Goal: Task Accomplishment & Management: Use online tool/utility

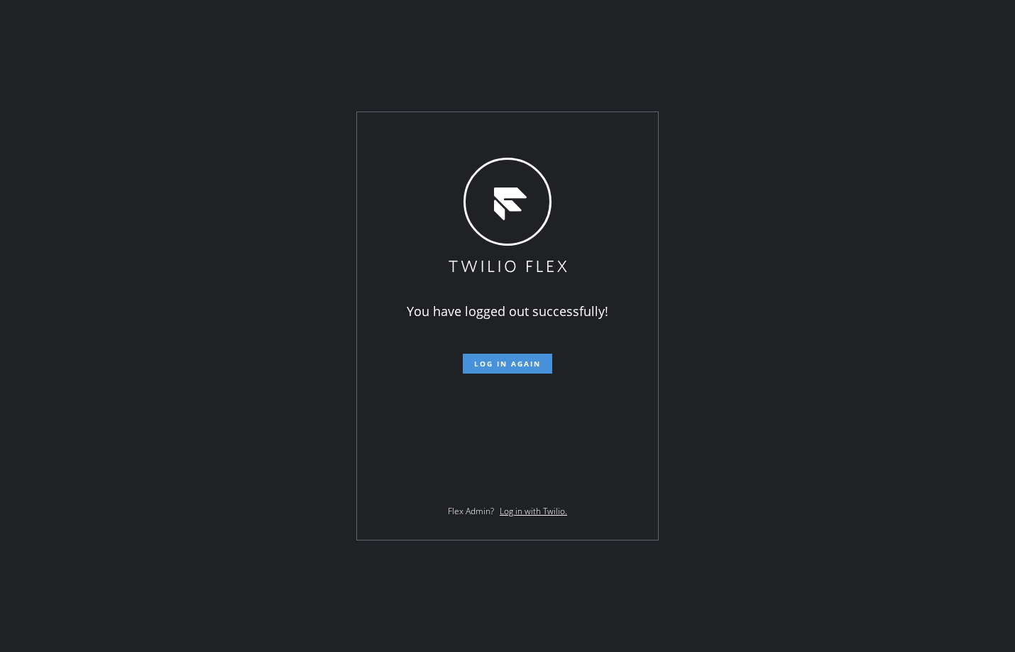
click at [494, 364] on span "Log in again" at bounding box center [507, 364] width 67 height 10
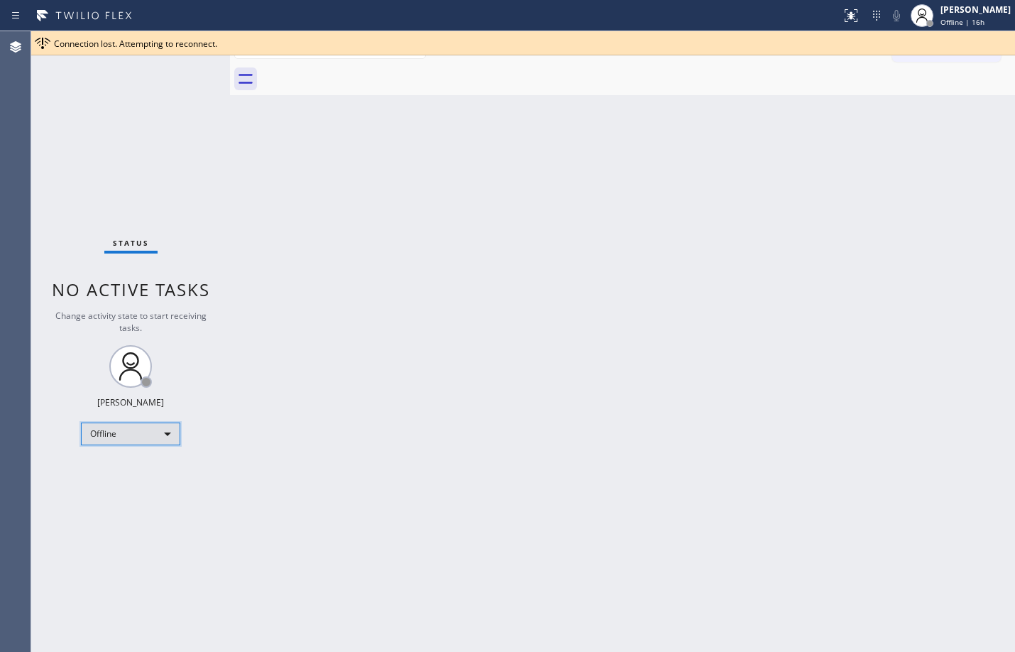
click at [169, 430] on div "Offline" at bounding box center [130, 433] width 99 height 23
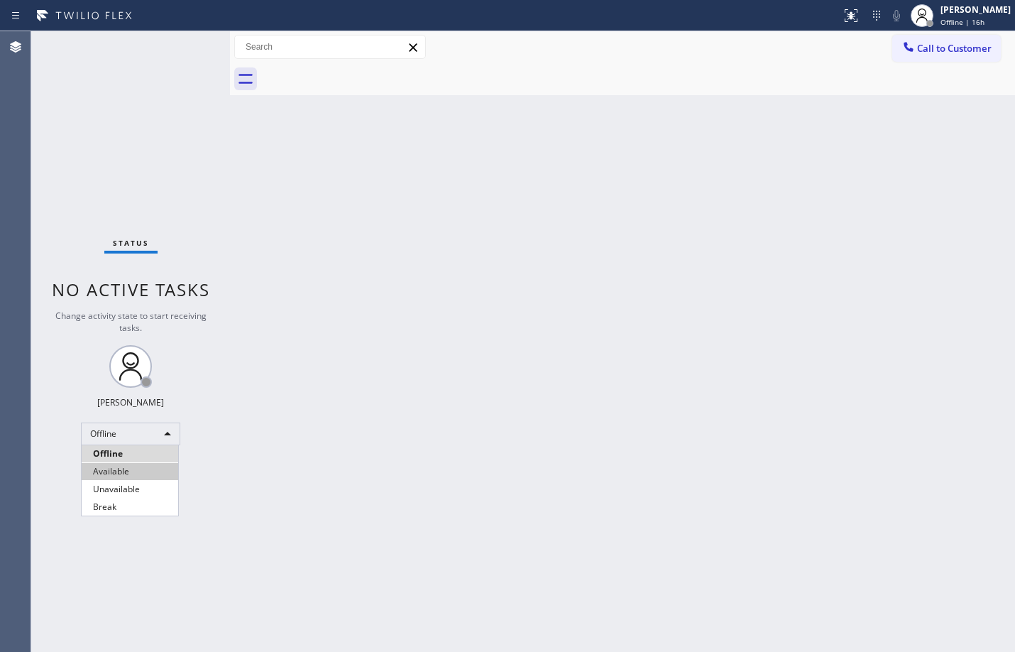
click at [102, 469] on li "Available" at bounding box center [130, 471] width 97 height 17
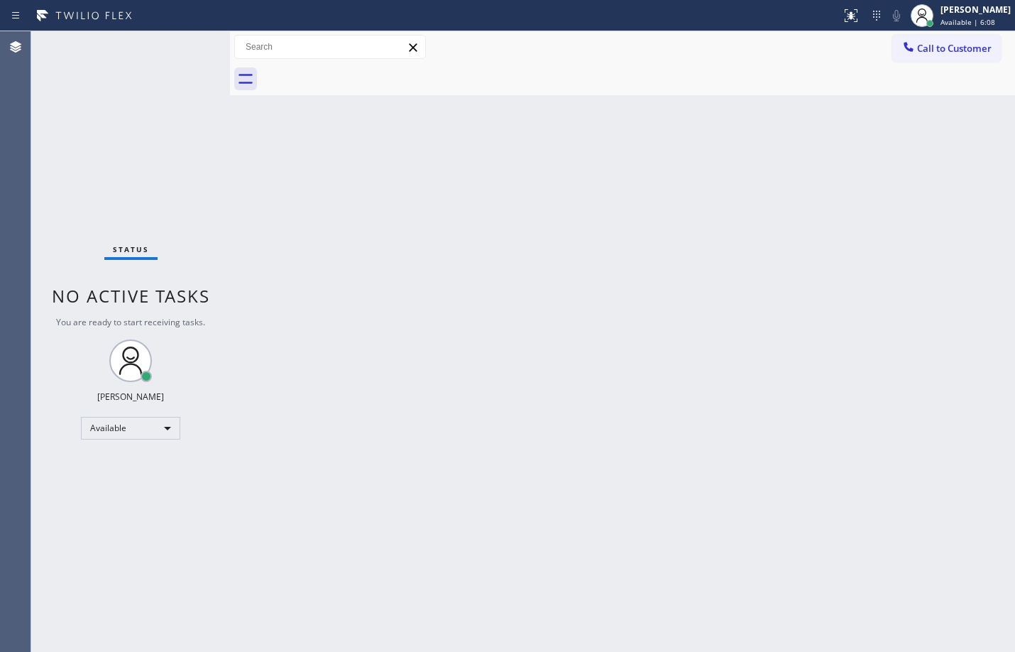
click at [715, 504] on div "Back to Dashboard Change Sender ID Customers Technicians Select a contact Outbo…" at bounding box center [622, 341] width 785 height 621
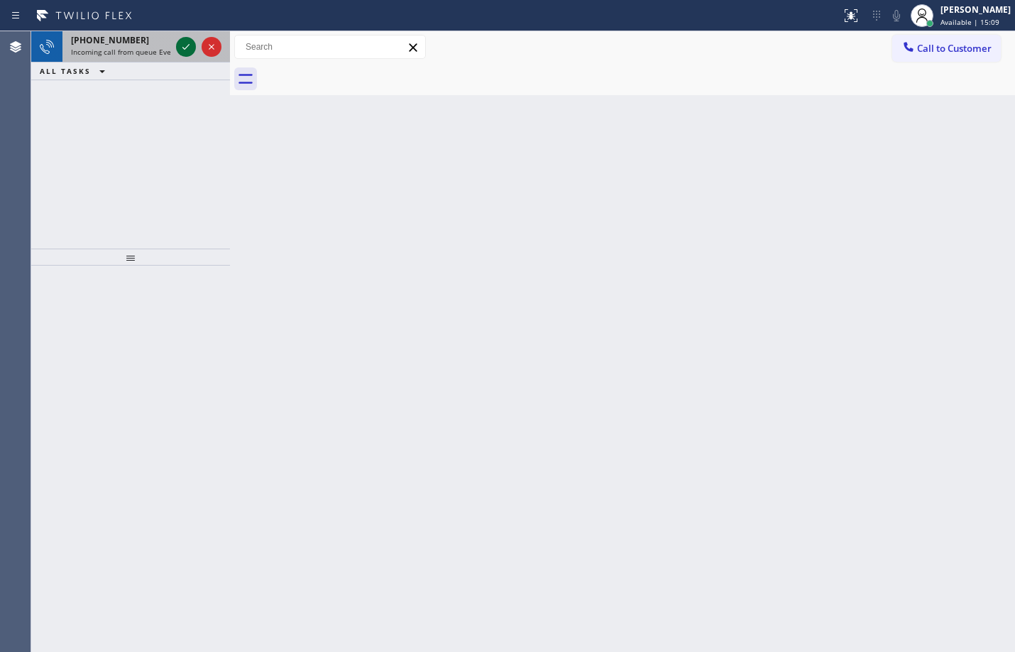
click at [192, 43] on icon at bounding box center [185, 46] width 17 height 17
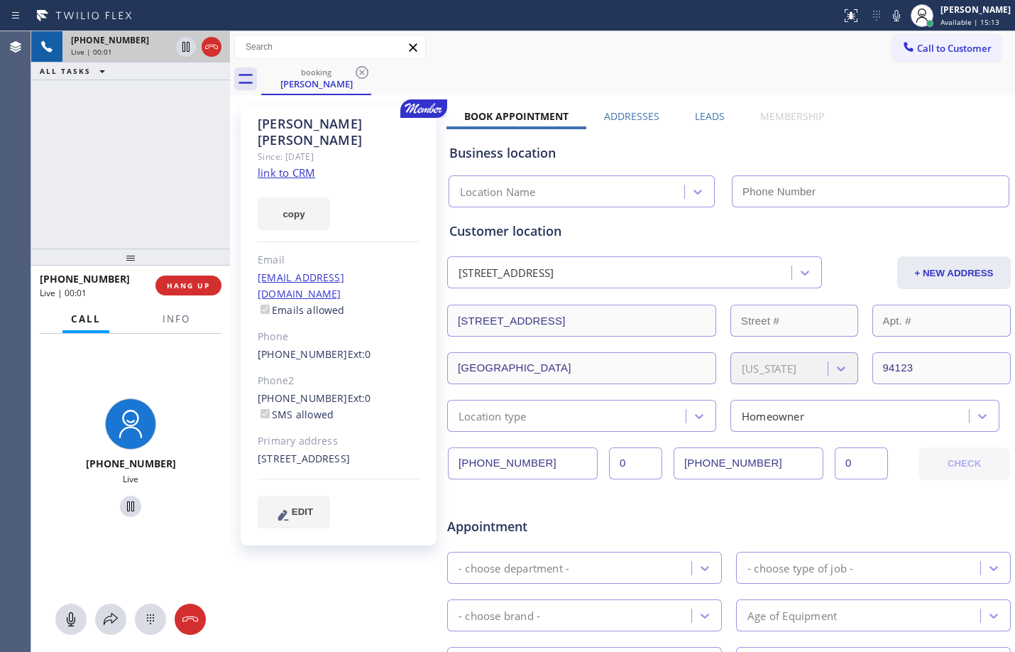
type input "[PHONE_NUMBER]"
click at [276, 165] on link "link to CRM" at bounding box center [287, 172] width 58 height 14
click at [193, 39] on icon at bounding box center [185, 46] width 17 height 17
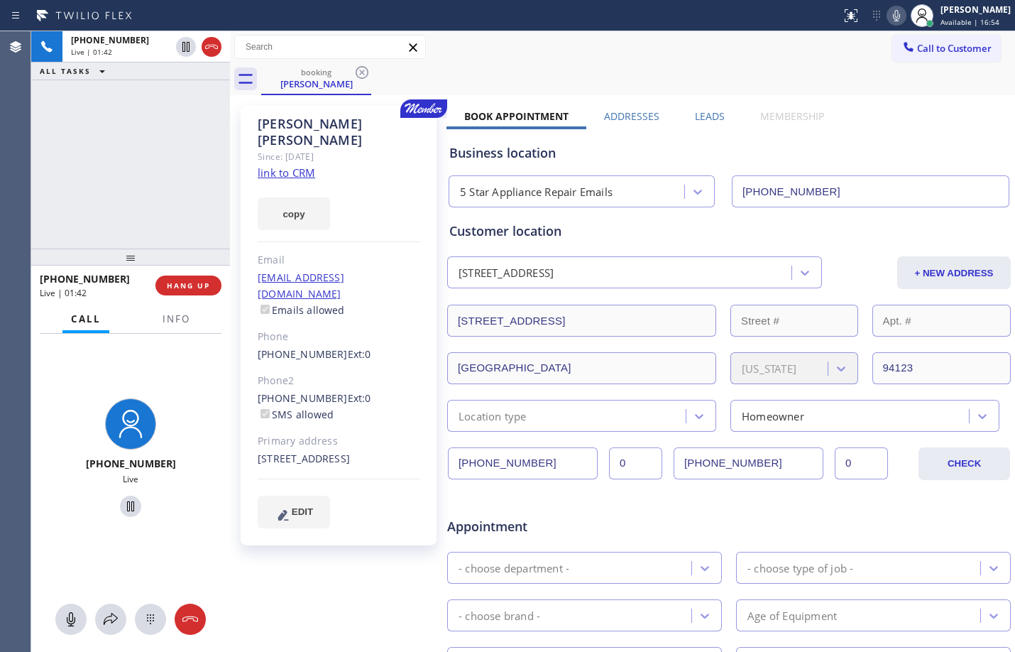
click at [893, 17] on icon at bounding box center [896, 15] width 7 height 11
click at [888, 9] on icon at bounding box center [896, 15] width 17 height 17
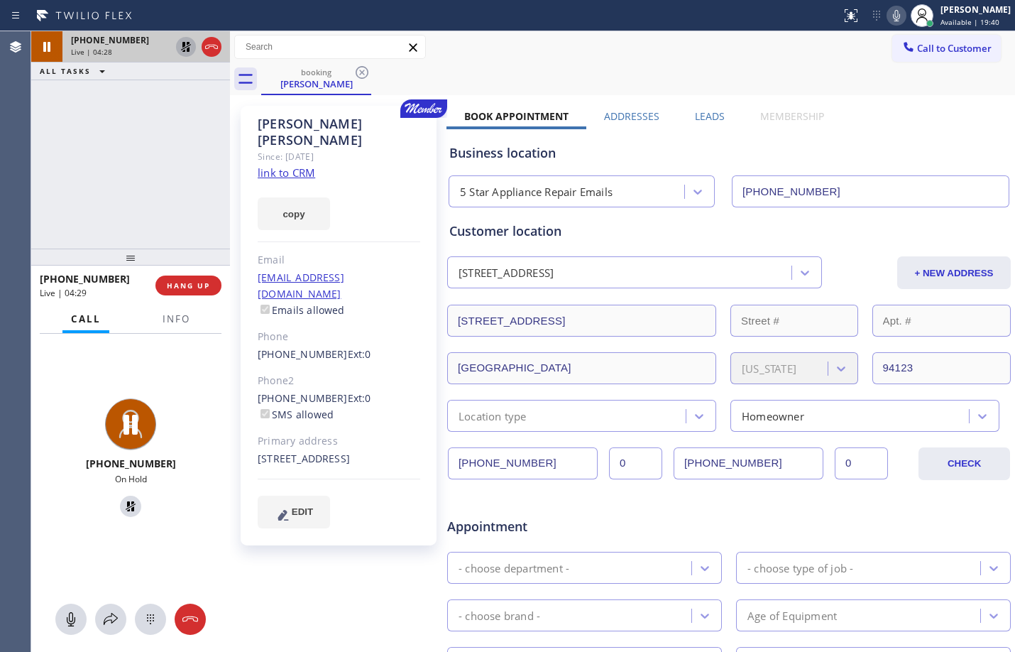
click at [190, 49] on icon at bounding box center [186, 47] width 10 height 10
click at [184, 47] on icon at bounding box center [185, 46] width 17 height 17
click at [893, 23] on icon at bounding box center [896, 15] width 17 height 17
click at [312, 165] on link "link to CRM" at bounding box center [287, 172] width 58 height 14
click at [162, 325] on button "Info" at bounding box center [176, 319] width 45 height 28
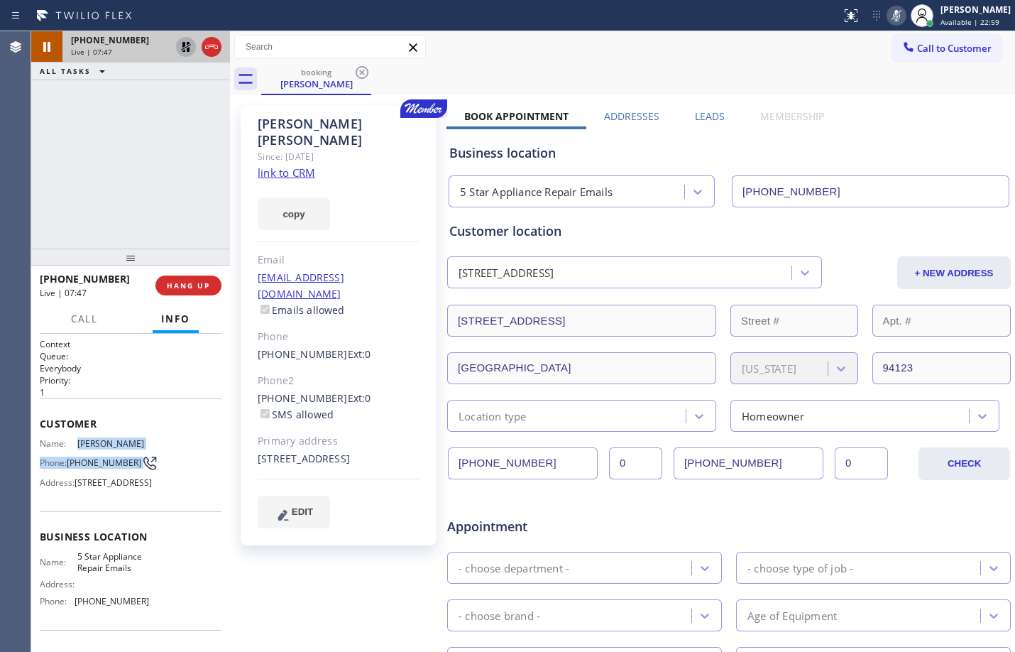
drag, startPoint x: 75, startPoint y: 442, endPoint x: 166, endPoint y: 478, distance: 97.6
click at [166, 478] on div "Name: [PERSON_NAME] Phone: [PHONE_NUMBER] Address: [STREET_ADDRESS]" at bounding box center [131, 466] width 182 height 56
copy div "[PERSON_NAME] Phone: [PHONE_NUMBER]"
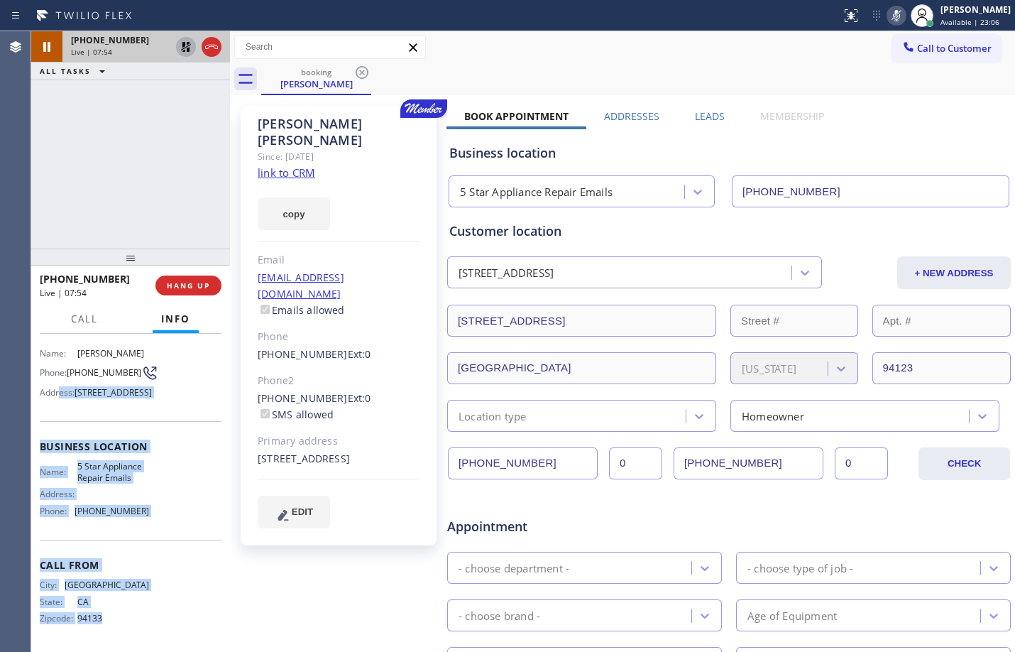
scroll to position [129, 0]
drag, startPoint x: 60, startPoint y: 499, endPoint x: 161, endPoint y: 517, distance: 102.4
click at [161, 517] on div "Context Queue: Everybody Priority: 1 Customer Name: [PERSON_NAME] Phone: [PHONE…" at bounding box center [131, 448] width 182 height 400
copy div "ess: [STREET_ADDRESS] Business location Name: 5 Star Appliance Repair Emails Ad…"
click at [888, 19] on icon at bounding box center [896, 15] width 17 height 17
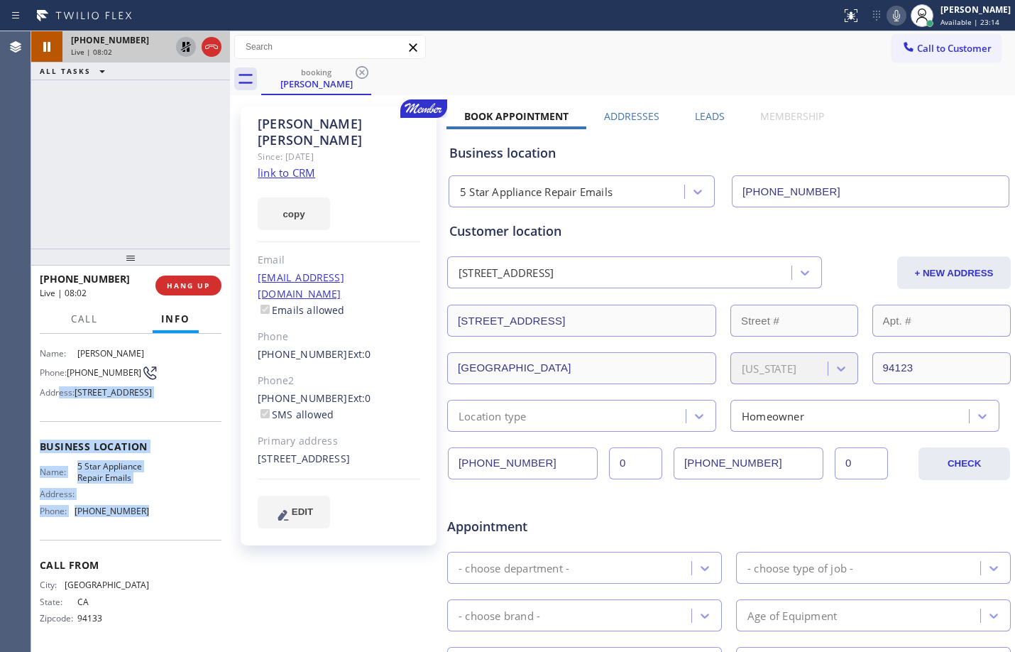
click at [185, 42] on icon at bounding box center [185, 46] width 17 height 17
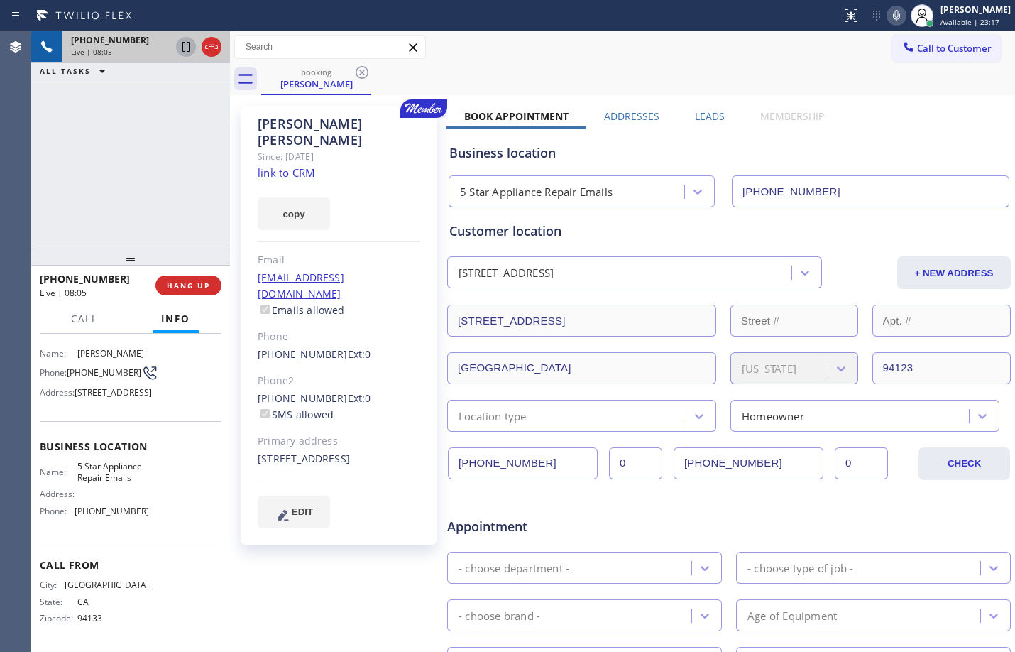
click at [156, 173] on div "[PHONE_NUMBER] Live | 08:05 ALL TASKS ALL TASKS ACTIVE TASKS TASKS IN WRAP UP" at bounding box center [130, 139] width 199 height 217
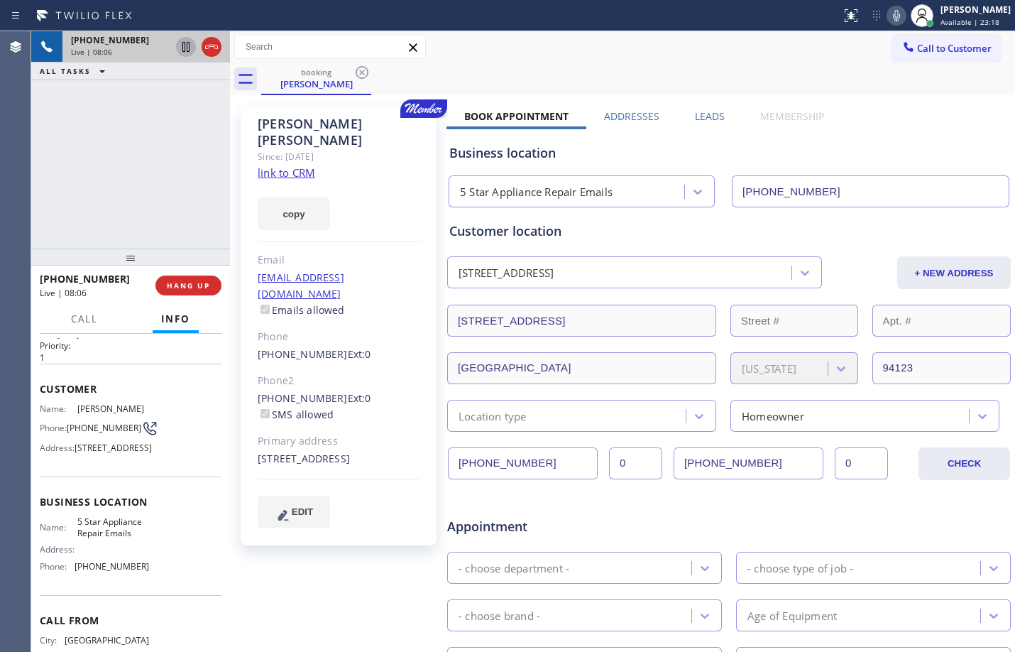
scroll to position [0, 0]
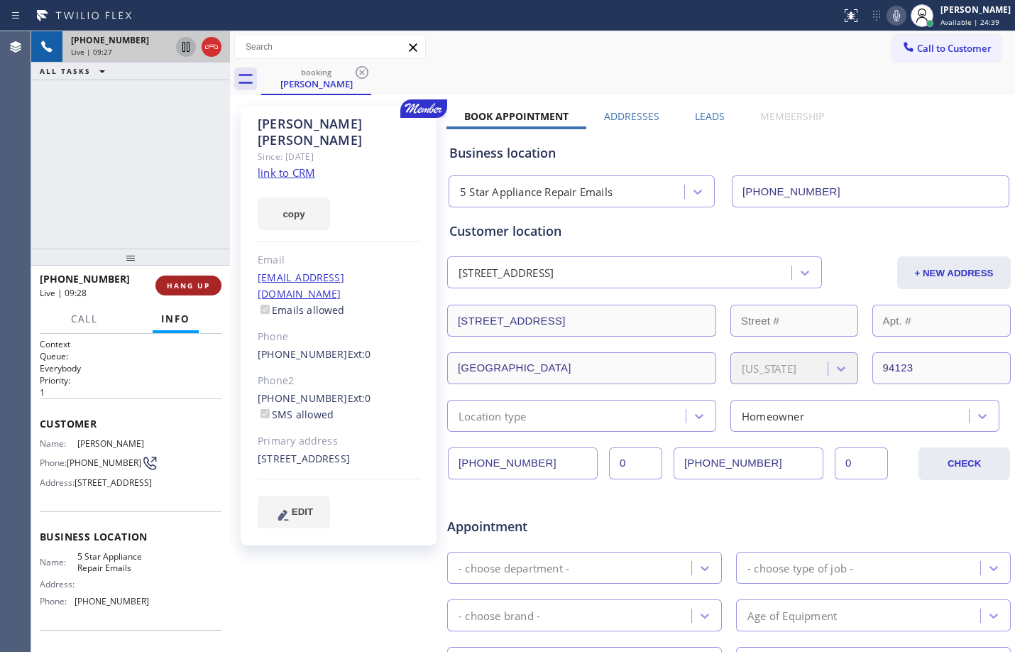
click at [187, 290] on button "HANG UP" at bounding box center [188, 285] width 66 height 20
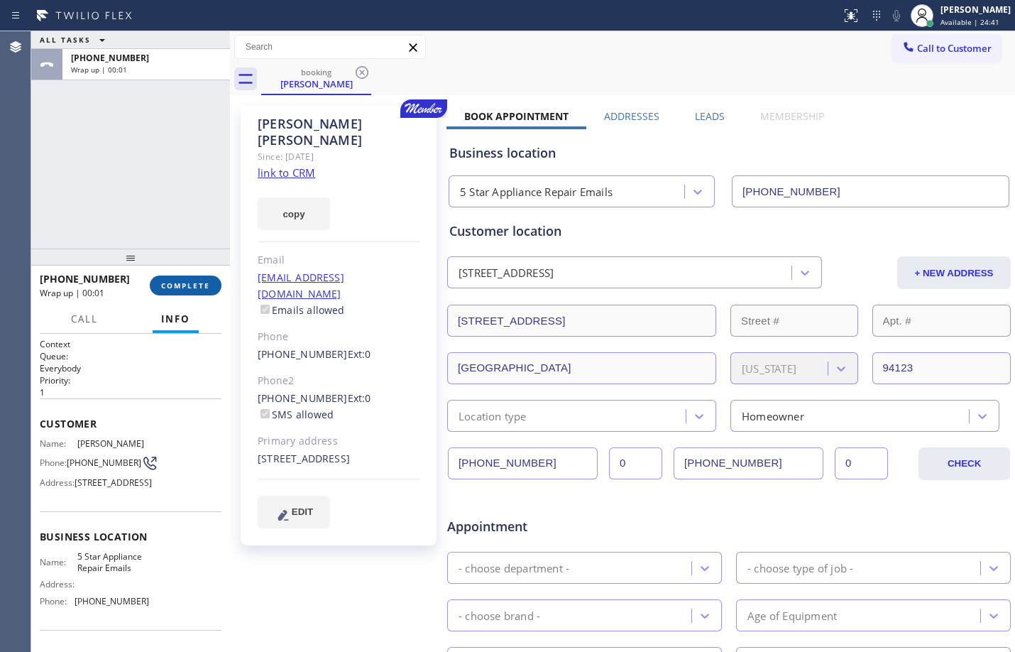
click at [174, 285] on span "COMPLETE" at bounding box center [185, 285] width 49 height 10
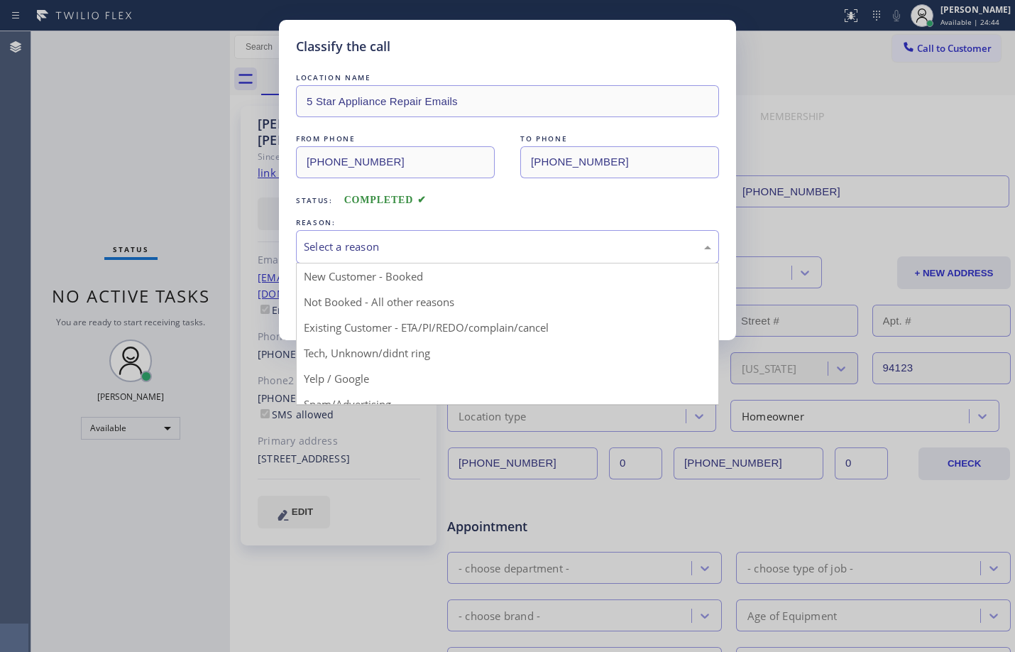
click at [542, 239] on div "Select a reason" at bounding box center [508, 247] width 408 height 16
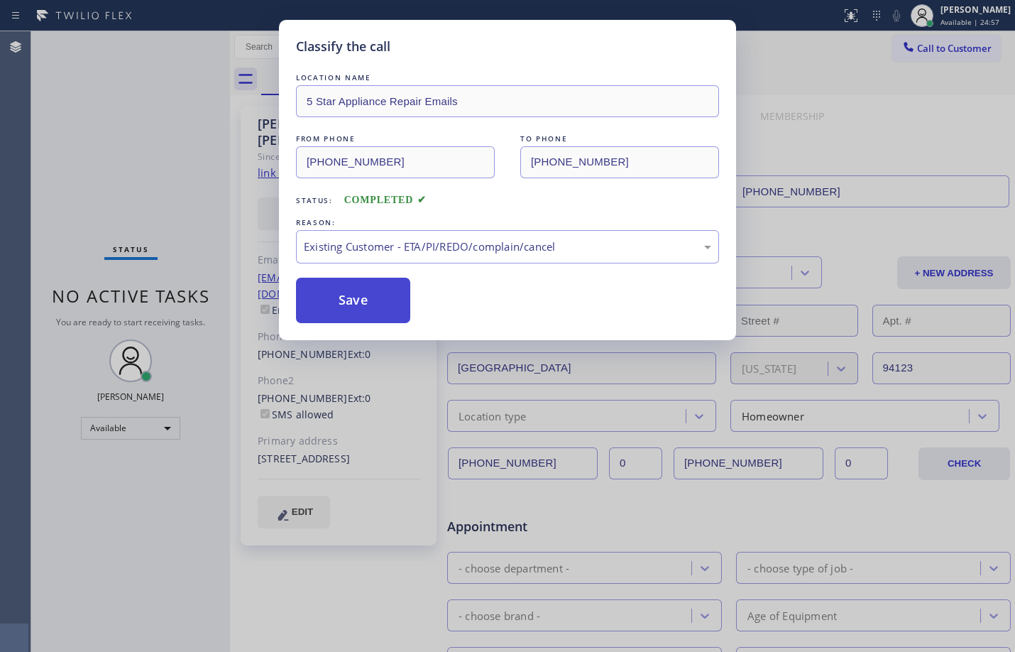
click at [379, 313] on button "Save" at bounding box center [353, 300] width 114 height 45
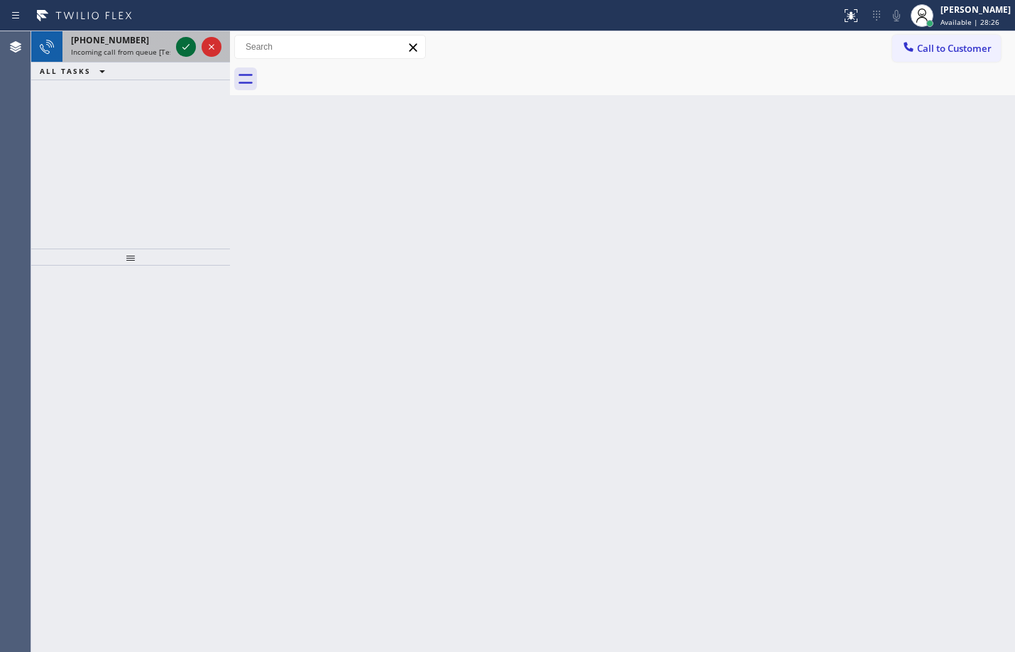
click at [183, 50] on icon at bounding box center [185, 46] width 17 height 17
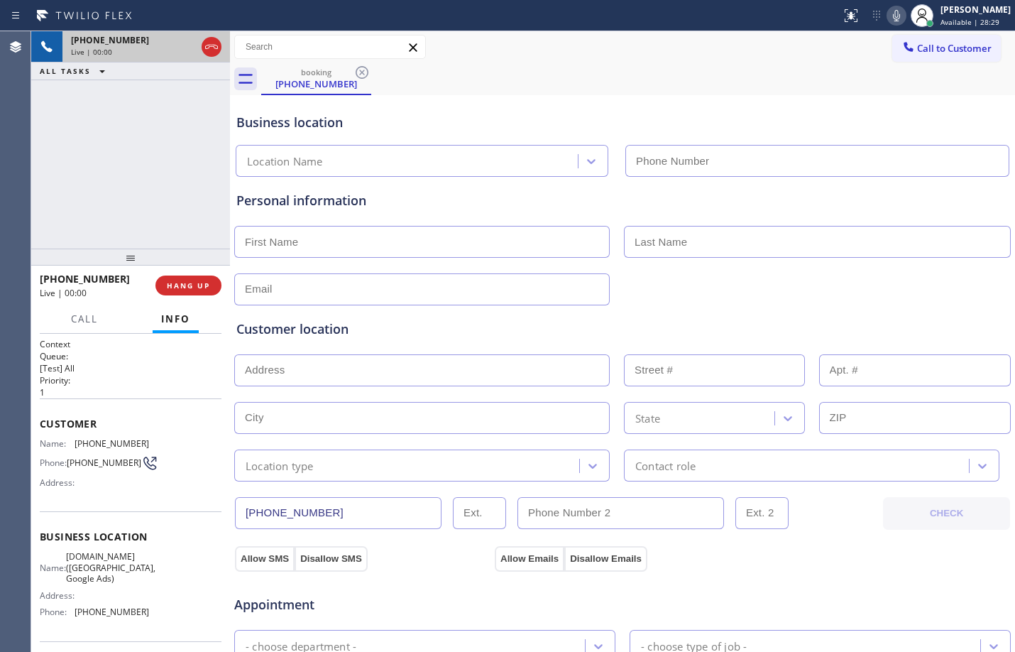
type input "[PHONE_NUMBER]"
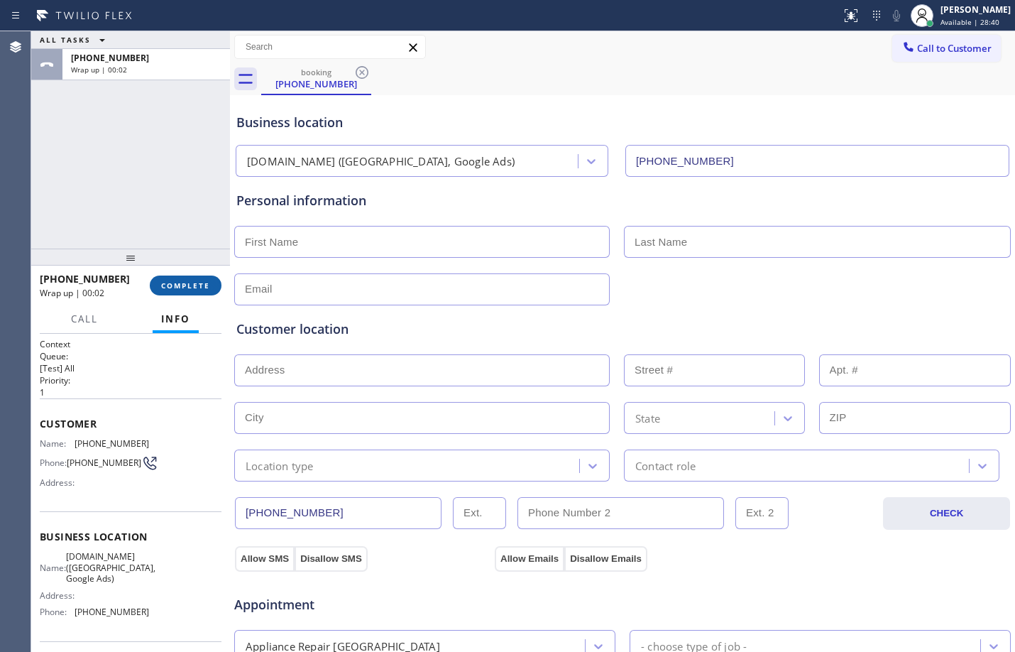
click at [185, 288] on span "COMPLETE" at bounding box center [185, 285] width 49 height 10
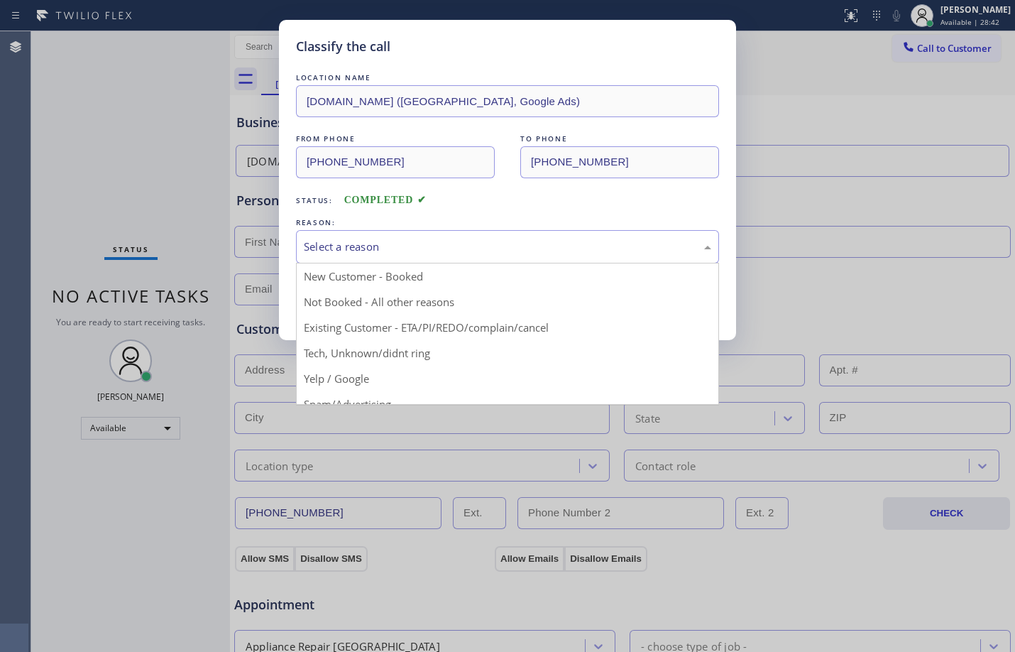
click at [419, 231] on div "Select a reason" at bounding box center [507, 246] width 423 height 33
drag, startPoint x: 419, startPoint y: 231, endPoint x: 428, endPoint y: 249, distance: 20.0
click at [419, 231] on div "Select a reason" at bounding box center [507, 246] width 423 height 33
click at [437, 260] on div "Select a reason" at bounding box center [507, 246] width 423 height 33
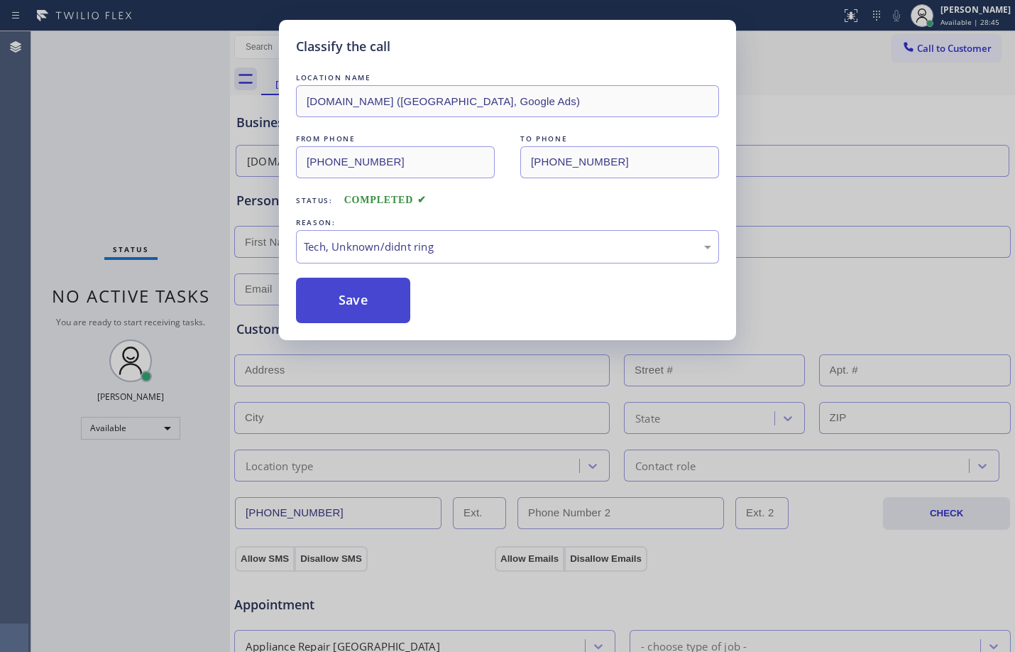
click at [322, 296] on button "Save" at bounding box center [353, 300] width 114 height 45
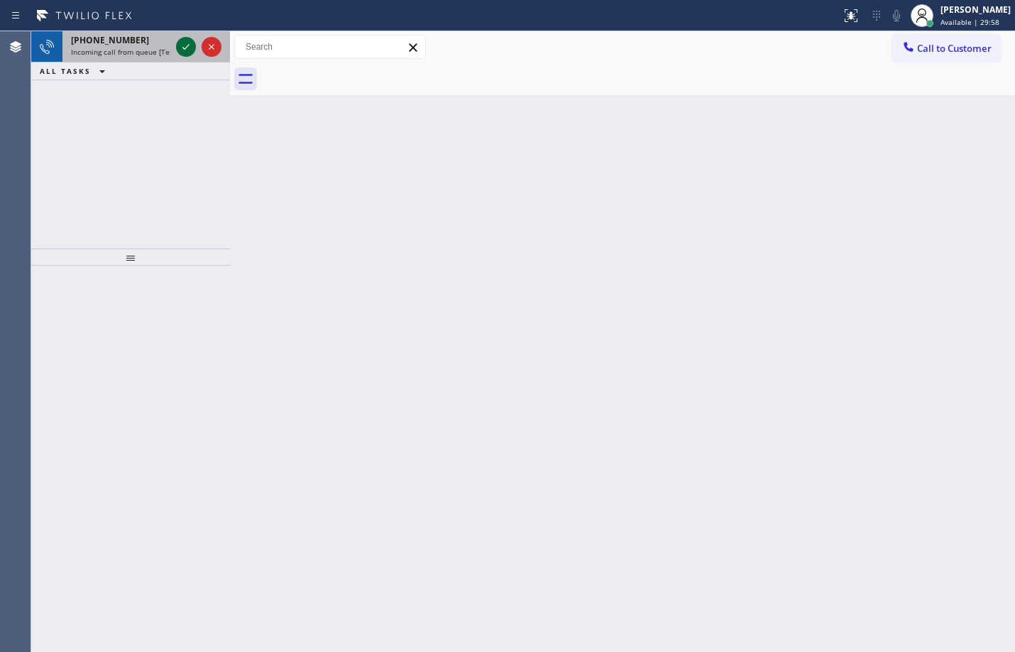
click at [184, 53] on icon at bounding box center [185, 46] width 17 height 17
click at [195, 42] on div at bounding box center [186, 46] width 20 height 17
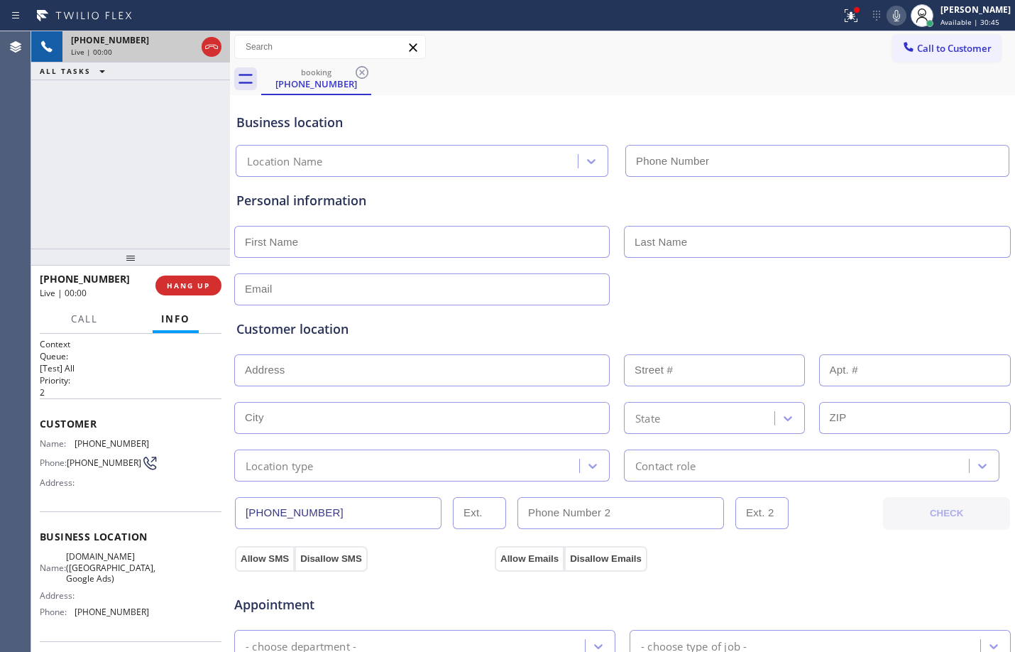
type input "[PHONE_NUMBER]"
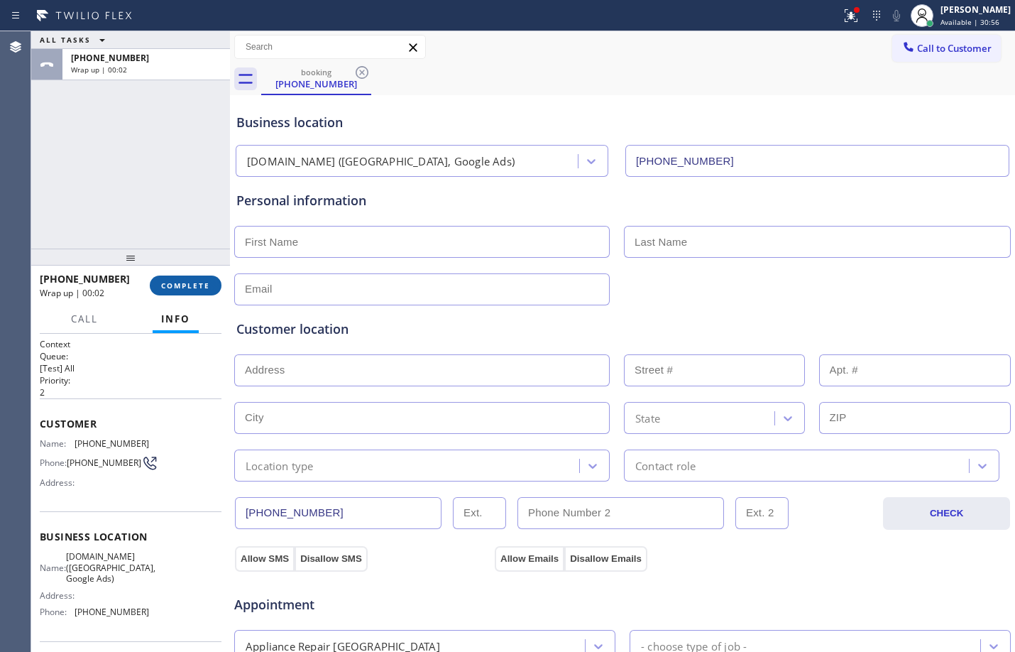
click at [177, 286] on span "COMPLETE" at bounding box center [185, 285] width 49 height 10
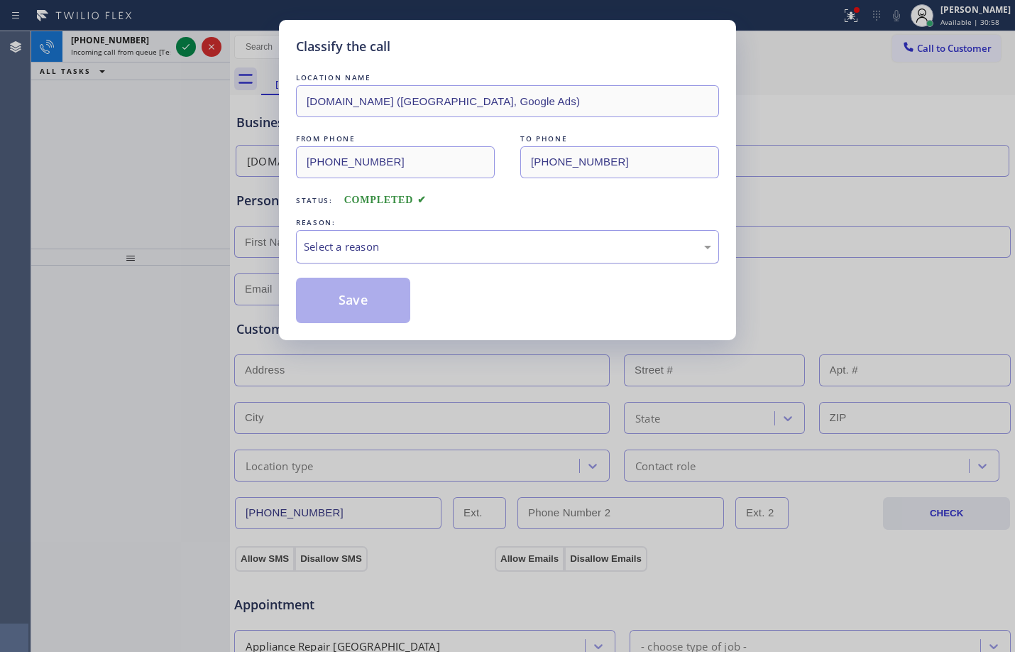
click at [341, 251] on div "Select a reason" at bounding box center [508, 247] width 408 height 16
click at [380, 300] on button "Save" at bounding box center [353, 300] width 114 height 45
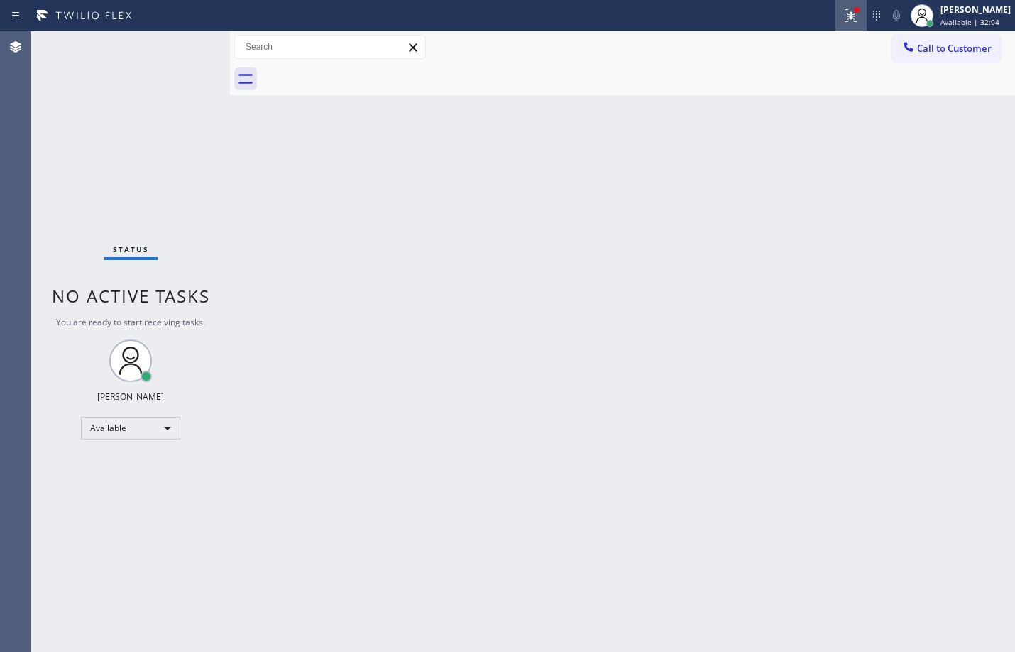
click at [843, 15] on icon at bounding box center [851, 15] width 17 height 17
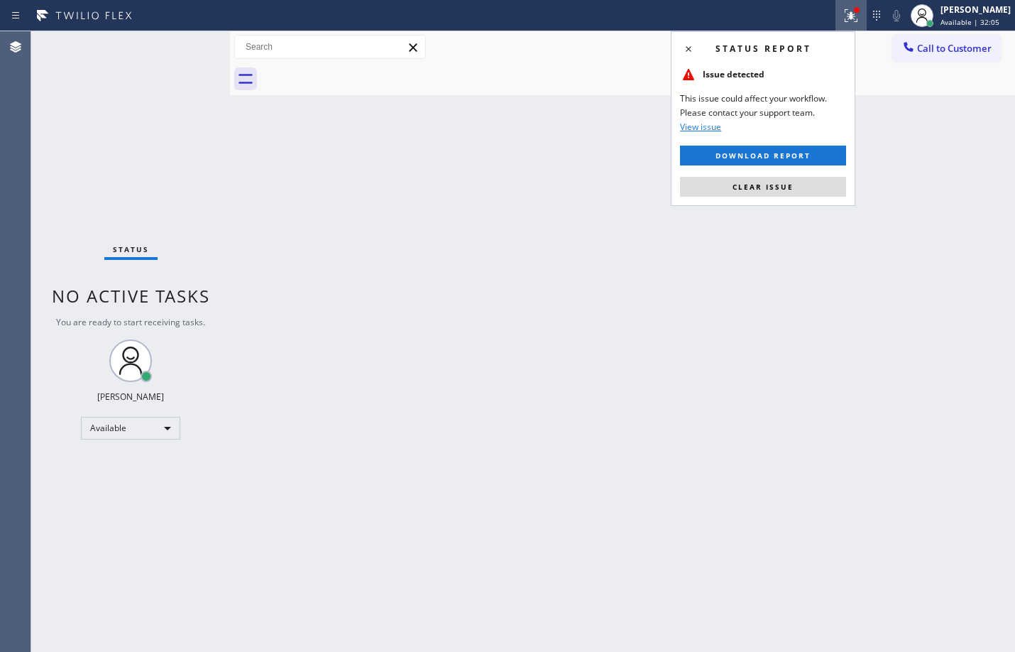
click at [742, 192] on button "Clear issue" at bounding box center [763, 187] width 166 height 20
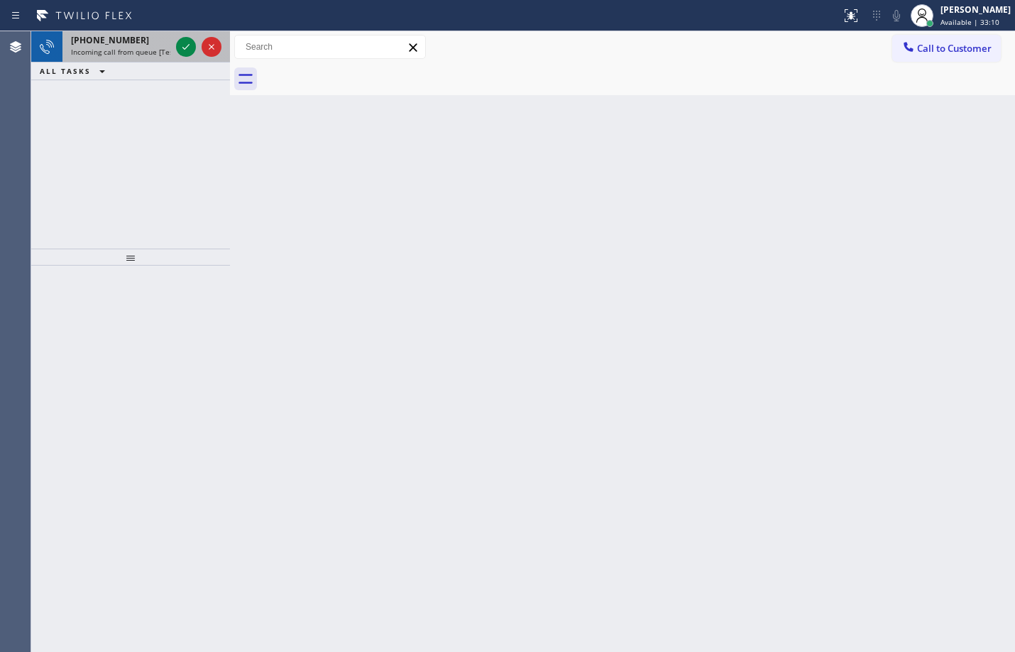
click at [197, 52] on div at bounding box center [198, 46] width 51 height 31
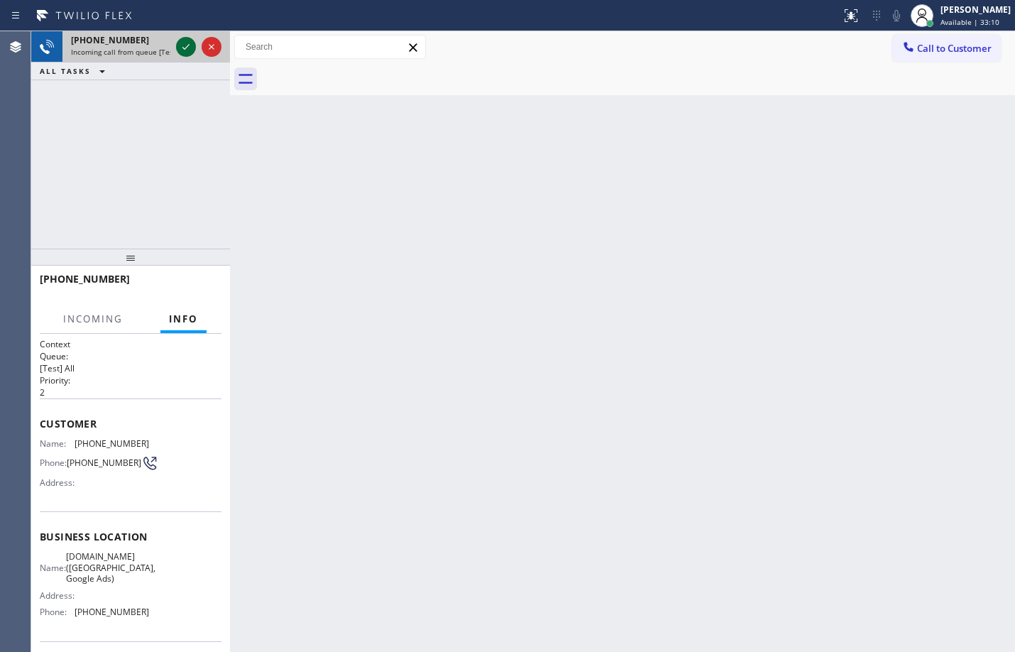
click at [185, 54] on icon at bounding box center [185, 46] width 17 height 17
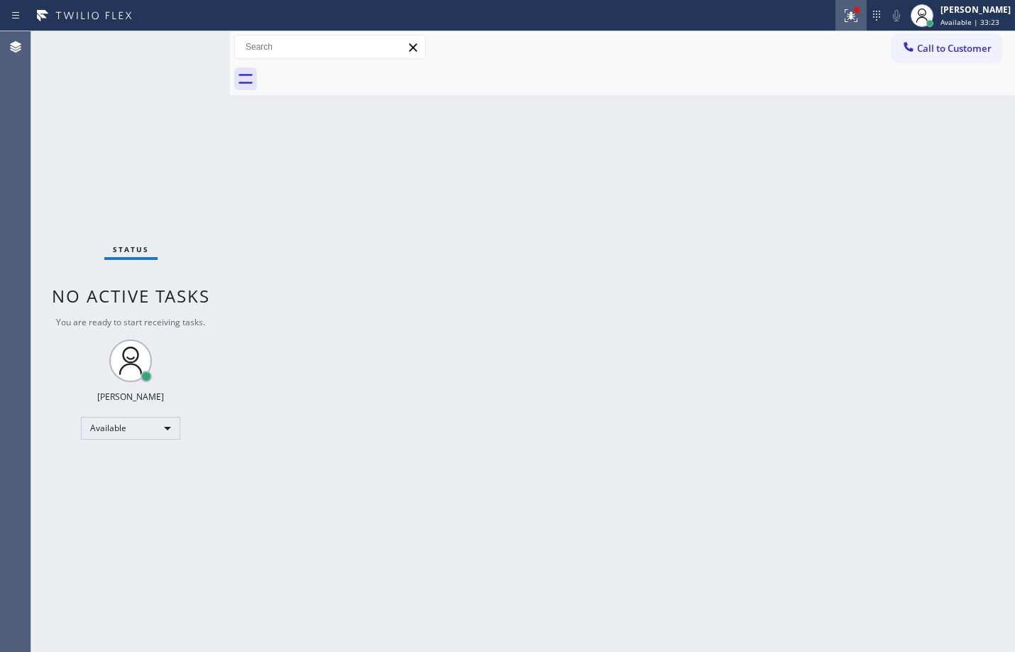
click at [843, 11] on icon at bounding box center [851, 15] width 17 height 17
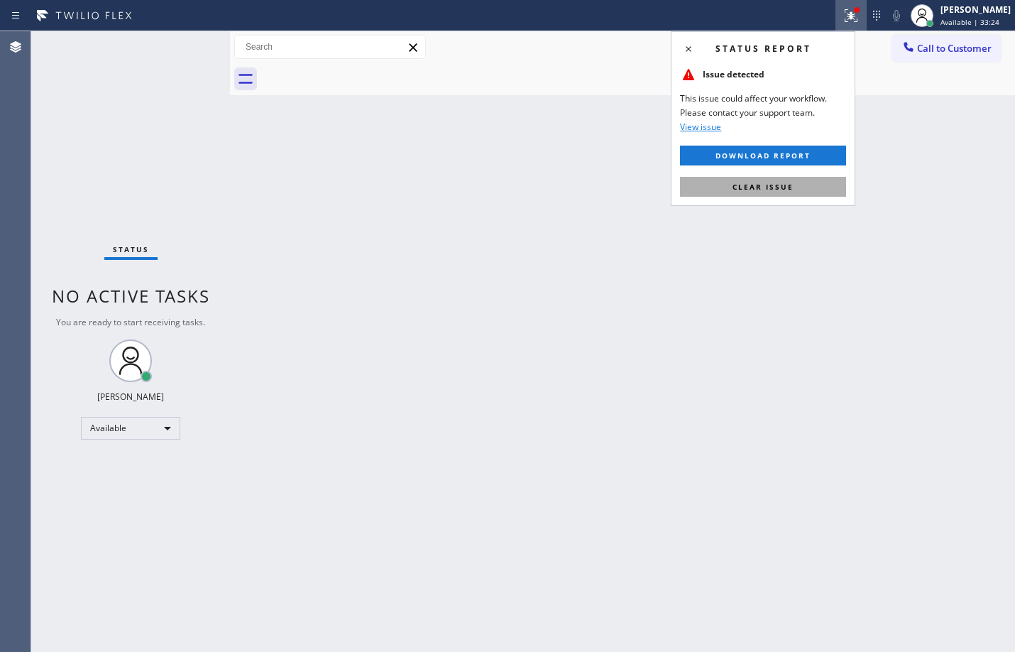
click at [770, 192] on button "Clear issue" at bounding box center [763, 187] width 166 height 20
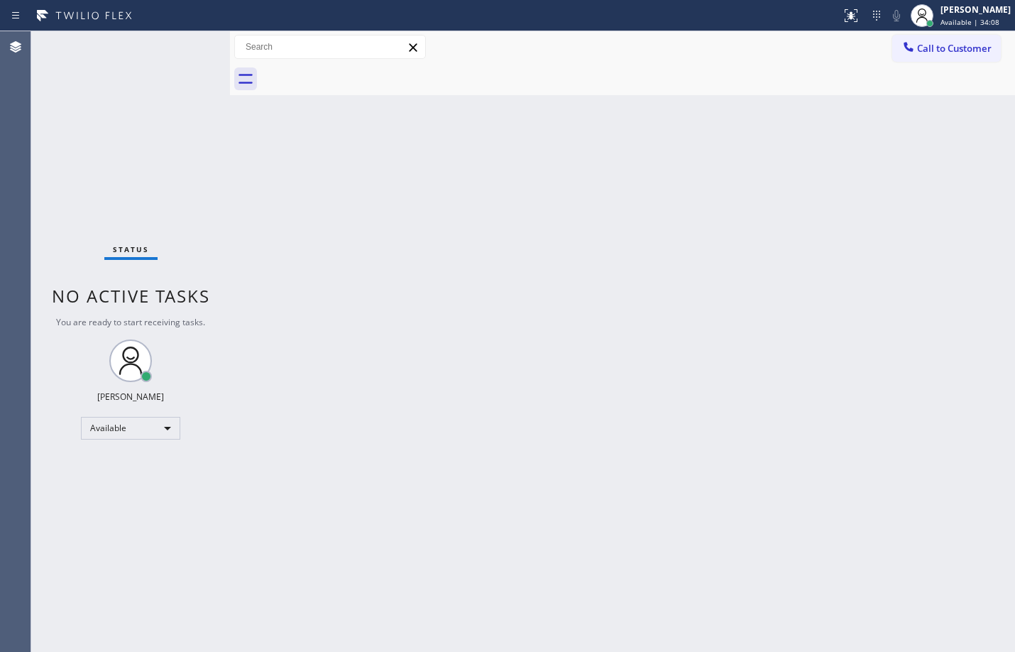
click at [593, 345] on div "Back to Dashboard Change Sender ID Customers Technicians Select a contact Outbo…" at bounding box center [622, 341] width 785 height 621
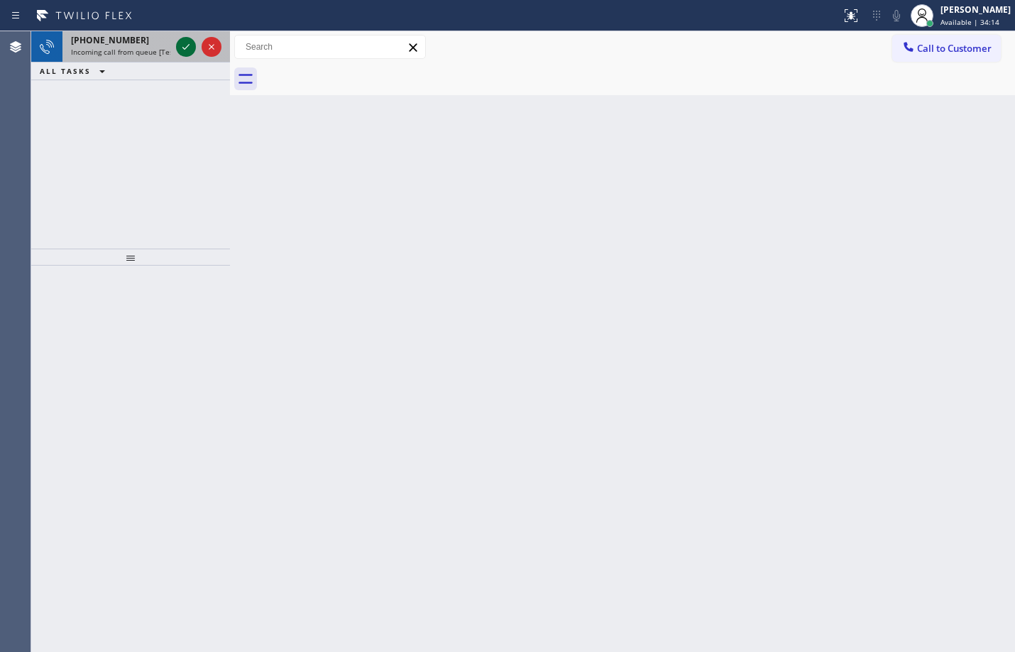
click at [182, 41] on icon at bounding box center [185, 46] width 17 height 17
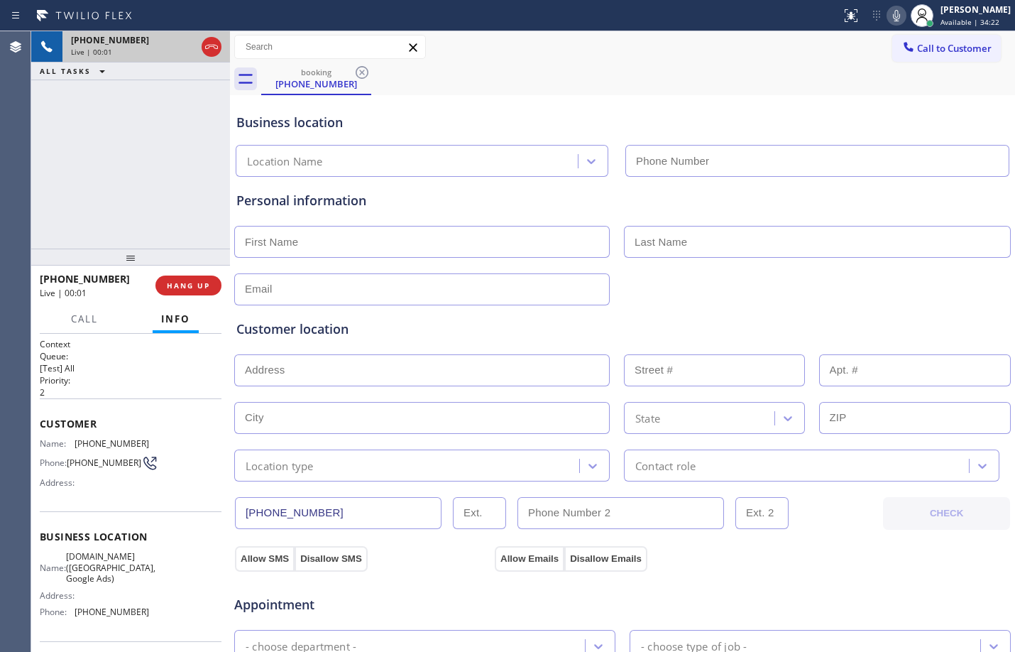
type input "[PHONE_NUMBER]"
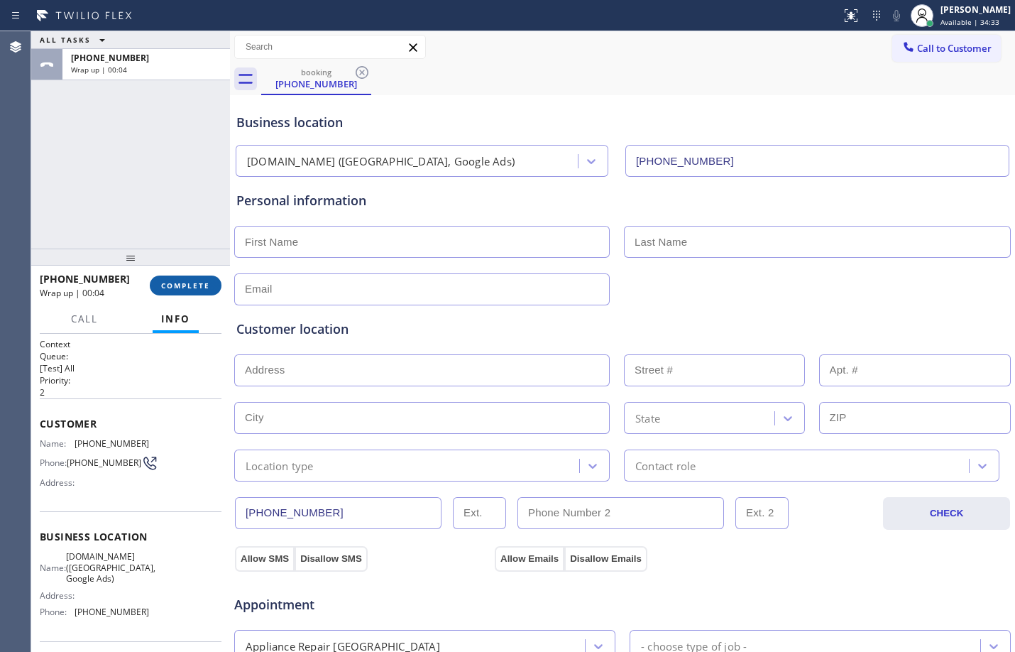
click at [185, 288] on span "COMPLETE" at bounding box center [185, 285] width 49 height 10
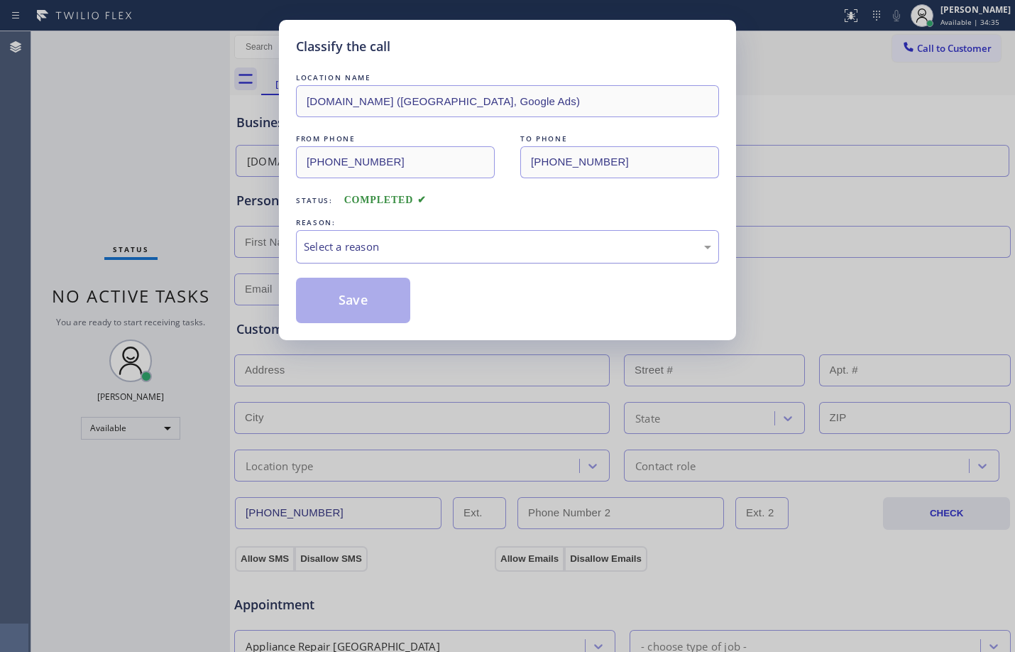
click at [427, 244] on div "Select a reason" at bounding box center [508, 247] width 408 height 16
click at [388, 291] on button "Save" at bounding box center [353, 300] width 114 height 45
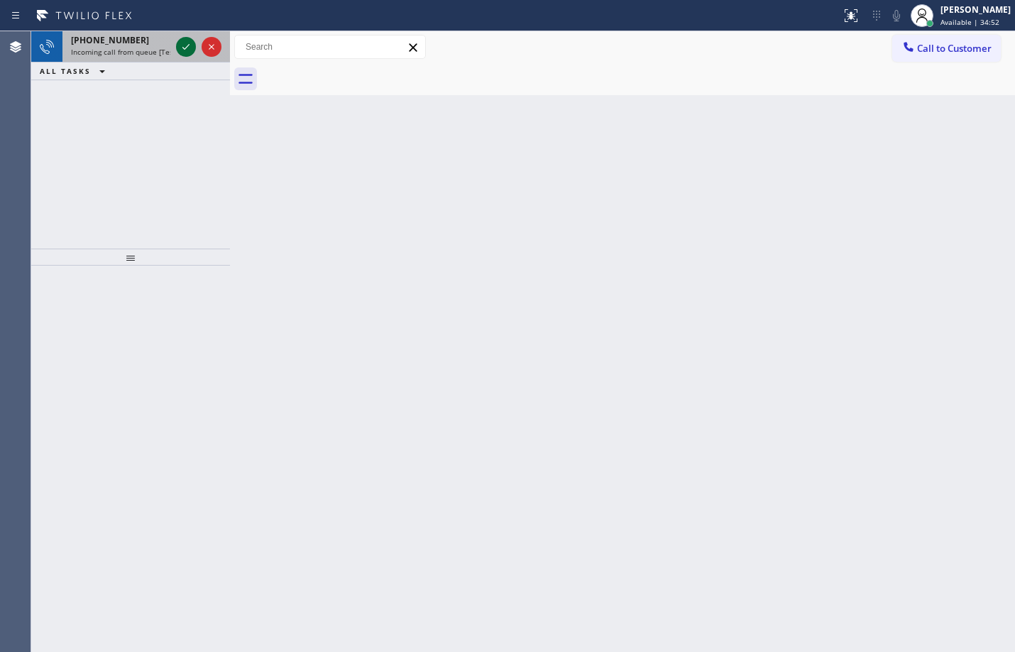
click at [181, 55] on icon at bounding box center [185, 46] width 17 height 17
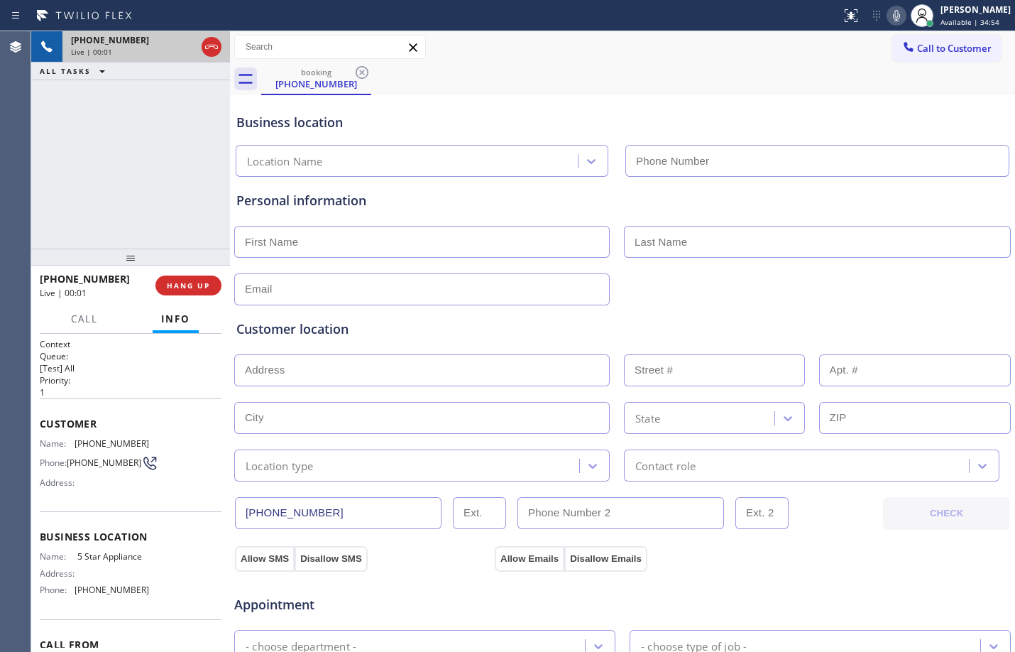
type input "[PHONE_NUMBER]"
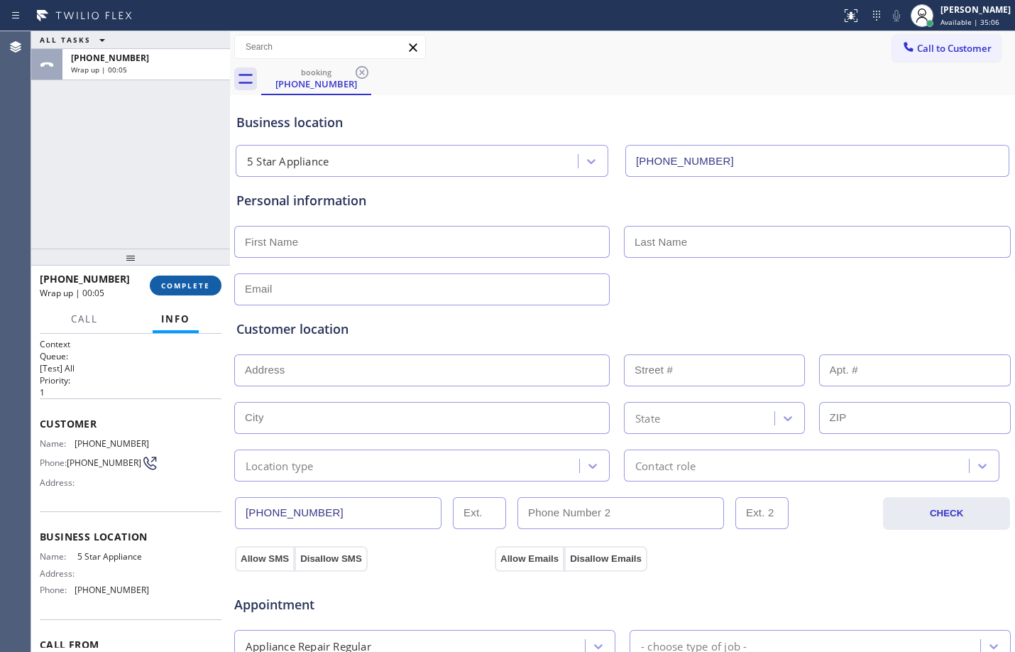
click at [174, 281] on span "COMPLETE" at bounding box center [185, 285] width 49 height 10
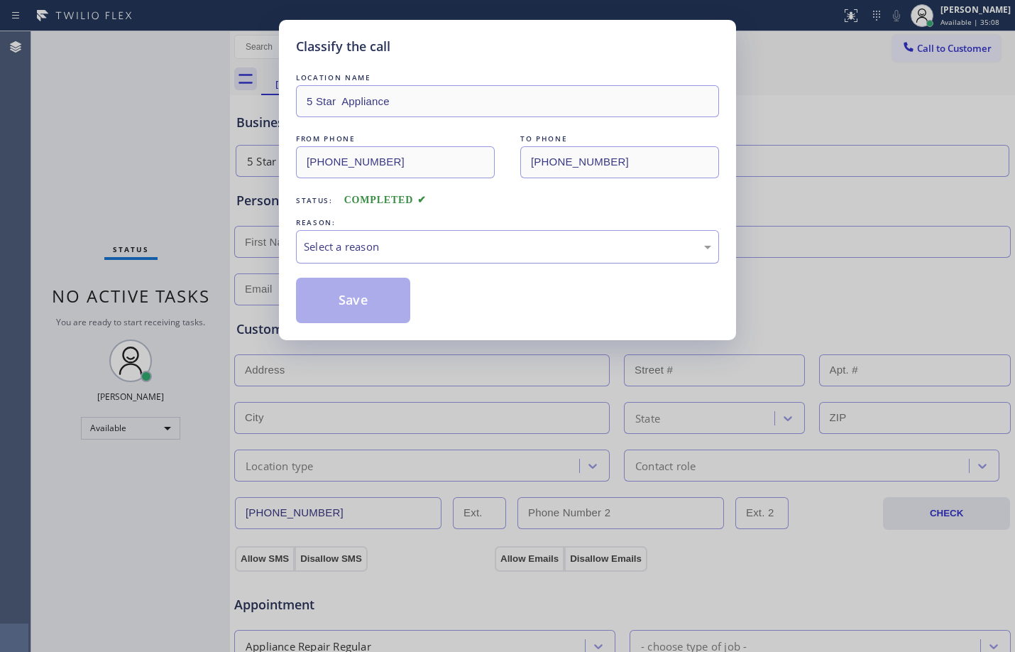
click at [704, 239] on div "Select a reason" at bounding box center [508, 247] width 408 height 16
click at [339, 298] on button "Save" at bounding box center [353, 300] width 114 height 45
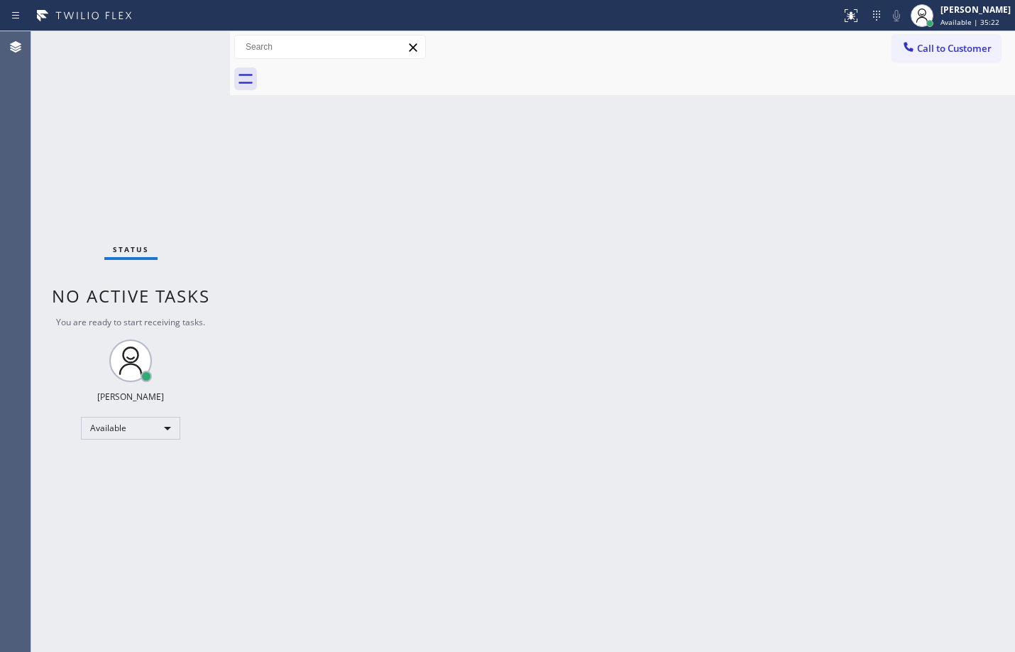
click at [188, 44] on div "Status No active tasks You are ready to start receiving tasks. [PERSON_NAME] Av…" at bounding box center [130, 341] width 199 height 621
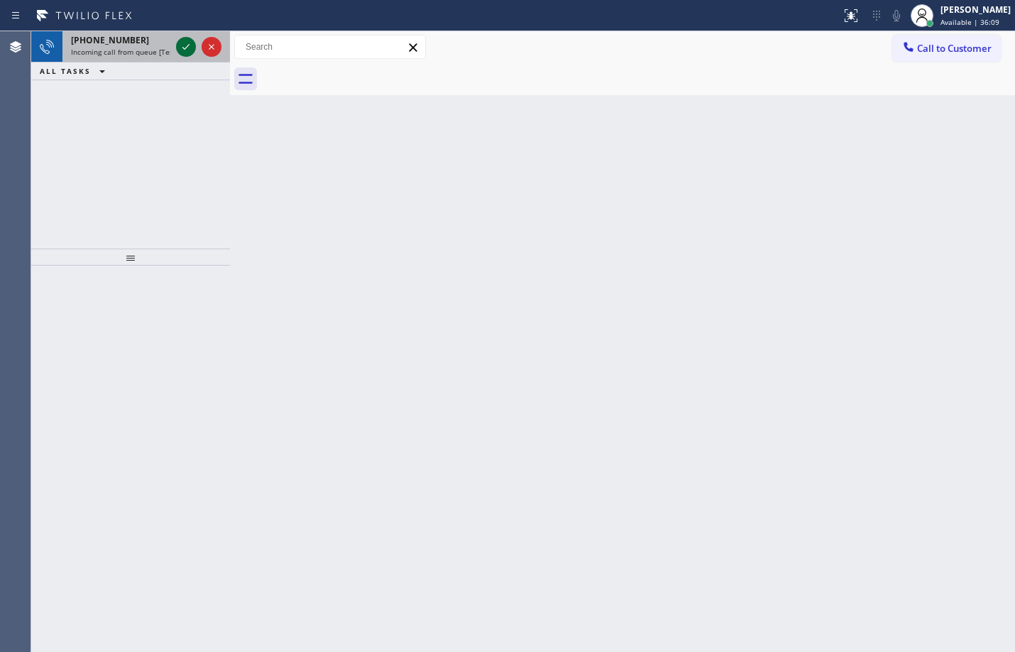
click at [195, 42] on div at bounding box center [186, 46] width 20 height 17
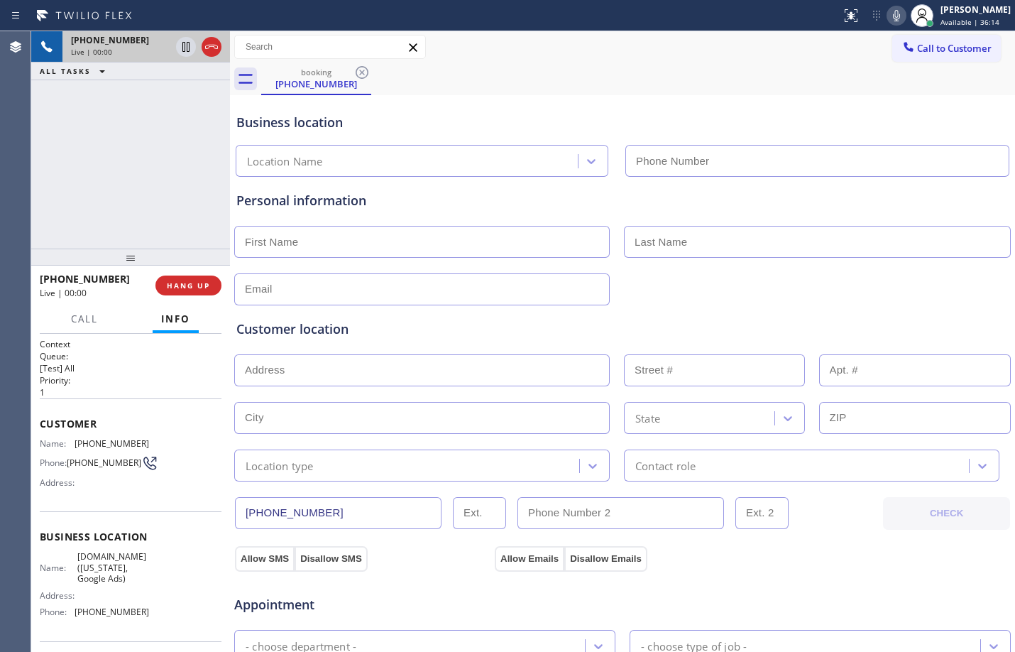
type input "[PHONE_NUMBER]"
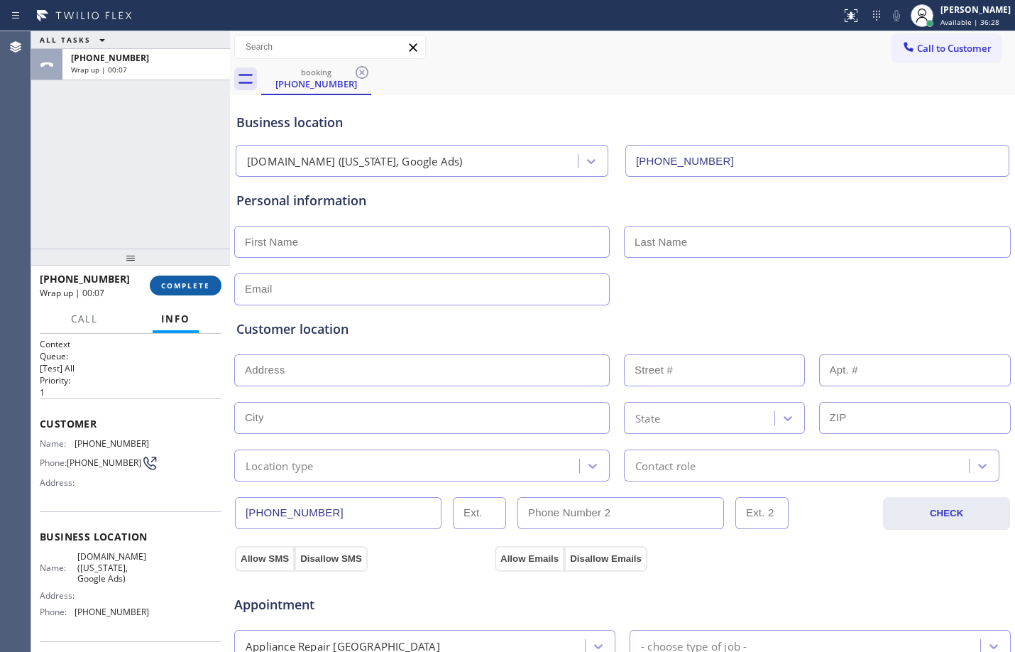
click at [216, 278] on button "COMPLETE" at bounding box center [186, 285] width 72 height 20
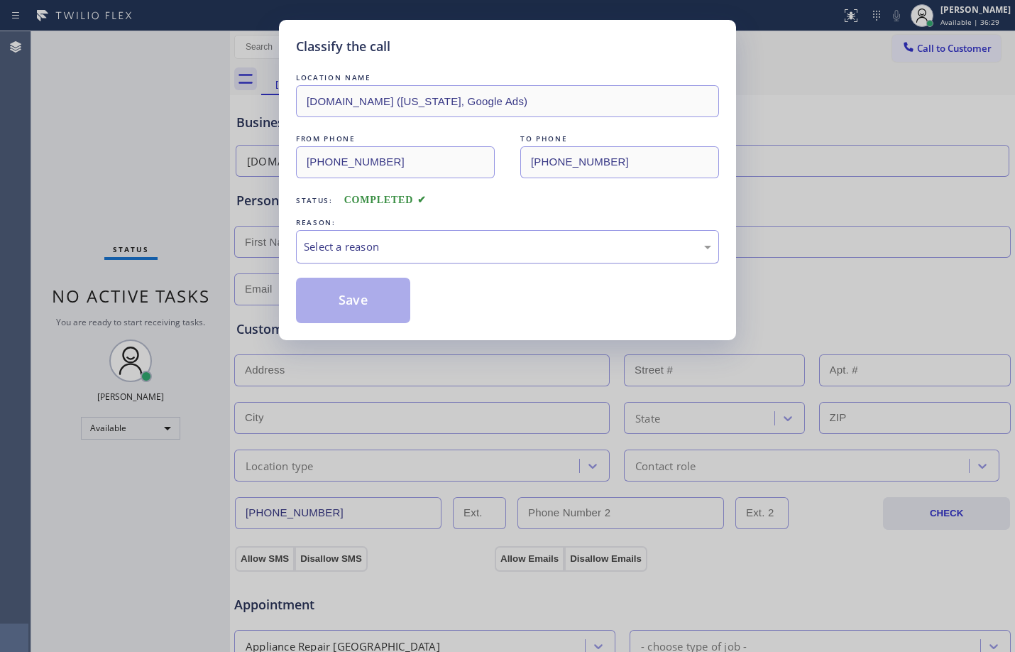
click at [384, 248] on div "Select a reason" at bounding box center [508, 247] width 408 height 16
click at [346, 312] on button "Save" at bounding box center [353, 300] width 114 height 45
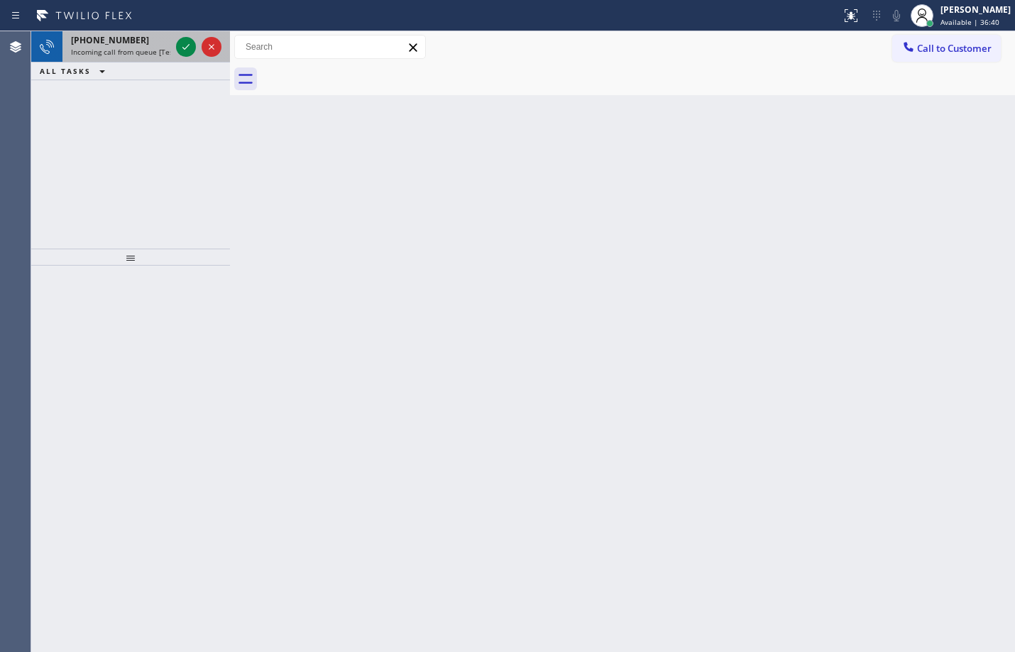
click at [185, 36] on div at bounding box center [198, 46] width 51 height 31
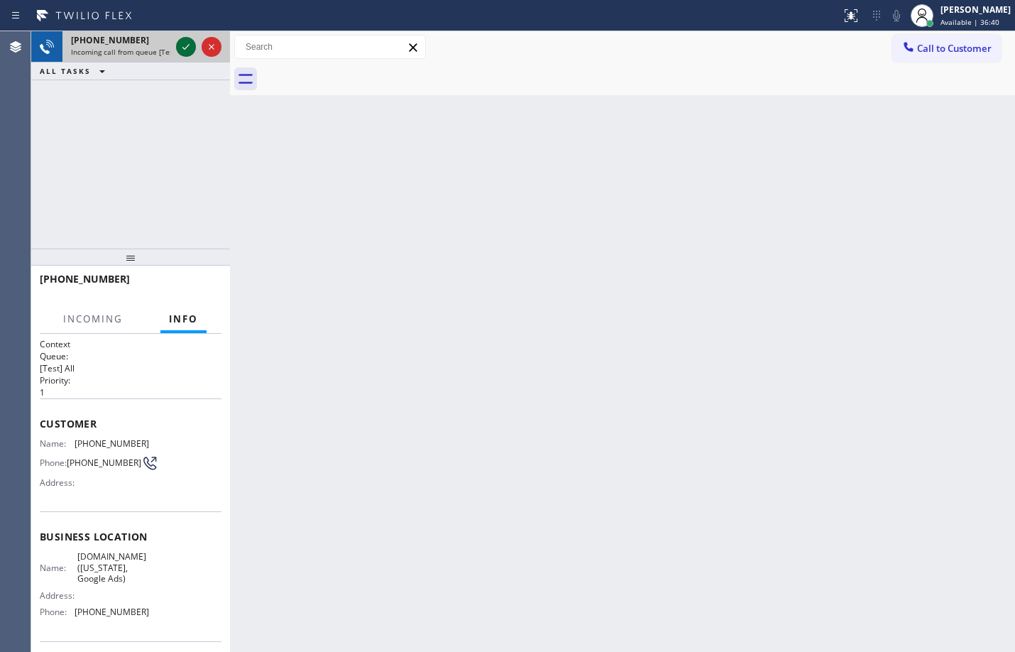
click at [185, 48] on icon at bounding box center [185, 47] width 7 height 6
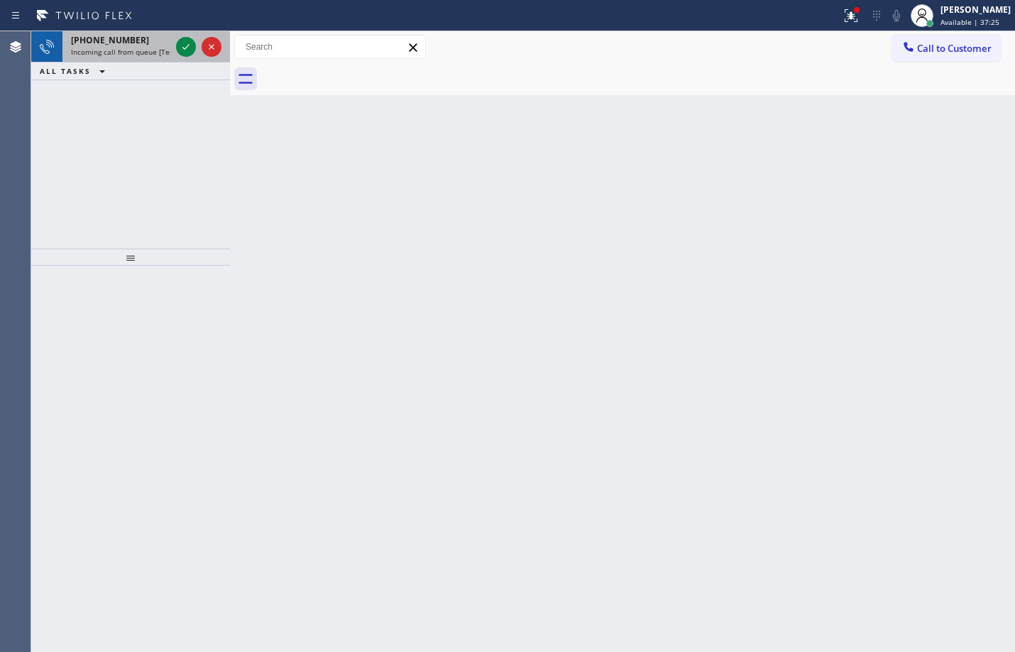
click at [190, 59] on div at bounding box center [198, 46] width 51 height 31
click at [185, 46] on icon at bounding box center [185, 46] width 17 height 17
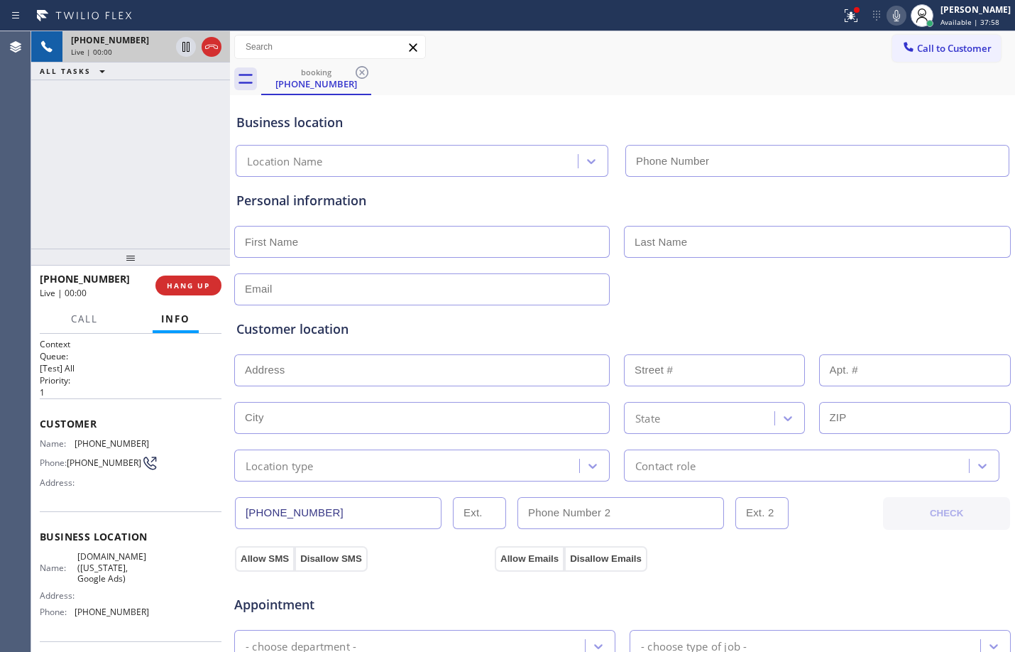
type input "[PHONE_NUMBER]"
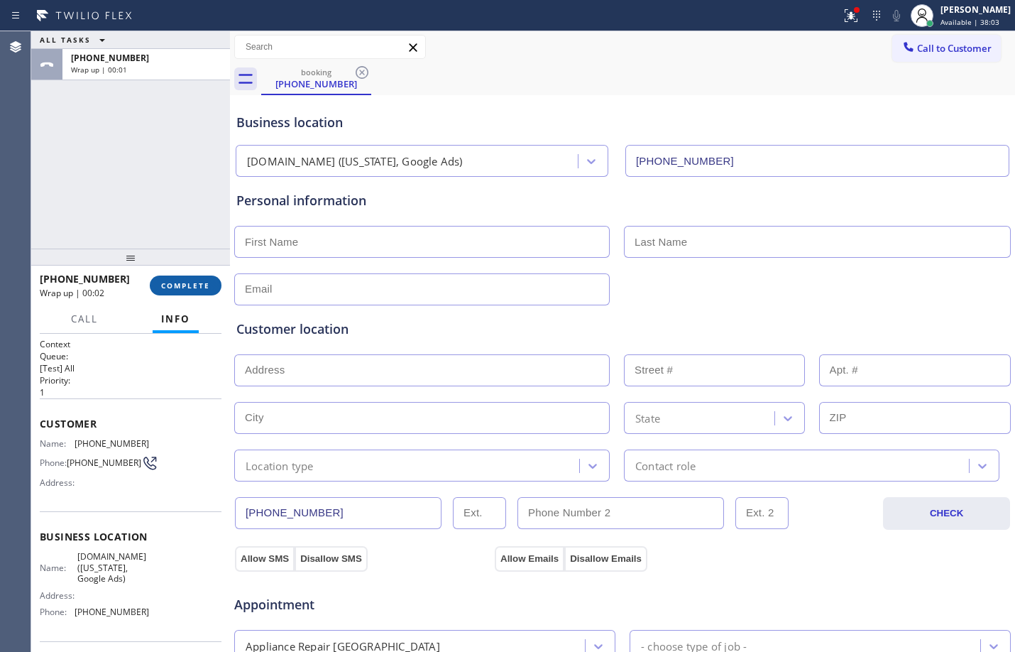
click at [195, 293] on button "COMPLETE" at bounding box center [186, 285] width 72 height 20
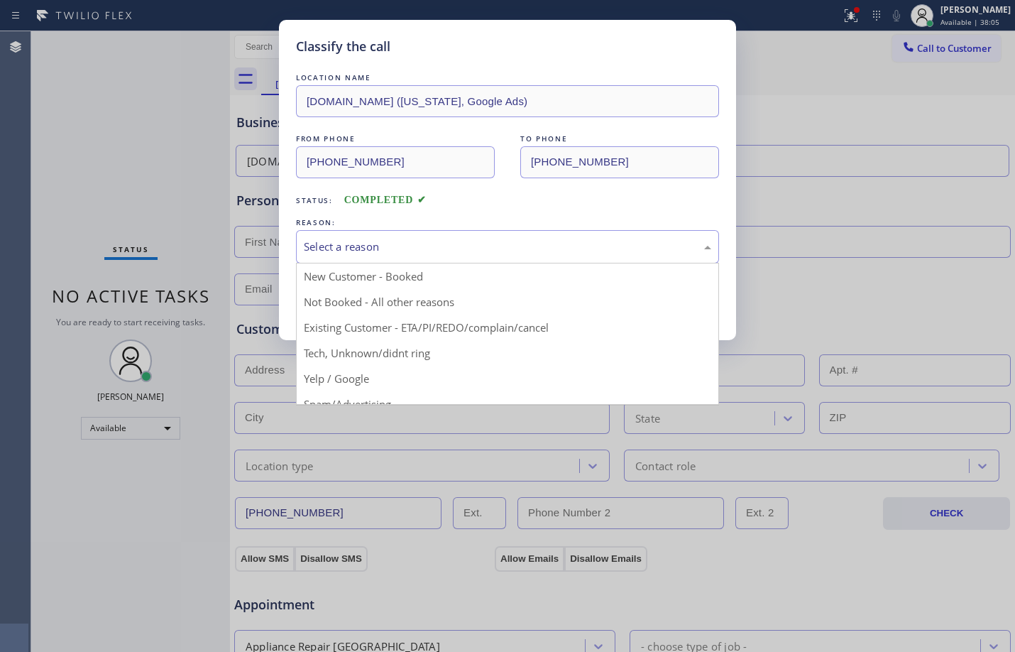
click at [378, 241] on div "Select a reason" at bounding box center [508, 247] width 408 height 16
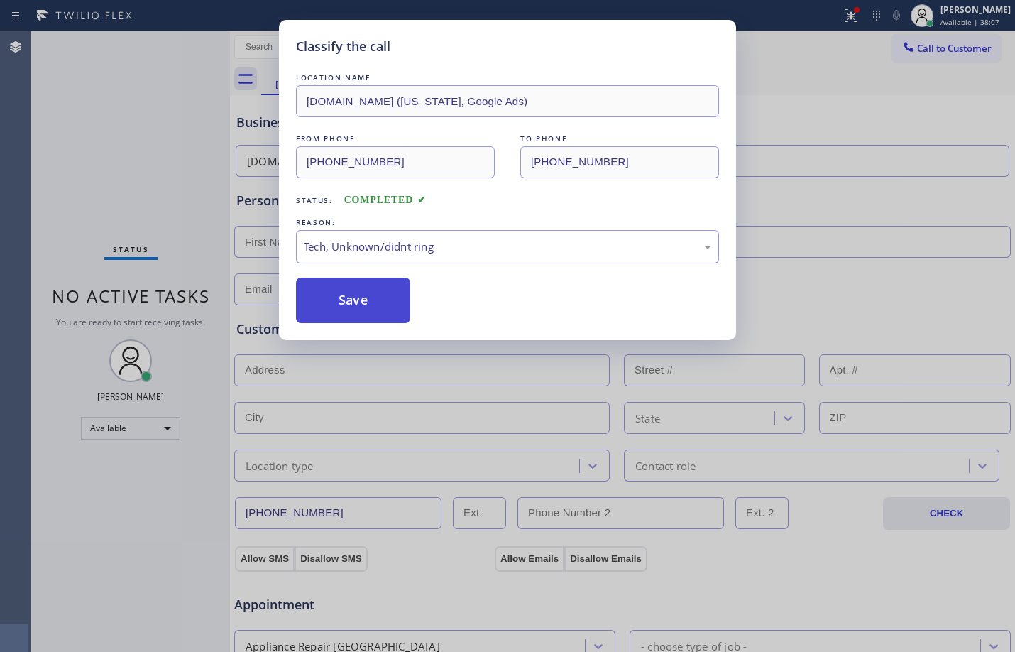
click at [381, 299] on button "Save" at bounding box center [353, 300] width 114 height 45
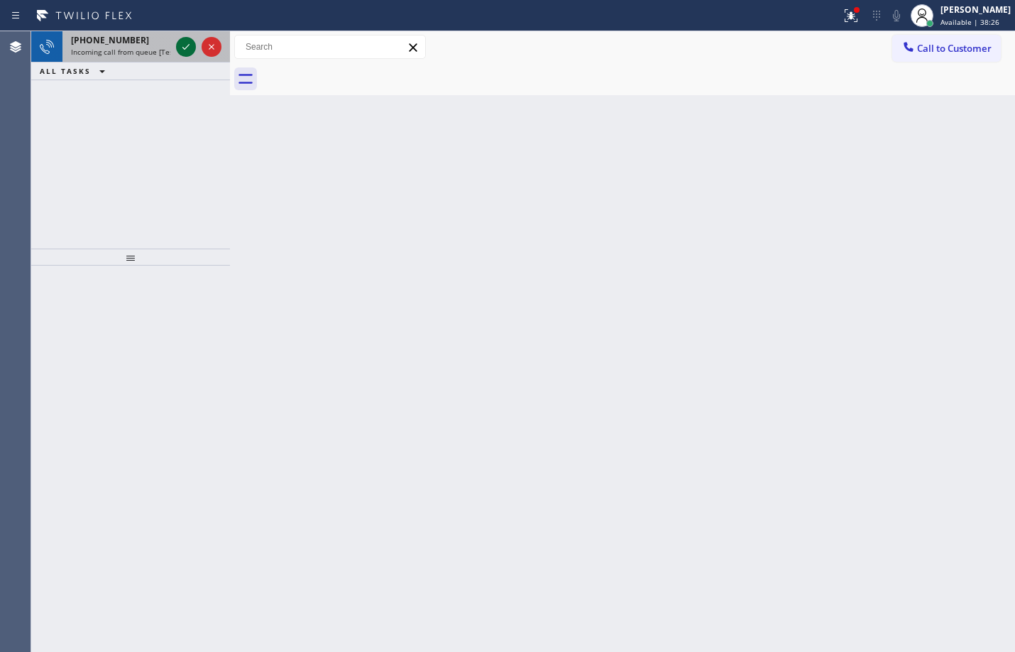
click at [185, 48] on icon at bounding box center [185, 46] width 17 height 17
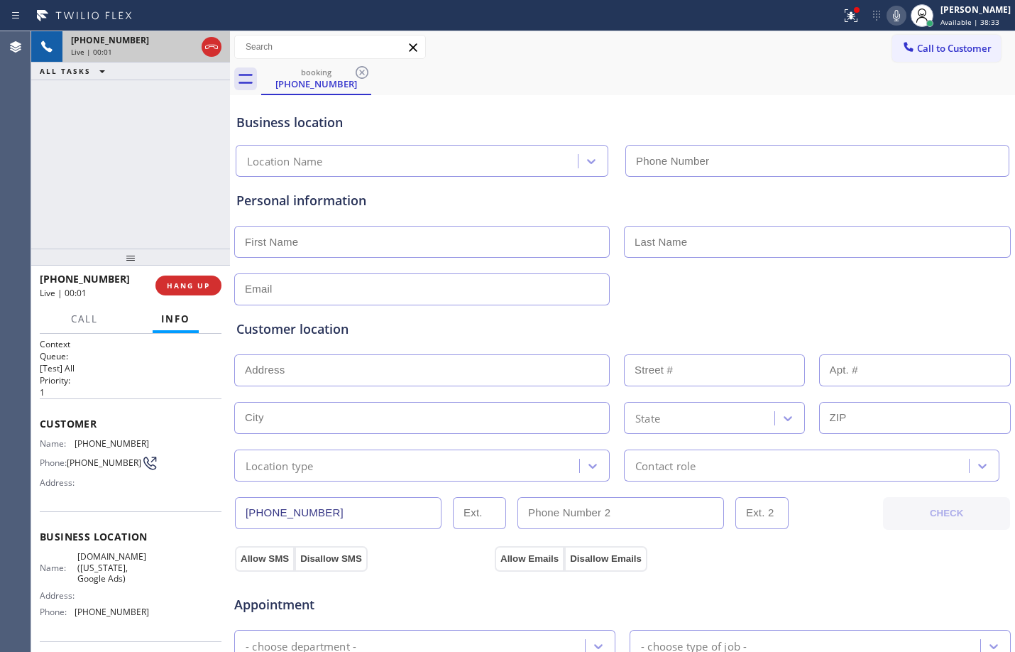
type input "[PHONE_NUMBER]"
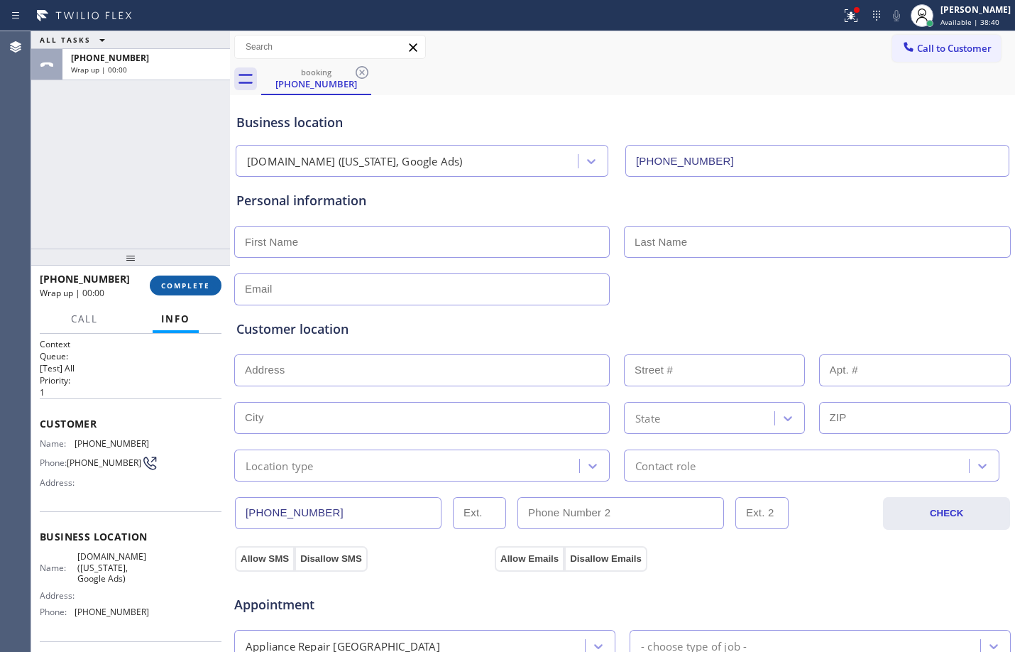
click at [169, 290] on span "COMPLETE" at bounding box center [185, 285] width 49 height 10
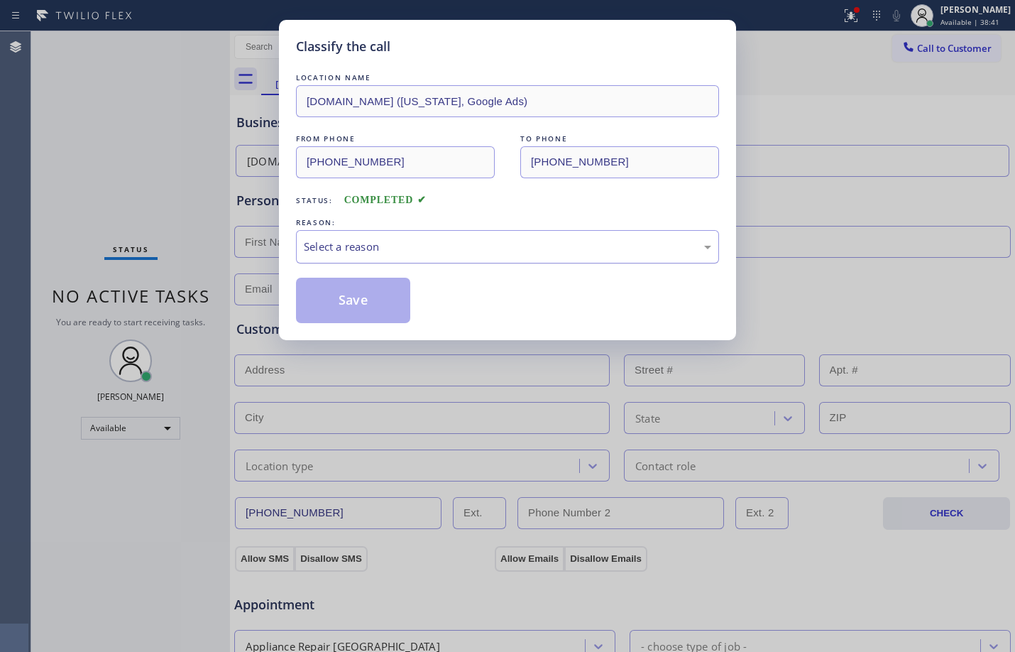
click at [331, 245] on div "Select a reason" at bounding box center [508, 247] width 408 height 16
click at [378, 300] on button "Save" at bounding box center [353, 300] width 114 height 45
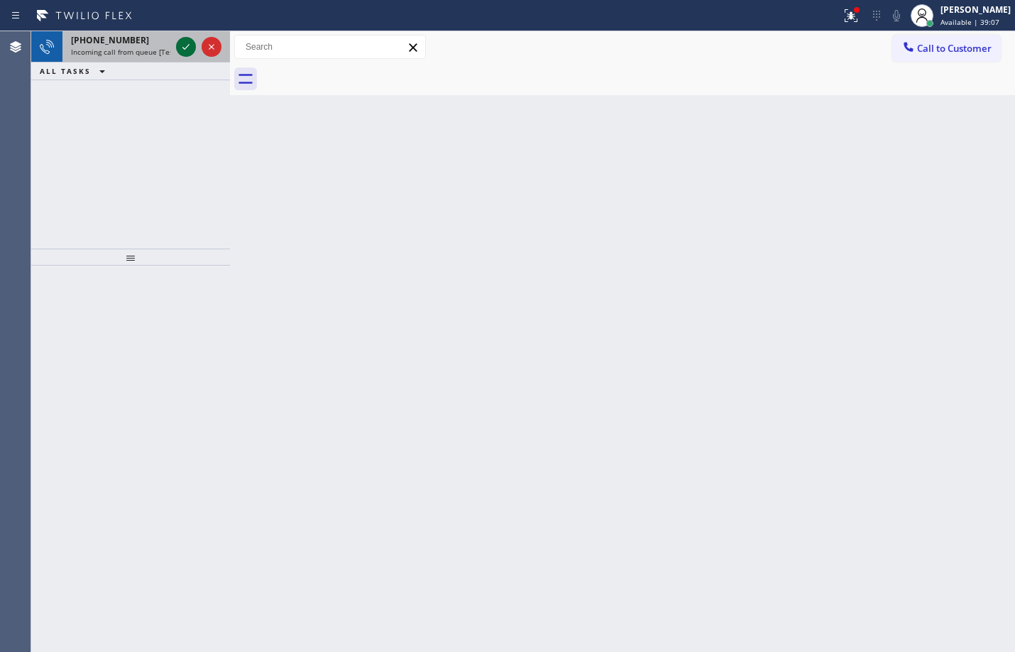
click at [182, 43] on icon at bounding box center [185, 46] width 17 height 17
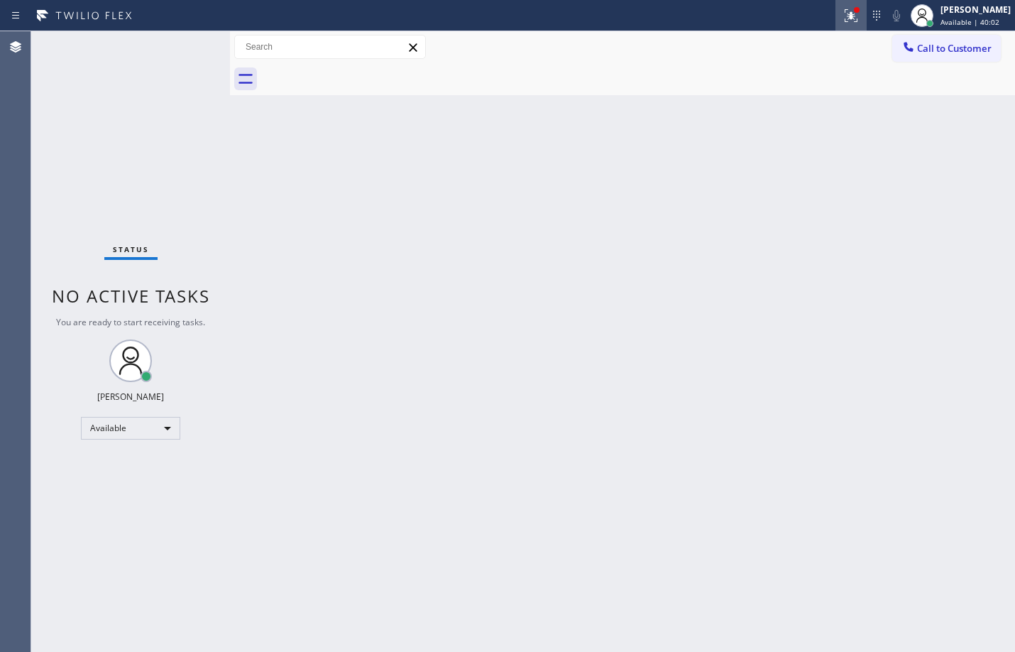
click at [843, 7] on icon at bounding box center [851, 15] width 17 height 17
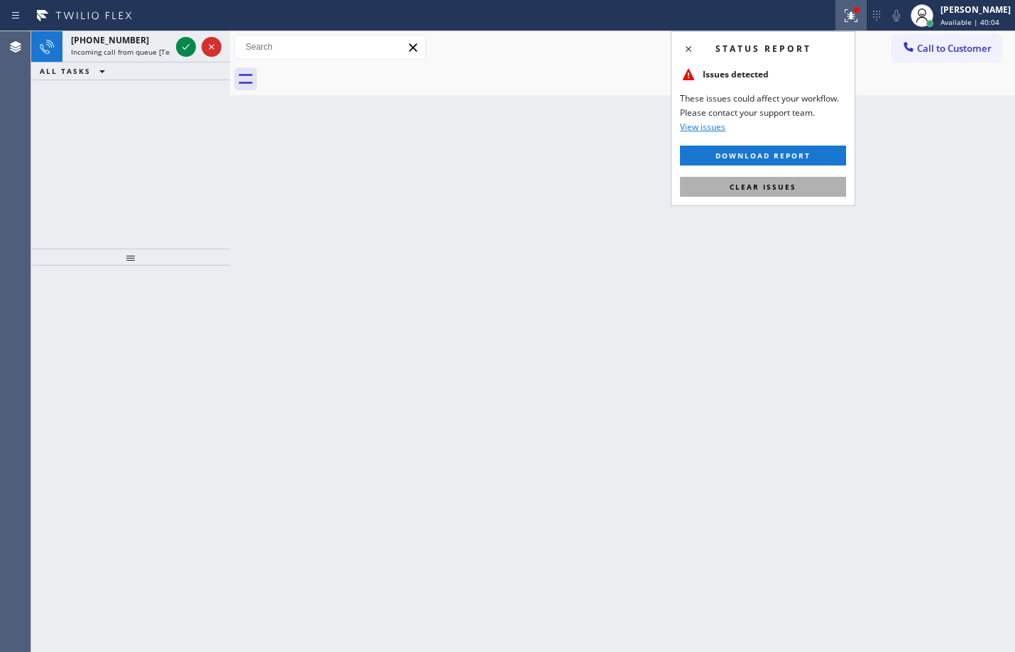
click at [793, 193] on button "Clear issues" at bounding box center [763, 187] width 166 height 20
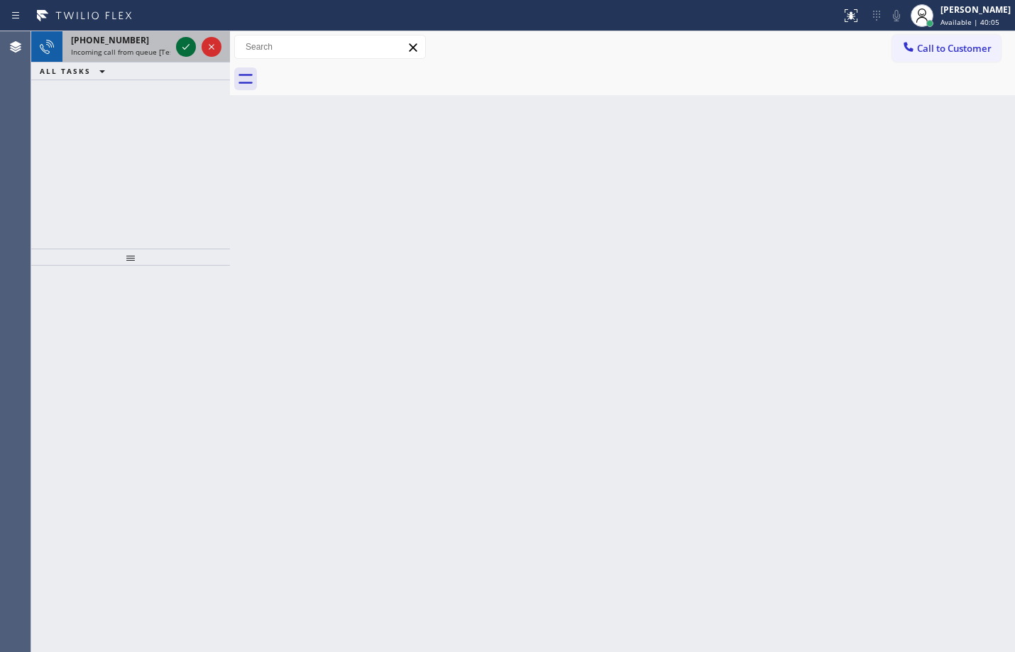
click at [192, 42] on icon at bounding box center [185, 46] width 17 height 17
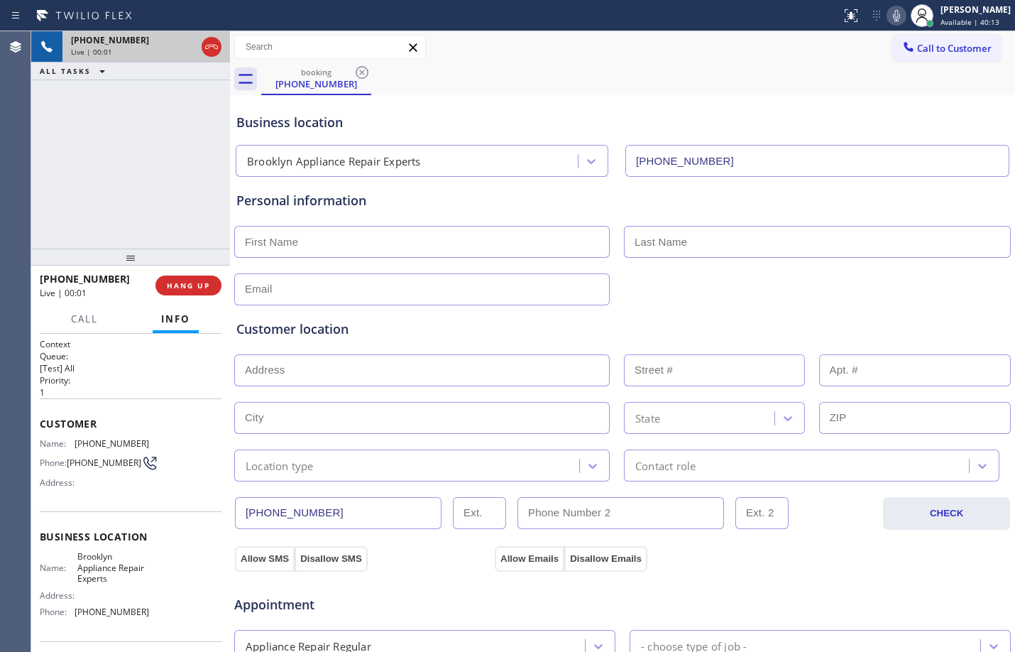
type input "[PHONE_NUMBER]"
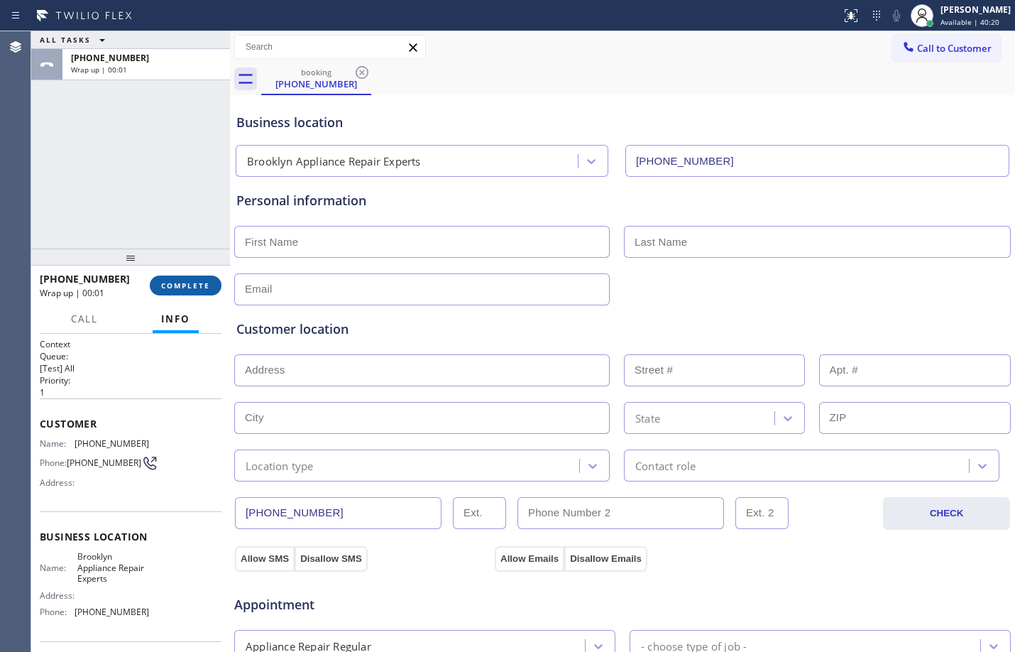
click at [177, 284] on span "COMPLETE" at bounding box center [185, 285] width 49 height 10
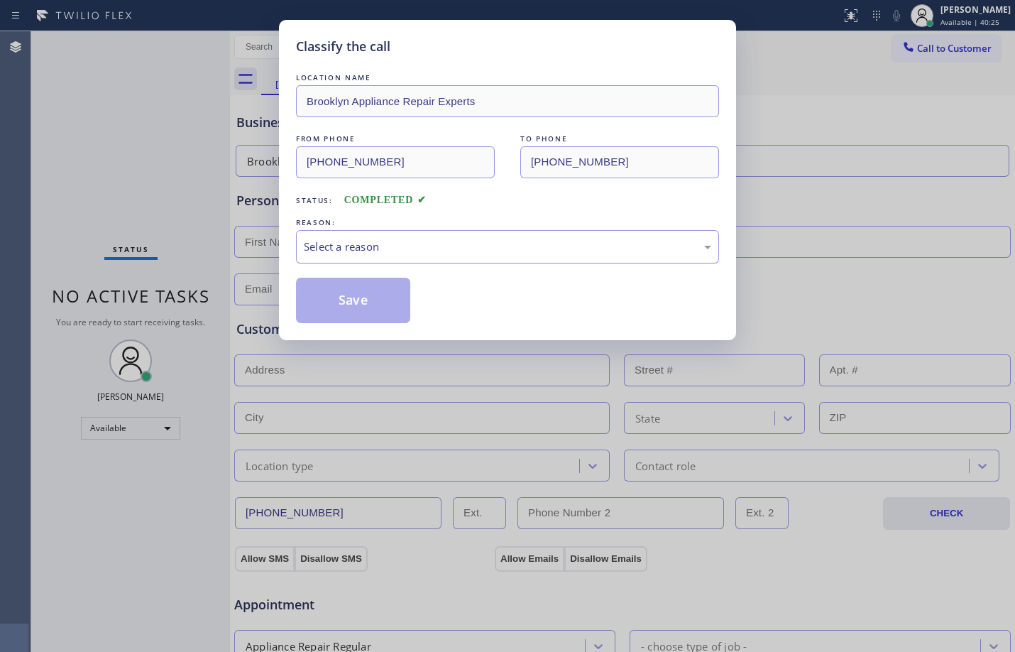
click at [713, 251] on div "Select a reason" at bounding box center [507, 246] width 423 height 33
click at [376, 297] on button "Save" at bounding box center [353, 300] width 114 height 45
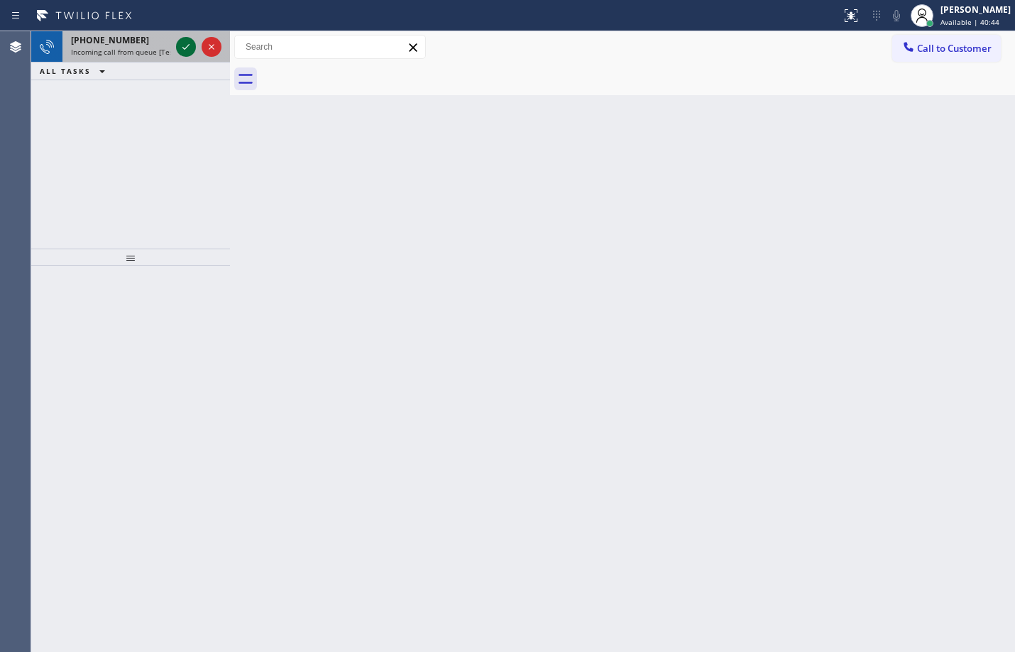
click at [185, 53] on icon at bounding box center [185, 46] width 17 height 17
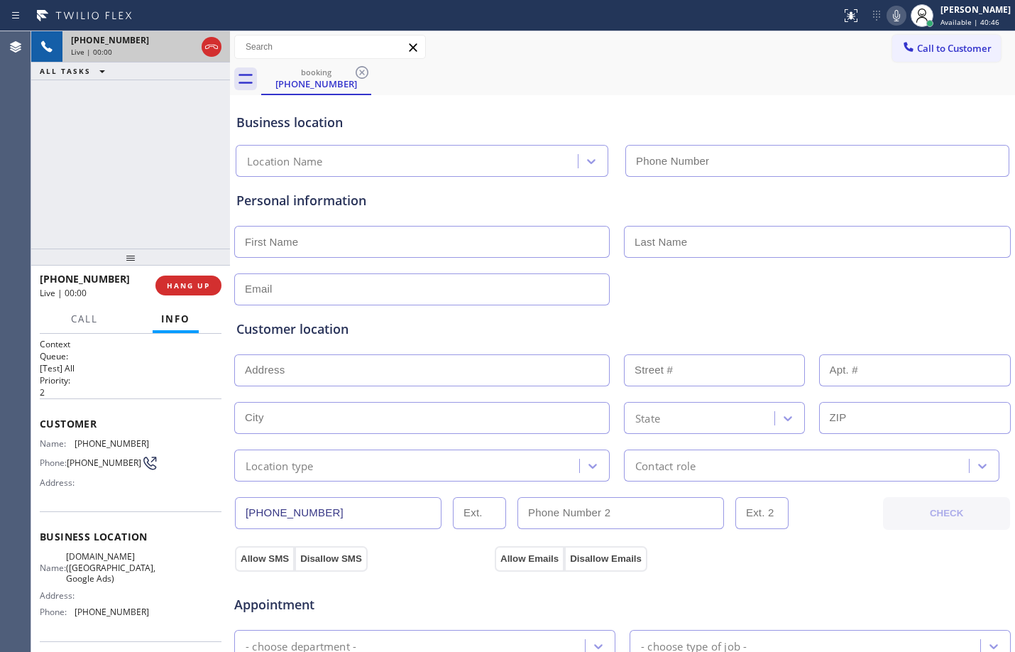
type input "[PHONE_NUMBER]"
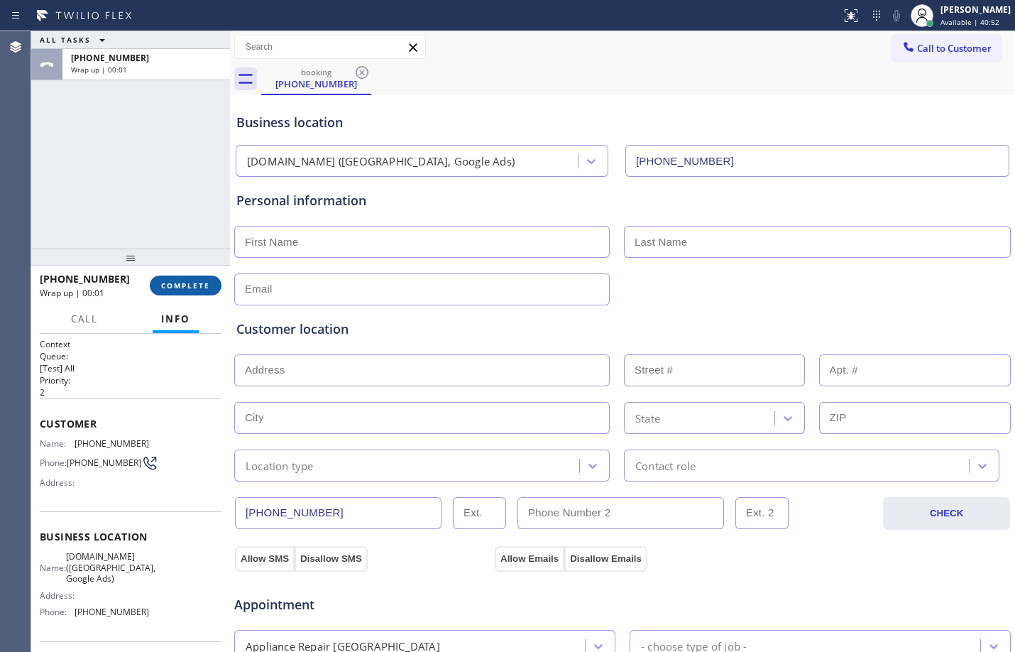
click at [172, 291] on button "COMPLETE" at bounding box center [186, 285] width 72 height 20
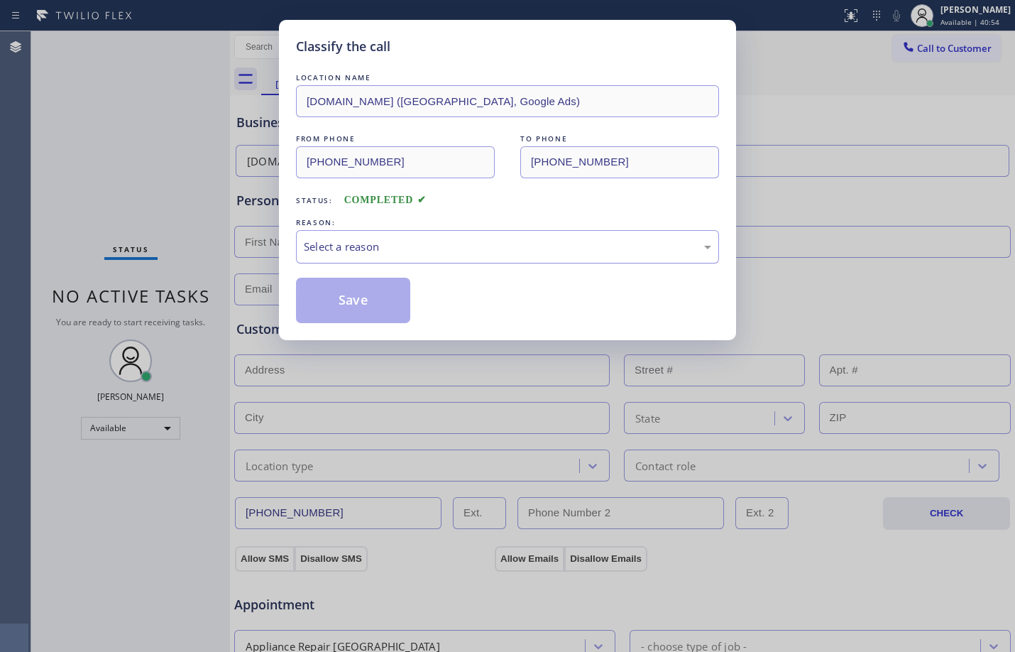
click at [694, 255] on div "Select a reason" at bounding box center [507, 246] width 423 height 33
click at [370, 342] on div "Classify the call LOCATION NAME [DOMAIN_NAME] ([GEOGRAPHIC_DATA], Google Ads) F…" at bounding box center [507, 326] width 1015 height 652
click at [374, 295] on button "Save" at bounding box center [353, 300] width 114 height 45
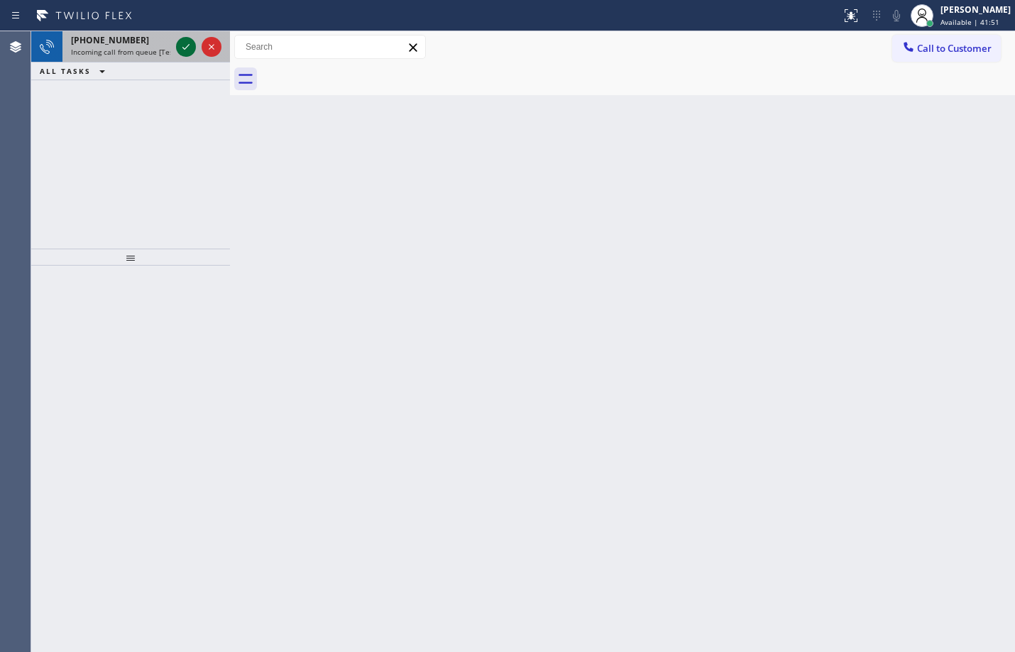
click at [193, 43] on icon at bounding box center [185, 46] width 17 height 17
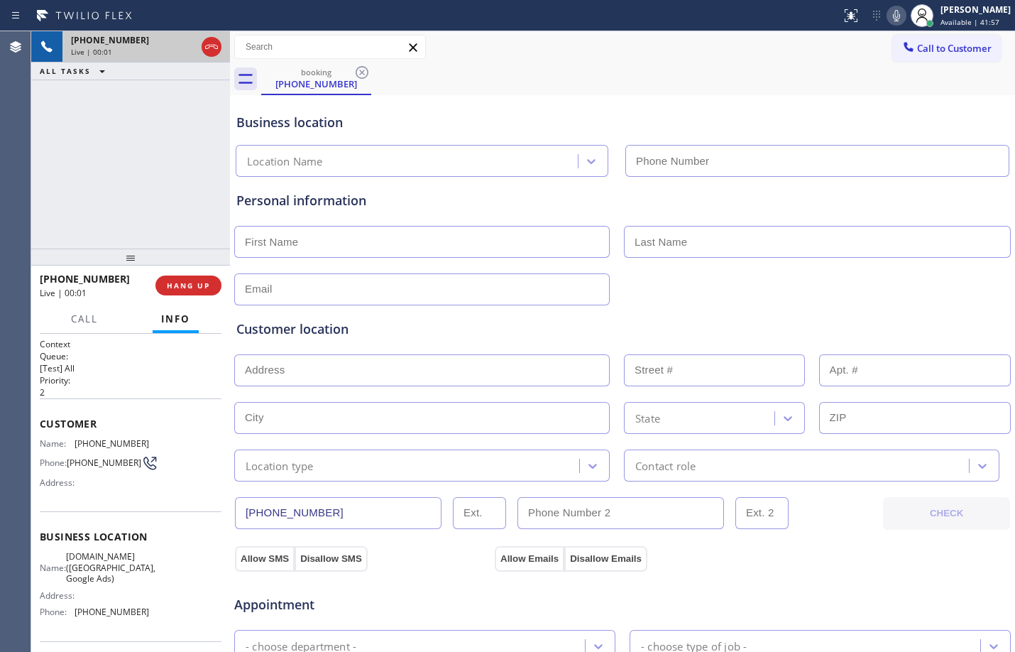
type input "[PHONE_NUMBER]"
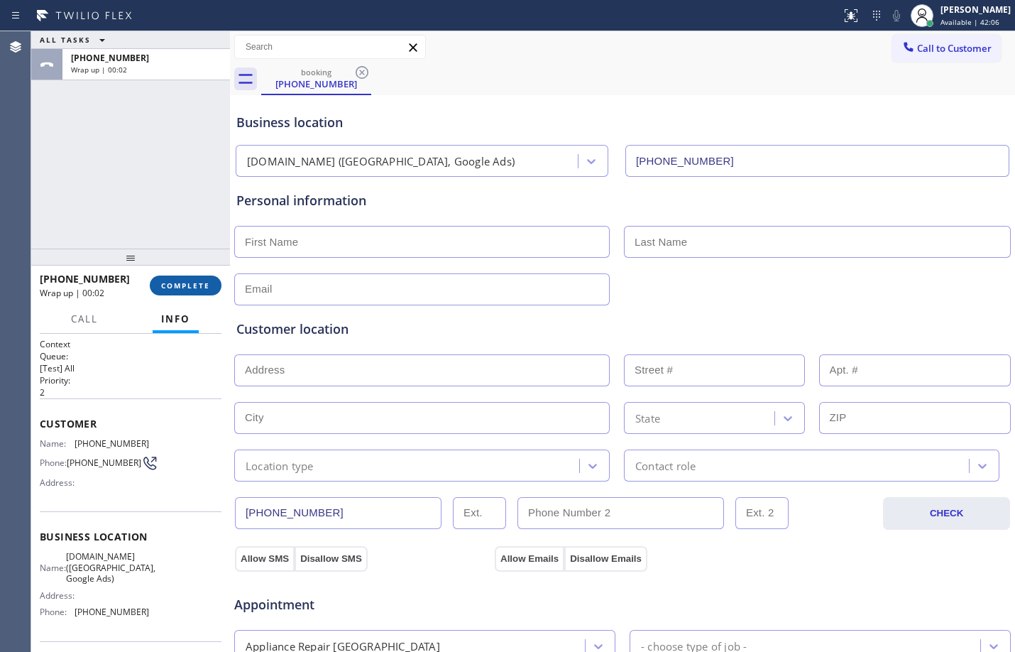
click at [178, 287] on span "COMPLETE" at bounding box center [185, 285] width 49 height 10
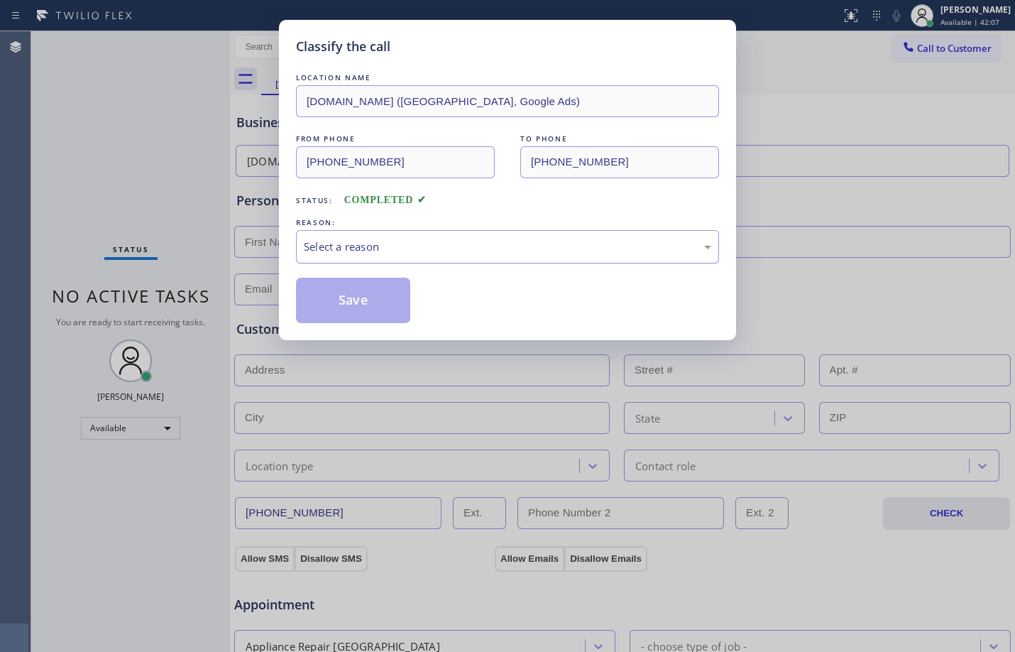
click at [506, 246] on div "Select a reason" at bounding box center [508, 247] width 408 height 16
click at [343, 291] on button "Save" at bounding box center [353, 300] width 114 height 45
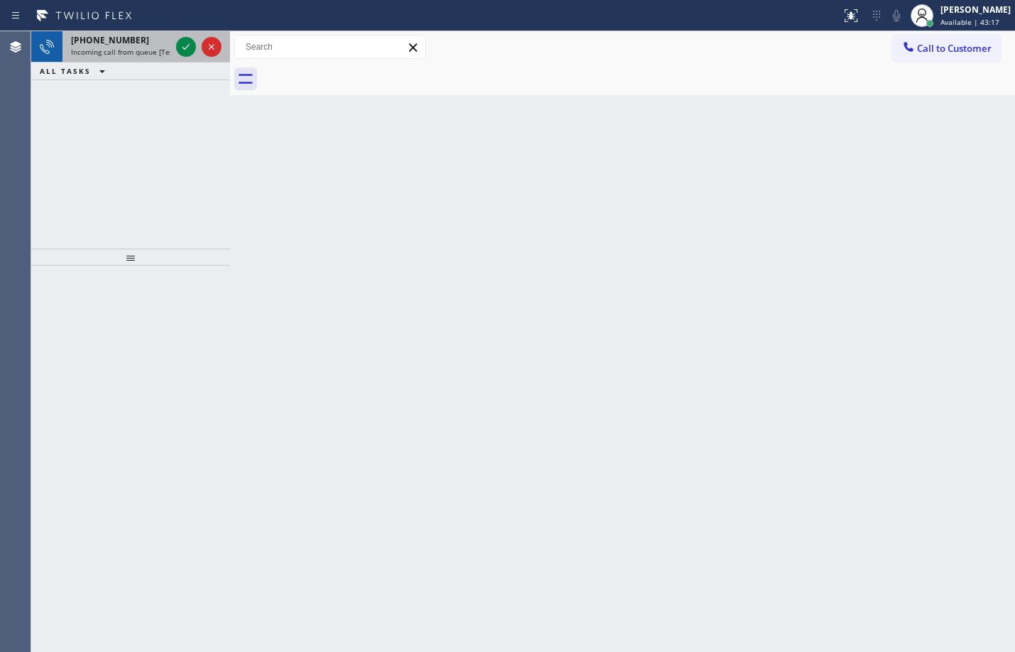
click at [201, 45] on div at bounding box center [198, 46] width 51 height 31
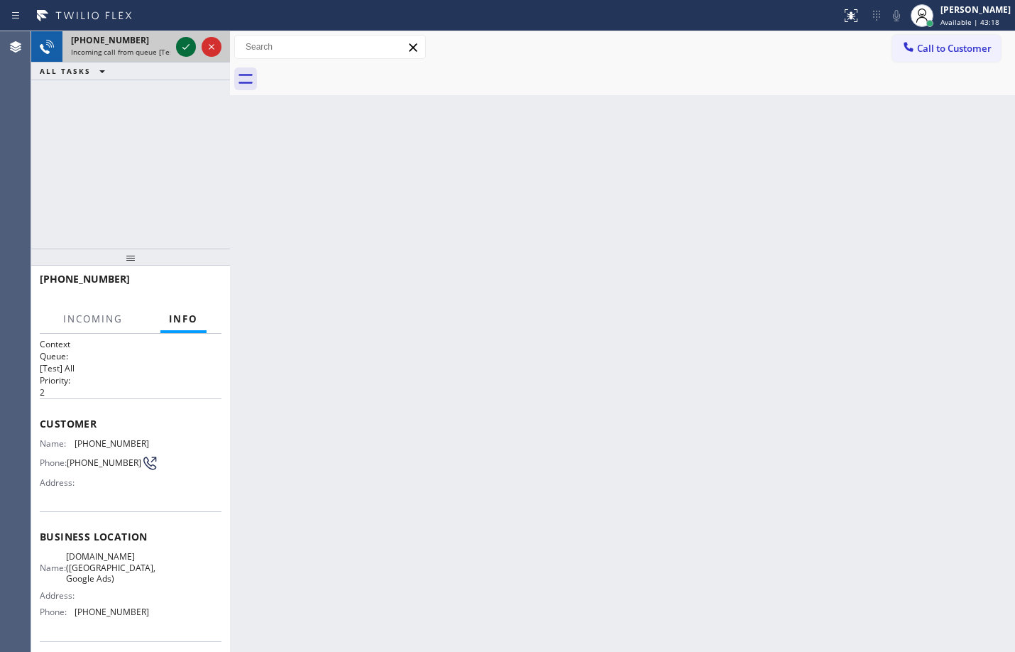
click at [190, 45] on icon at bounding box center [185, 46] width 17 height 17
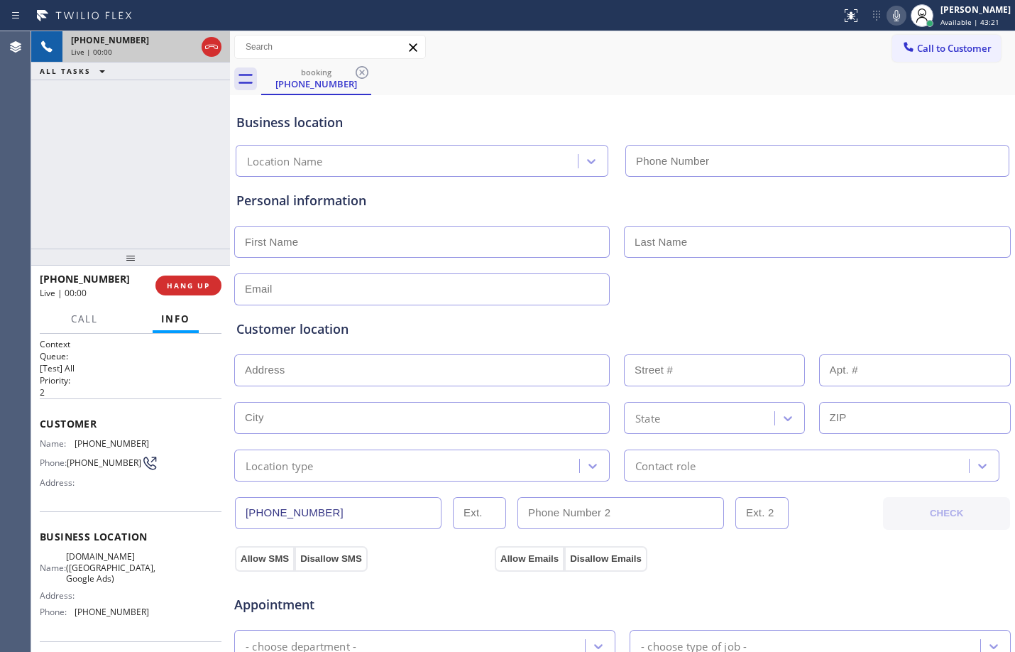
type input "[PHONE_NUMBER]"
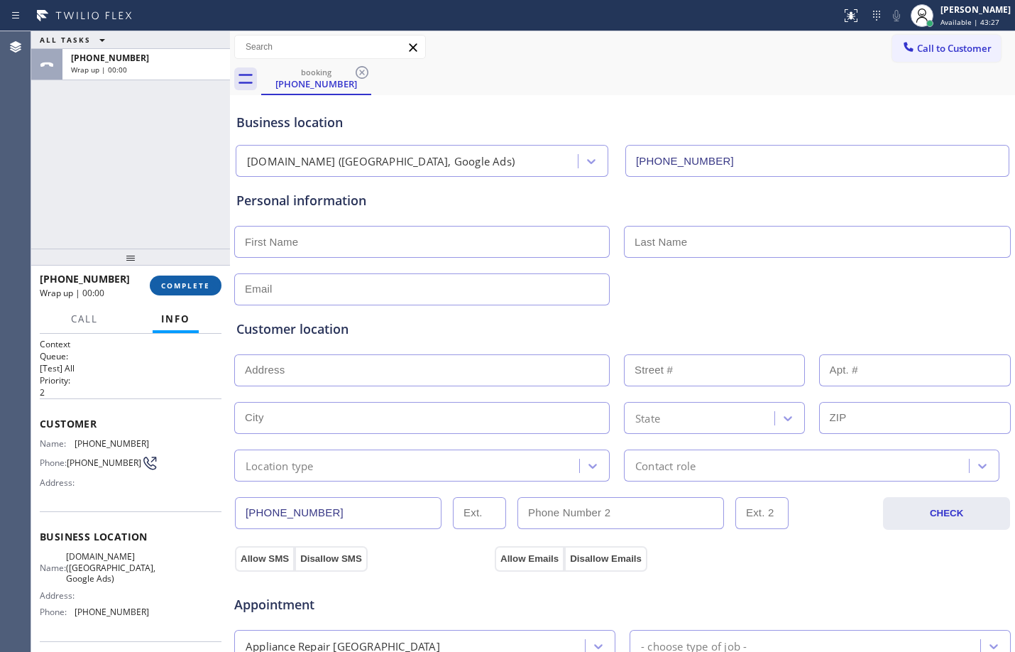
click at [169, 288] on span "COMPLETE" at bounding box center [185, 285] width 49 height 10
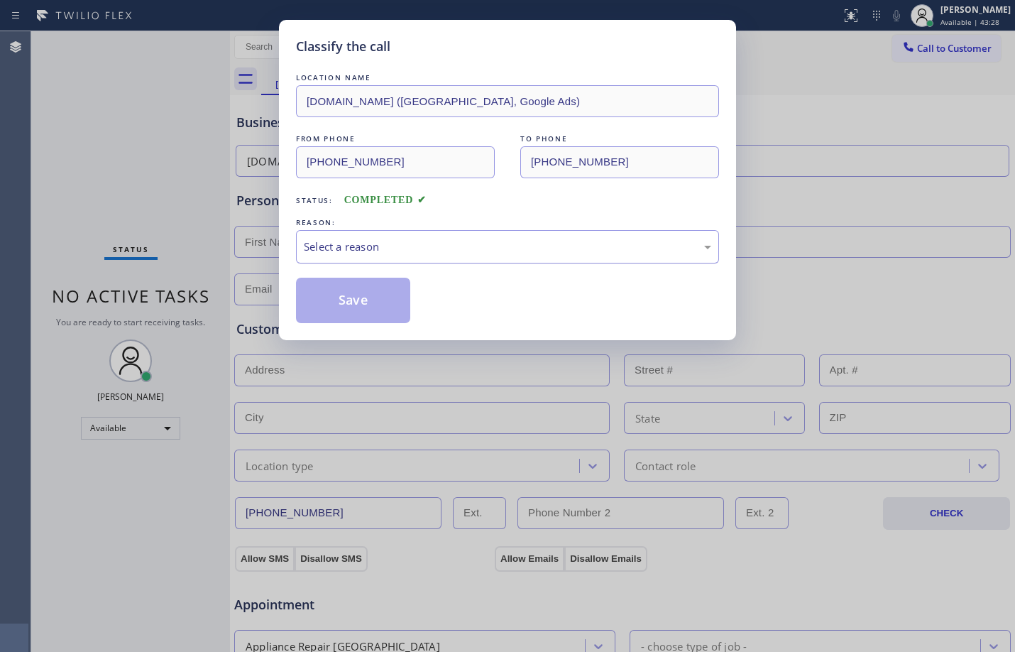
click at [395, 253] on div "Select a reason" at bounding box center [508, 247] width 408 height 16
click at [368, 294] on button "Save" at bounding box center [353, 300] width 114 height 45
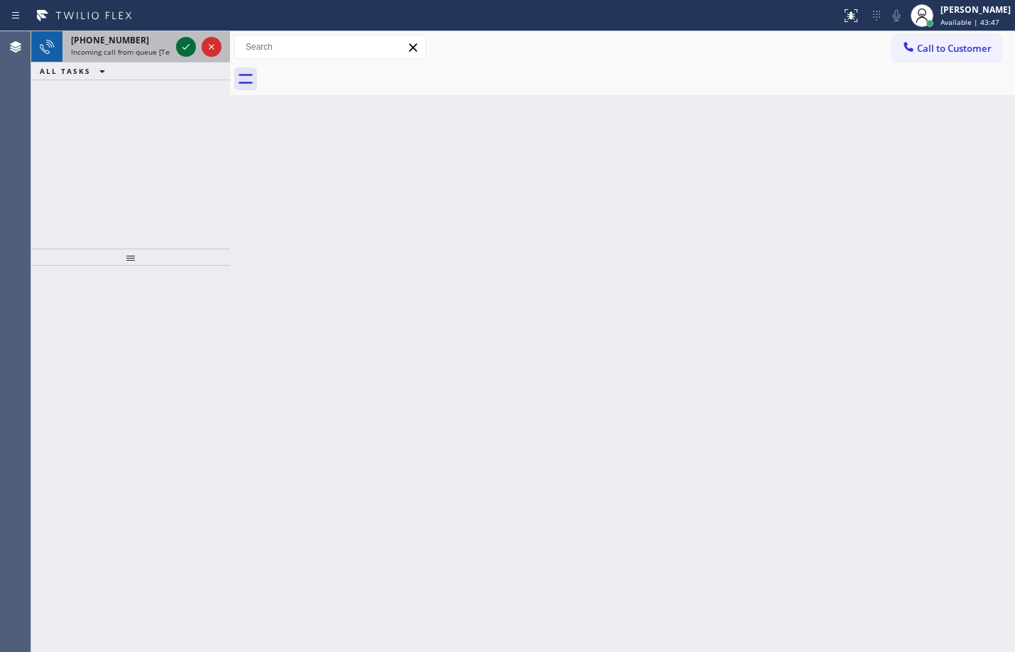
click at [177, 47] on icon at bounding box center [185, 46] width 17 height 17
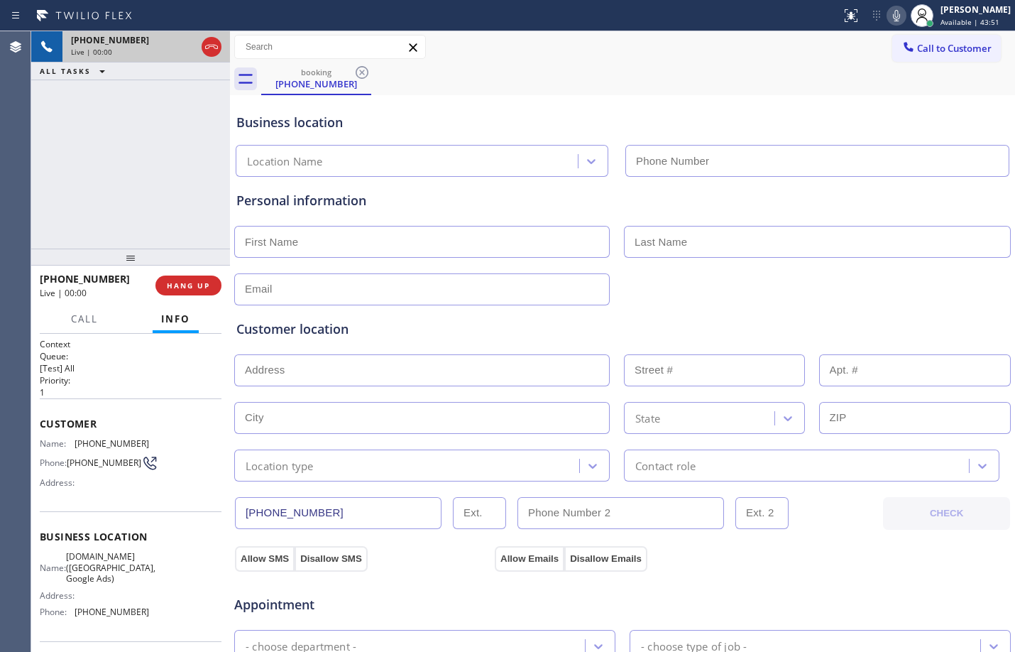
type input "[PHONE_NUMBER]"
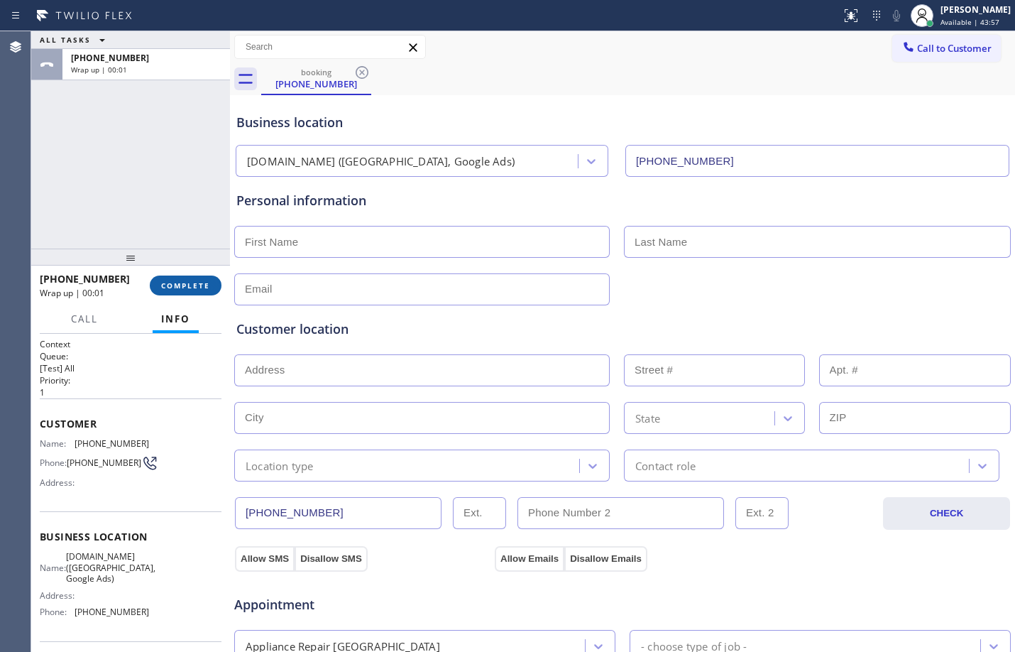
click at [197, 292] on button "COMPLETE" at bounding box center [186, 285] width 72 height 20
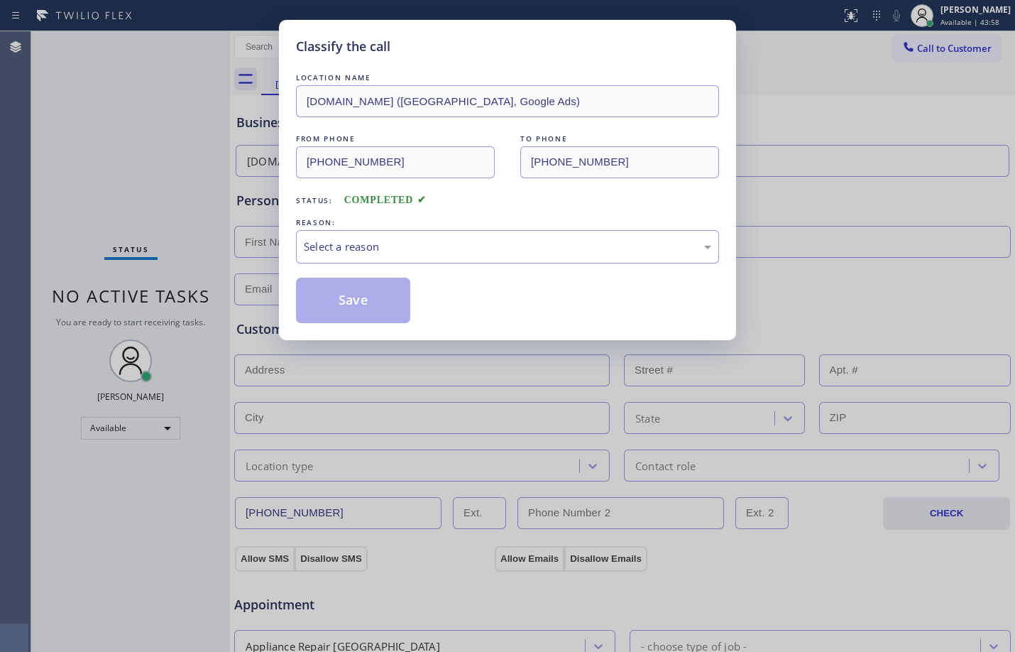
click at [367, 253] on div "Select a reason" at bounding box center [508, 247] width 408 height 16
click at [358, 304] on button "Save" at bounding box center [353, 300] width 114 height 45
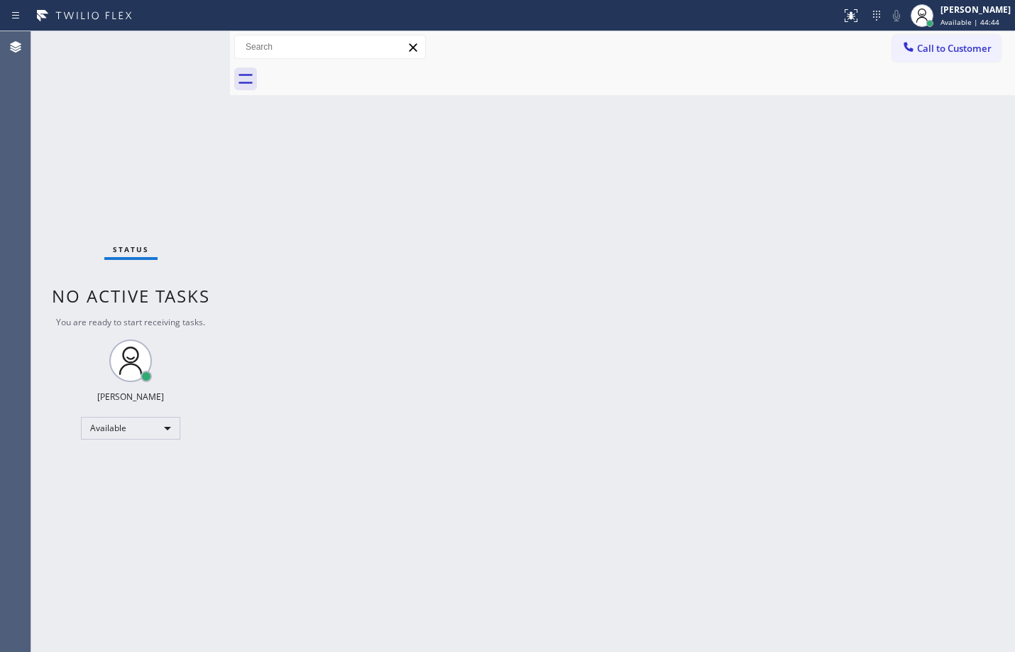
click at [187, 45] on div "Status No active tasks You are ready to start receiving tasks. [PERSON_NAME] Av…" at bounding box center [130, 341] width 199 height 621
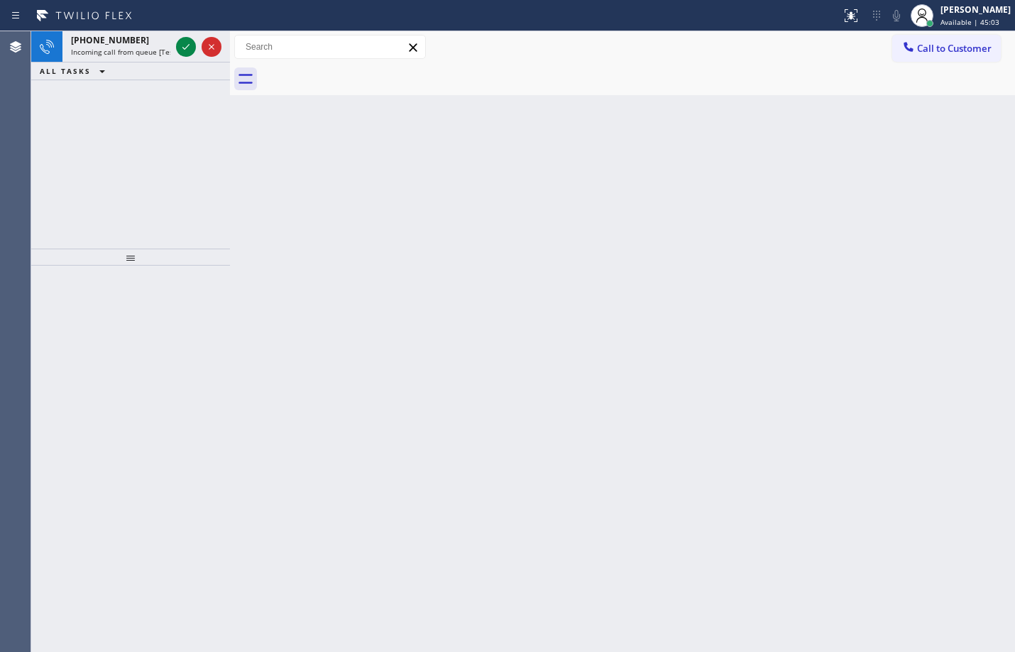
click at [189, 43] on icon at bounding box center [185, 46] width 17 height 17
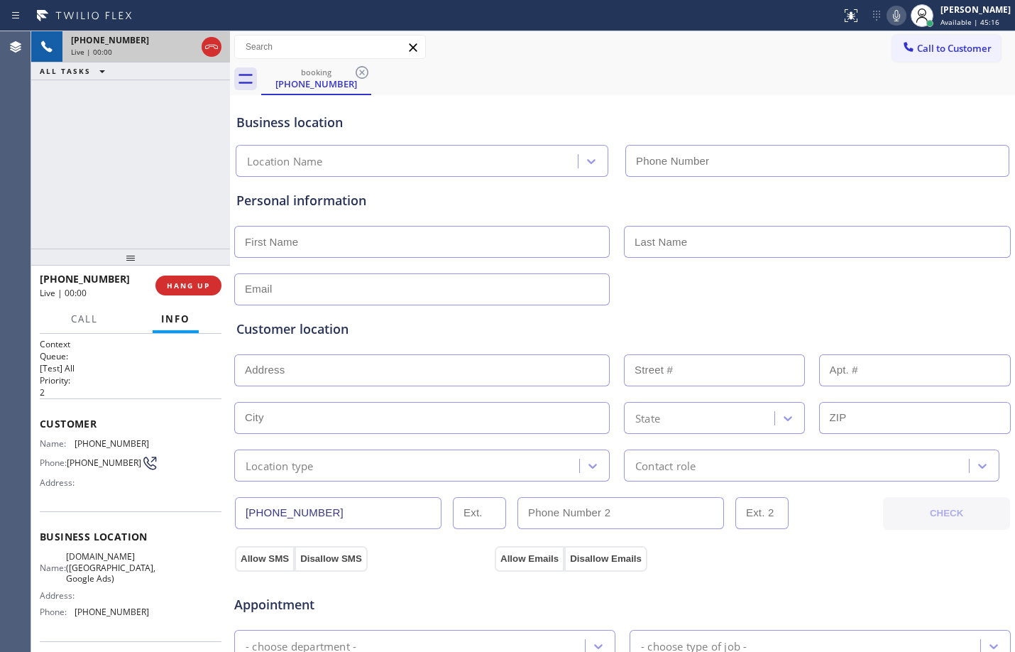
type input "[PHONE_NUMBER]"
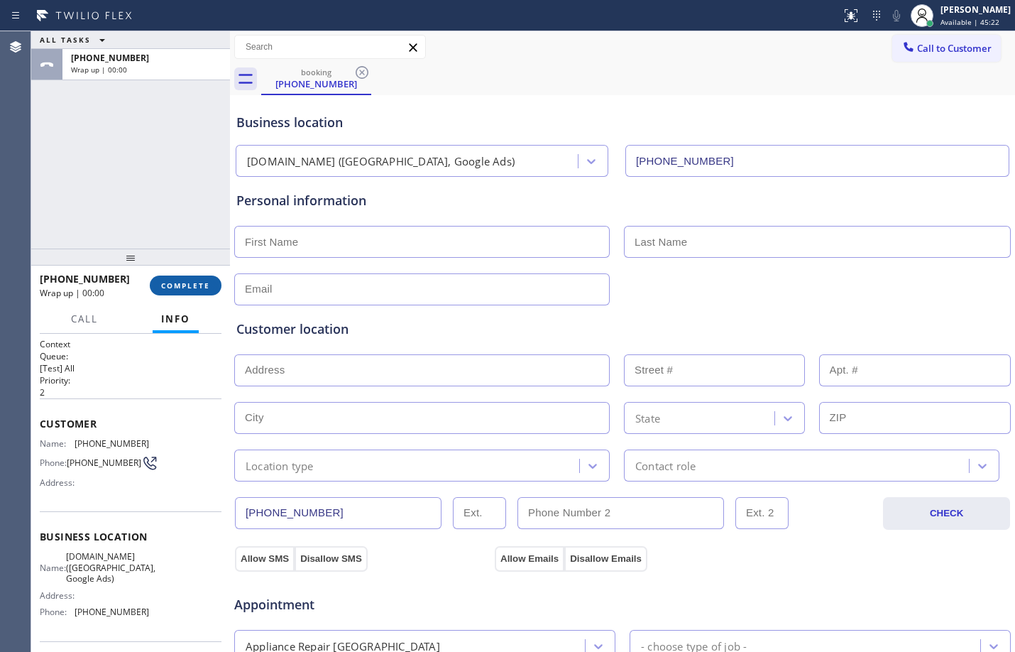
click at [180, 290] on button "COMPLETE" at bounding box center [186, 285] width 72 height 20
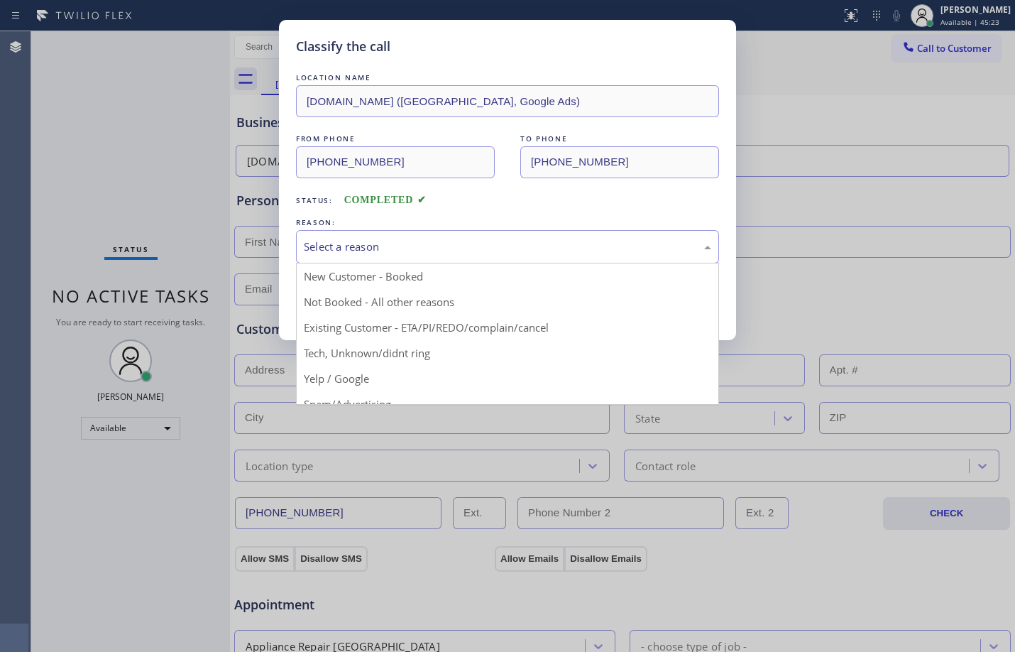
click at [353, 246] on div "Select a reason" at bounding box center [508, 247] width 408 height 16
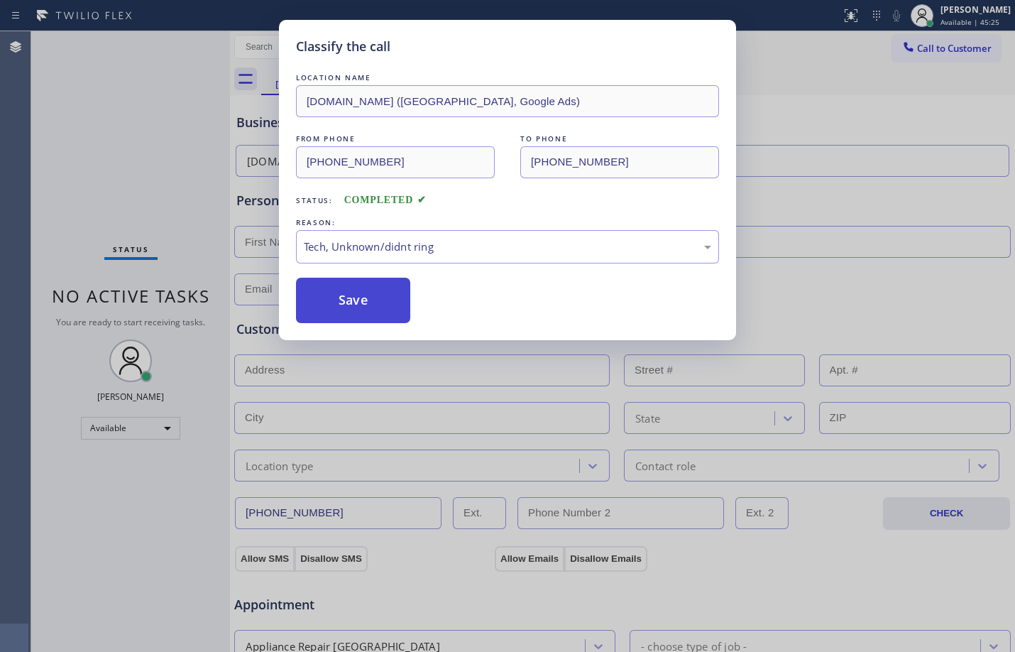
click at [344, 301] on button "Save" at bounding box center [353, 300] width 114 height 45
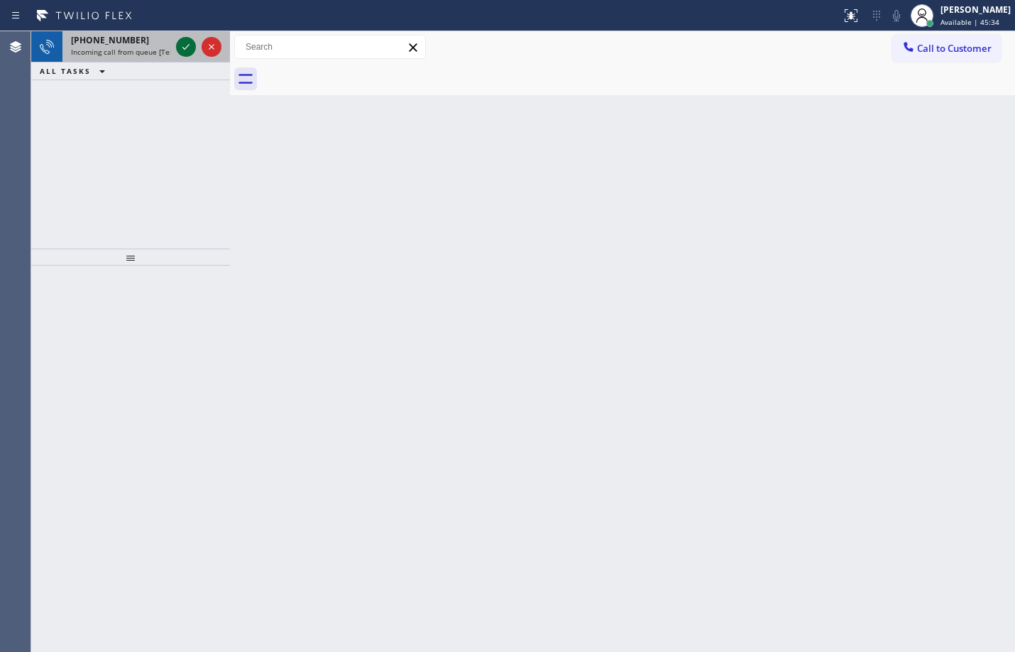
click at [187, 43] on icon at bounding box center [185, 46] width 17 height 17
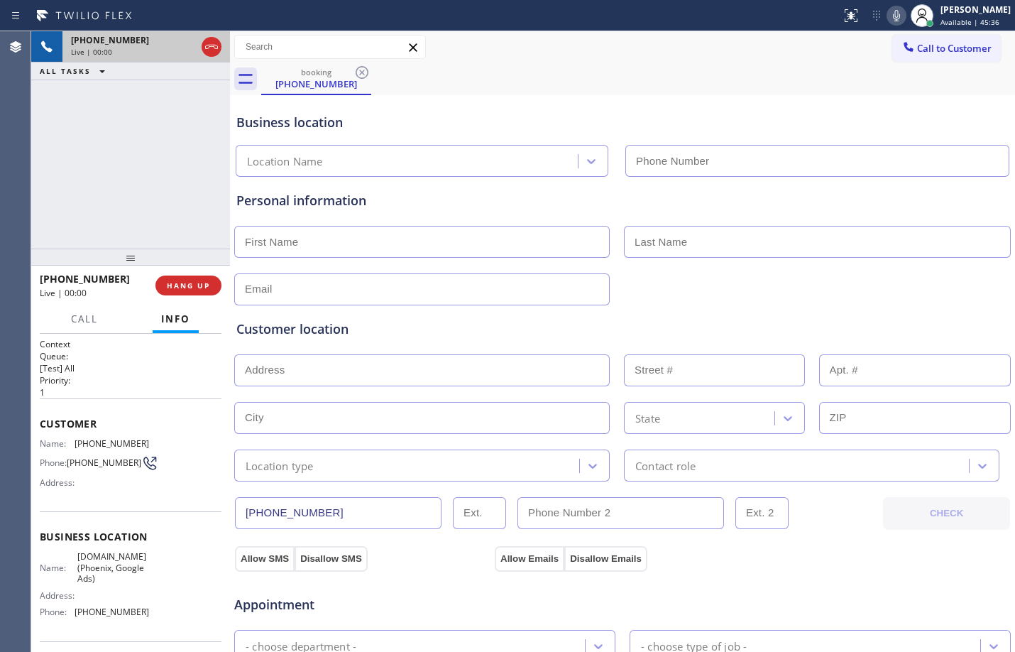
type input "[PHONE_NUMBER]"
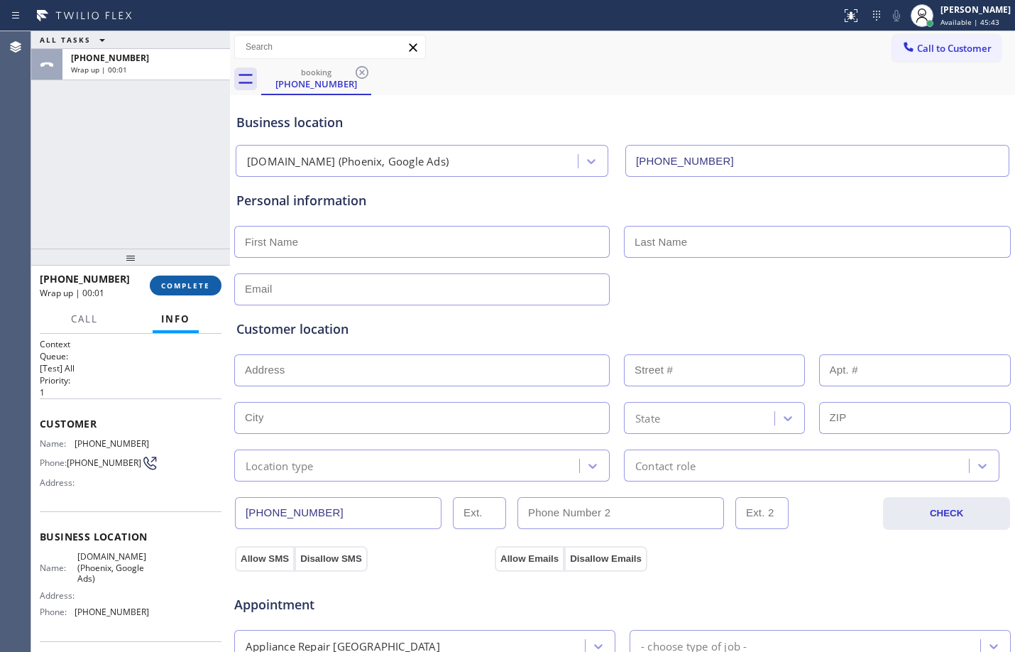
click at [179, 283] on span "COMPLETE" at bounding box center [185, 285] width 49 height 10
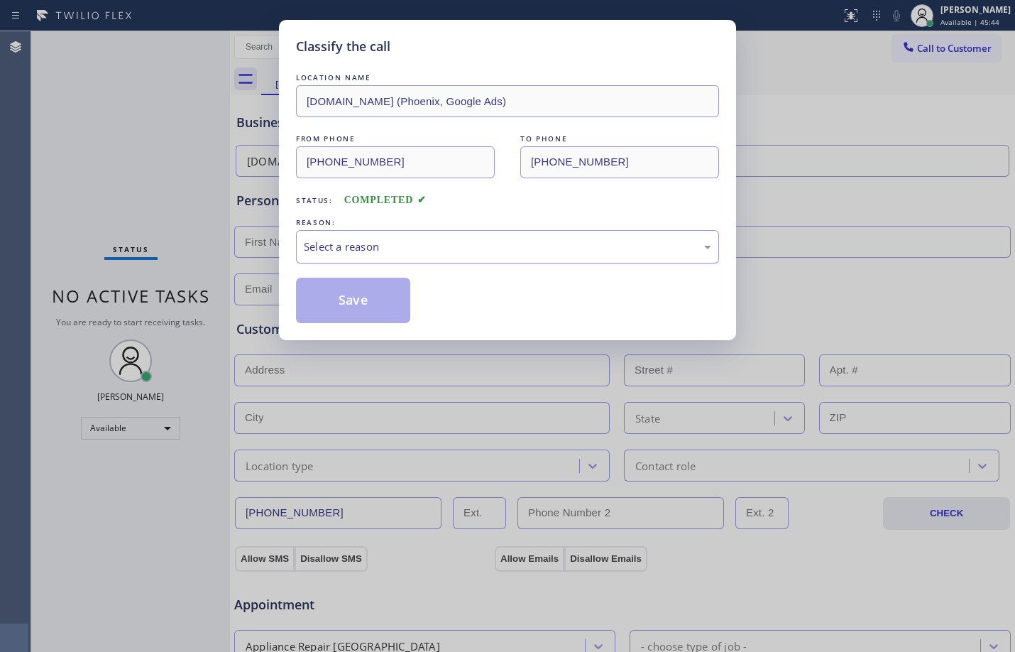
click at [365, 254] on div "Select a reason" at bounding box center [508, 247] width 408 height 16
click at [346, 288] on button "Save" at bounding box center [353, 300] width 114 height 45
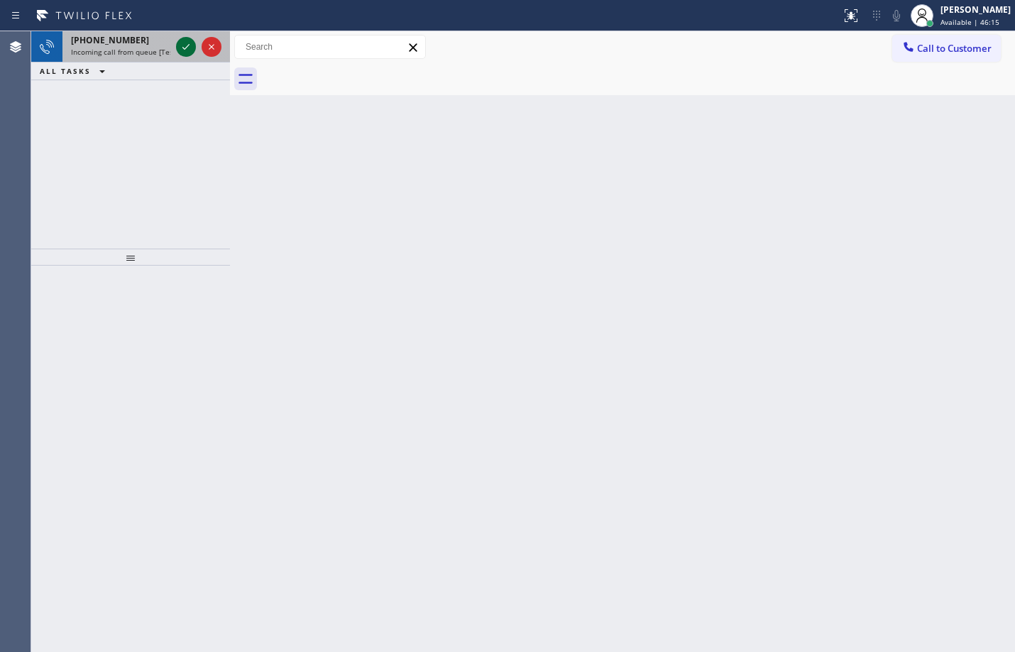
click at [192, 48] on icon at bounding box center [185, 46] width 17 height 17
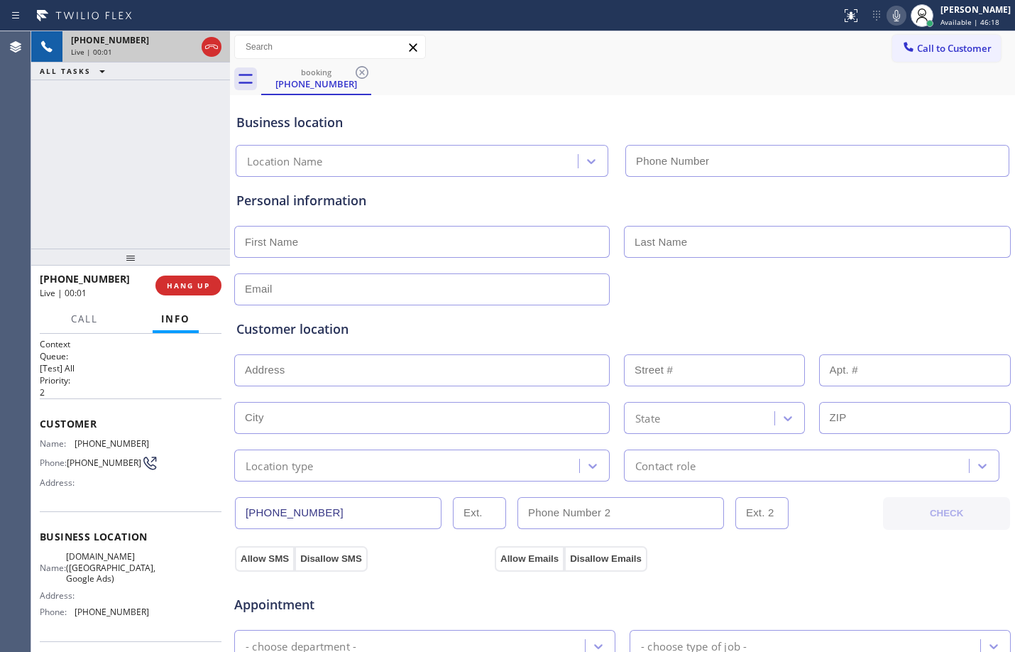
type input "[PHONE_NUMBER]"
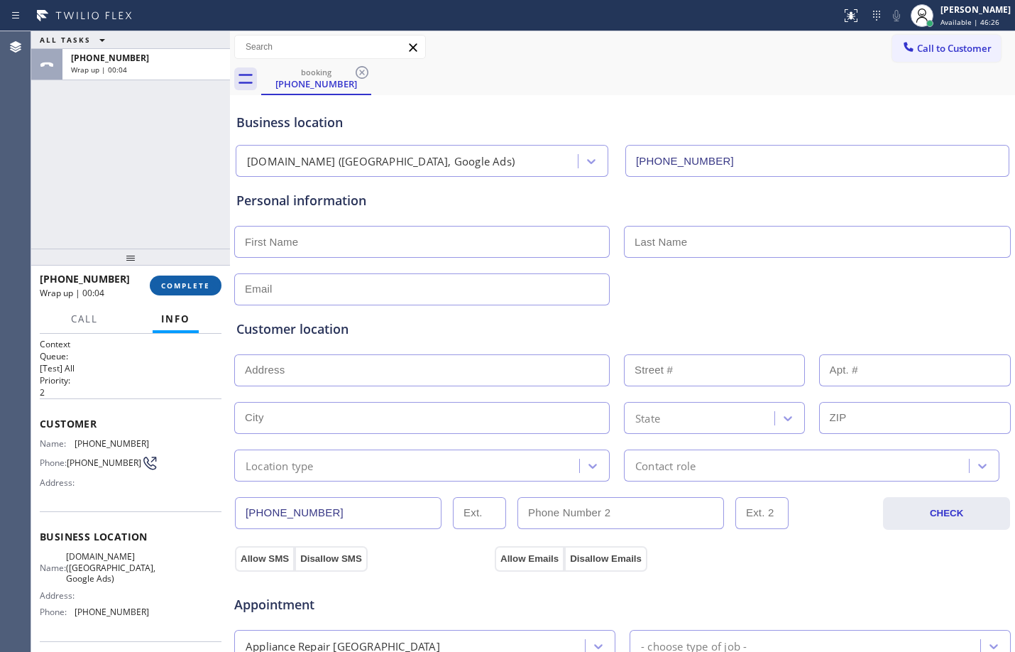
click at [187, 285] on span "COMPLETE" at bounding box center [185, 285] width 49 height 10
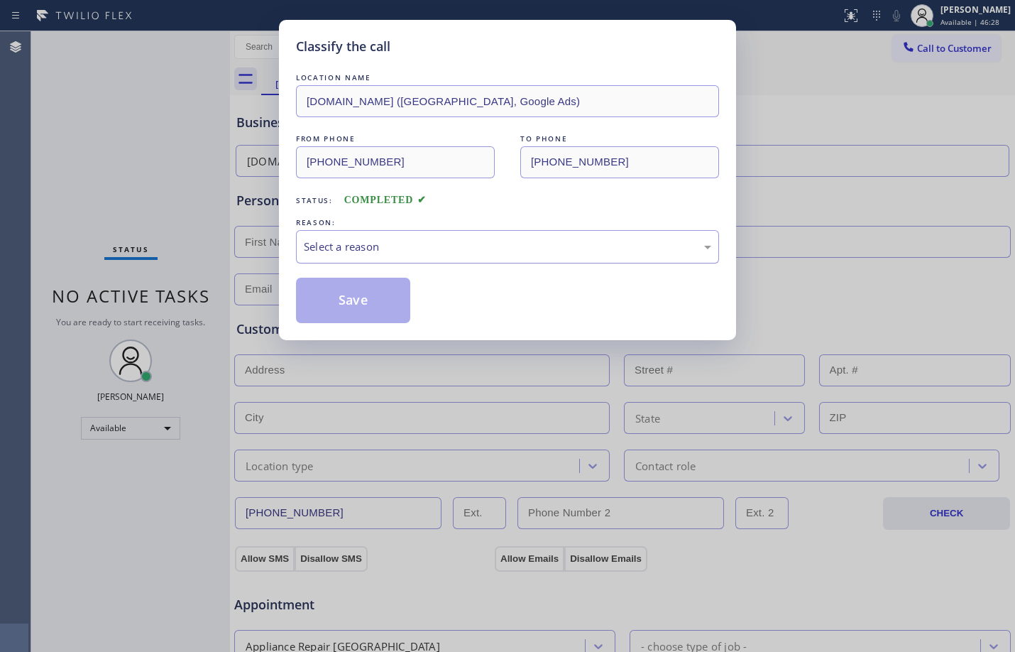
click at [381, 245] on div "Select a reason" at bounding box center [508, 247] width 408 height 16
click at [335, 286] on button "Save" at bounding box center [353, 300] width 114 height 45
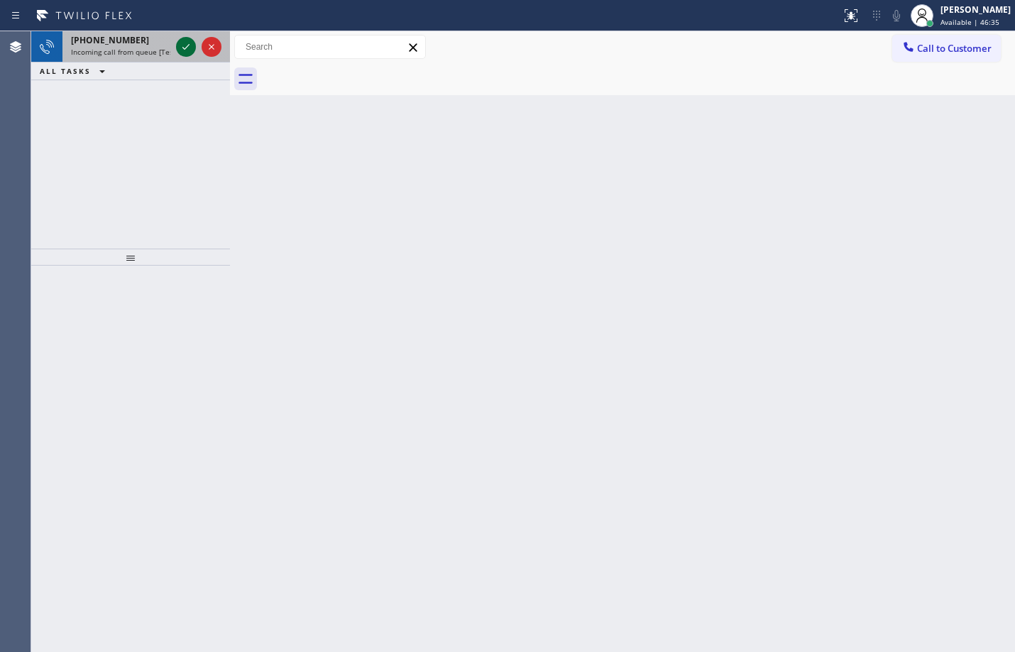
click at [184, 41] on icon at bounding box center [185, 46] width 17 height 17
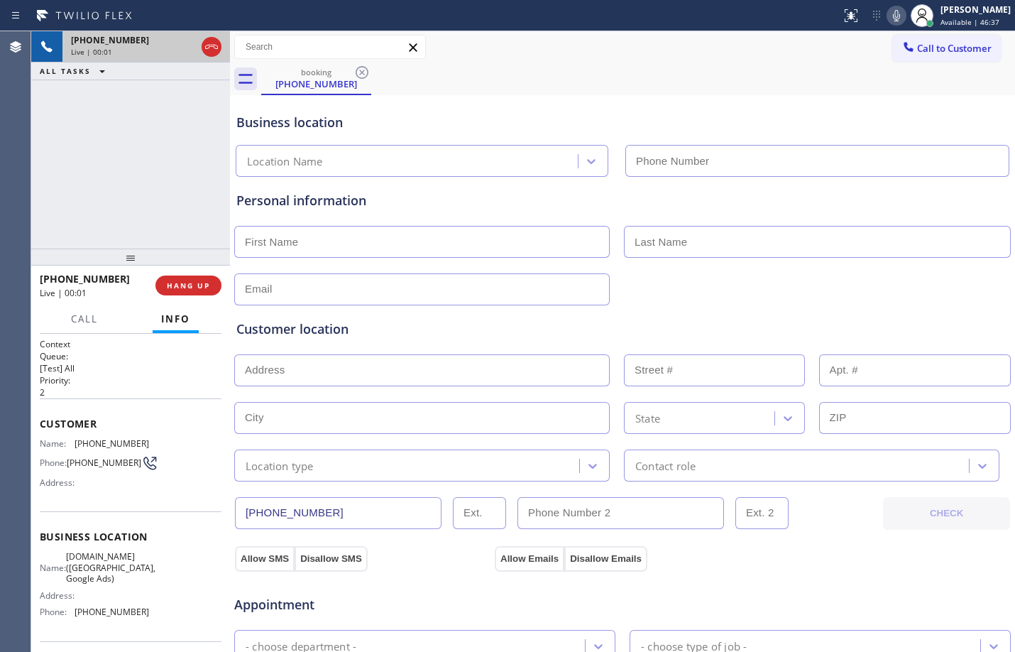
type input "[PHONE_NUMBER]"
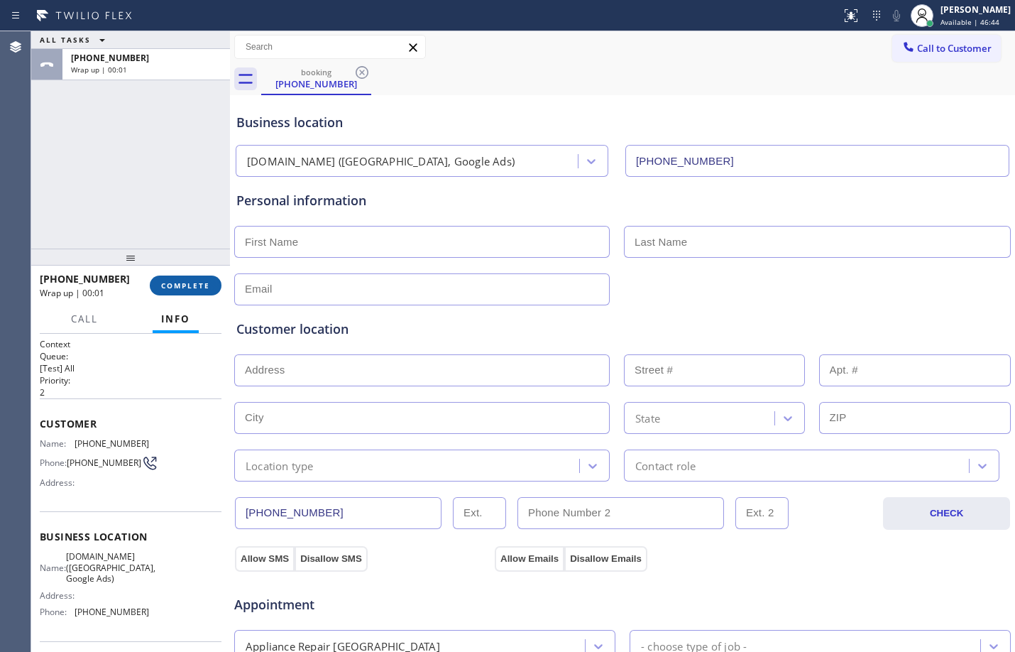
click at [183, 285] on span "COMPLETE" at bounding box center [185, 285] width 49 height 10
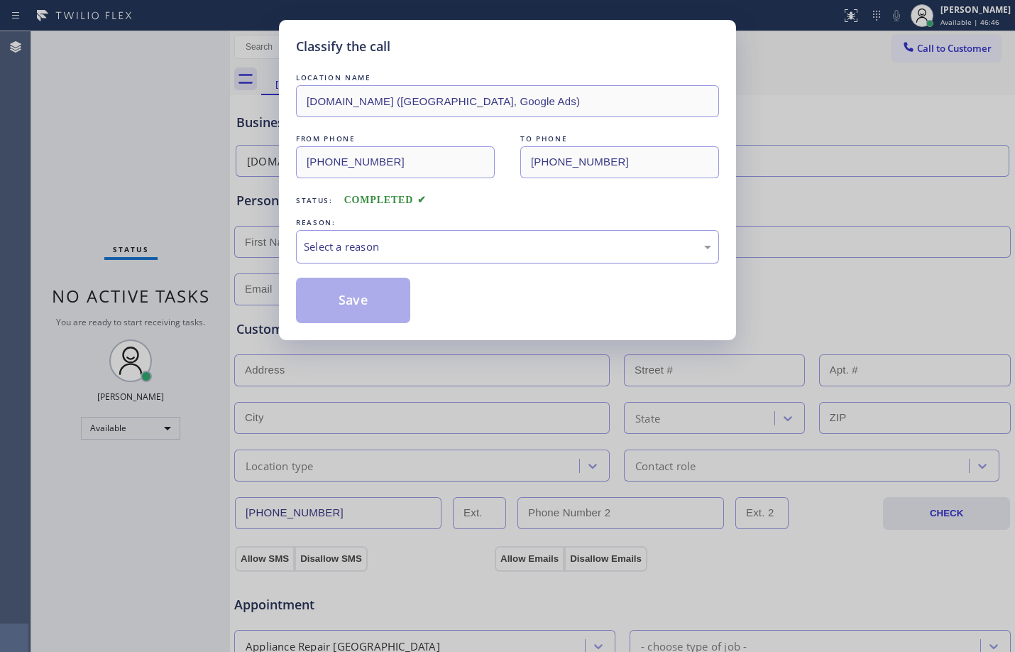
click at [414, 254] on div "Select a reason" at bounding box center [508, 247] width 408 height 16
click at [359, 290] on button "Save" at bounding box center [353, 300] width 114 height 45
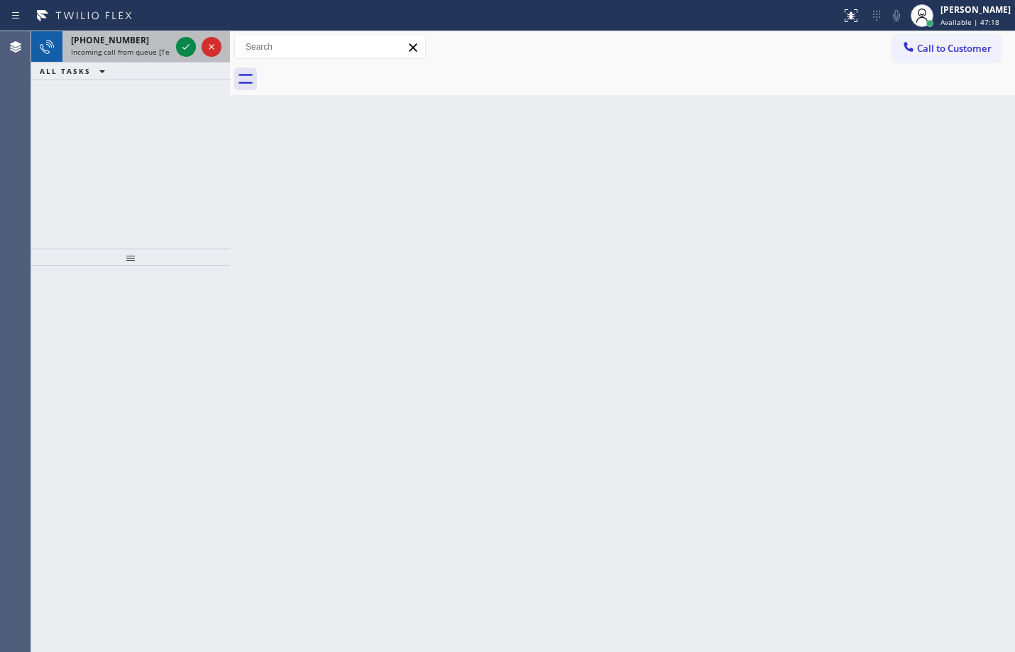
click at [168, 48] on span "Incoming call from queue [Test] All" at bounding box center [130, 52] width 118 height 10
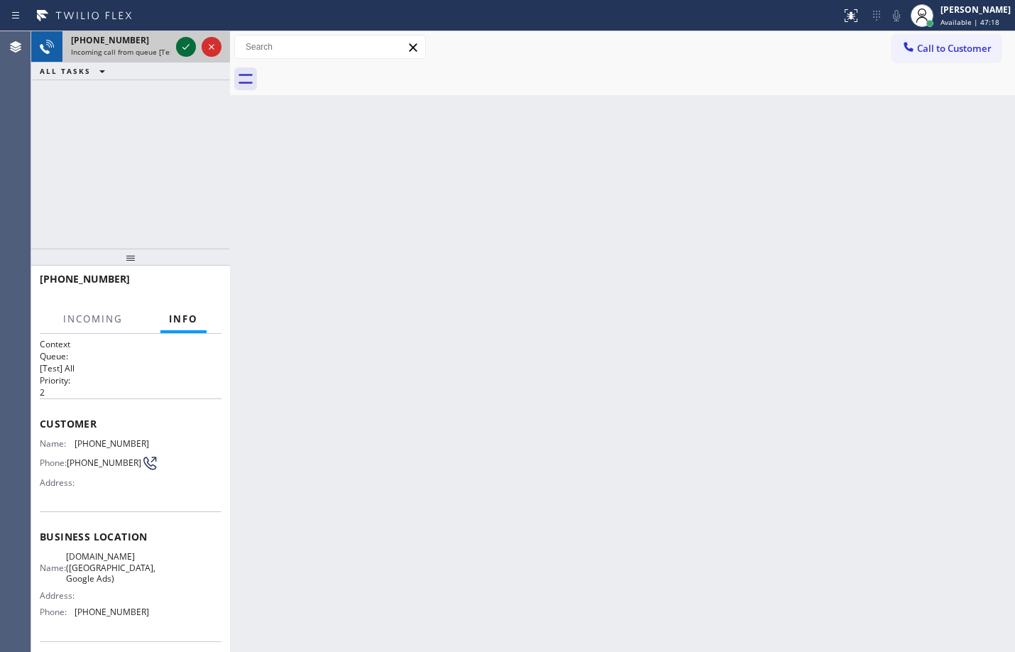
click at [189, 40] on icon at bounding box center [185, 46] width 17 height 17
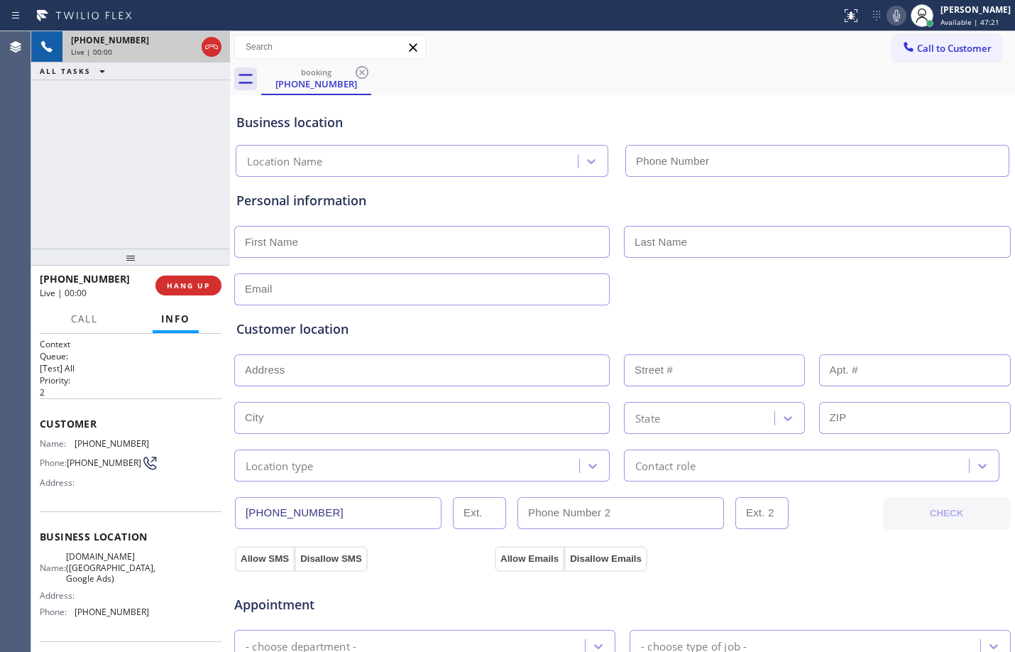
type input "[PHONE_NUMBER]"
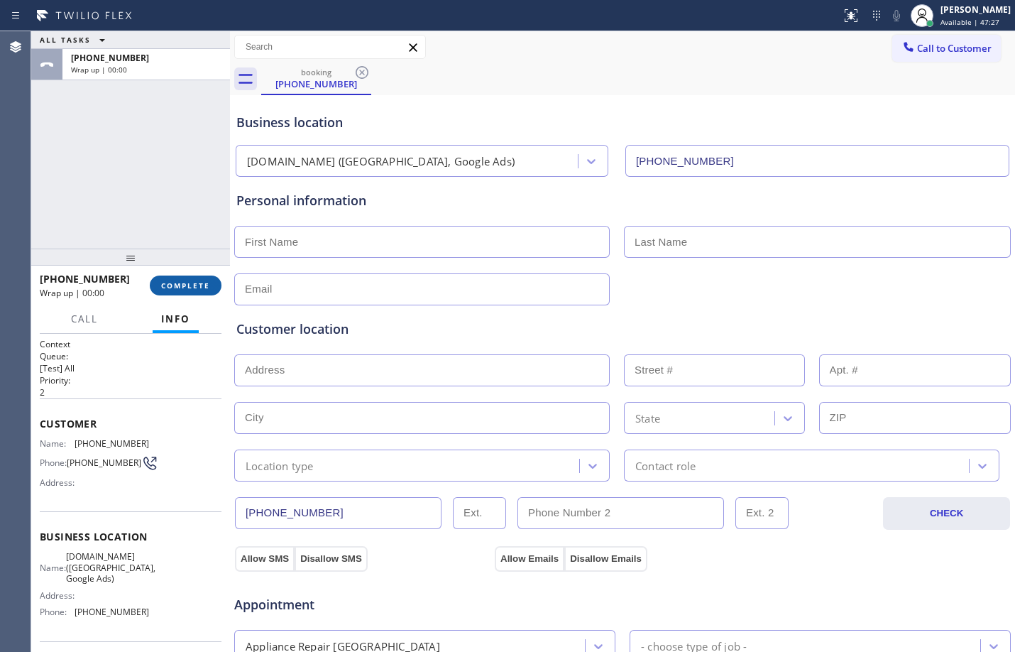
click at [186, 285] on span "COMPLETE" at bounding box center [185, 285] width 49 height 10
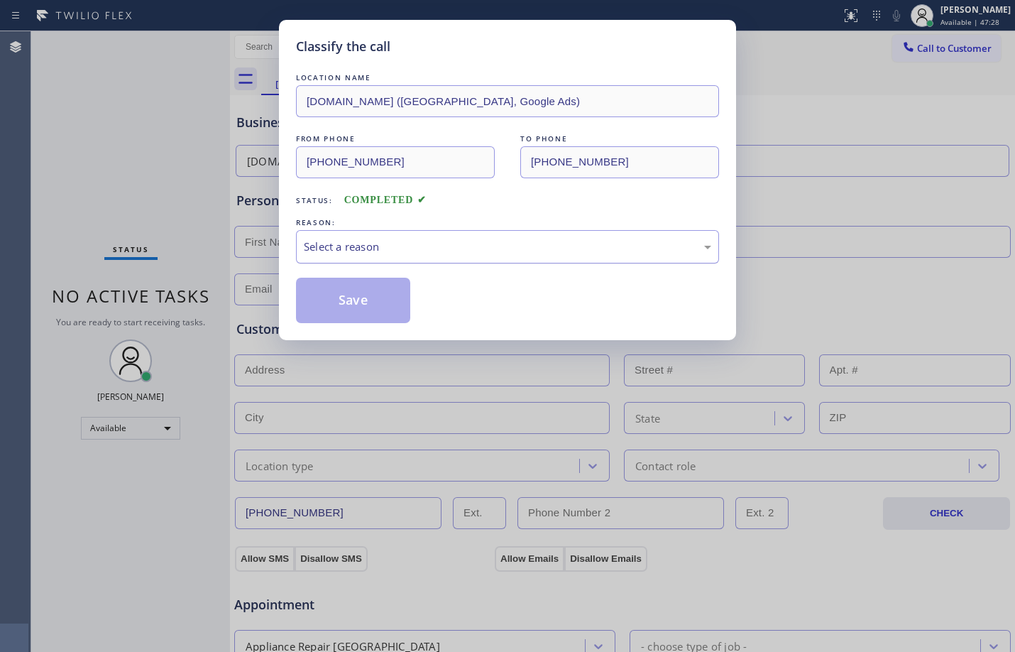
click at [375, 244] on div "Select a reason" at bounding box center [508, 247] width 408 height 16
click at [359, 312] on button "Save" at bounding box center [353, 300] width 114 height 45
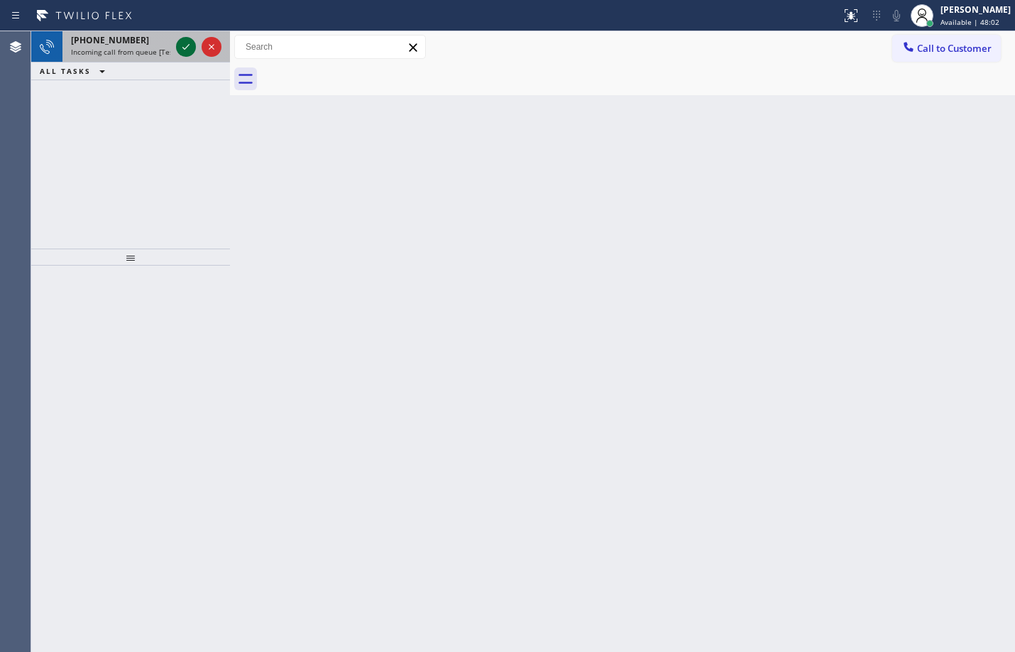
click at [195, 45] on div at bounding box center [186, 46] width 20 height 17
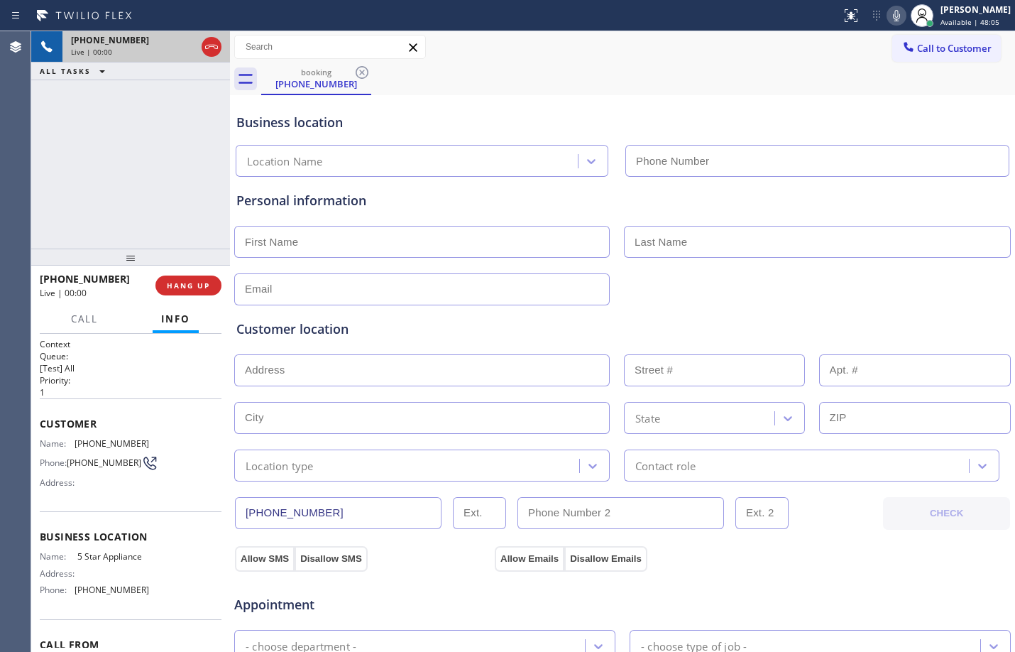
type input "[PHONE_NUMBER]"
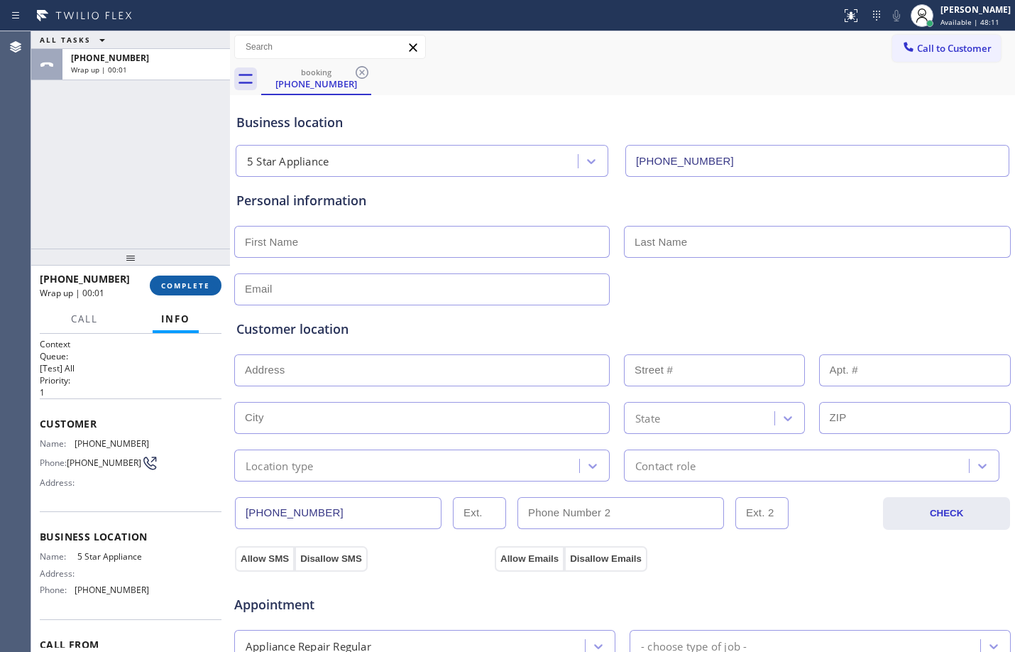
click at [191, 291] on button "COMPLETE" at bounding box center [186, 285] width 72 height 20
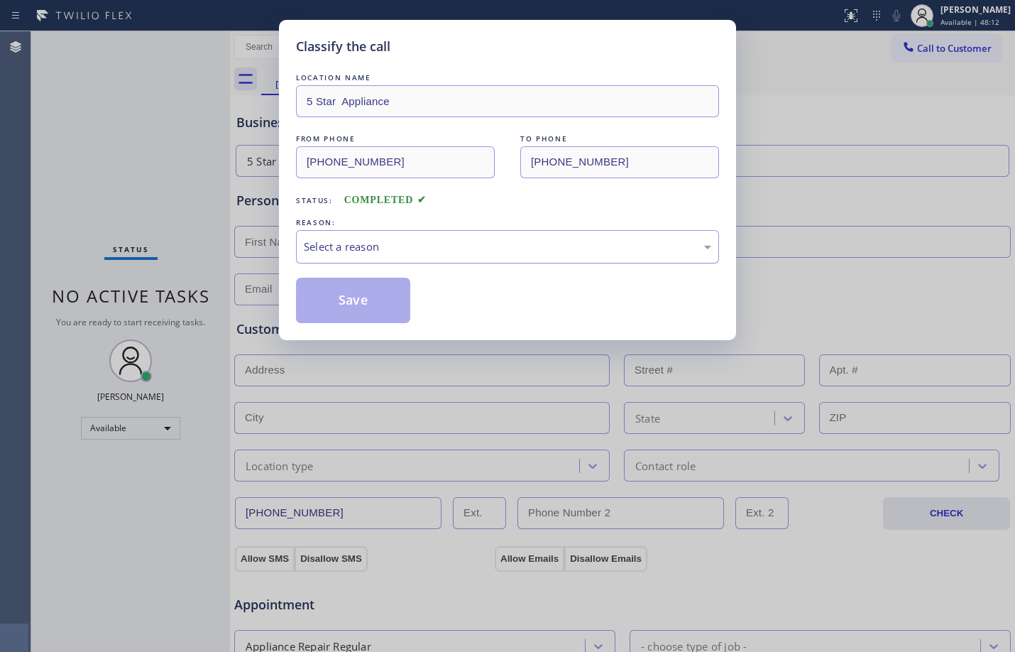
click at [314, 248] on div "Select a reason" at bounding box center [508, 247] width 408 height 16
click at [358, 290] on button "Save" at bounding box center [353, 300] width 114 height 45
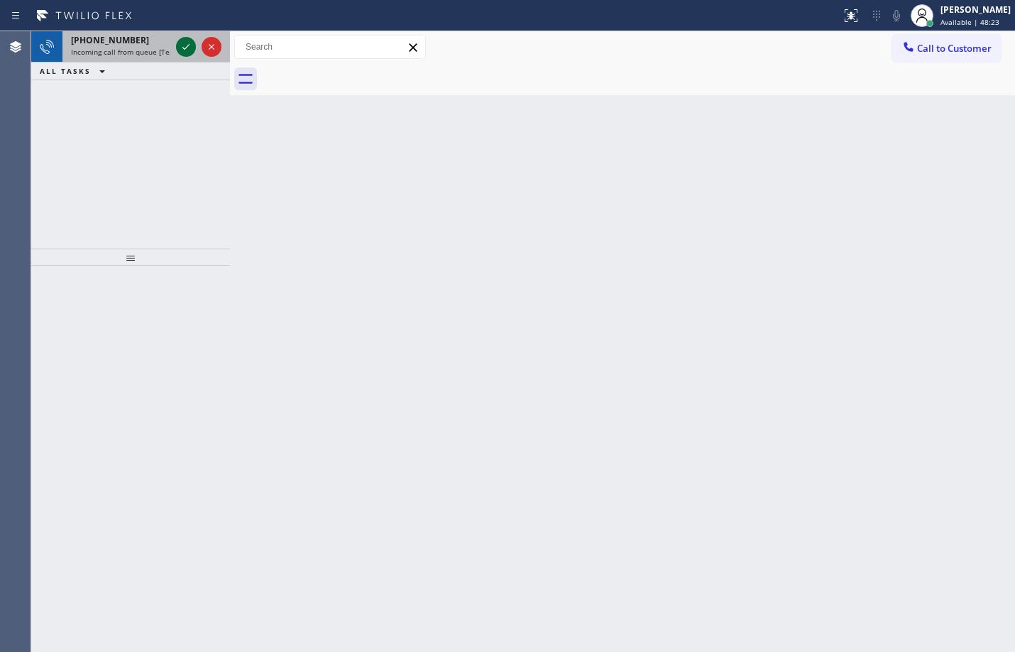
click at [195, 43] on div at bounding box center [186, 46] width 20 height 17
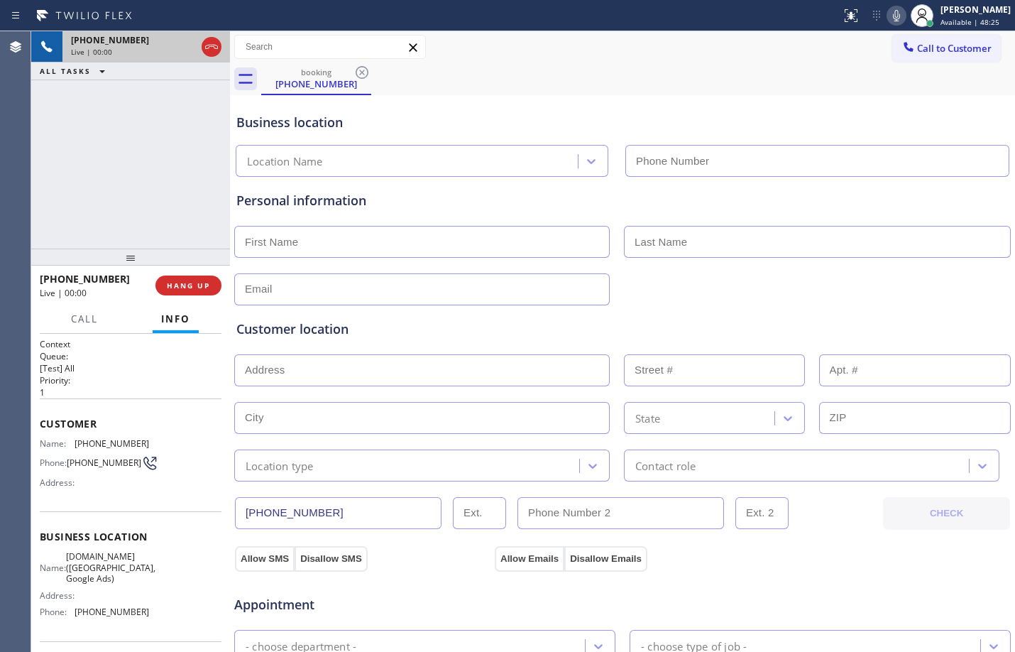
type input "[PHONE_NUMBER]"
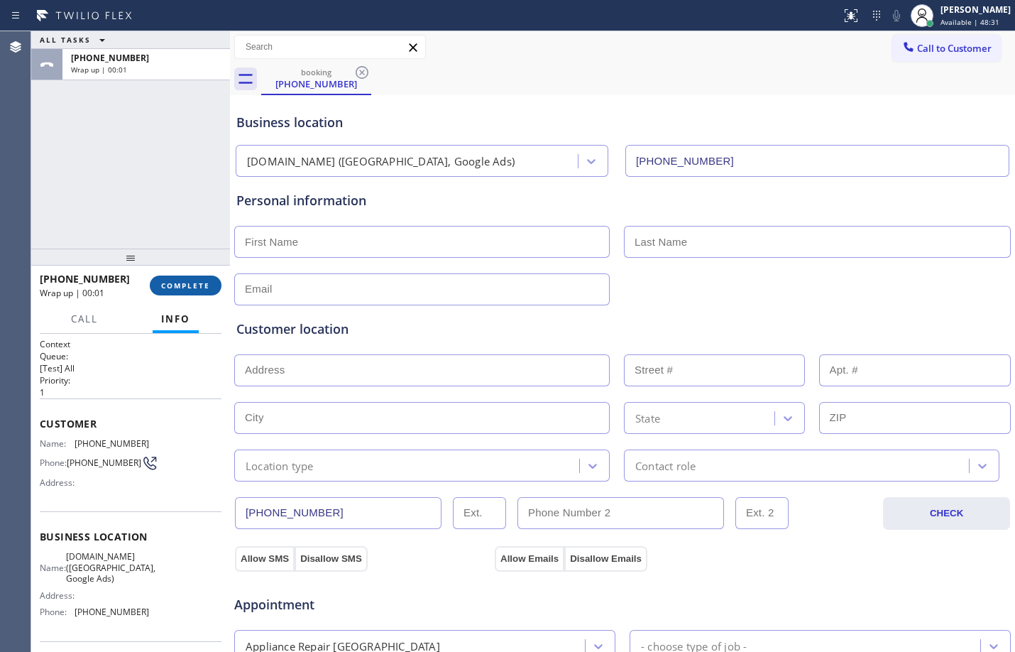
click at [188, 292] on button "COMPLETE" at bounding box center [186, 285] width 72 height 20
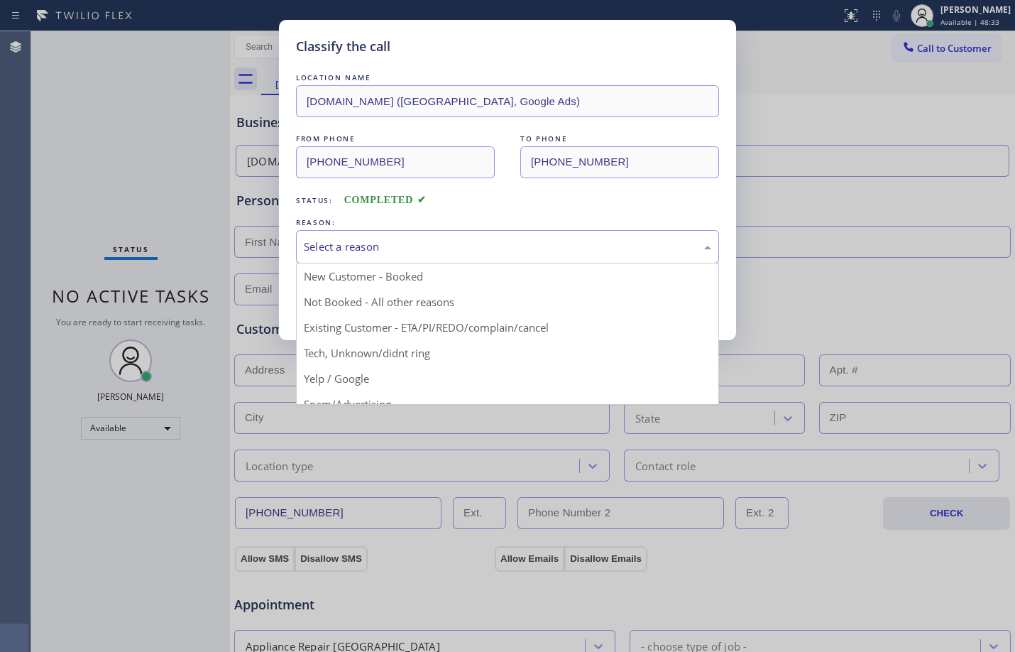
click at [373, 241] on div "Select a reason" at bounding box center [508, 247] width 408 height 16
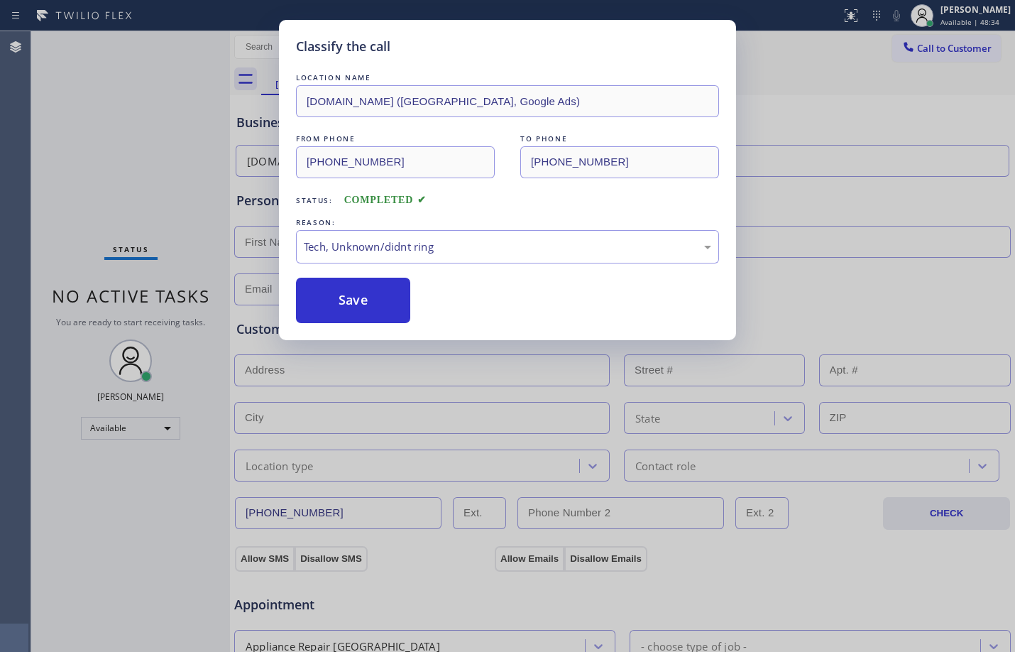
click at [366, 329] on div "Classify the call LOCATION NAME [DOMAIN_NAME] ([GEOGRAPHIC_DATA], Google Ads) F…" at bounding box center [507, 180] width 457 height 320
click at [371, 317] on button "Save" at bounding box center [353, 300] width 114 height 45
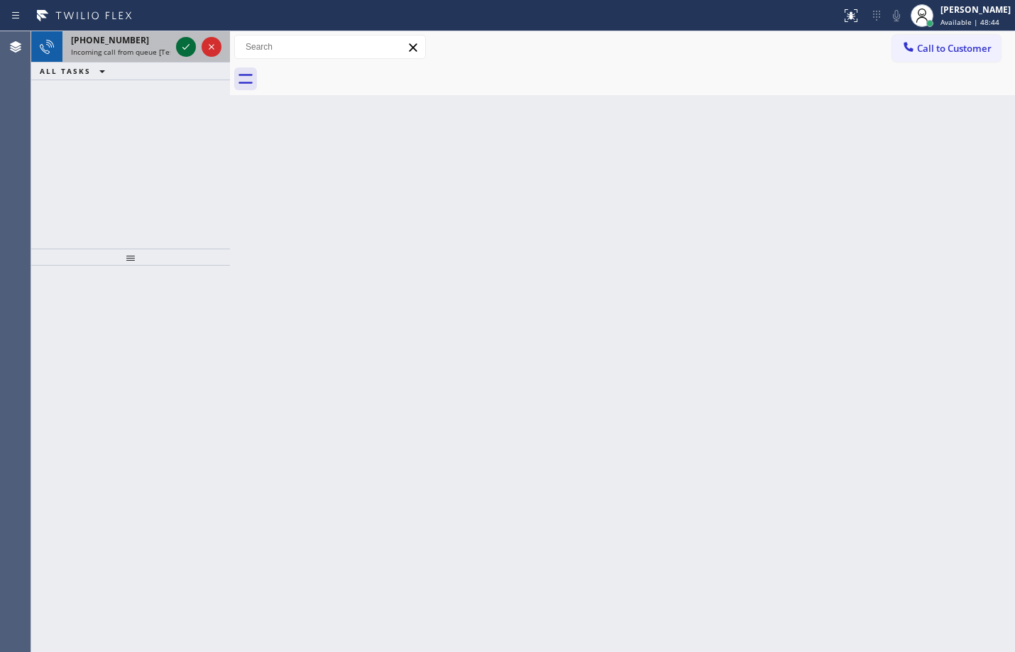
click at [192, 43] on icon at bounding box center [185, 46] width 17 height 17
click at [190, 45] on icon at bounding box center [185, 46] width 17 height 17
click at [190, 41] on icon at bounding box center [185, 46] width 17 height 17
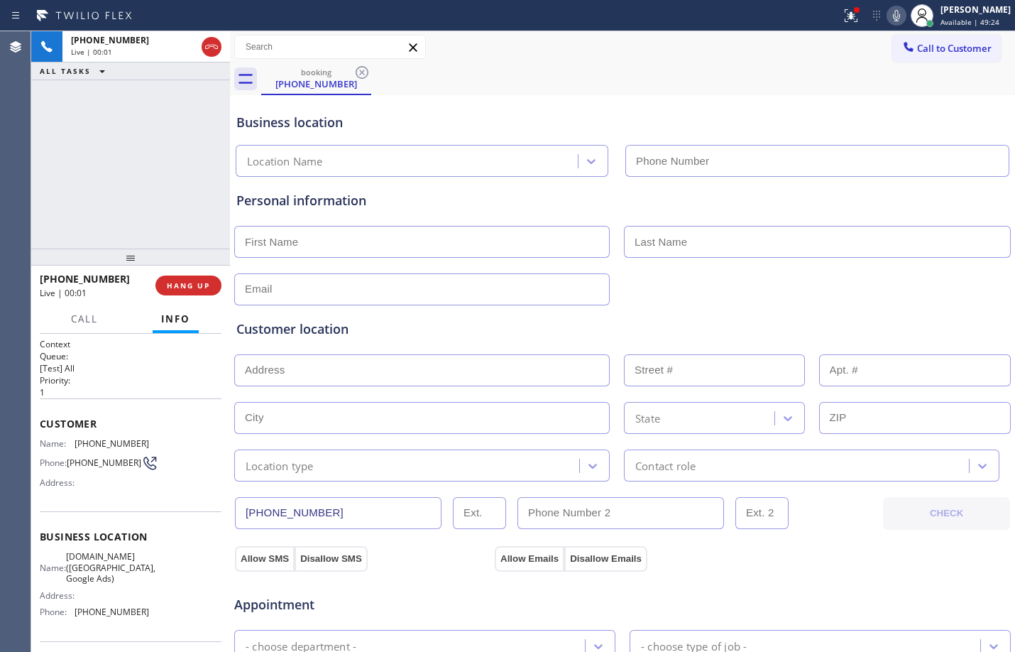
type input "[PHONE_NUMBER]"
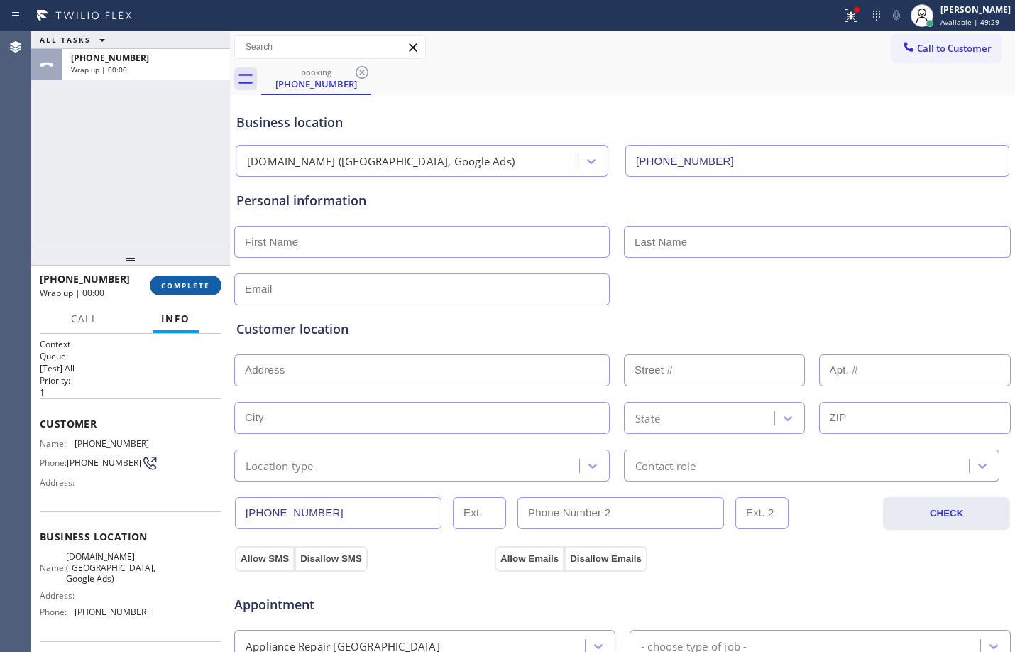
click at [182, 283] on span "COMPLETE" at bounding box center [185, 285] width 49 height 10
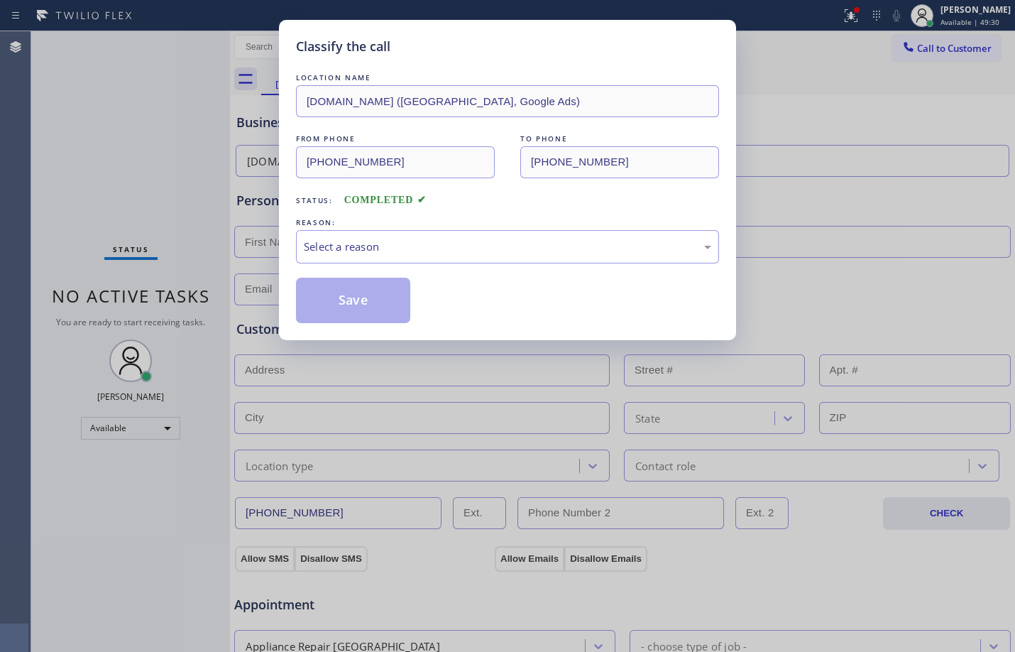
click at [408, 263] on div "LOCATION NAME [DOMAIN_NAME] ([GEOGRAPHIC_DATA], Google Ads) FROM PHONE [PHONE_N…" at bounding box center [507, 196] width 423 height 253
click at [413, 241] on div "Select a reason" at bounding box center [508, 247] width 408 height 16
click at [376, 312] on button "Save" at bounding box center [353, 300] width 114 height 45
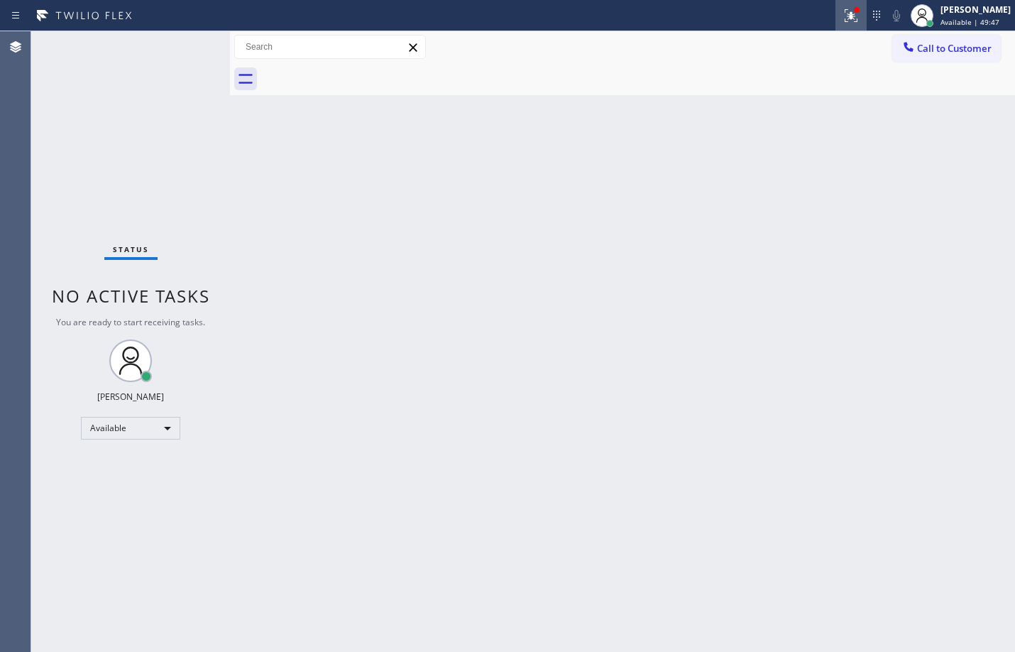
click at [845, 18] on icon at bounding box center [849, 14] width 9 height 10
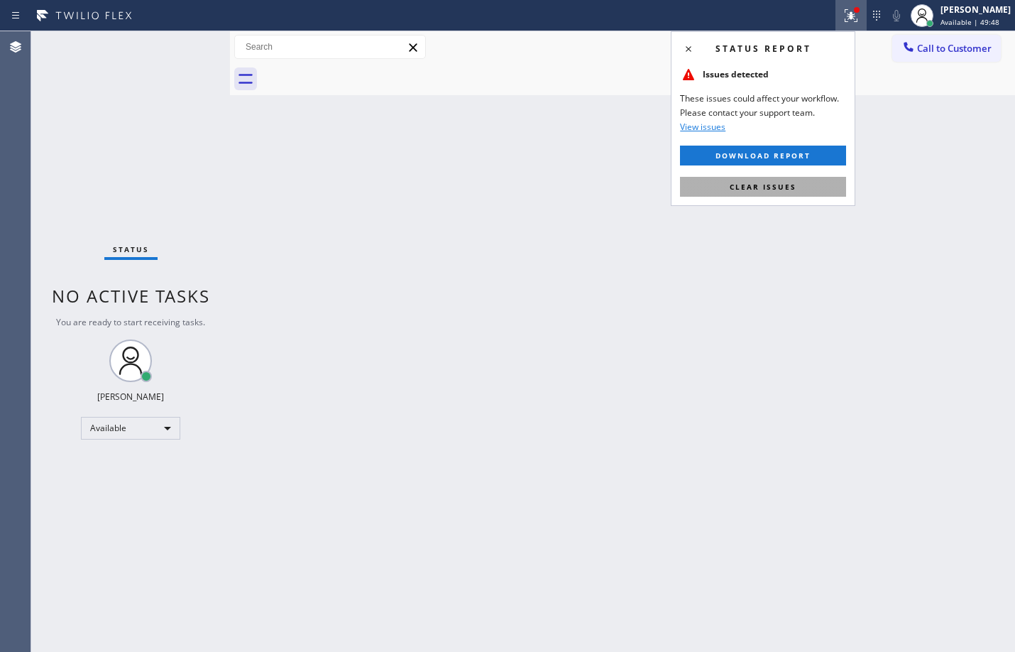
click at [826, 186] on button "Clear issues" at bounding box center [763, 187] width 166 height 20
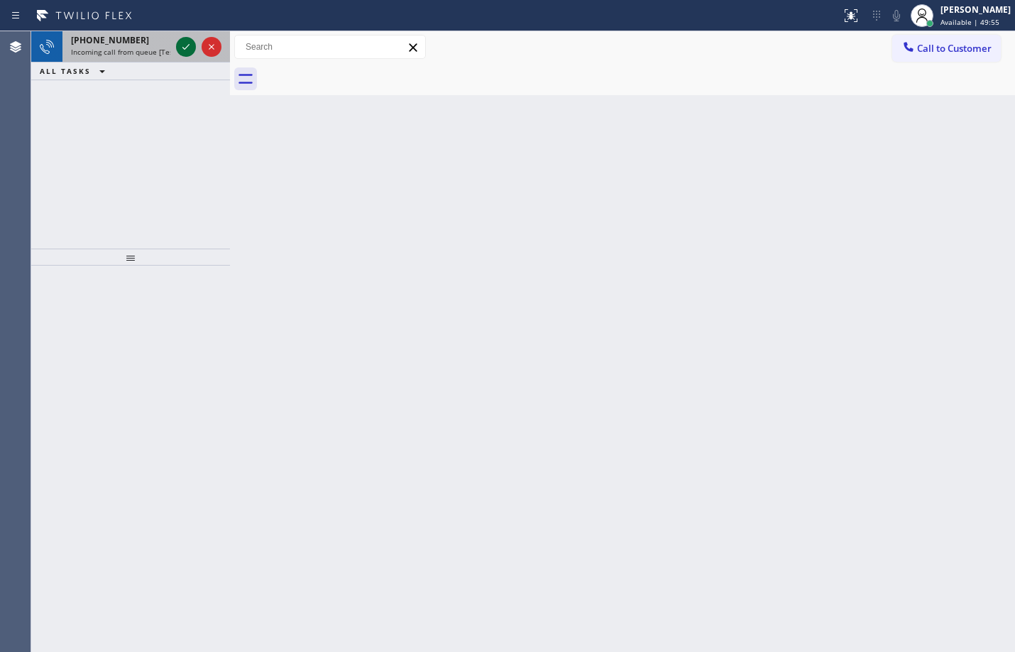
click at [190, 41] on icon at bounding box center [185, 46] width 17 height 17
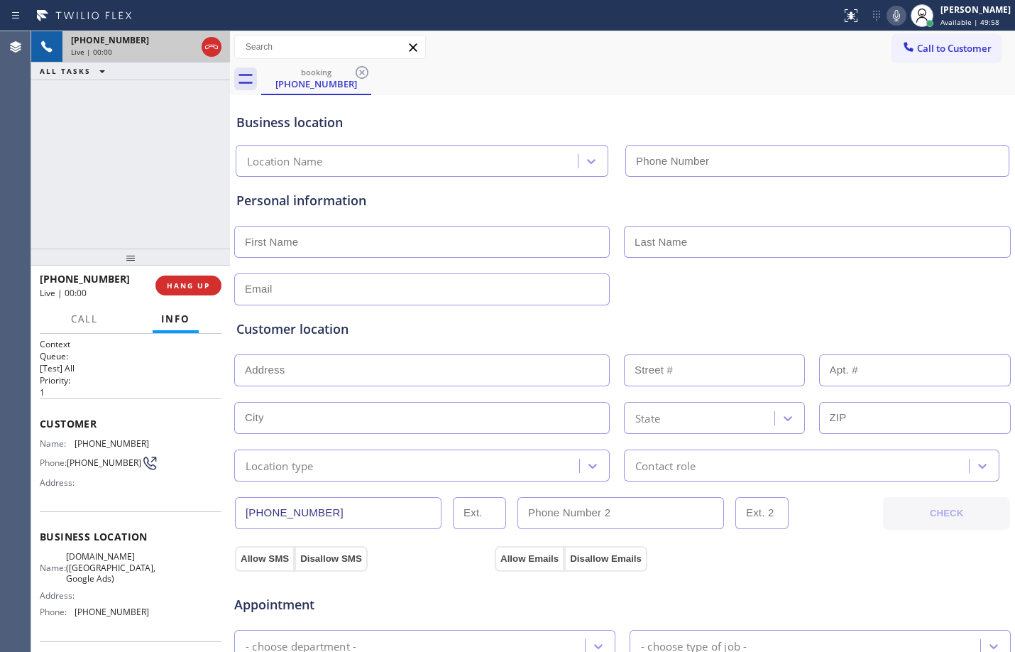
type input "[PHONE_NUMBER]"
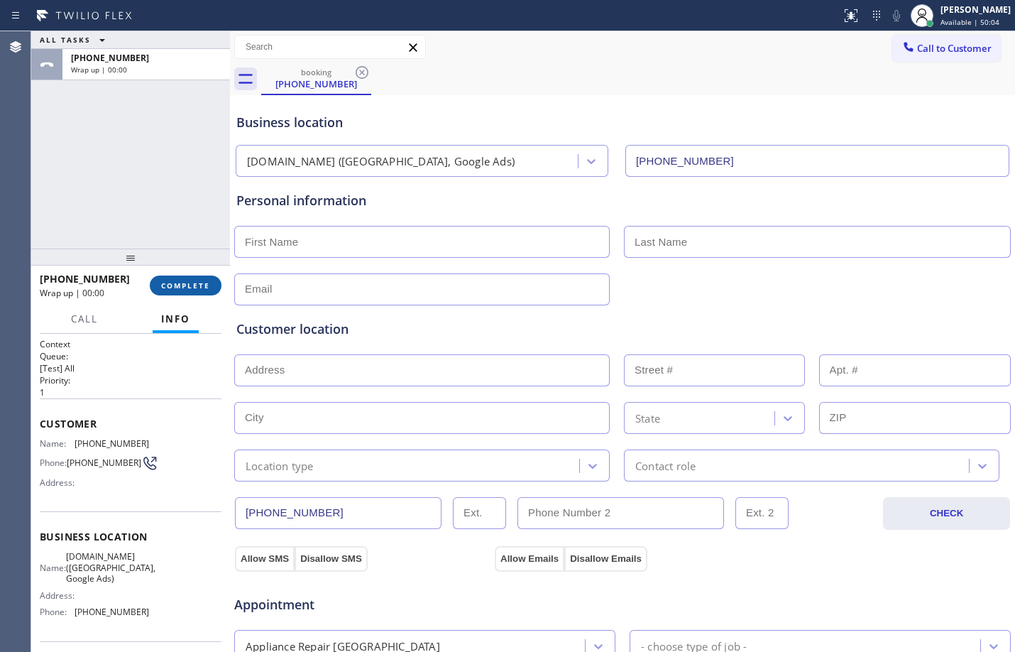
click at [191, 285] on span "COMPLETE" at bounding box center [185, 285] width 49 height 10
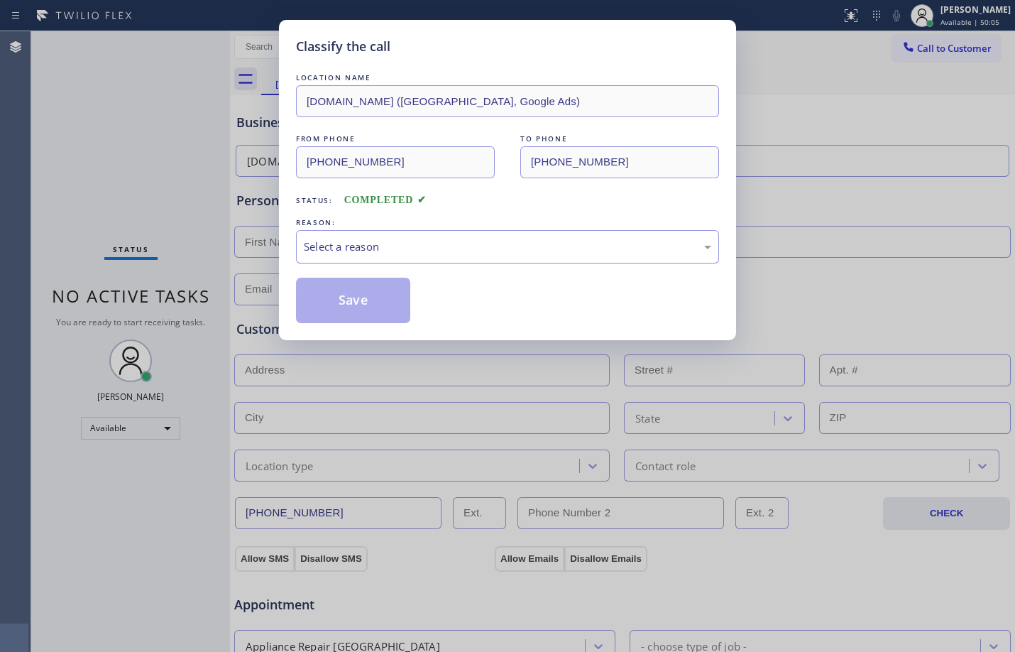
click at [328, 252] on div "Select a reason" at bounding box center [508, 247] width 408 height 16
click at [357, 290] on button "Save" at bounding box center [353, 300] width 114 height 45
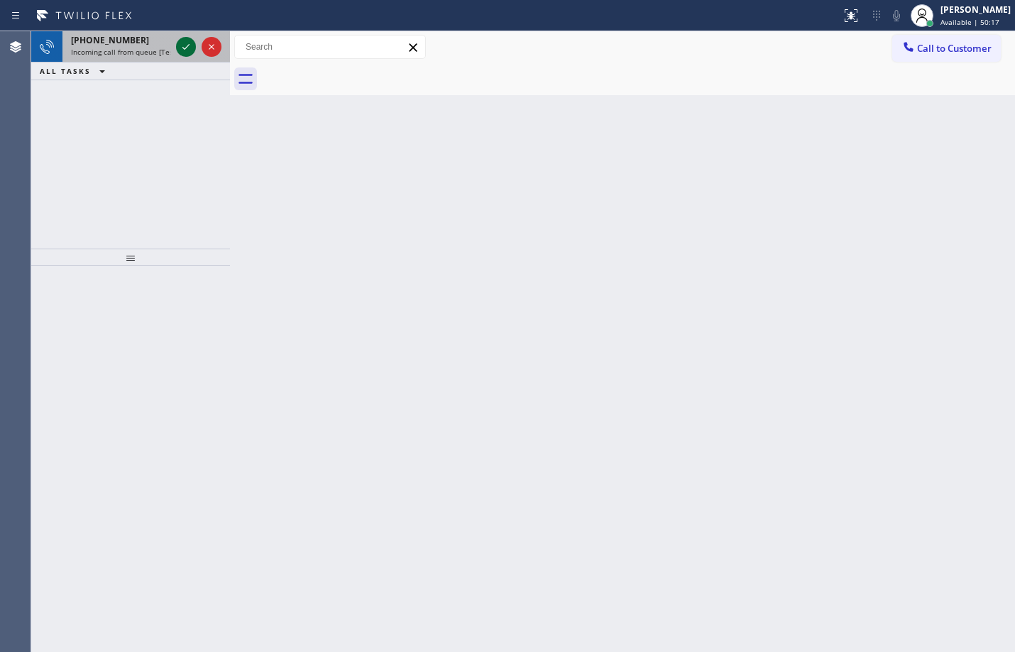
click at [194, 52] on icon at bounding box center [185, 46] width 17 height 17
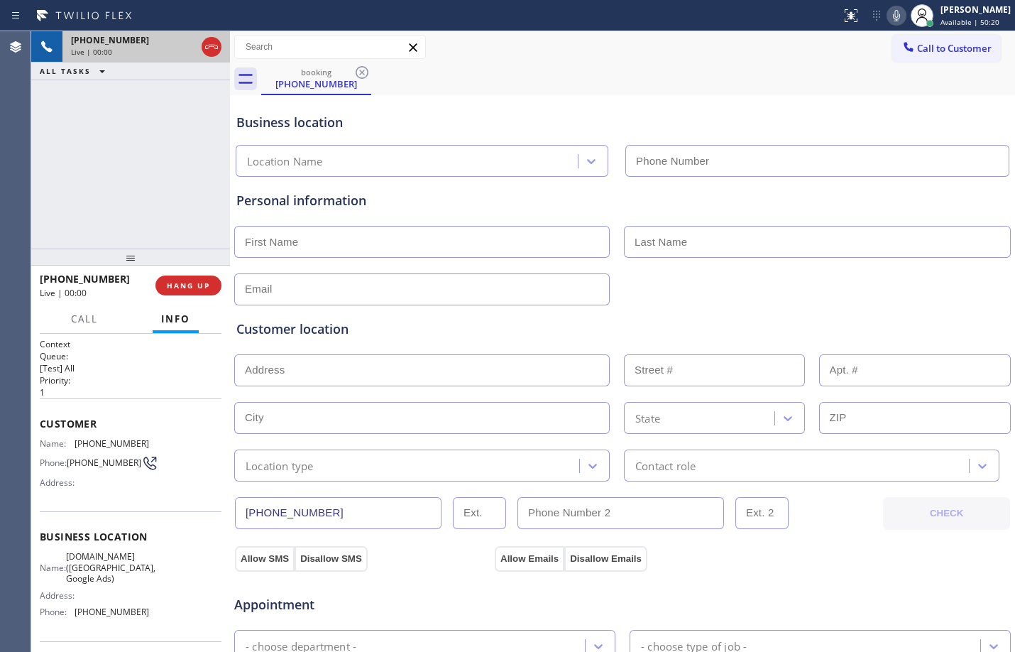
type input "[PHONE_NUMBER]"
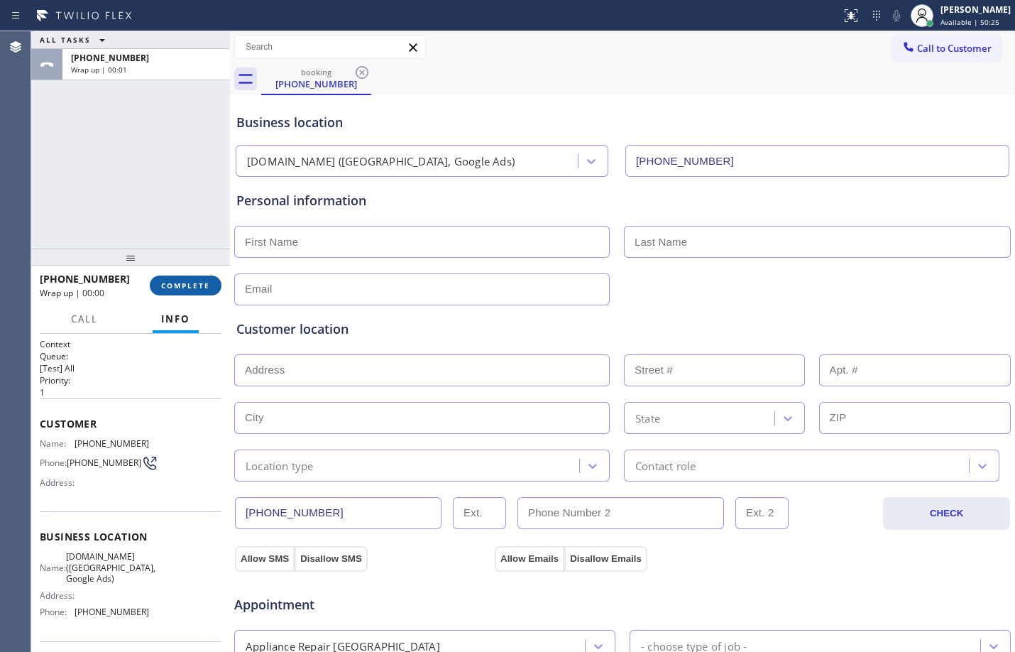
click at [180, 287] on span "COMPLETE" at bounding box center [185, 285] width 49 height 10
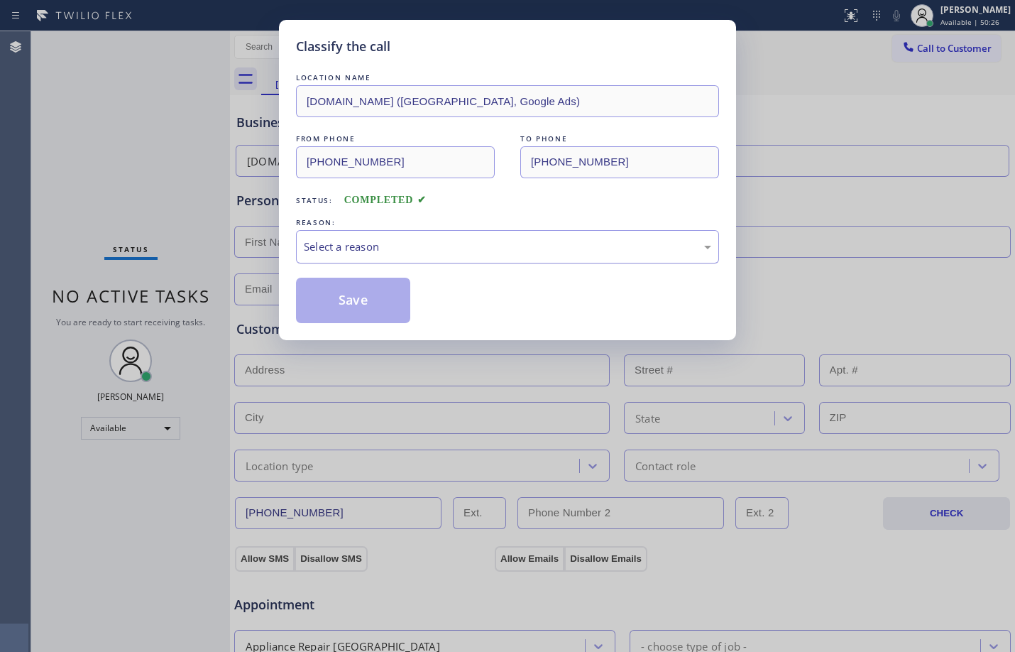
click at [386, 253] on div "Select a reason" at bounding box center [508, 247] width 408 height 16
click at [364, 298] on button "Save" at bounding box center [353, 300] width 114 height 45
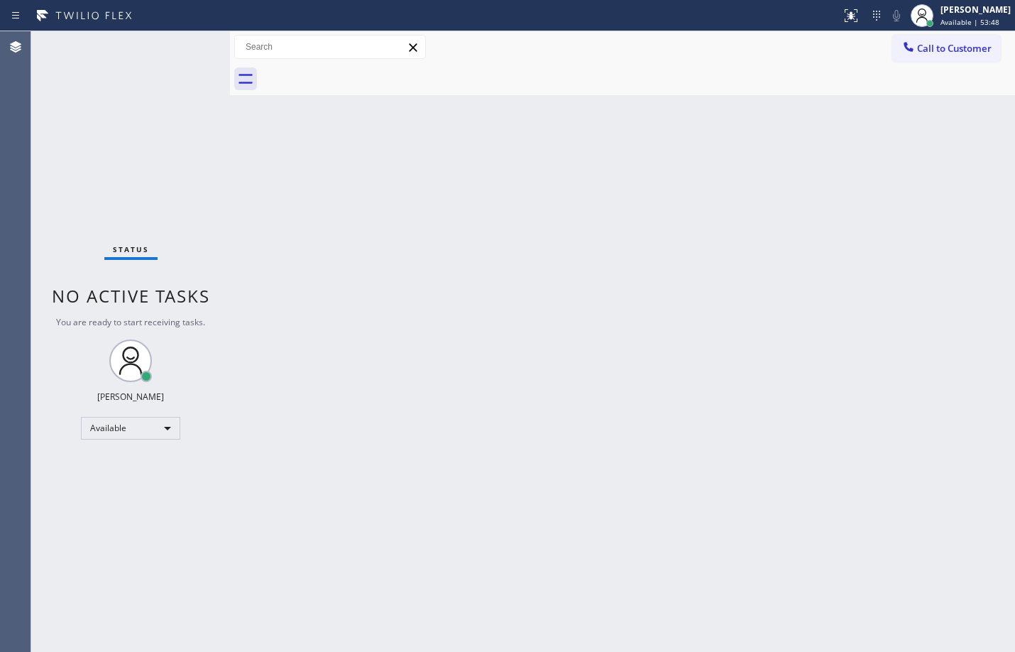
click at [243, 199] on div "Back to Dashboard Change Sender ID Customers Technicians Select a contact Outbo…" at bounding box center [622, 341] width 785 height 621
click at [346, 258] on div "Back to Dashboard Change Sender ID Customers Technicians Select a contact Outbo…" at bounding box center [622, 341] width 785 height 621
click at [165, 422] on div "Available" at bounding box center [130, 428] width 99 height 23
click at [120, 506] on li "Break" at bounding box center [130, 501] width 97 height 17
click at [154, 447] on div "Status No active tasks Change activity state to start receiving tasks. [PERSON_…" at bounding box center [130, 341] width 199 height 621
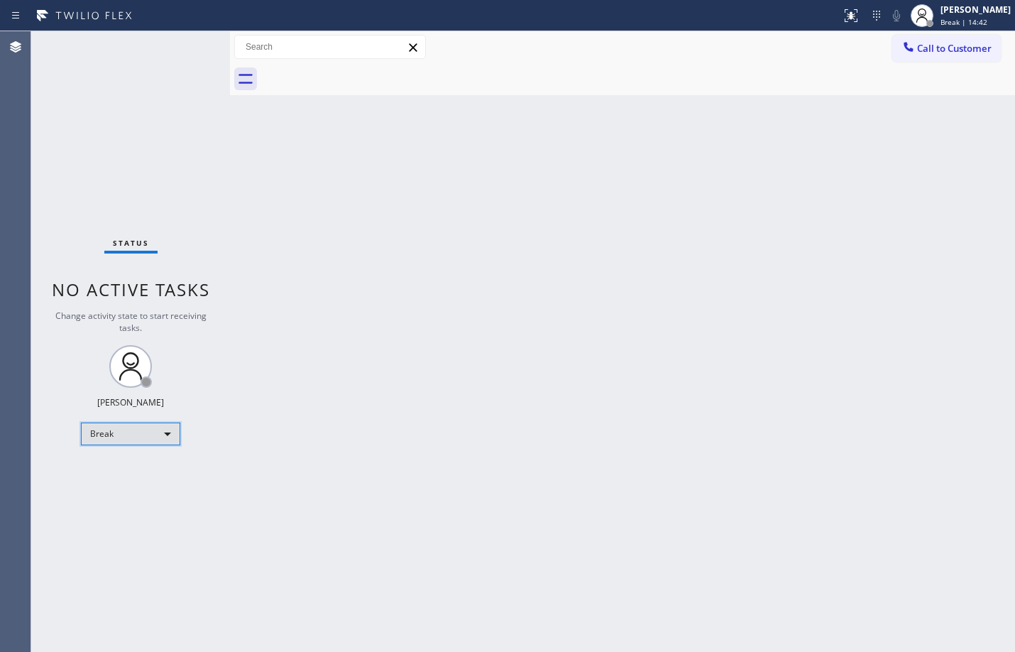
click at [157, 426] on div "Break" at bounding box center [130, 433] width 99 height 23
click at [143, 492] on li "Unavailable" at bounding box center [130, 489] width 97 height 17
click at [154, 435] on div "Unavailable" at bounding box center [130, 433] width 99 height 23
click at [124, 470] on li "Available" at bounding box center [130, 471] width 97 height 17
click at [628, 552] on div "Back to Dashboard Change Sender ID Customers Technicians Select a contact Outbo…" at bounding box center [622, 341] width 785 height 621
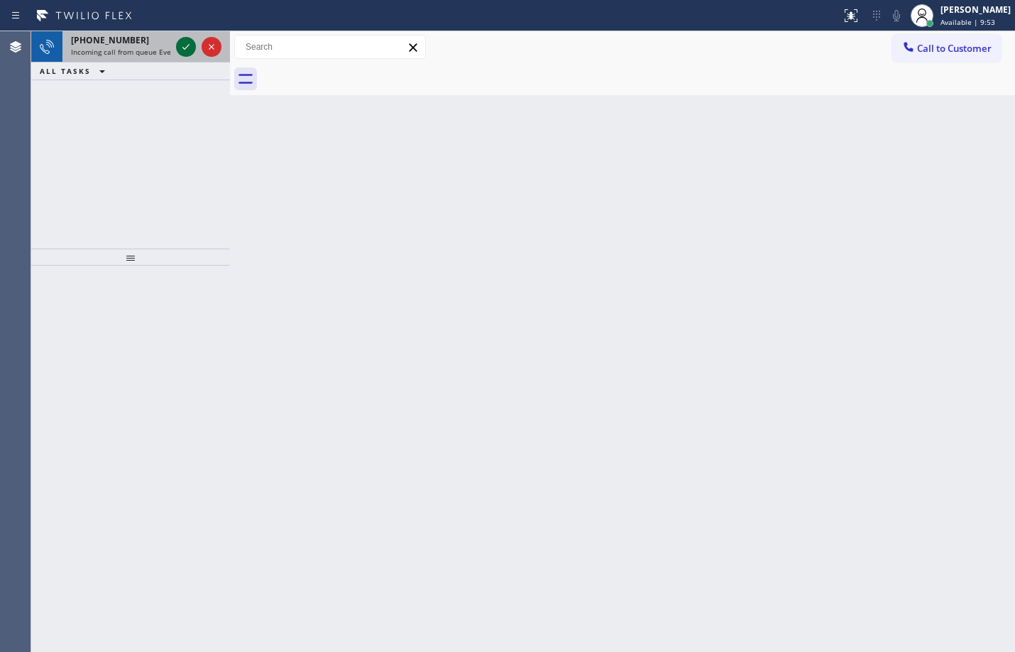
click at [187, 43] on icon at bounding box center [185, 46] width 17 height 17
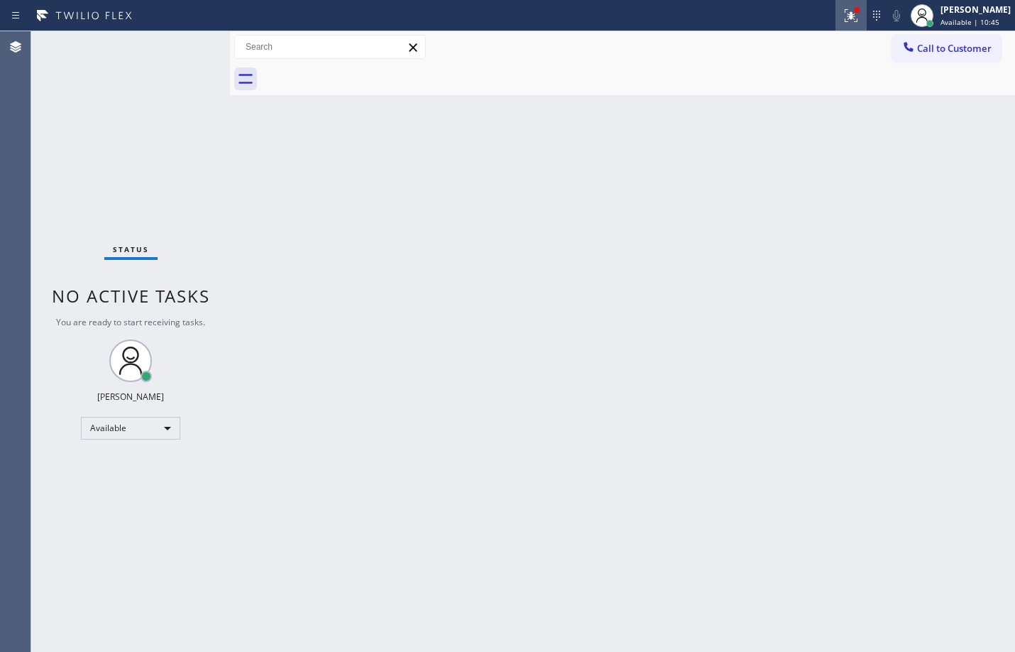
click at [836, 26] on button at bounding box center [851, 15] width 31 height 31
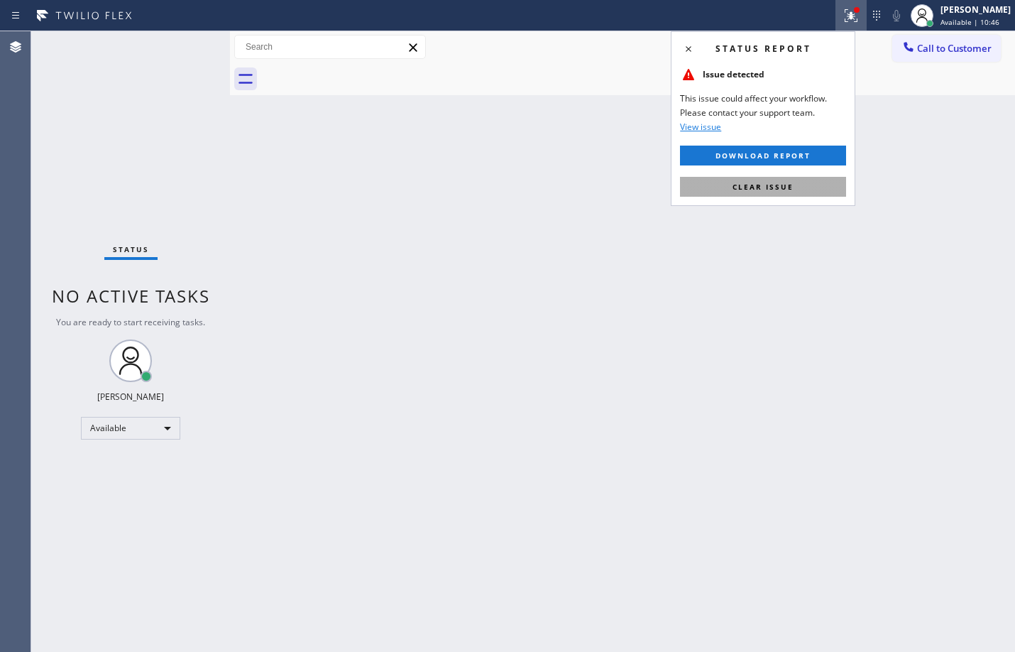
click at [755, 184] on span "Clear issue" at bounding box center [763, 187] width 61 height 10
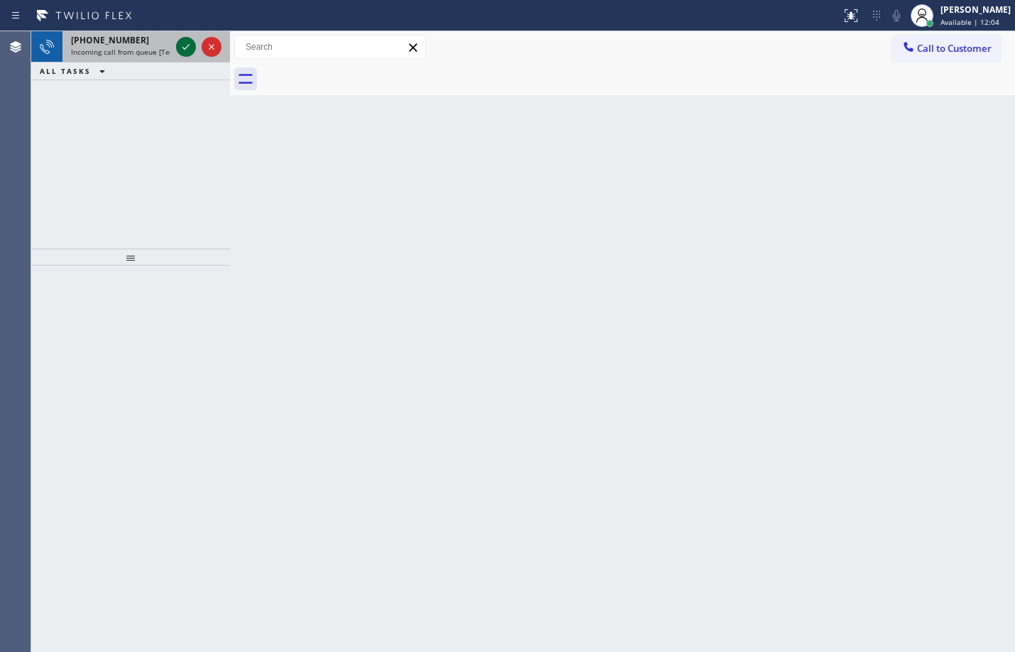
click at [180, 45] on icon at bounding box center [185, 46] width 17 height 17
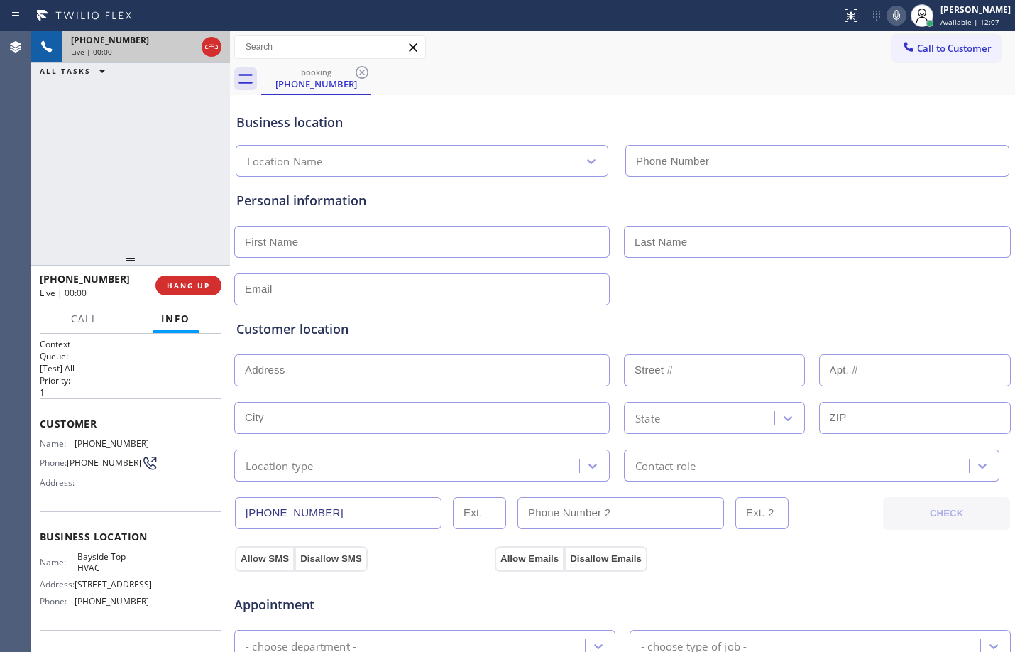
type input "[PHONE_NUMBER]"
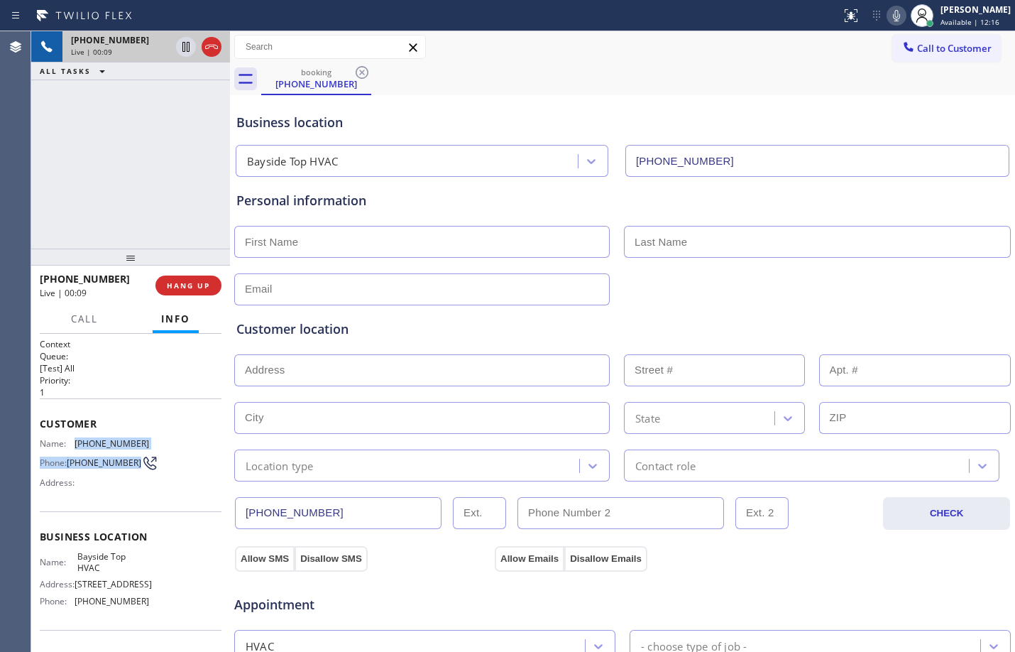
drag, startPoint x: 71, startPoint y: 442, endPoint x: 110, endPoint y: 479, distance: 53.7
click at [110, 479] on div "Name: [PHONE_NUMBER] Phone: [PHONE_NUMBER] Address:" at bounding box center [94, 466] width 109 height 56
copy div "[PHONE_NUMBER] Phone: [PHONE_NUMBER]"
click at [180, 288] on span "HANG UP" at bounding box center [188, 285] width 43 height 10
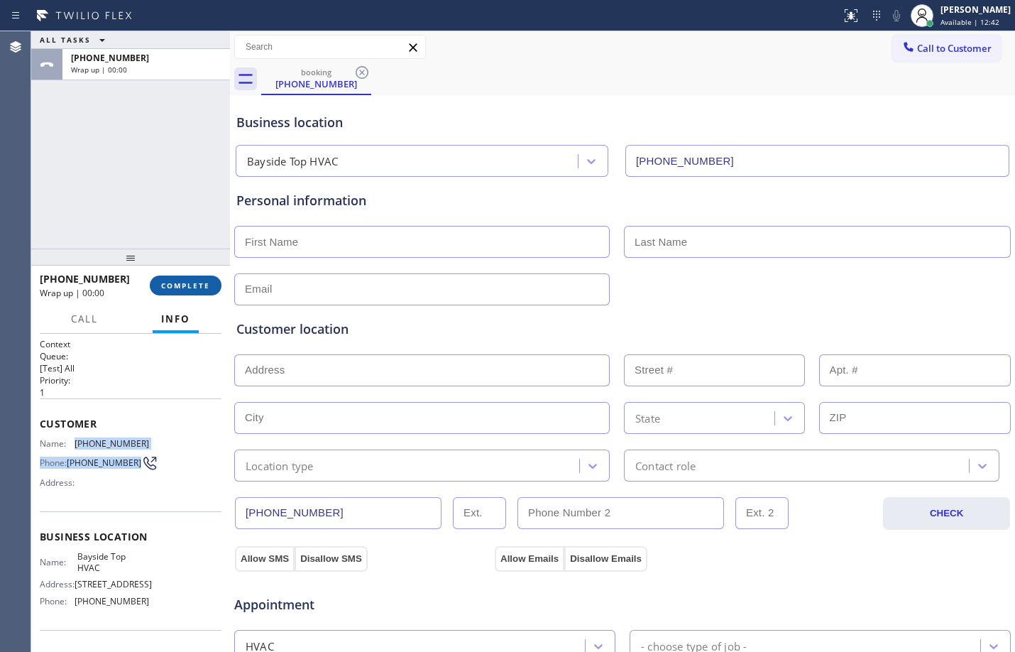
click at [205, 283] on span "COMPLETE" at bounding box center [185, 285] width 49 height 10
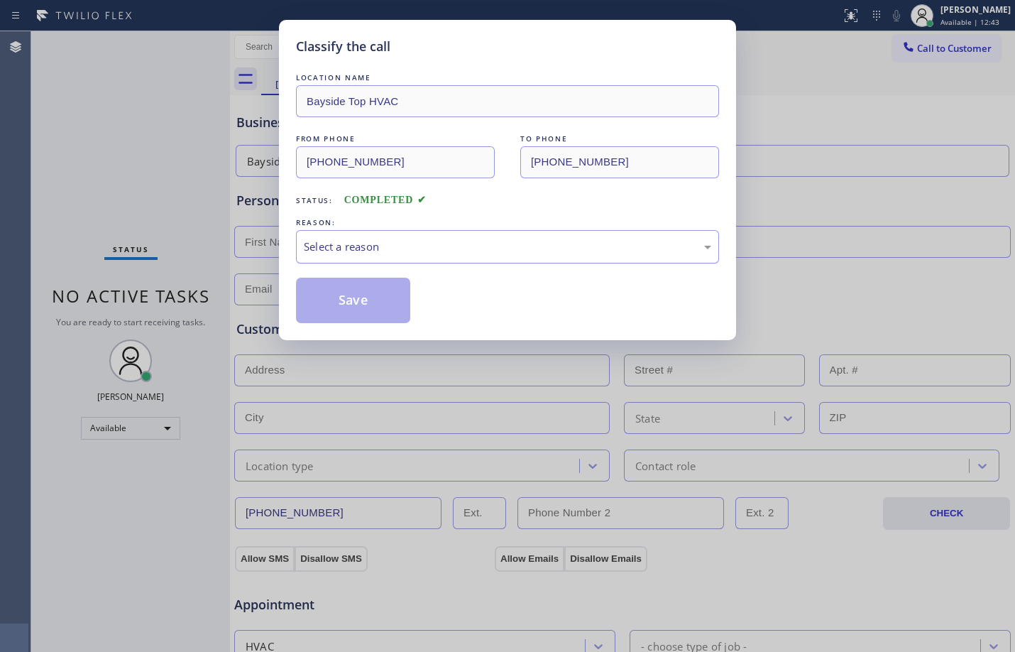
click at [364, 235] on div "Select a reason" at bounding box center [507, 246] width 423 height 33
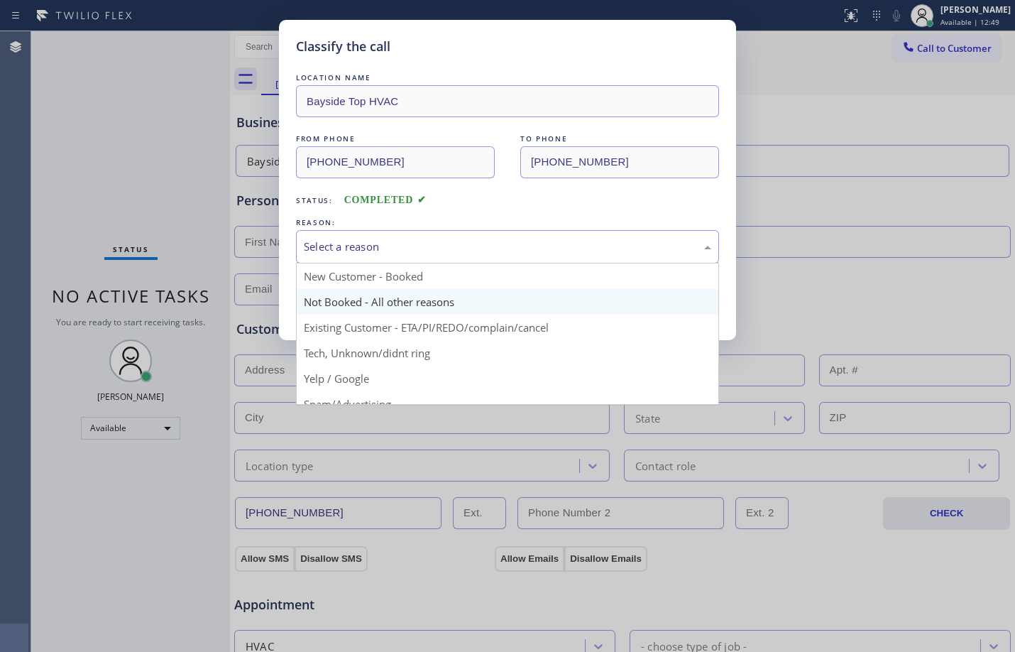
scroll to position [89, 0]
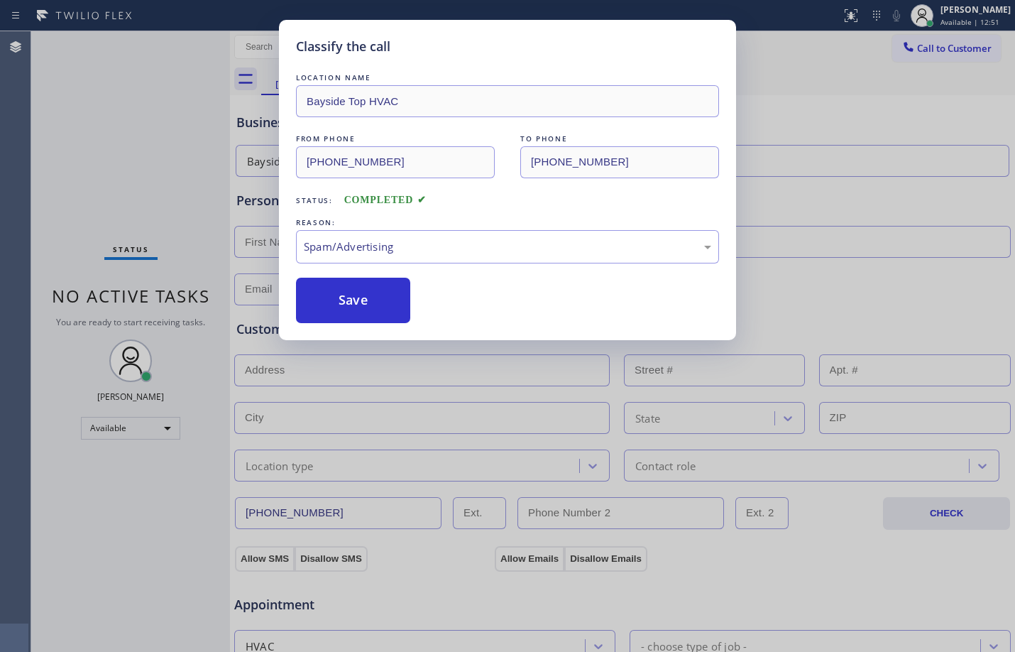
click at [389, 308] on button "Save" at bounding box center [353, 300] width 114 height 45
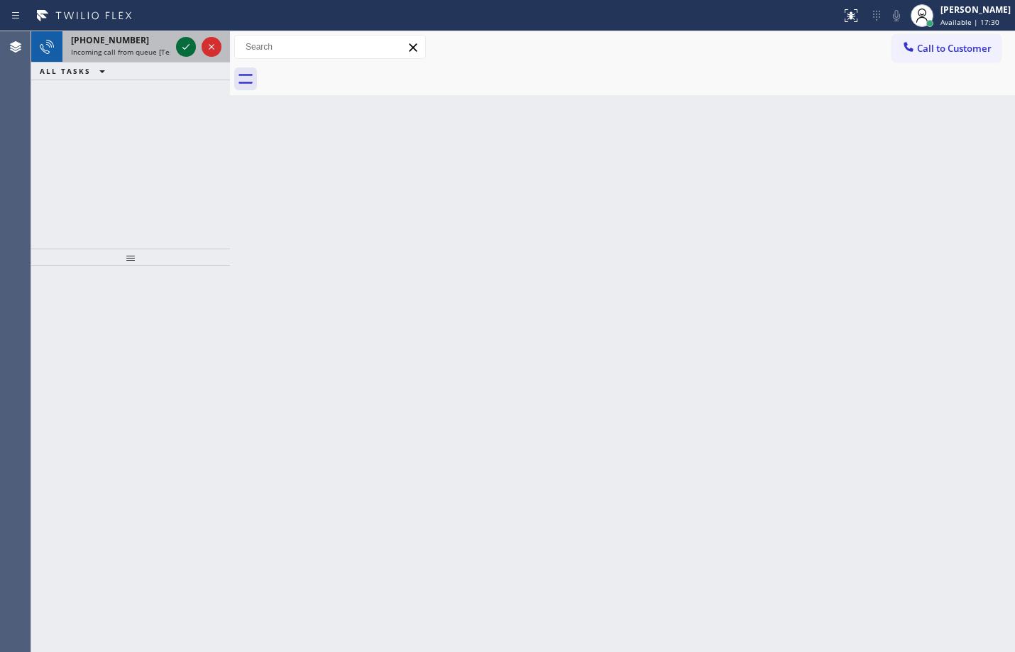
click at [190, 45] on icon at bounding box center [185, 46] width 17 height 17
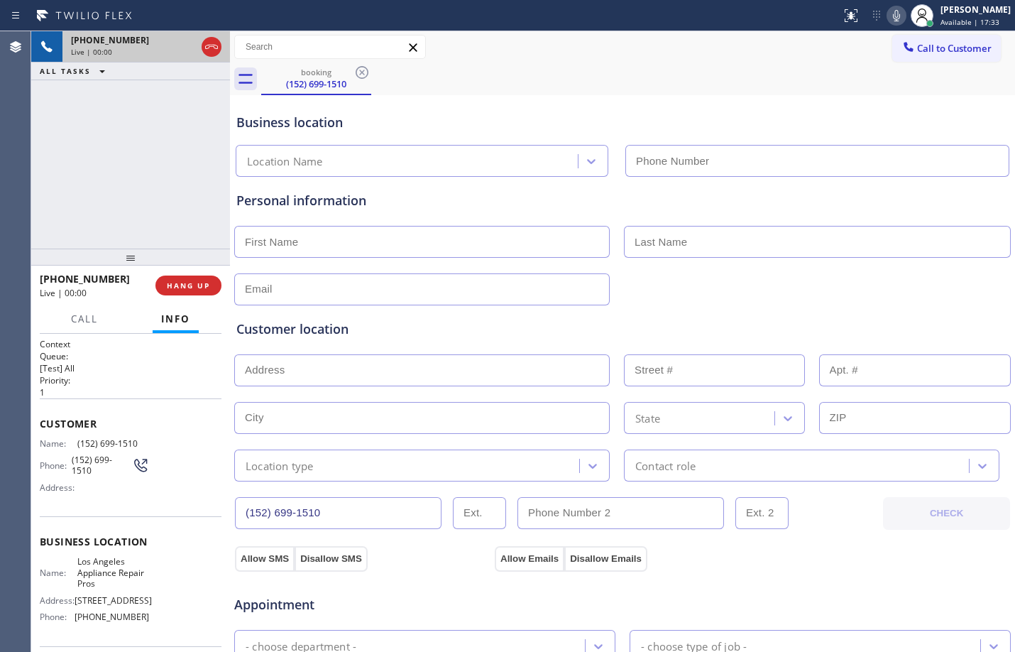
type input "[PHONE_NUMBER]"
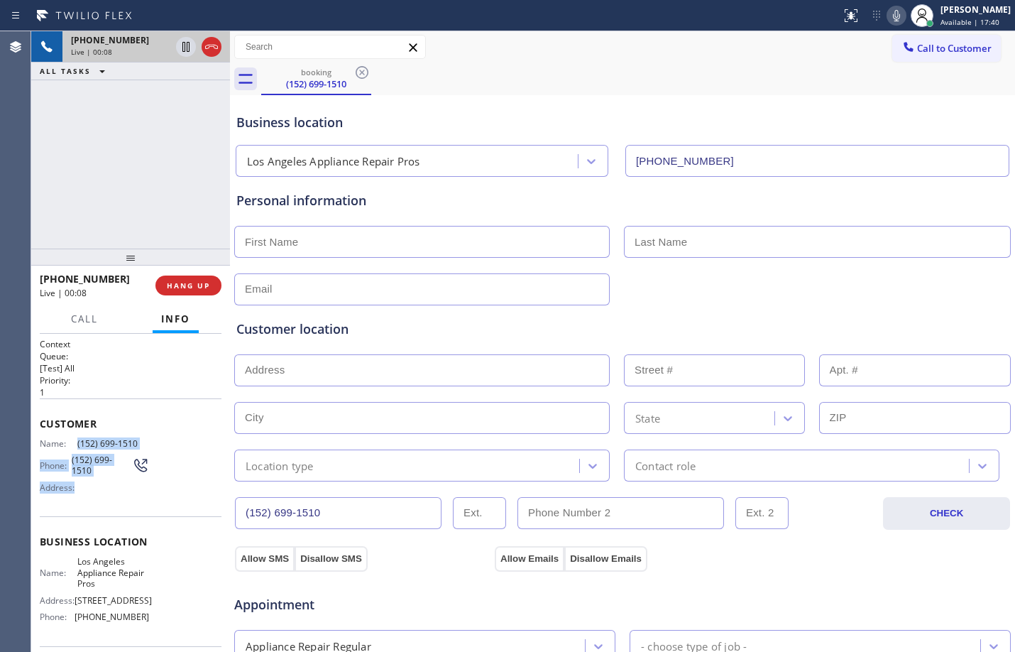
drag, startPoint x: 73, startPoint y: 439, endPoint x: 104, endPoint y: 480, distance: 51.1
click at [104, 480] on div "Name: [PHONE_NUMBER] Phone: [PHONE_NUMBER] Address:" at bounding box center [94, 468] width 109 height 61
copy div "[PHONE_NUMBER] Phone: [PHONE_NUMBER] Address:"
click at [182, 285] on span "HANG UP" at bounding box center [188, 285] width 43 height 10
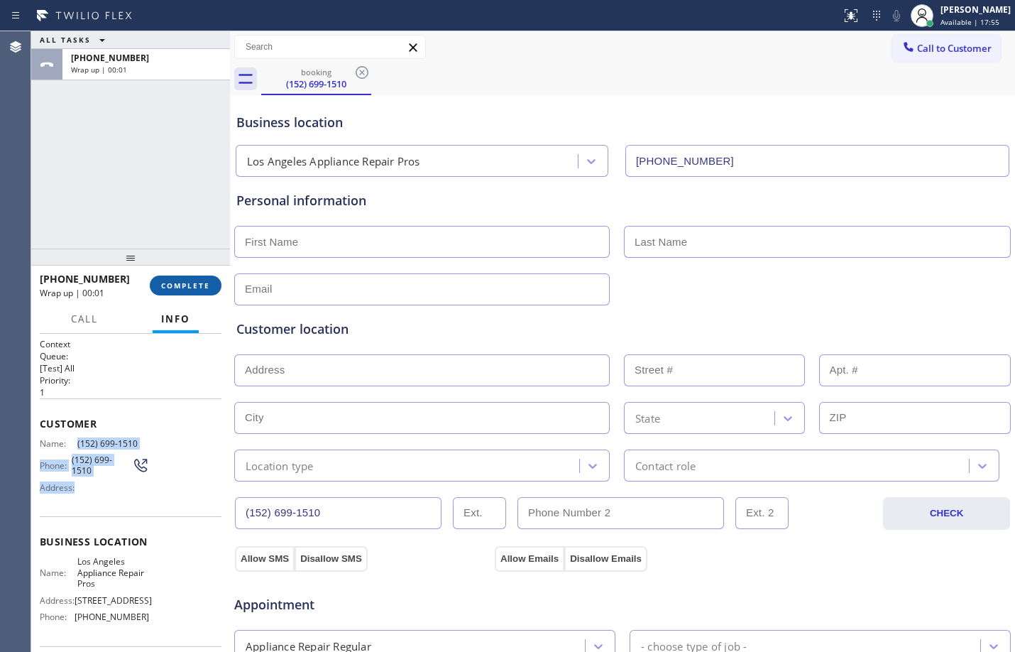
click at [175, 280] on span "COMPLETE" at bounding box center [185, 285] width 49 height 10
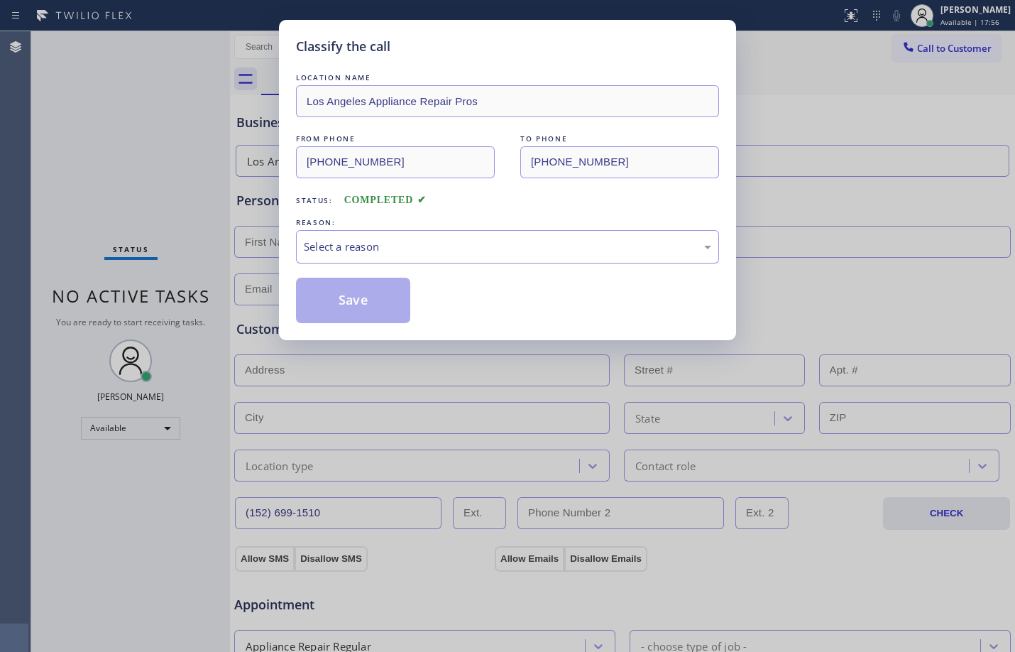
click at [367, 239] on div "Select a reason" at bounding box center [508, 247] width 408 height 16
click at [400, 302] on button "Save" at bounding box center [353, 300] width 114 height 45
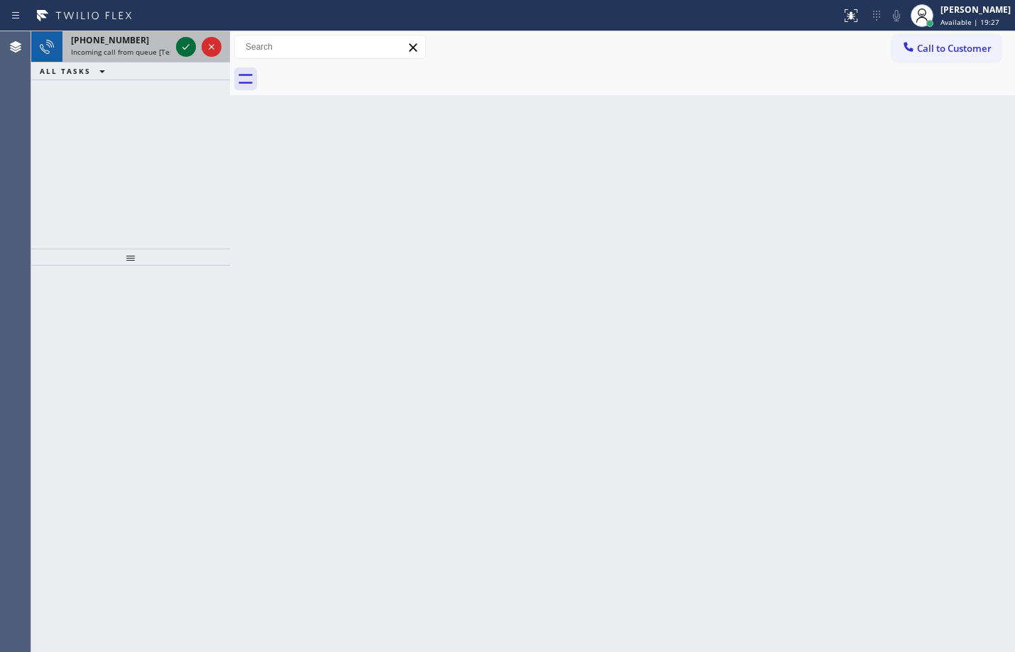
click at [182, 40] on icon at bounding box center [185, 46] width 17 height 17
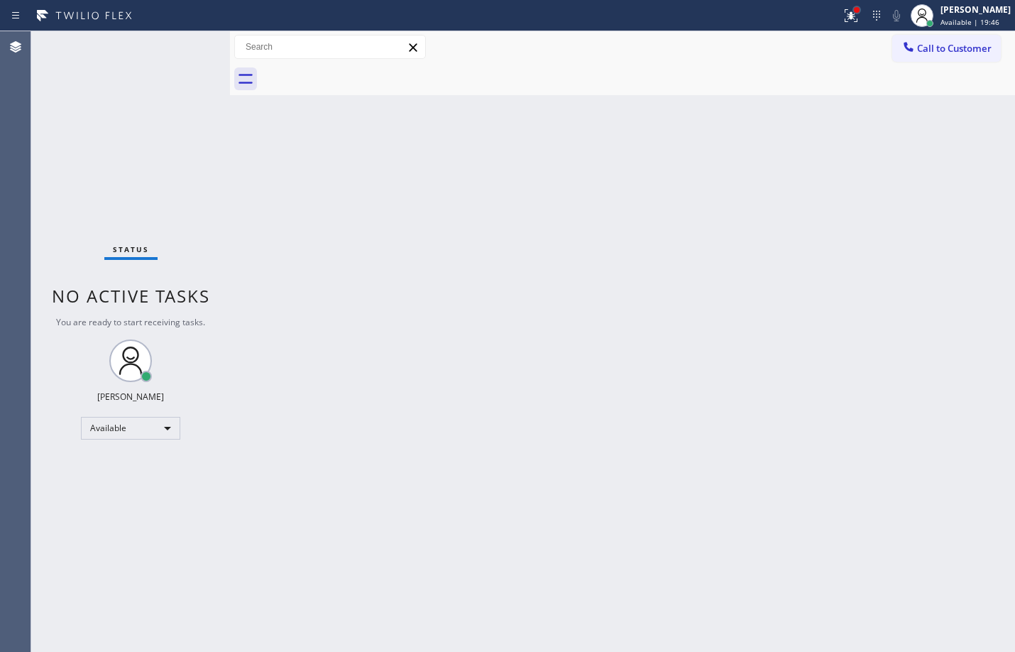
click at [853, 13] on div at bounding box center [857, 10] width 9 height 9
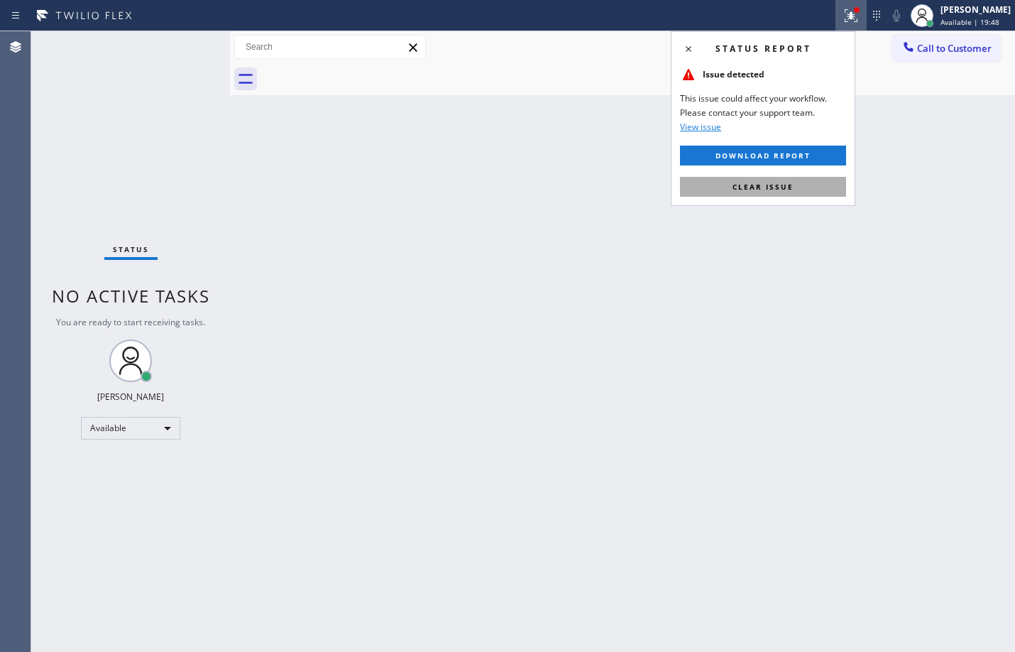
click at [767, 193] on button "Clear issue" at bounding box center [763, 187] width 166 height 20
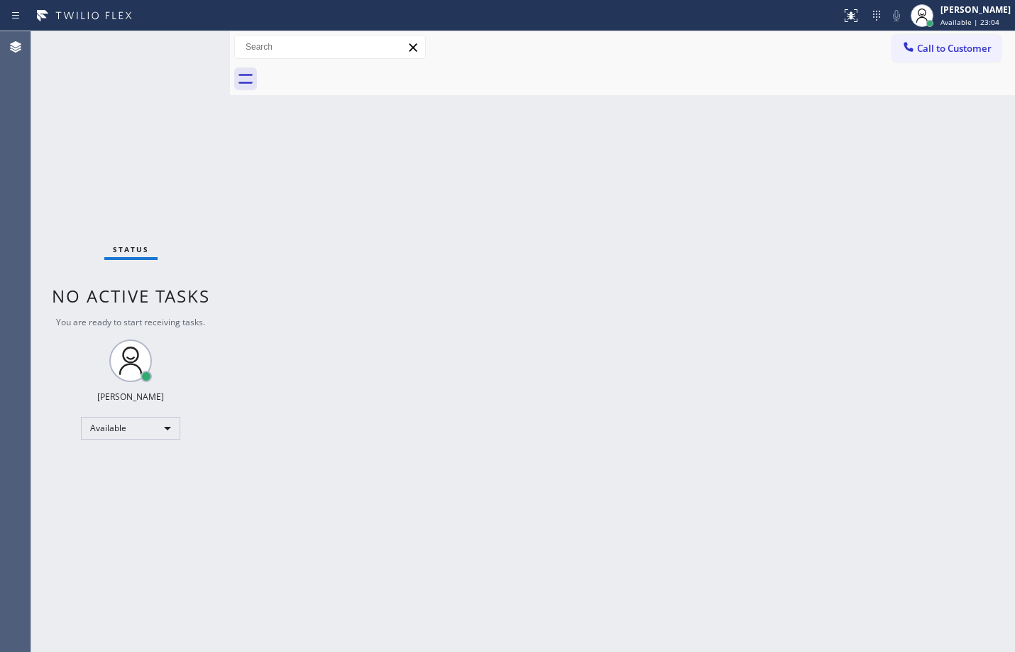
click at [339, 244] on div "Back to Dashboard Change Sender ID Customers Technicians Select a contact Outbo…" at bounding box center [622, 341] width 785 height 621
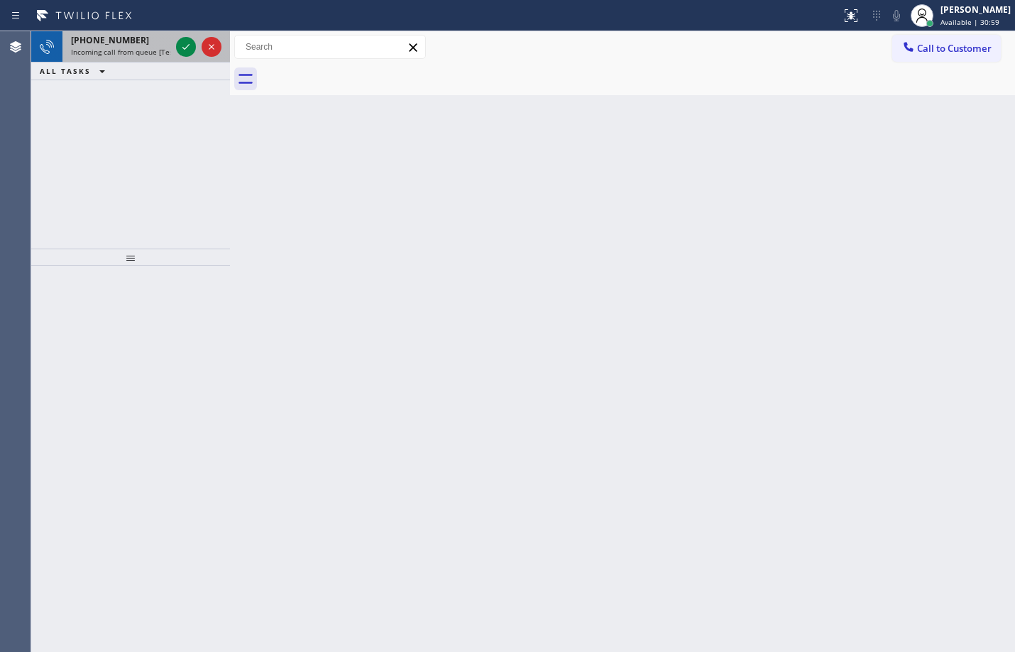
click at [175, 47] on div at bounding box center [198, 46] width 51 height 31
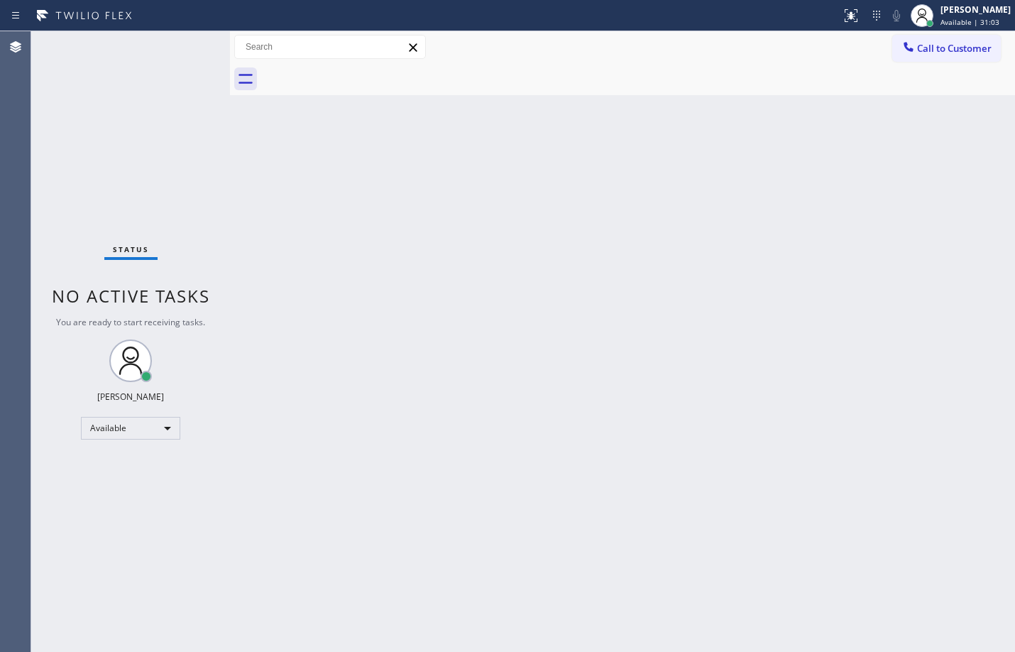
click at [185, 43] on div "Status No active tasks You are ready to start receiving tasks. [PERSON_NAME] Av…" at bounding box center [130, 341] width 199 height 621
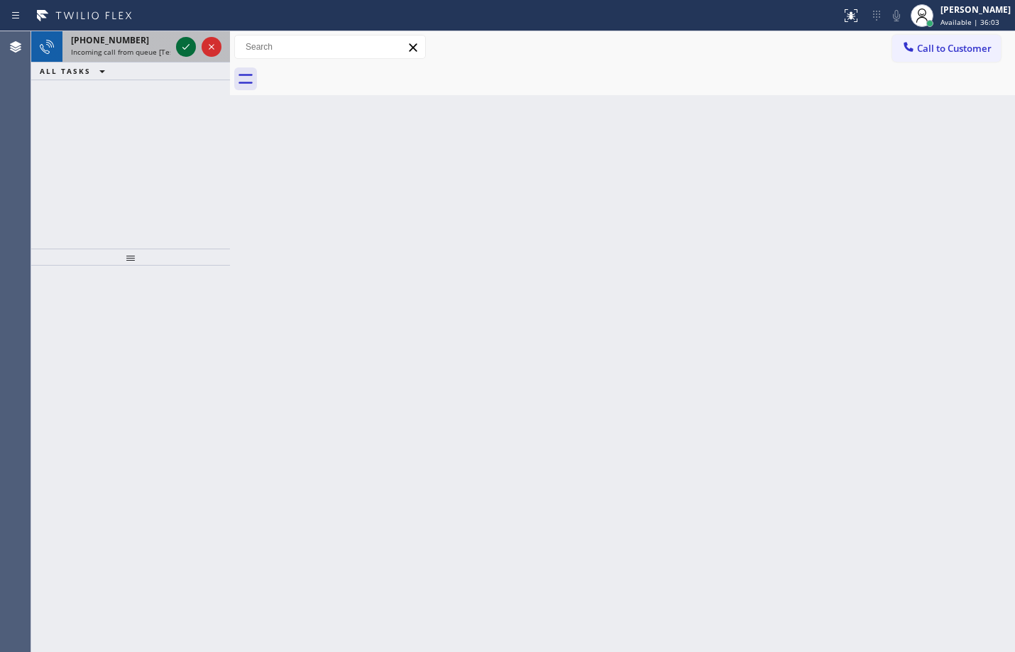
click at [188, 37] on button at bounding box center [186, 47] width 20 height 20
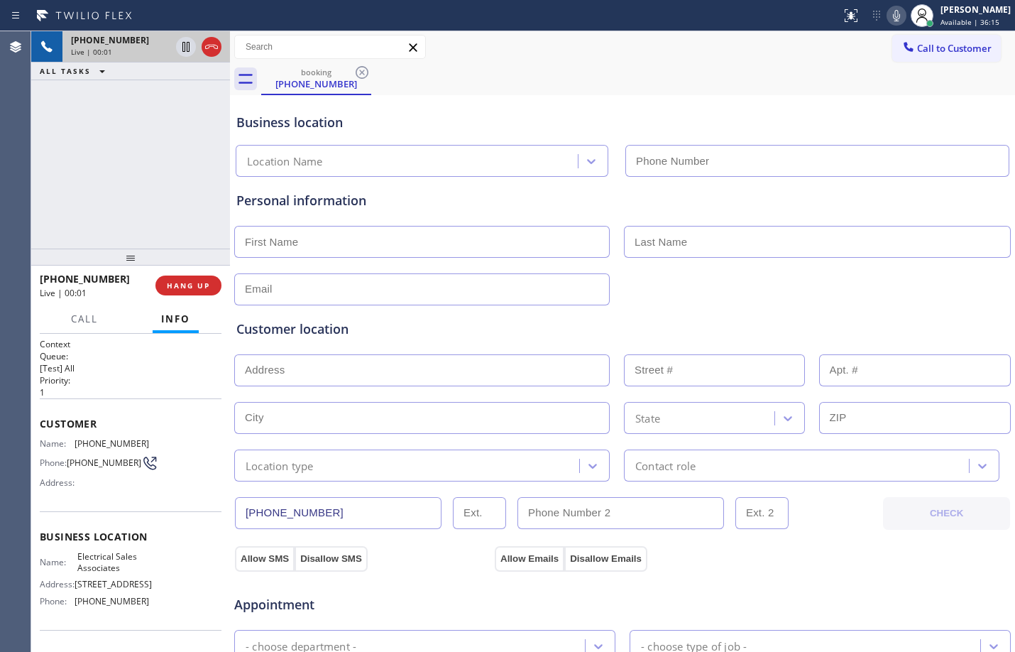
type input "[PHONE_NUMBER]"
click at [188, 290] on button "HANG UP" at bounding box center [188, 285] width 66 height 20
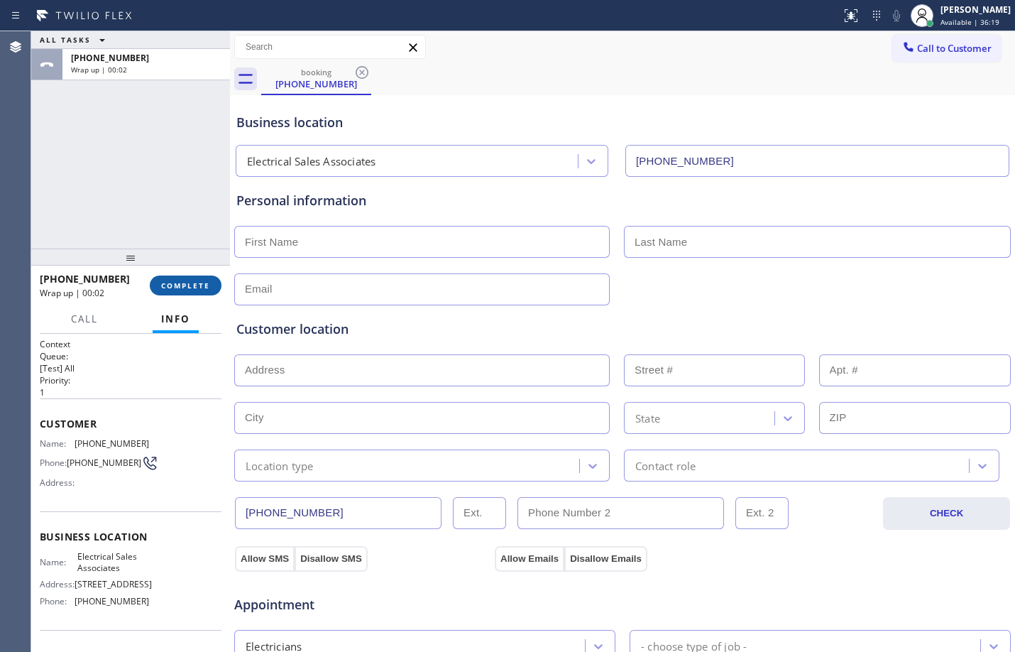
click at [180, 284] on span "COMPLETE" at bounding box center [185, 285] width 49 height 10
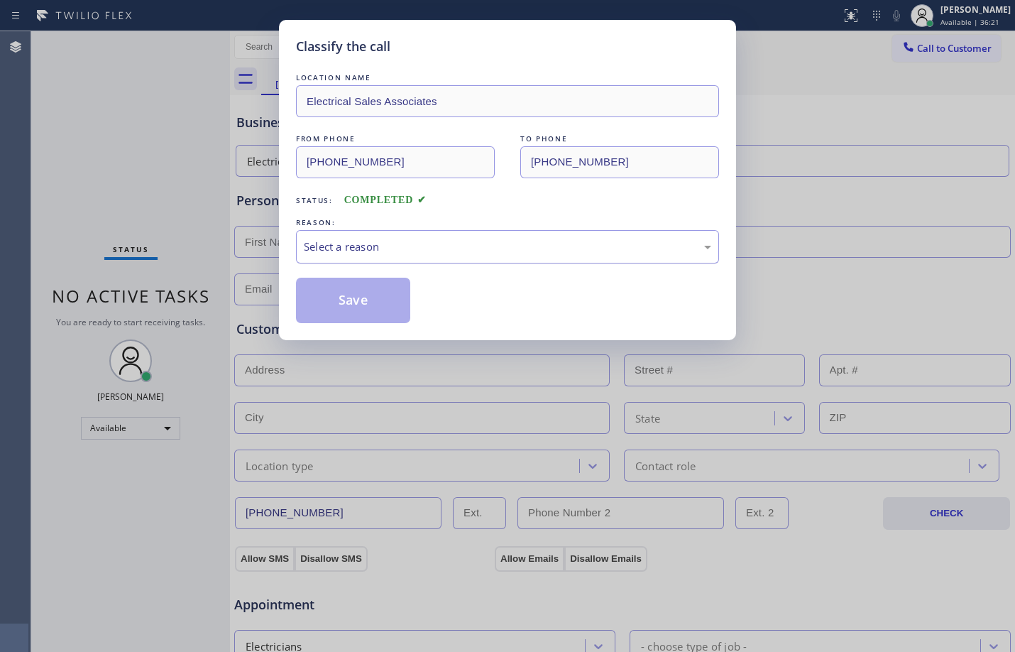
click at [368, 249] on div "Select a reason" at bounding box center [508, 247] width 408 height 16
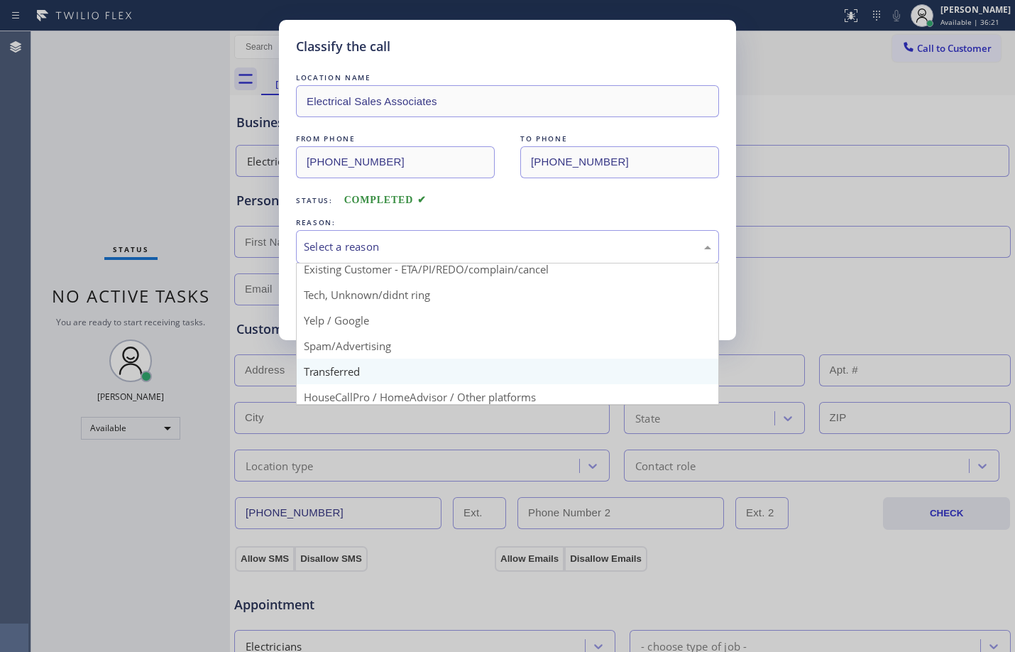
scroll to position [89, 0]
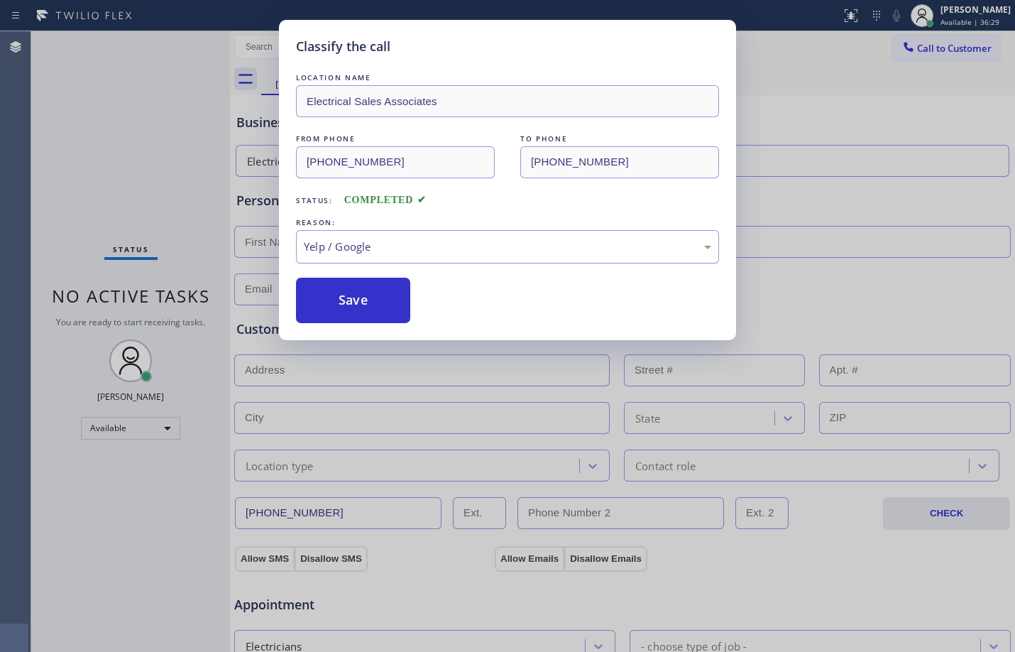
click at [458, 234] on div "Yelp / Google" at bounding box center [507, 246] width 423 height 33
click at [383, 295] on button "Save" at bounding box center [353, 300] width 114 height 45
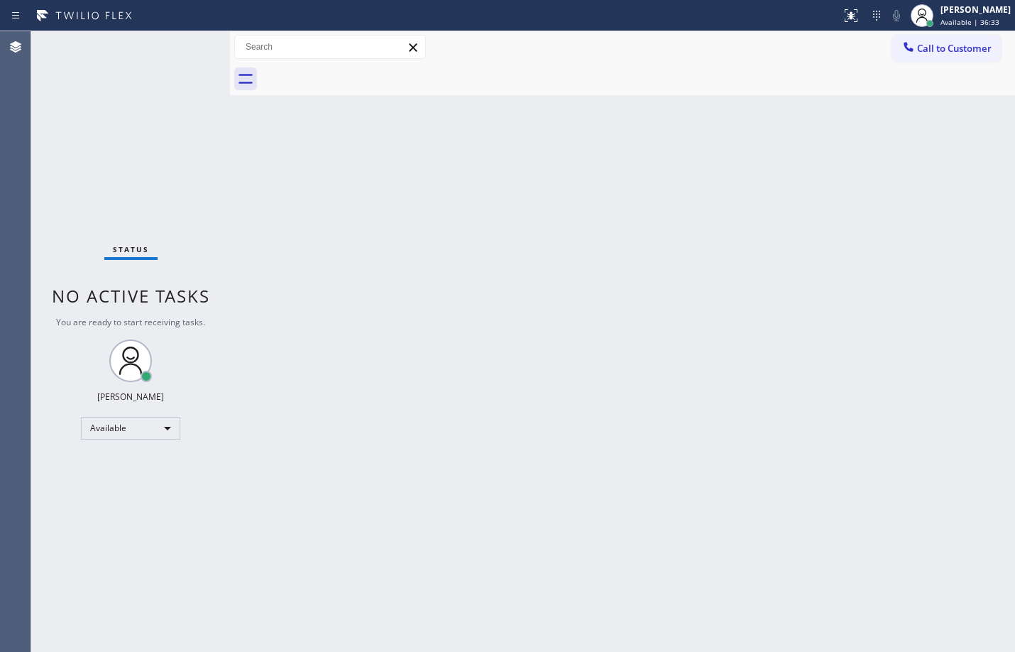
click at [319, 191] on div "Back to Dashboard Change Sender ID Customers Technicians Select a contact Outbo…" at bounding box center [622, 341] width 785 height 621
click at [188, 53] on div "Status No active tasks You are ready to start receiving tasks. [PERSON_NAME] Av…" at bounding box center [130, 341] width 199 height 621
click at [440, 297] on div "Back to Dashboard Change Sender ID Customers Technicians Select a contact Outbo…" at bounding box center [622, 341] width 785 height 621
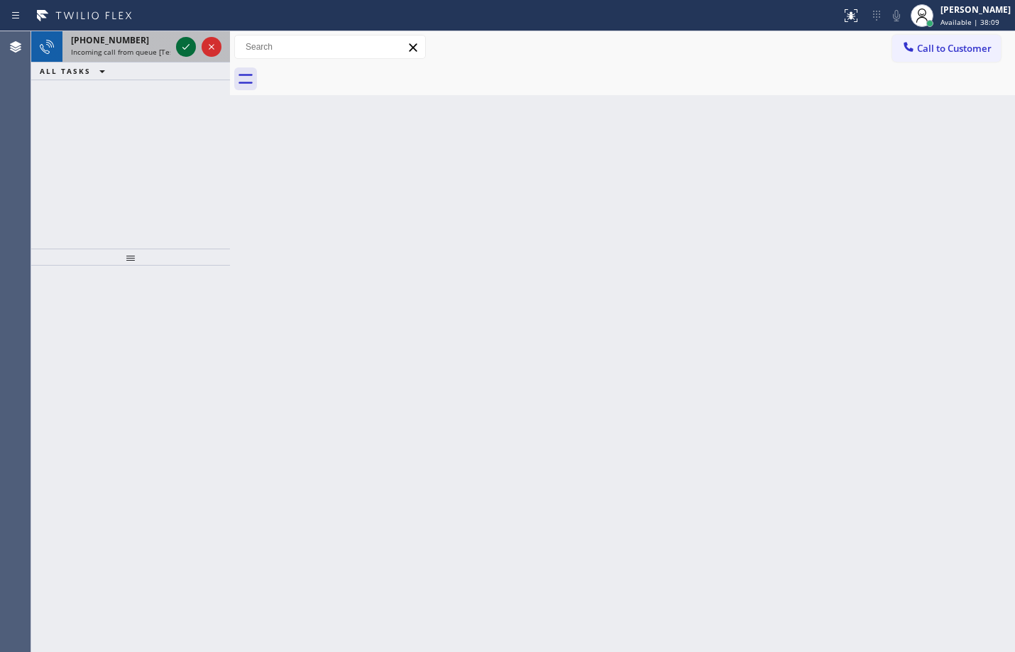
click at [190, 40] on icon at bounding box center [185, 46] width 17 height 17
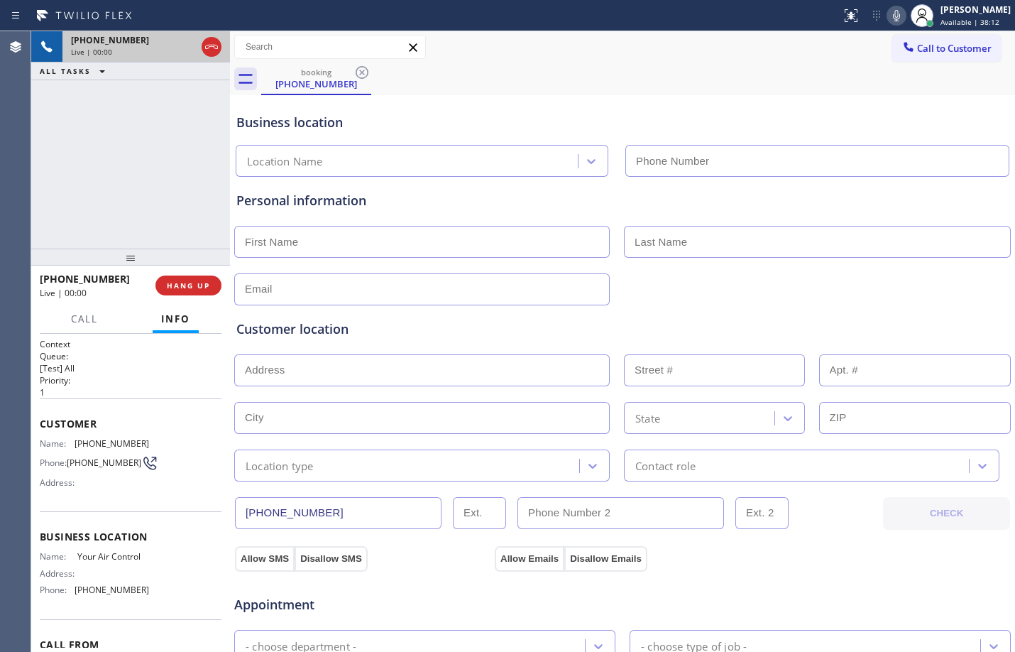
type input "[PHONE_NUMBER]"
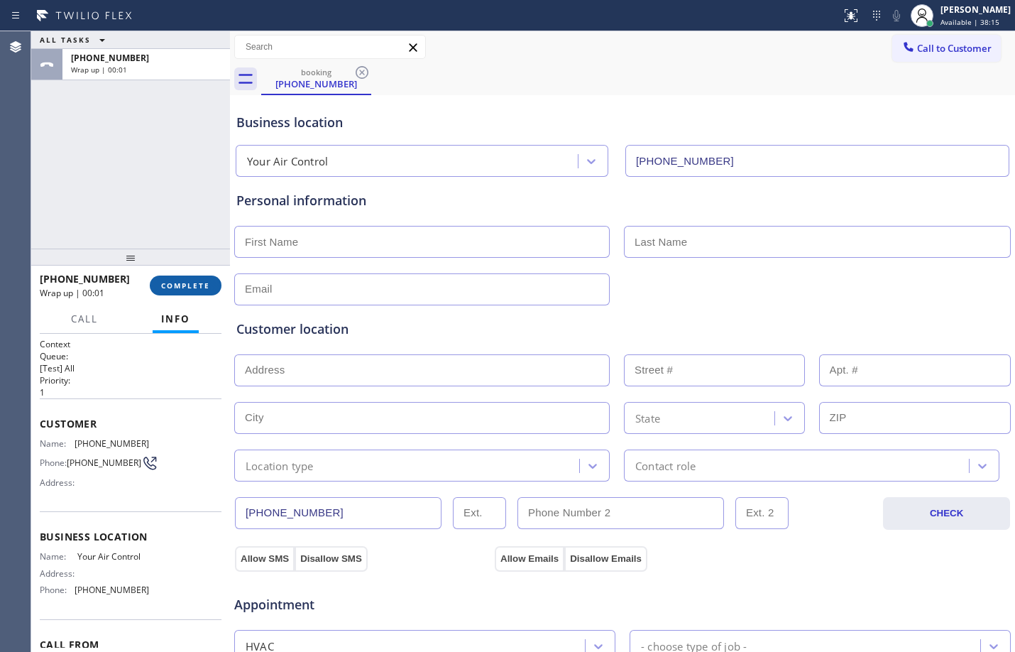
click at [187, 288] on span "COMPLETE" at bounding box center [185, 285] width 49 height 10
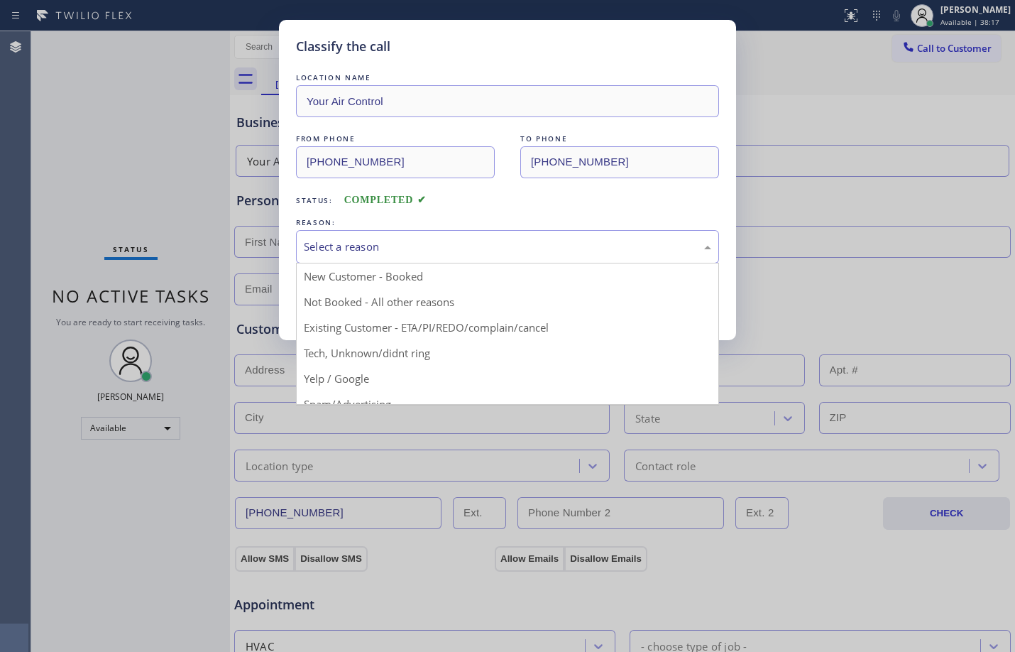
click at [376, 247] on div "Select a reason" at bounding box center [508, 247] width 408 height 16
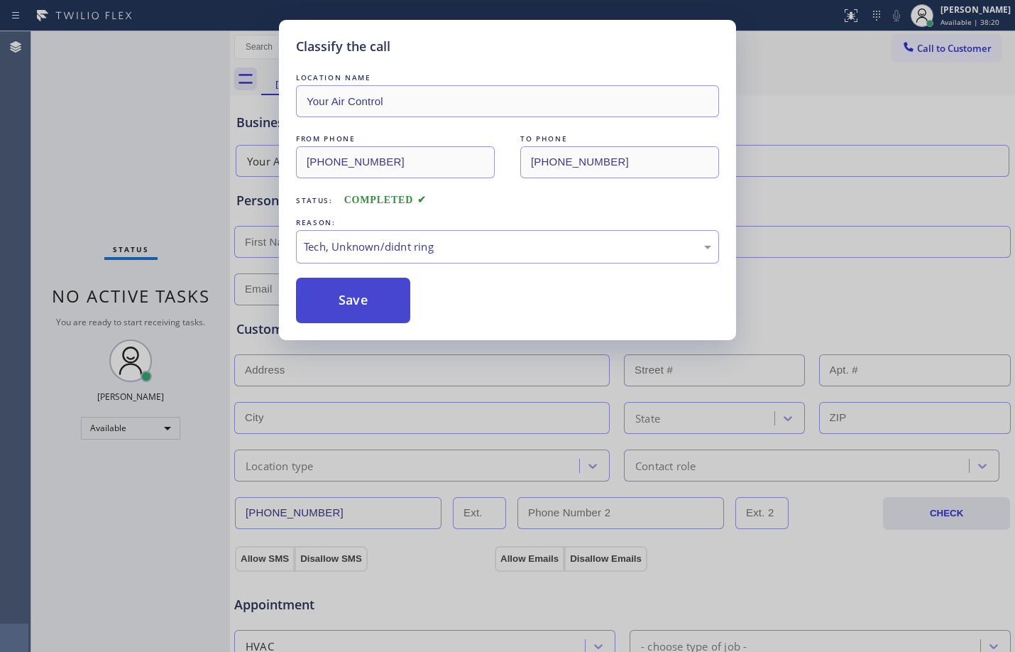
click at [363, 293] on button "Save" at bounding box center [353, 300] width 114 height 45
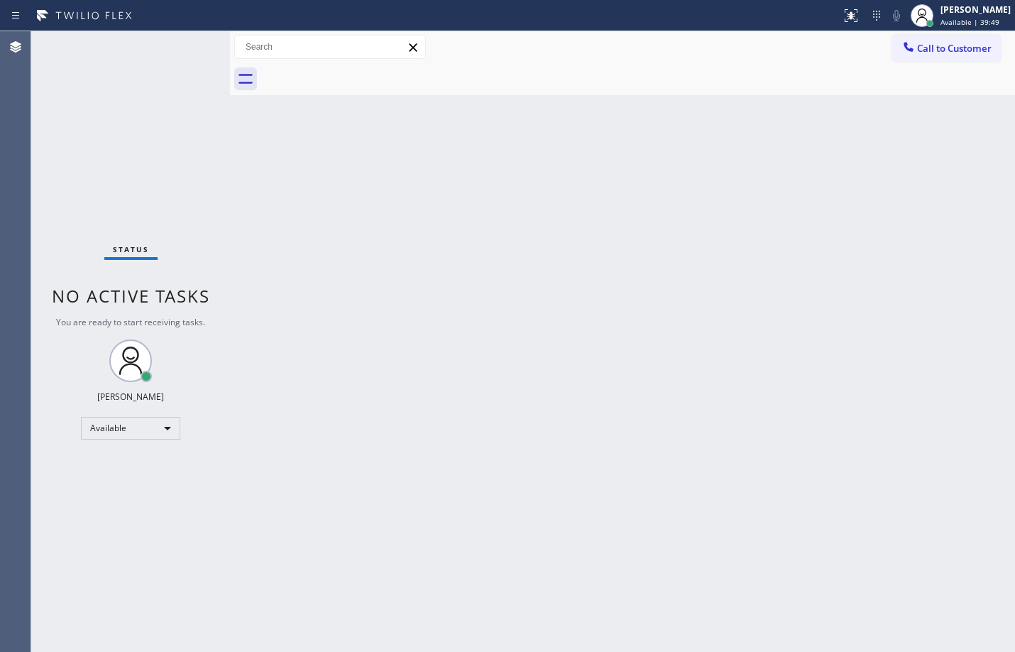
click at [195, 40] on div "Status No active tasks You are ready to start receiving tasks. [PERSON_NAME] Av…" at bounding box center [130, 341] width 199 height 621
drag, startPoint x: 175, startPoint y: 67, endPoint x: 188, endPoint y: 54, distance: 18.6
click at [188, 54] on div "Status No active tasks You are ready to start receiving tasks. [PERSON_NAME] Av…" at bounding box center [130, 341] width 199 height 621
click at [188, 48] on div "Status No active tasks You are ready to start receiving tasks. [PERSON_NAME] Av…" at bounding box center [130, 341] width 199 height 621
click at [265, 124] on div "Back to Dashboard Change Sender ID Customers Technicians Select a contact Outbo…" at bounding box center [622, 341] width 785 height 621
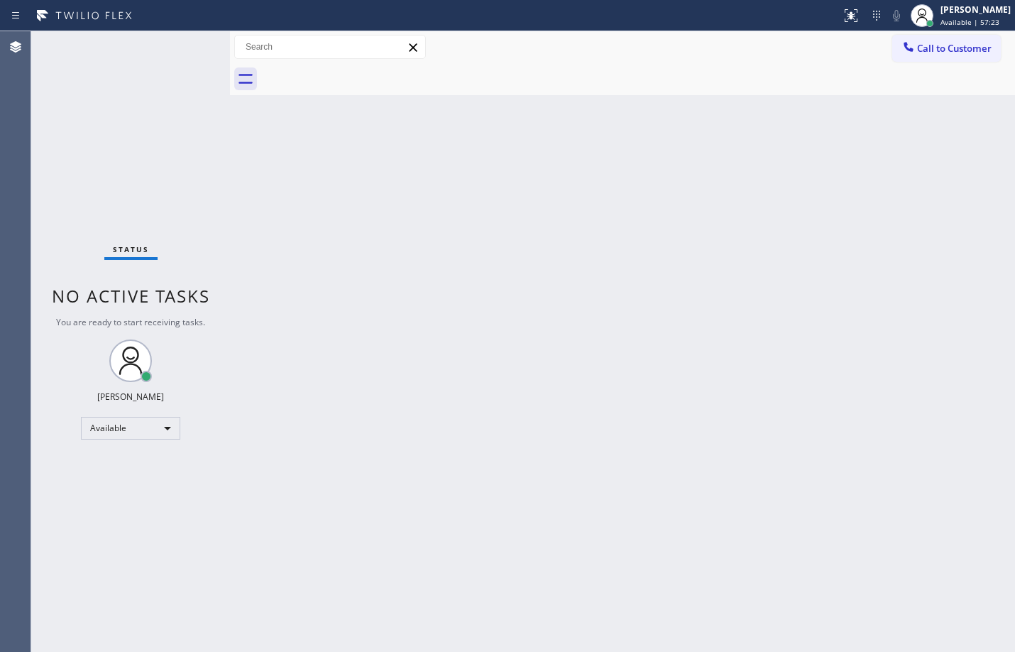
click at [191, 41] on div "Status No active tasks You are ready to start receiving tasks. [PERSON_NAME] Av…" at bounding box center [130, 341] width 199 height 621
click at [190, 40] on div "Status No active tasks You are ready to start receiving tasks. [PERSON_NAME] Av…" at bounding box center [130, 341] width 199 height 621
click at [185, 37] on div "Status No active tasks You are ready to start receiving tasks. [PERSON_NAME] Av…" at bounding box center [130, 341] width 199 height 621
click at [187, 36] on div "Status No active tasks You are ready to start receiving tasks. [PERSON_NAME] Av…" at bounding box center [130, 341] width 199 height 621
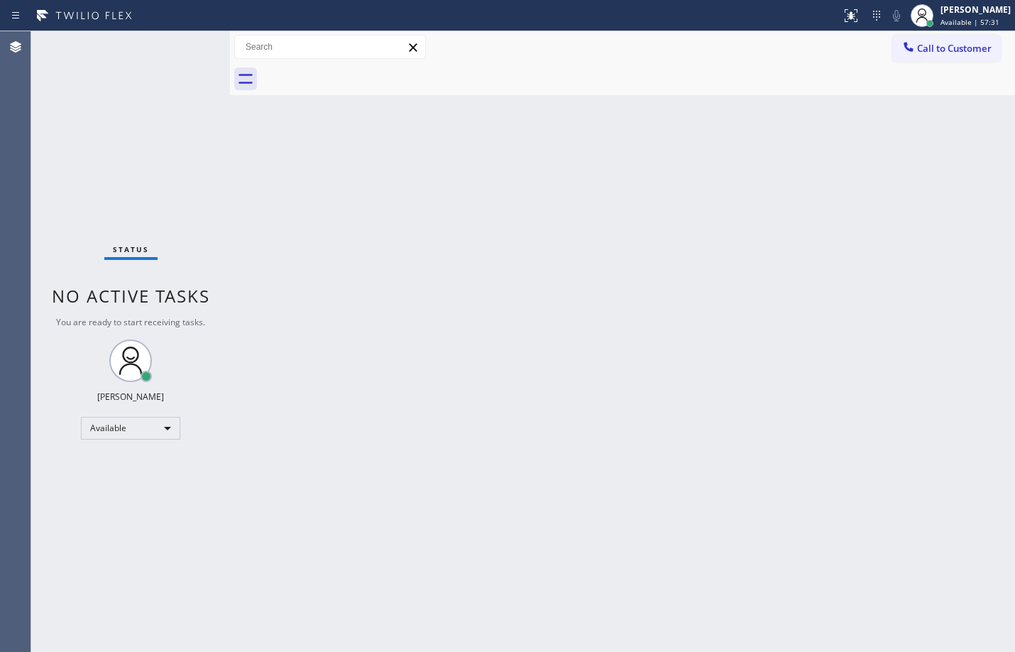
click at [187, 35] on div "Status No active tasks You are ready to start receiving tasks. [PERSON_NAME] Av…" at bounding box center [130, 341] width 199 height 621
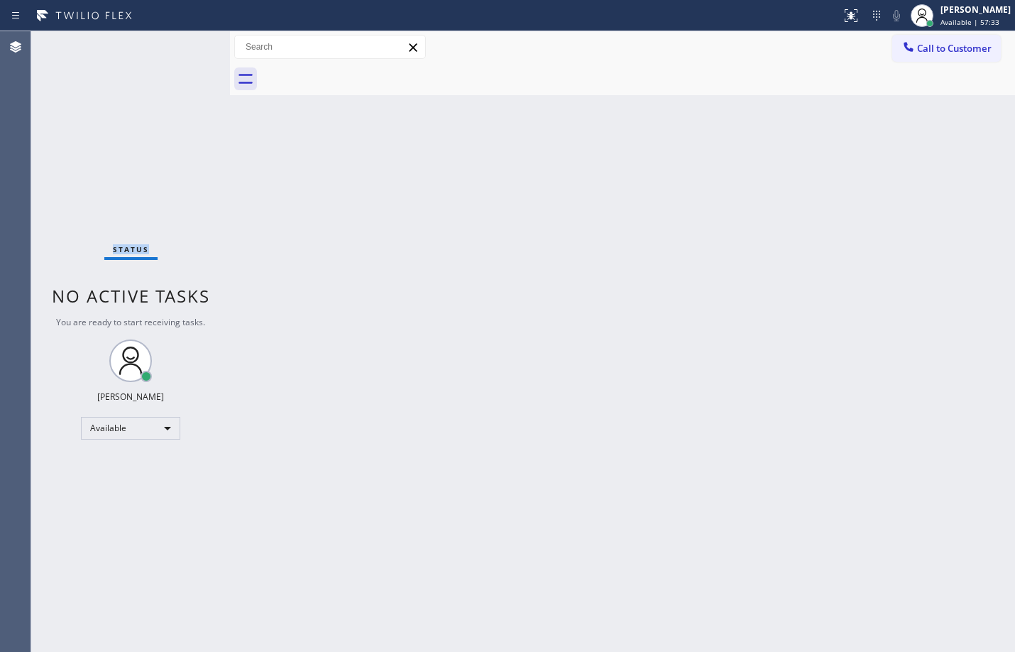
click at [187, 33] on div "Status No active tasks You are ready to start receiving tasks. [PERSON_NAME] Av…" at bounding box center [130, 341] width 199 height 621
click at [188, 51] on div "Status No active tasks You are ready to start receiving tasks. [PERSON_NAME] Av…" at bounding box center [130, 341] width 199 height 621
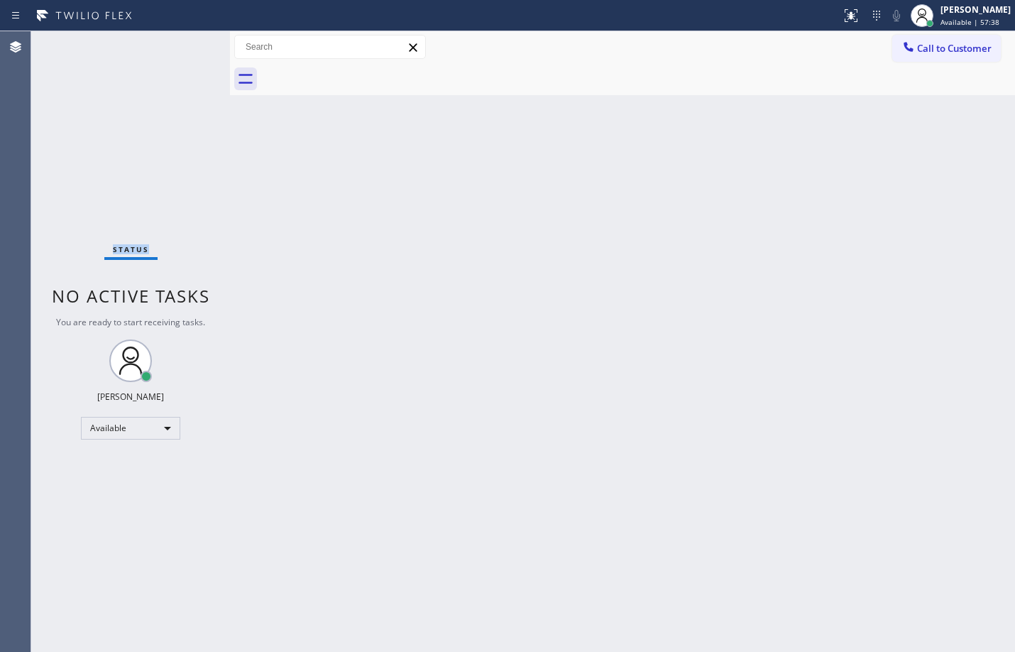
click at [188, 51] on div "Status No active tasks You are ready to start receiving tasks. [PERSON_NAME] Av…" at bounding box center [130, 341] width 199 height 621
click at [187, 39] on div "Status No active tasks You are ready to start receiving tasks. [PERSON_NAME] Av…" at bounding box center [130, 341] width 199 height 621
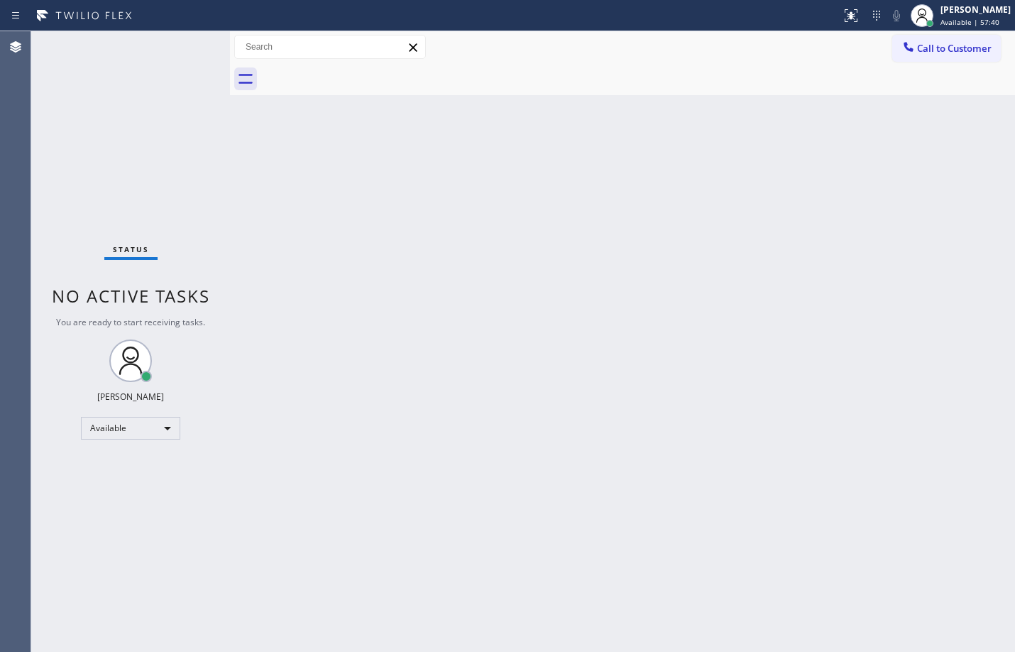
click at [180, 27] on div "Status report No issues detected If you experience an issue, please download th…" at bounding box center [507, 15] width 1015 height 31
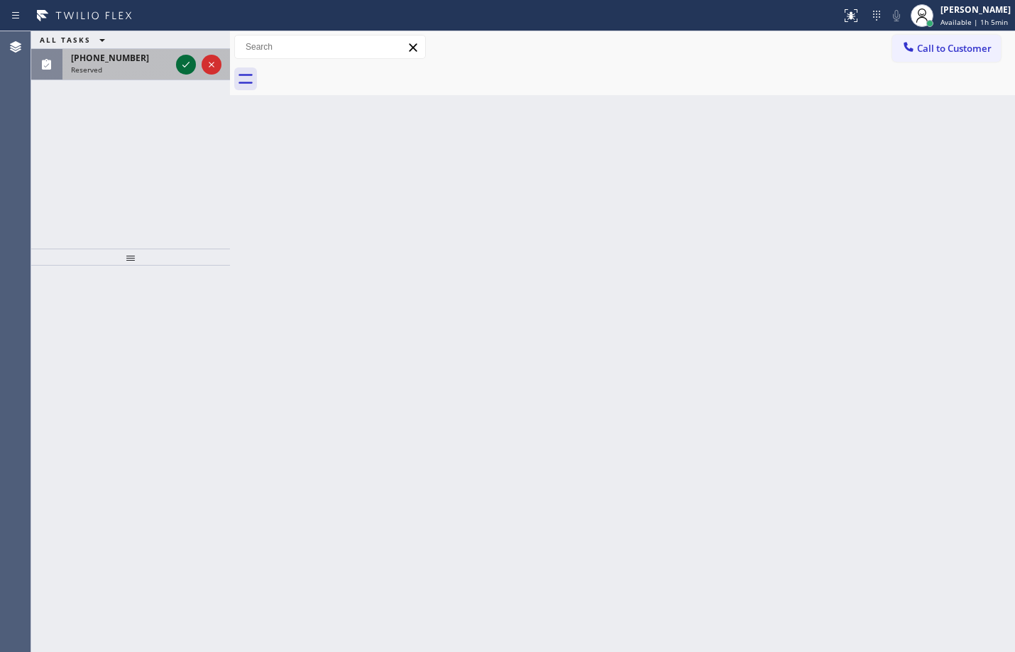
click at [182, 70] on icon at bounding box center [185, 64] width 17 height 17
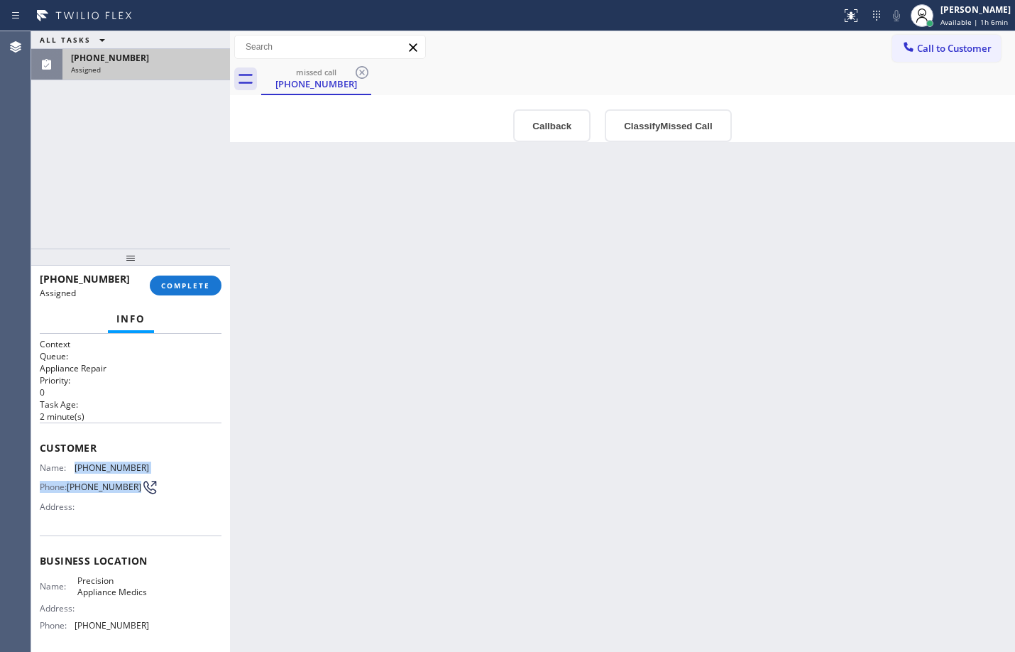
drag, startPoint x: 75, startPoint y: 470, endPoint x: 113, endPoint y: 492, distance: 44.2
click at [113, 492] on div "Name: [PHONE_NUMBER] Phone: [PHONE_NUMBER] Address:" at bounding box center [94, 490] width 109 height 56
copy div "[PHONE_NUMBER] Phone: [PHONE_NUMBER]"
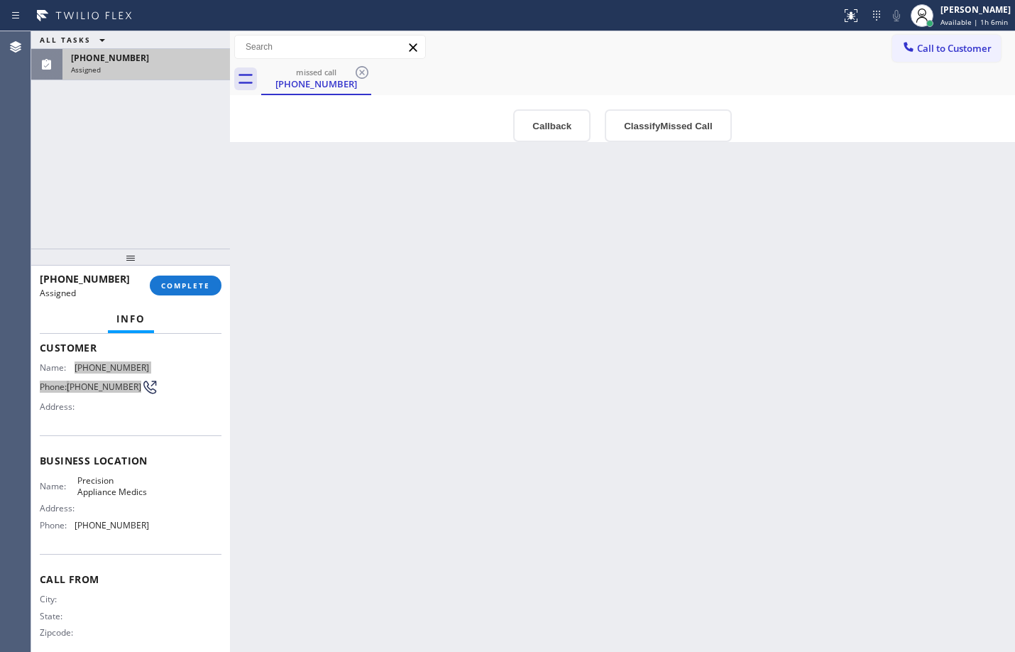
scroll to position [130, 0]
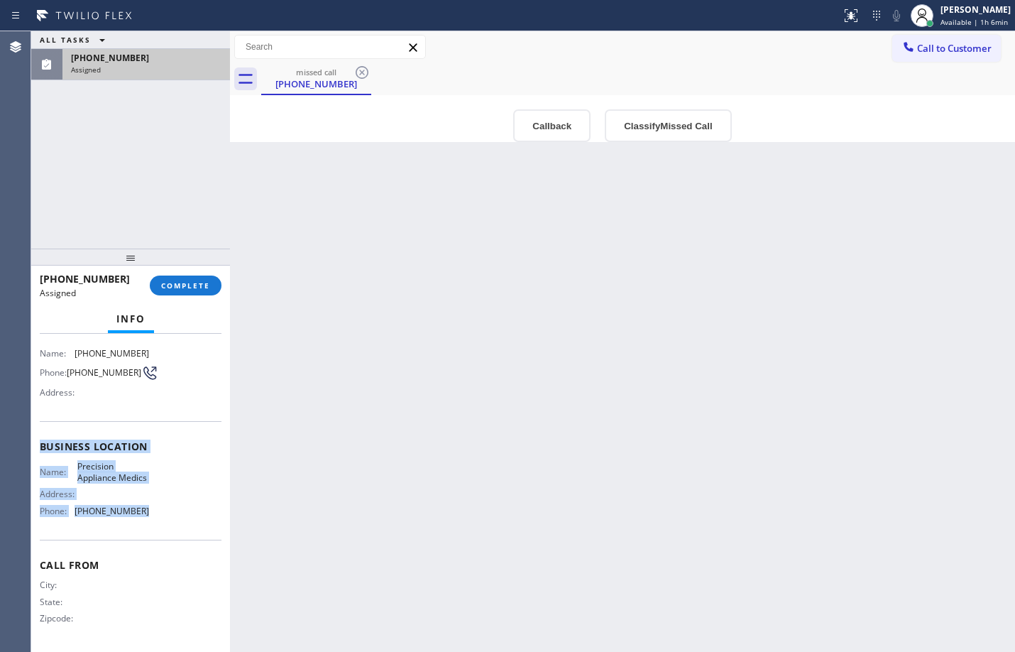
drag, startPoint x: 39, startPoint y: 437, endPoint x: 172, endPoint y: 535, distance: 165.4
click at [172, 535] on div "Context Queue: Appliance Repair Priority: 0 Task Age: [DEMOGRAPHIC_DATA] minute…" at bounding box center [130, 493] width 199 height 318
copy div "Business location Name: Precision Appliance Medics Address: Phone: [PHONE_NUMBE…"
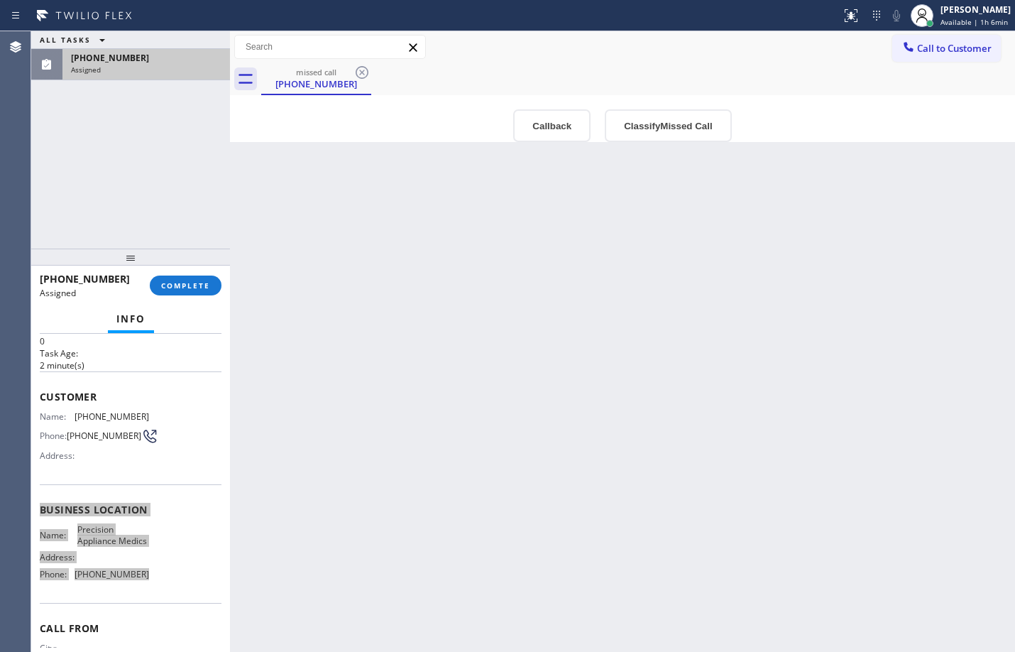
scroll to position [0, 0]
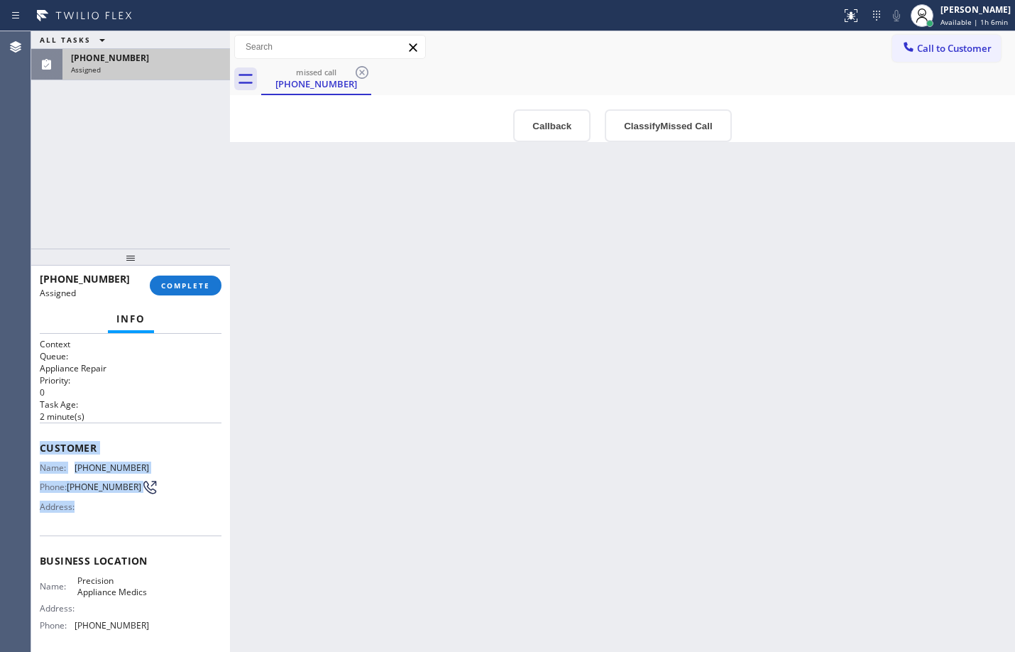
drag, startPoint x: 43, startPoint y: 446, endPoint x: 117, endPoint y: 506, distance: 95.5
click at [117, 506] on div "Customer Name: [PHONE_NUMBER] Phone: [PHONE_NUMBER] Address:" at bounding box center [131, 479] width 182 height 114
copy div "Customer Name: [PHONE_NUMBER] Phone: [PHONE_NUMBER] Address:"
click at [202, 283] on span "COMPLETE" at bounding box center [185, 285] width 49 height 10
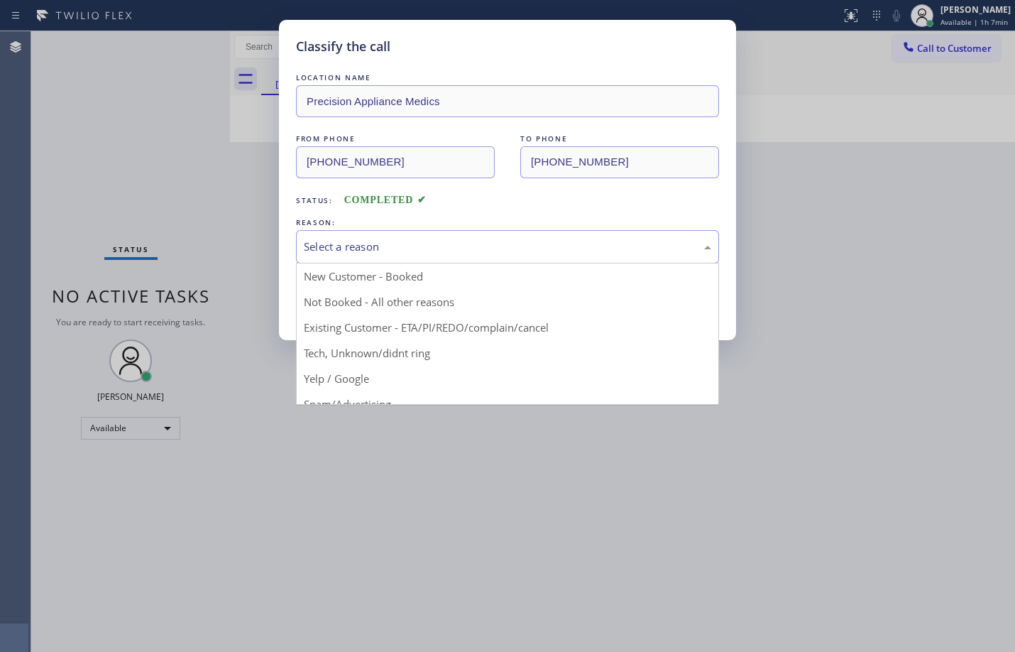
click at [376, 241] on div "Select a reason" at bounding box center [508, 247] width 408 height 16
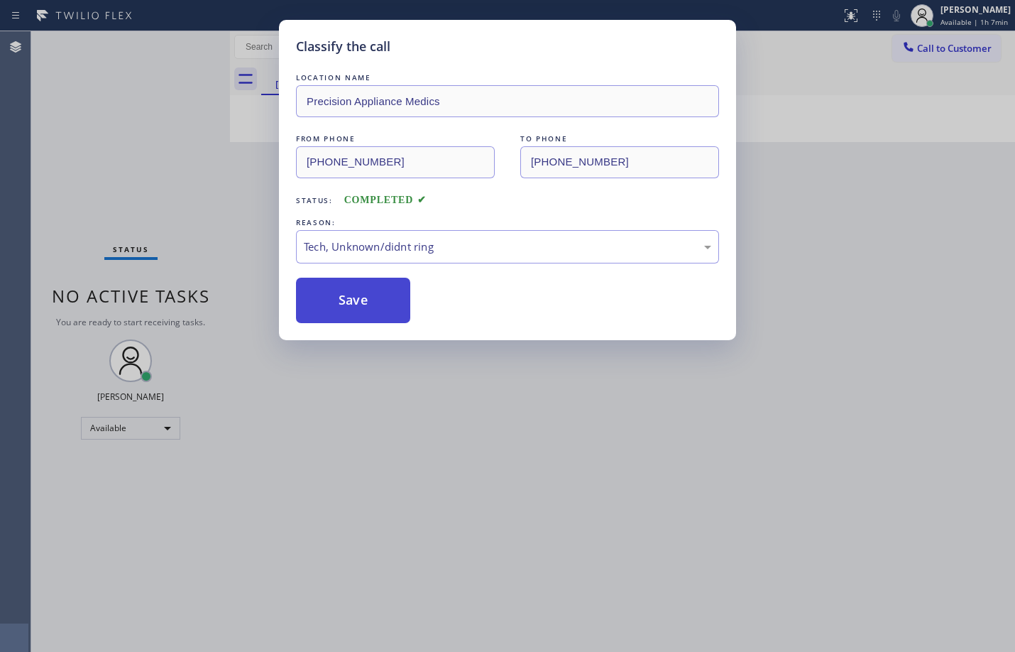
click at [376, 293] on button "Save" at bounding box center [353, 300] width 114 height 45
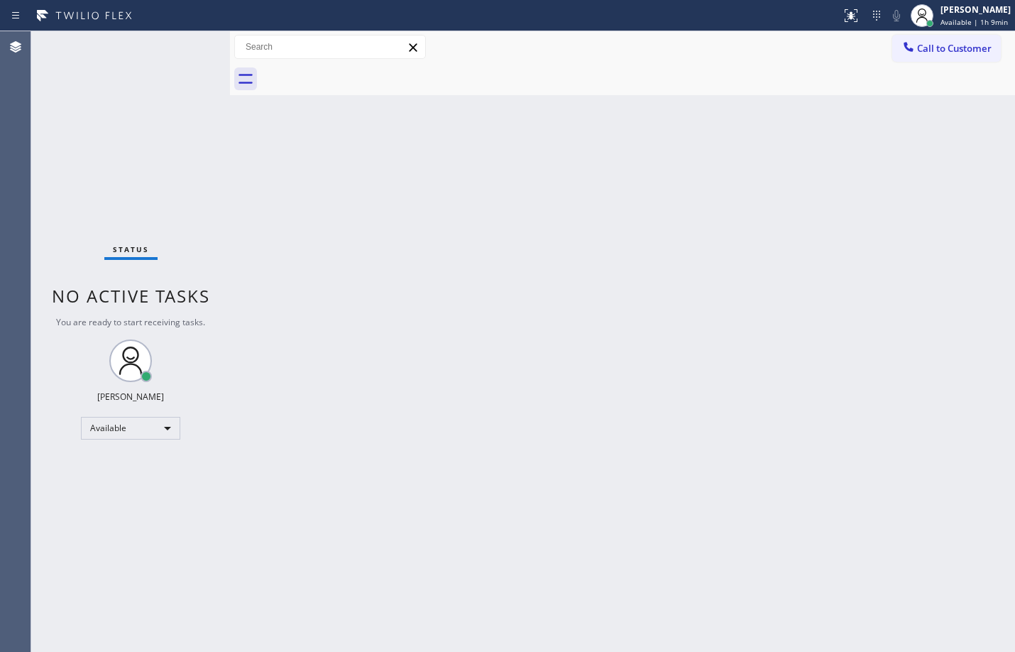
click at [200, 127] on div "Status No active tasks You are ready to start receiving tasks. [PERSON_NAME] Av…" at bounding box center [130, 341] width 199 height 621
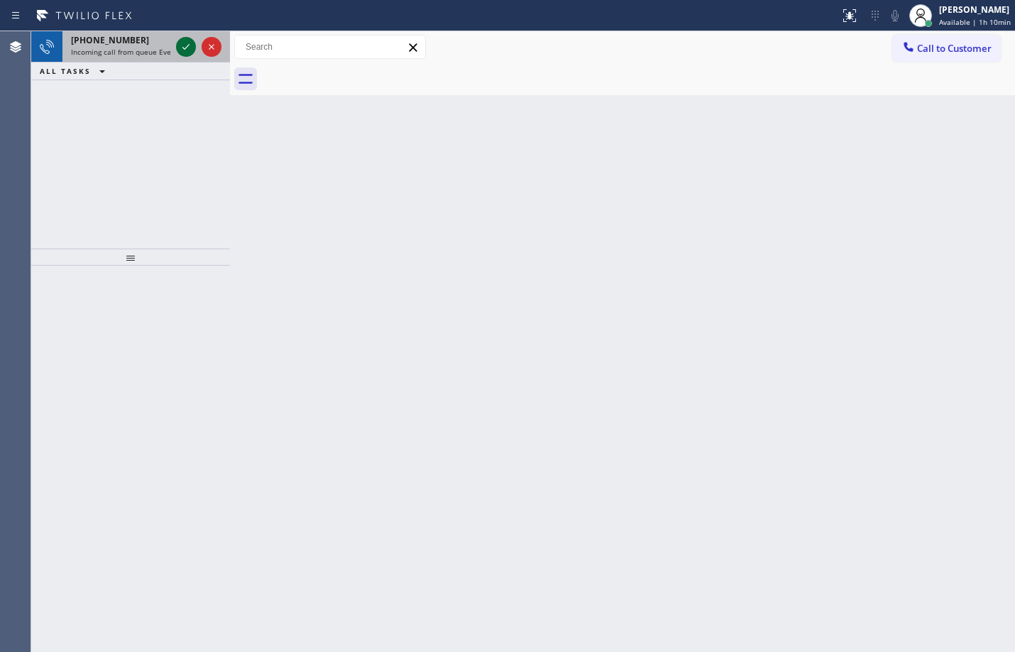
click at [181, 53] on icon at bounding box center [185, 46] width 17 height 17
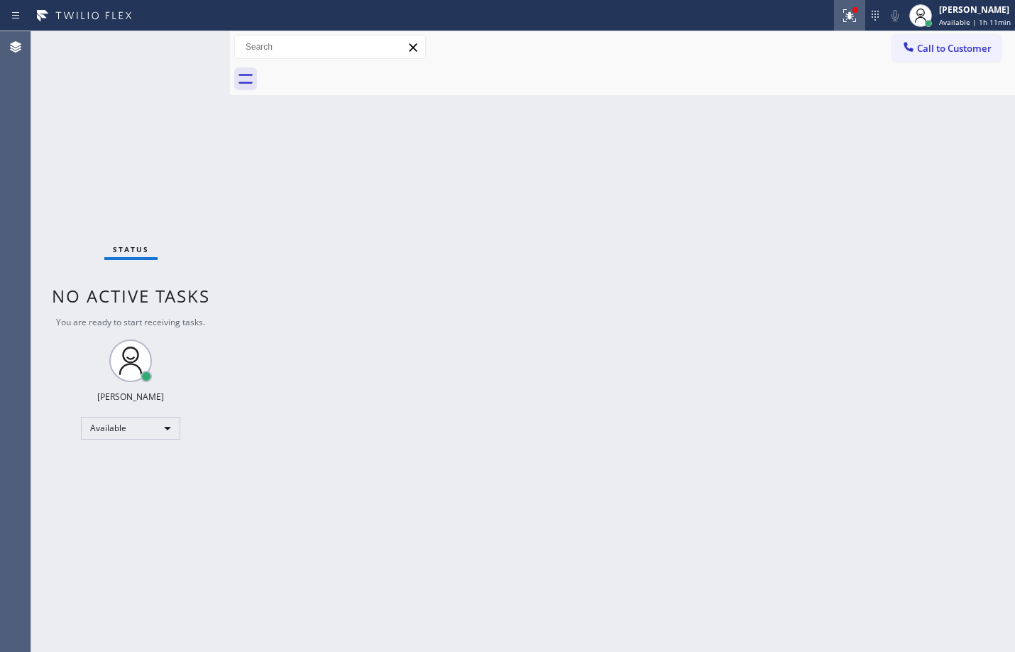
click at [841, 11] on icon at bounding box center [849, 15] width 17 height 17
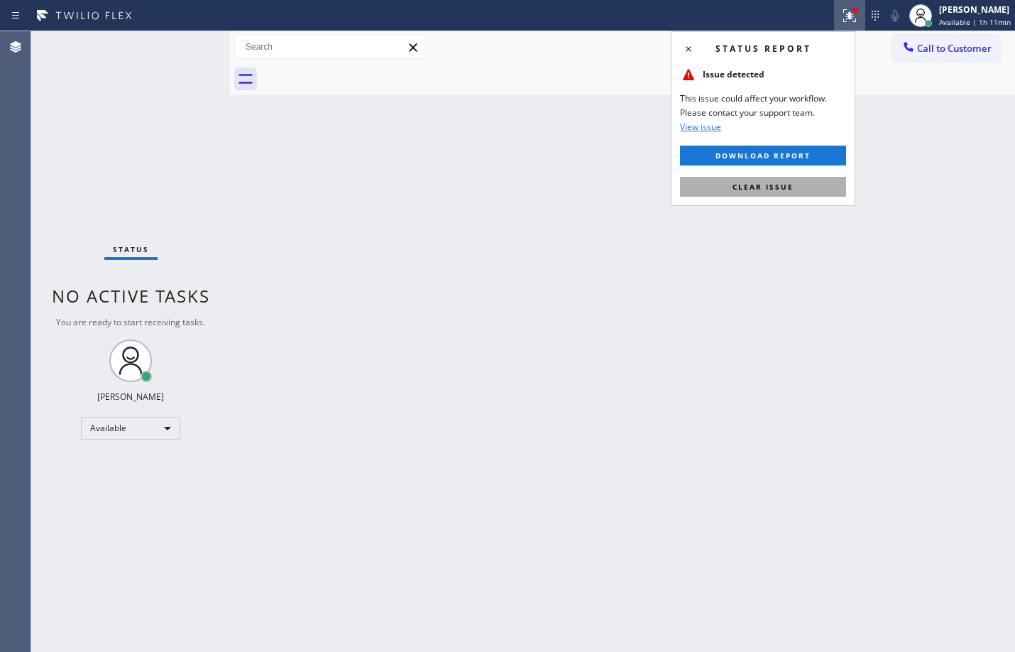
click at [794, 190] on button "Clear issue" at bounding box center [763, 187] width 166 height 20
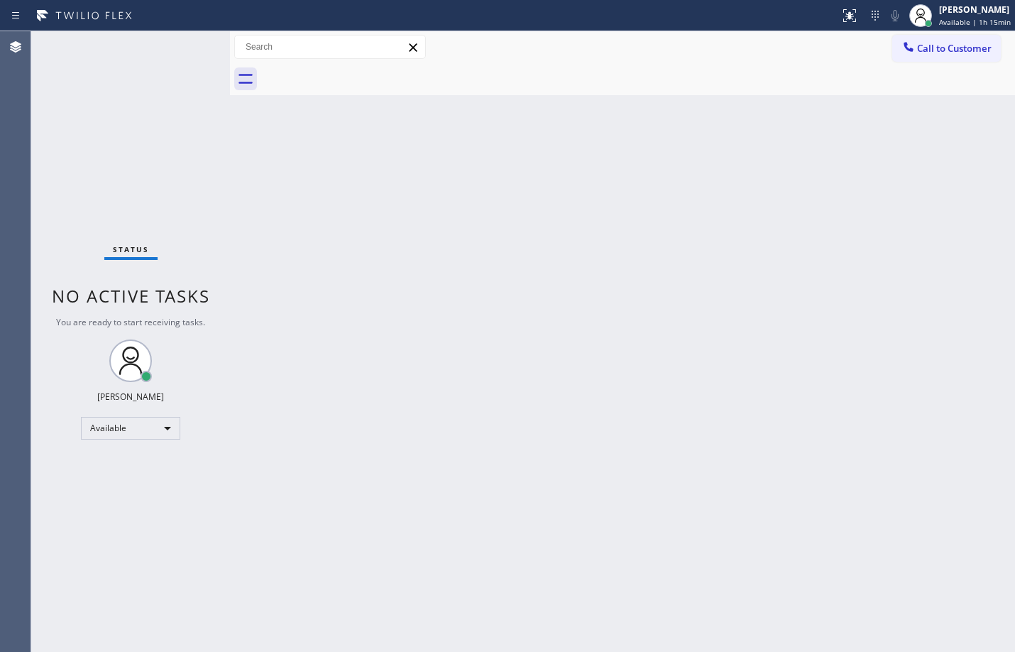
click at [199, 60] on div "Status No active tasks You are ready to start receiving tasks. [PERSON_NAME] Av…" at bounding box center [130, 341] width 199 height 621
click at [599, 263] on div "Back to Dashboard Change Sender ID Customers Technicians Select a contact Outbo…" at bounding box center [622, 341] width 785 height 621
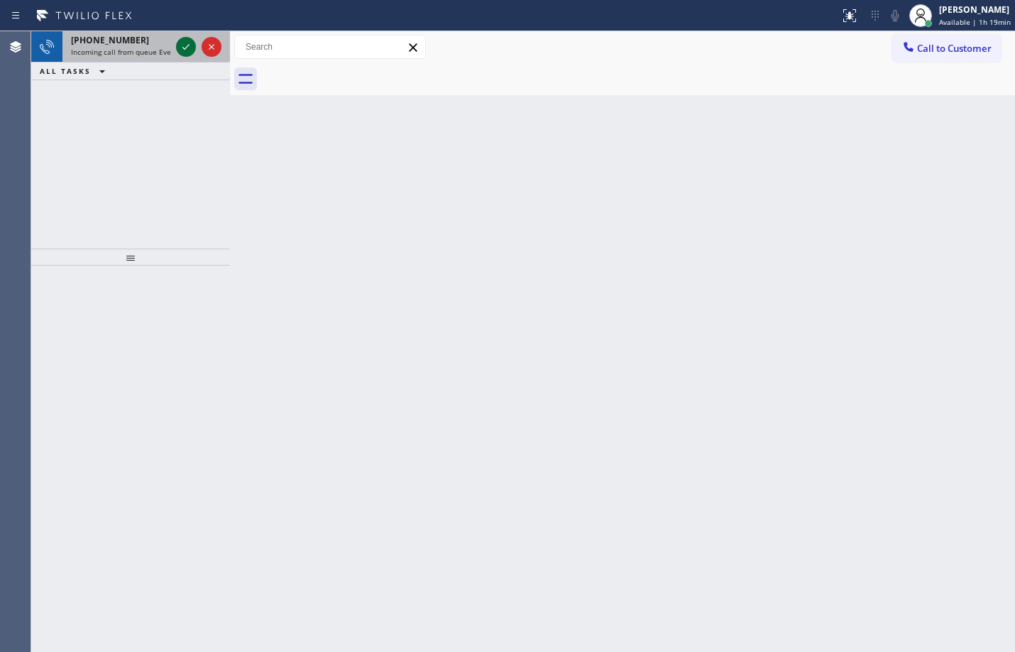
click at [185, 38] on button at bounding box center [186, 47] width 20 height 20
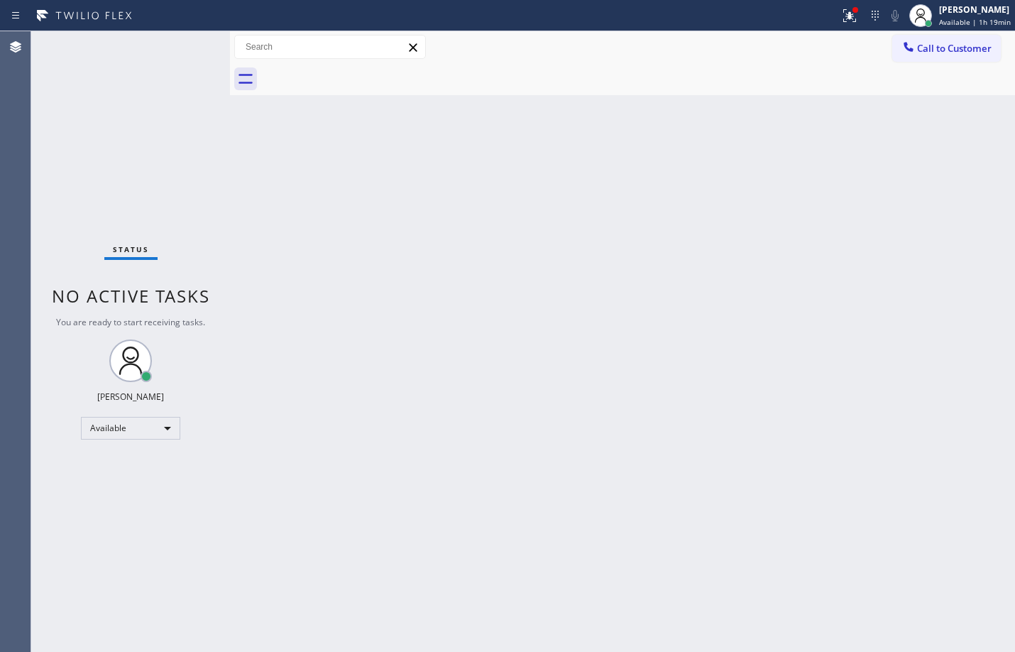
click at [183, 33] on div "Status No active tasks You are ready to start receiving tasks. [PERSON_NAME] Av…" at bounding box center [130, 341] width 199 height 621
drag, startPoint x: 183, startPoint y: 33, endPoint x: 195, endPoint y: 45, distance: 17.6
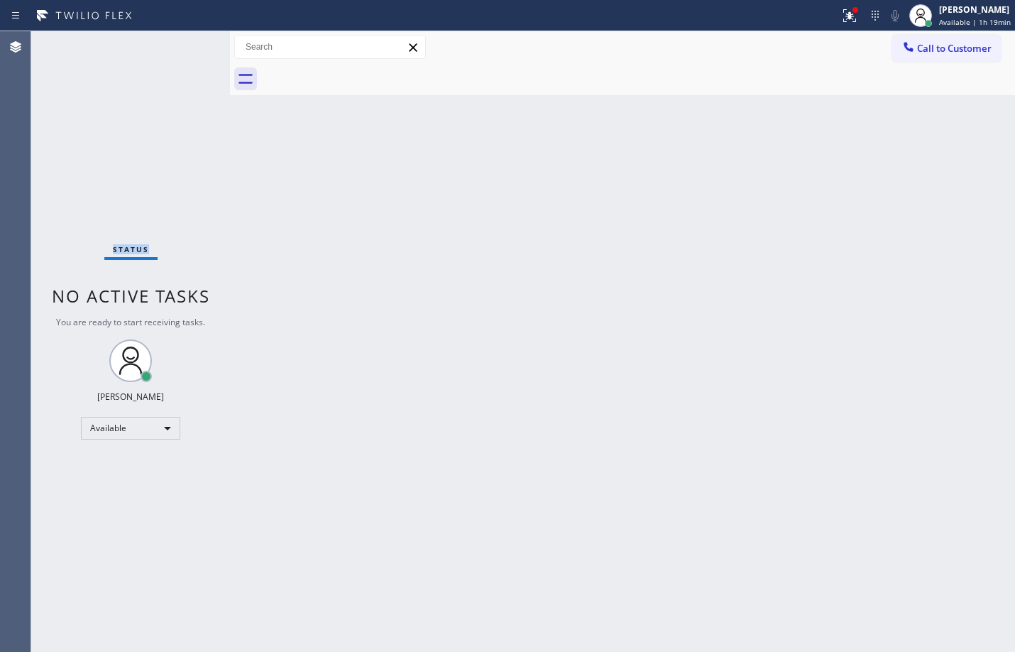
click at [191, 40] on div "Status No active tasks You are ready to start receiving tasks. [PERSON_NAME] Av…" at bounding box center [130, 341] width 199 height 621
click at [195, 45] on div "Status No active tasks You are ready to start receiving tasks. [PERSON_NAME] Av…" at bounding box center [130, 341] width 199 height 621
click at [196, 48] on div "Status No active tasks You are ready to start receiving tasks. [PERSON_NAME] Av…" at bounding box center [130, 341] width 199 height 621
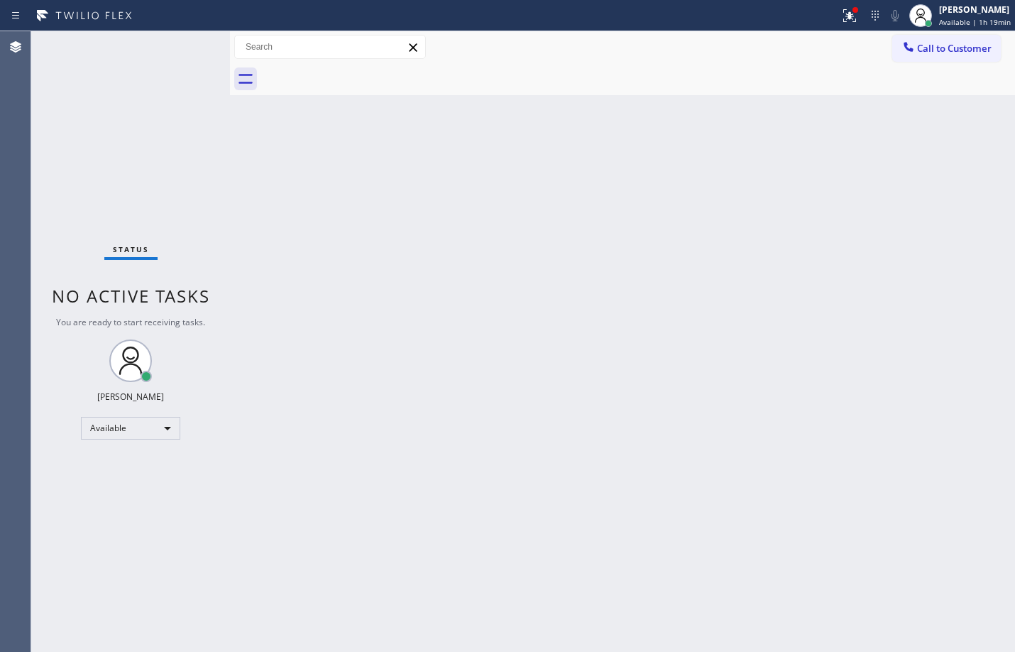
click at [436, 248] on div "Back to Dashboard Change Sender ID Customers Technicians Select a contact Outbo…" at bounding box center [622, 341] width 785 height 621
click at [198, 42] on div "Status No active tasks You are ready to start receiving tasks. [PERSON_NAME] Av…" at bounding box center [130, 341] width 199 height 621
click at [199, 42] on div "Status No active tasks You are ready to start receiving tasks. [PERSON_NAME] Av…" at bounding box center [130, 341] width 199 height 621
click at [313, 286] on div "Back to Dashboard Change Sender ID Customers Technicians Select a contact Outbo…" at bounding box center [622, 341] width 785 height 621
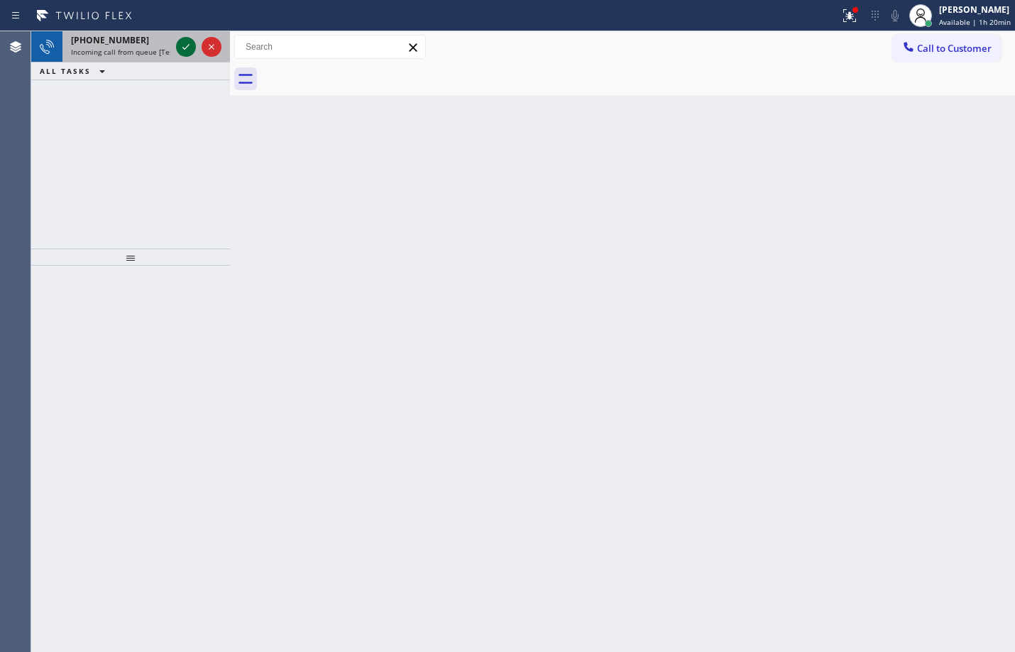
click at [187, 43] on icon at bounding box center [185, 46] width 17 height 17
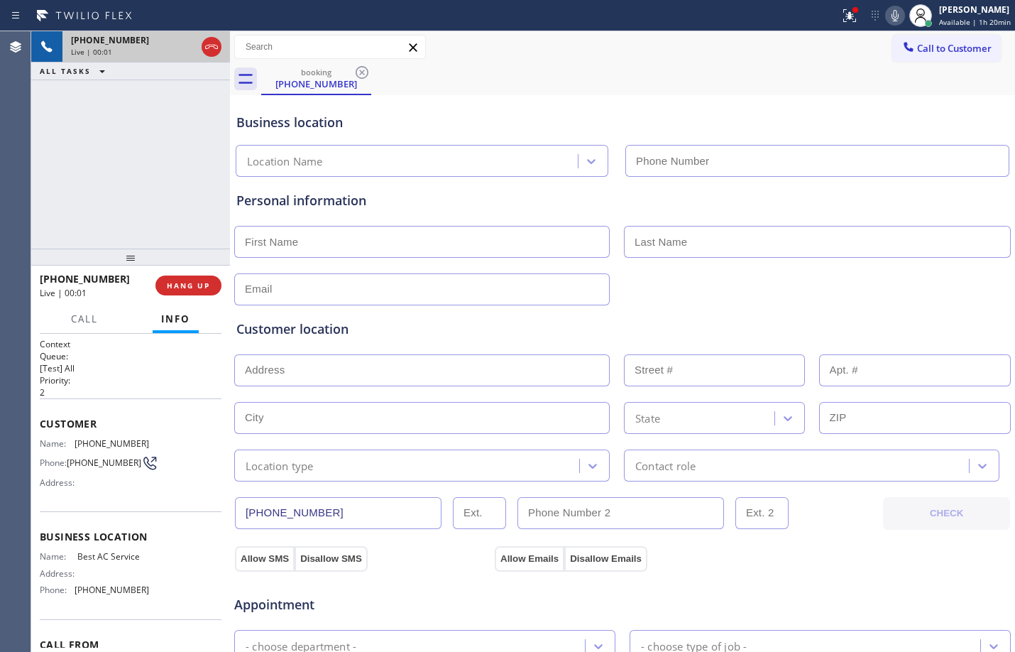
type input "[PHONE_NUMBER]"
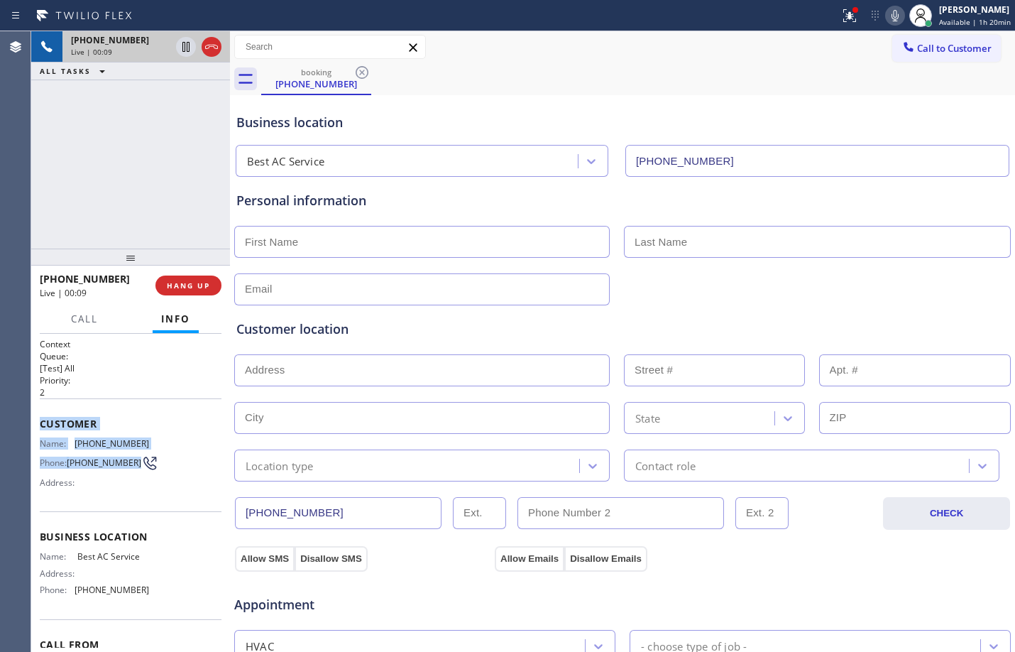
drag, startPoint x: 37, startPoint y: 420, endPoint x: 91, endPoint y: 466, distance: 71.5
click at [91, 466] on div "Context Queue: [Test] All Priority: 2 Customer Name: [PHONE_NUMBER] Phone: [PHO…" at bounding box center [130, 493] width 199 height 318
copy div "Customer Name: [PHONE_NUMBER] Phone: [PHONE_NUMBER]"
click at [191, 282] on span "HANG UP" at bounding box center [188, 285] width 43 height 10
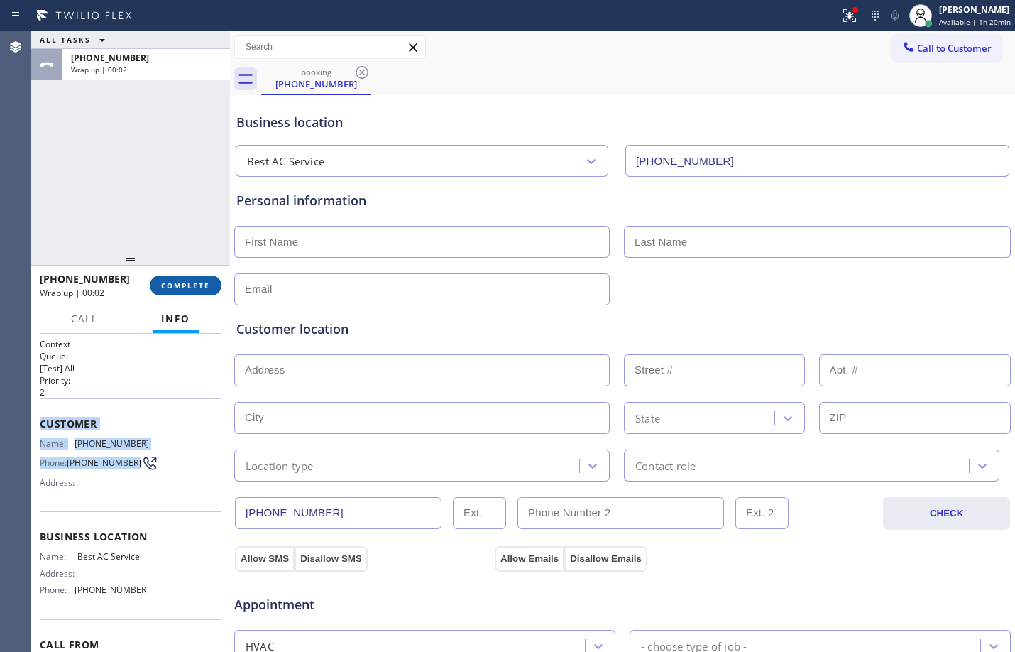
click at [195, 285] on span "COMPLETE" at bounding box center [185, 285] width 49 height 10
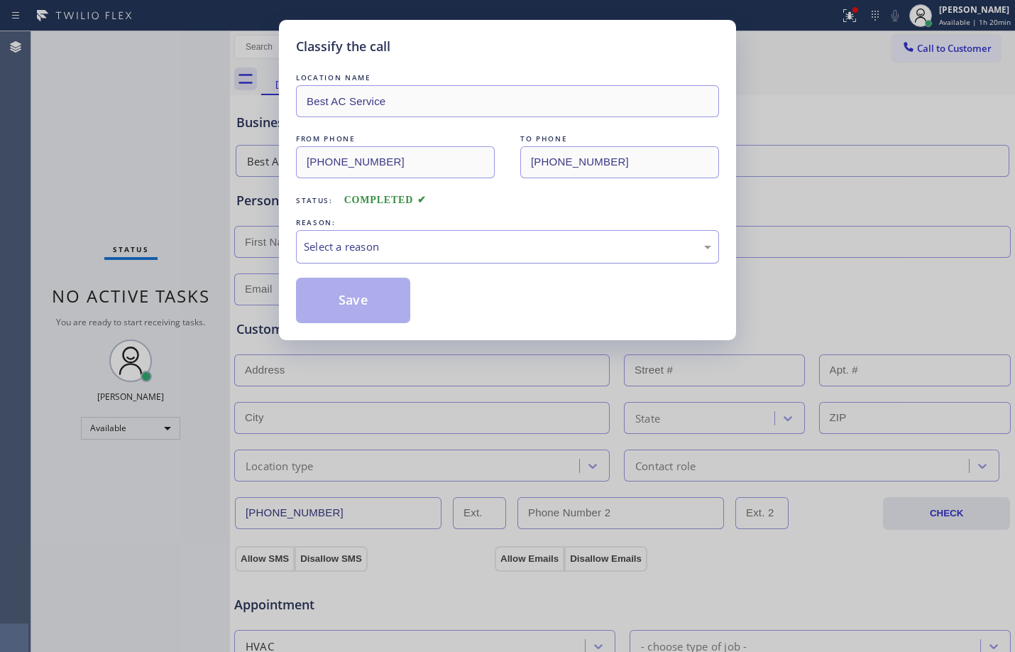
click at [422, 243] on div "Select a reason" at bounding box center [508, 247] width 408 height 16
click at [349, 300] on button "Save" at bounding box center [353, 300] width 114 height 45
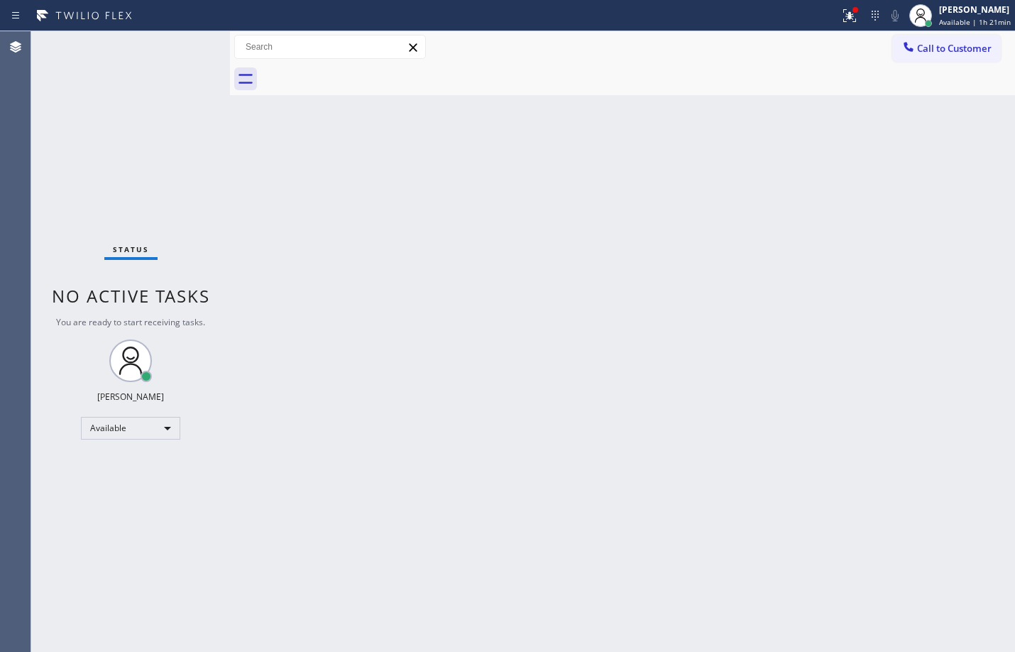
click at [668, 282] on div "Back to Dashboard Change Sender ID Customers Technicians Select a contact Outbo…" at bounding box center [622, 341] width 785 height 621
click at [661, 306] on div "Back to Dashboard Change Sender ID Customers Technicians Select a contact Outbo…" at bounding box center [622, 341] width 785 height 621
click at [841, 23] on icon at bounding box center [849, 15] width 17 height 17
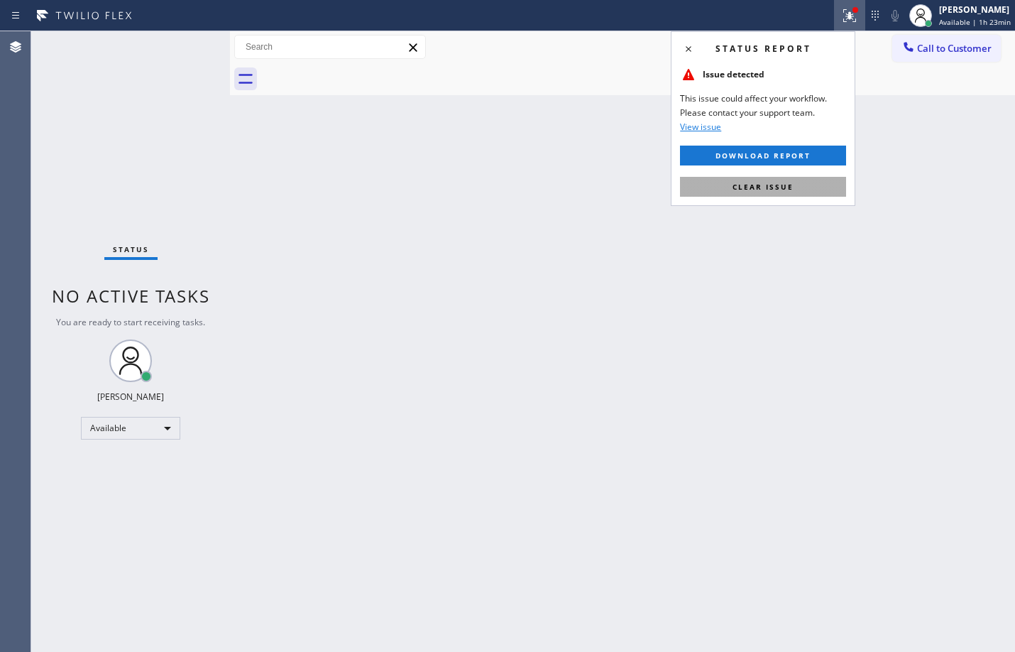
click at [782, 182] on span "Clear issue" at bounding box center [763, 187] width 61 height 10
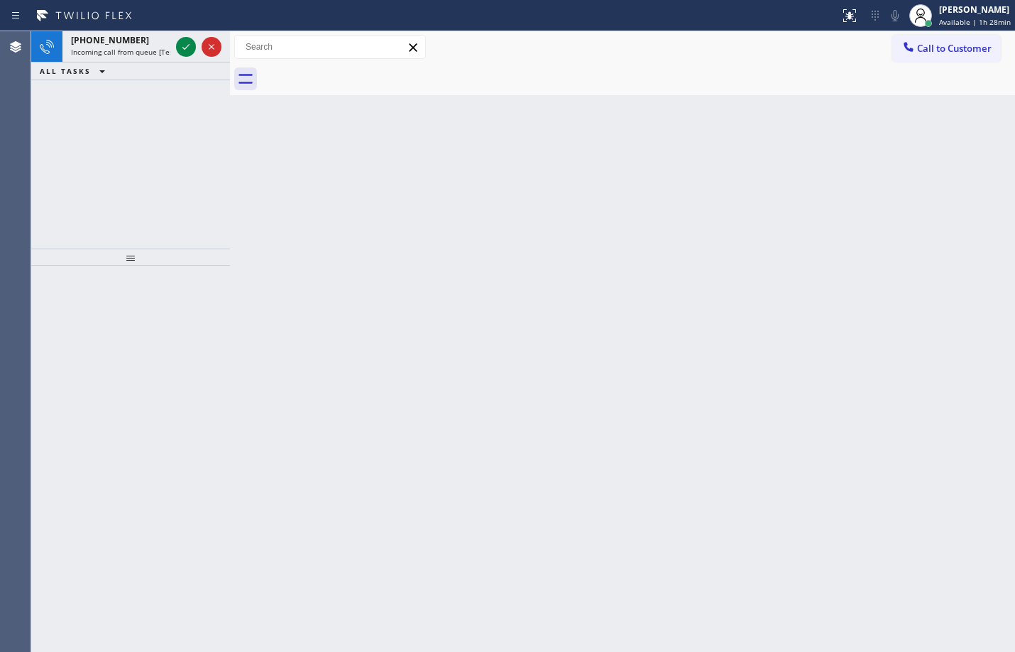
drag, startPoint x: 192, startPoint y: 48, endPoint x: 186, endPoint y: 67, distance: 19.5
click at [186, 67] on div "[PHONE_NUMBER] Incoming call from queue [Test] All ALL TASKS ALL TASKS ACTIVE T…" at bounding box center [130, 55] width 199 height 49
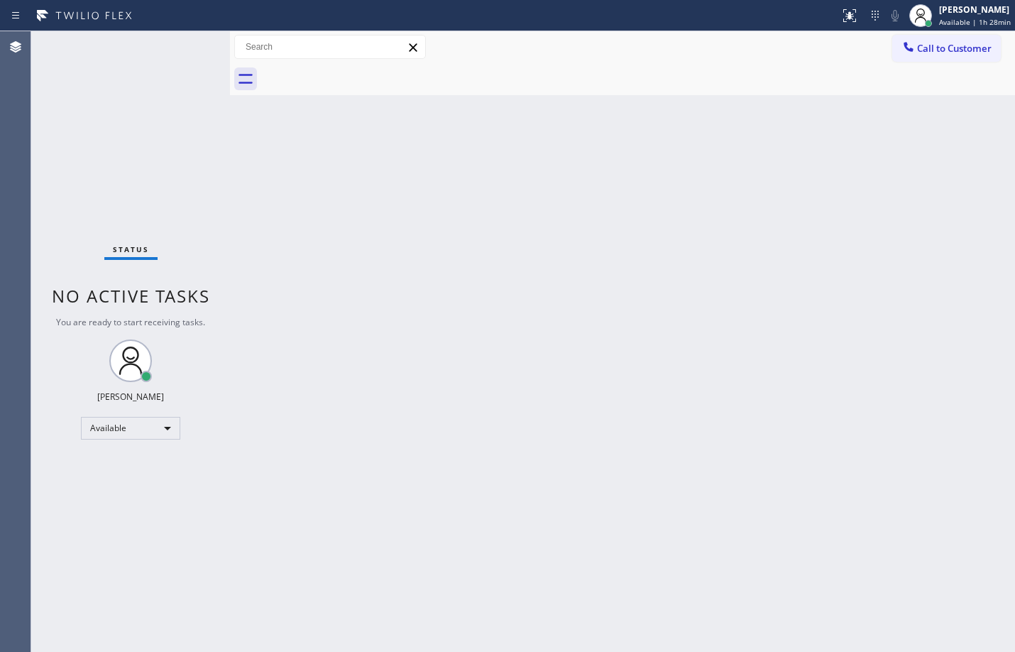
click at [185, 48] on div "Status No active tasks You are ready to start receiving tasks. [PERSON_NAME] Av…" at bounding box center [130, 341] width 199 height 621
click at [190, 43] on div "Status No active tasks You are ready to start receiving tasks. [PERSON_NAME] Av…" at bounding box center [130, 341] width 199 height 621
click at [190, 47] on div "Status No active tasks You are ready to start receiving tasks. [PERSON_NAME] Av…" at bounding box center [130, 341] width 199 height 621
click at [188, 41] on div "Status No active tasks You are ready to start receiving tasks. [PERSON_NAME] Av…" at bounding box center [130, 341] width 199 height 621
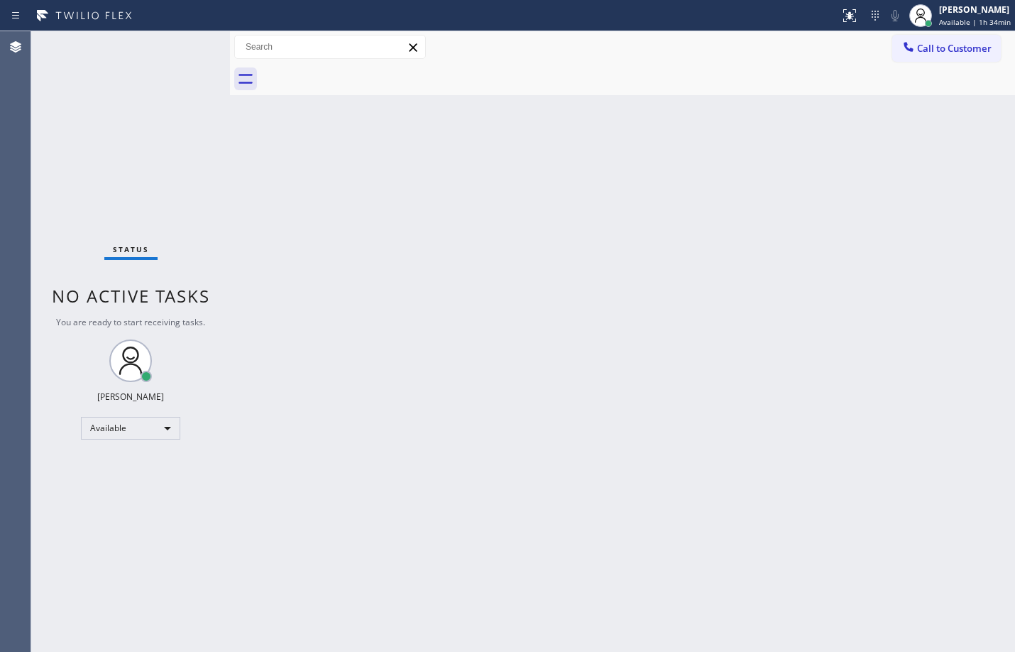
click at [682, 280] on div "Back to Dashboard Change Sender ID Customers Technicians Select a contact Outbo…" at bounding box center [622, 341] width 785 height 621
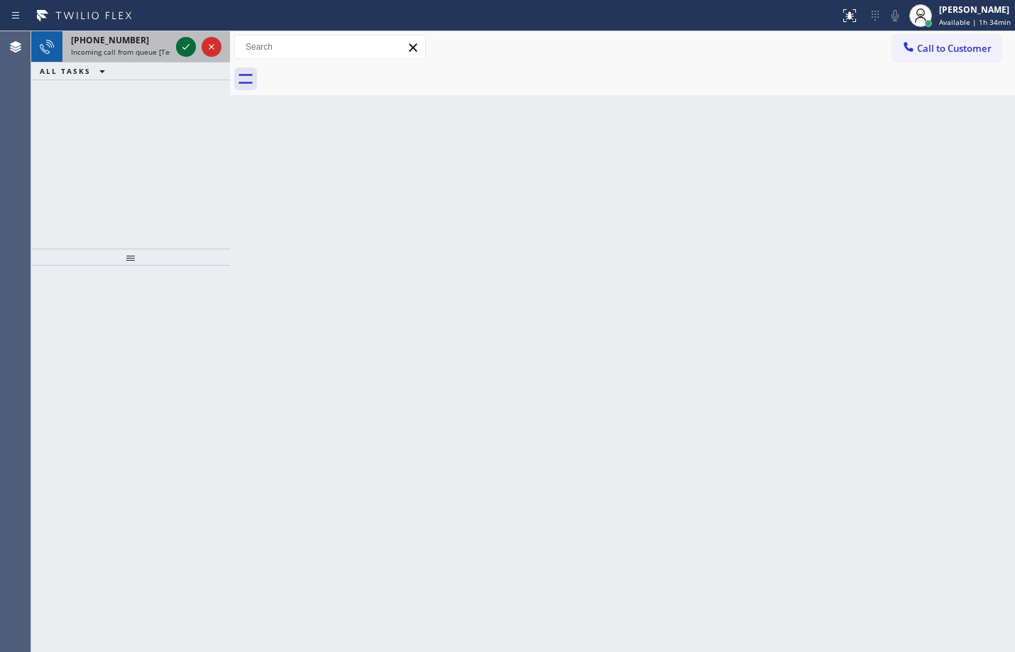
click at [188, 43] on icon at bounding box center [185, 46] width 17 height 17
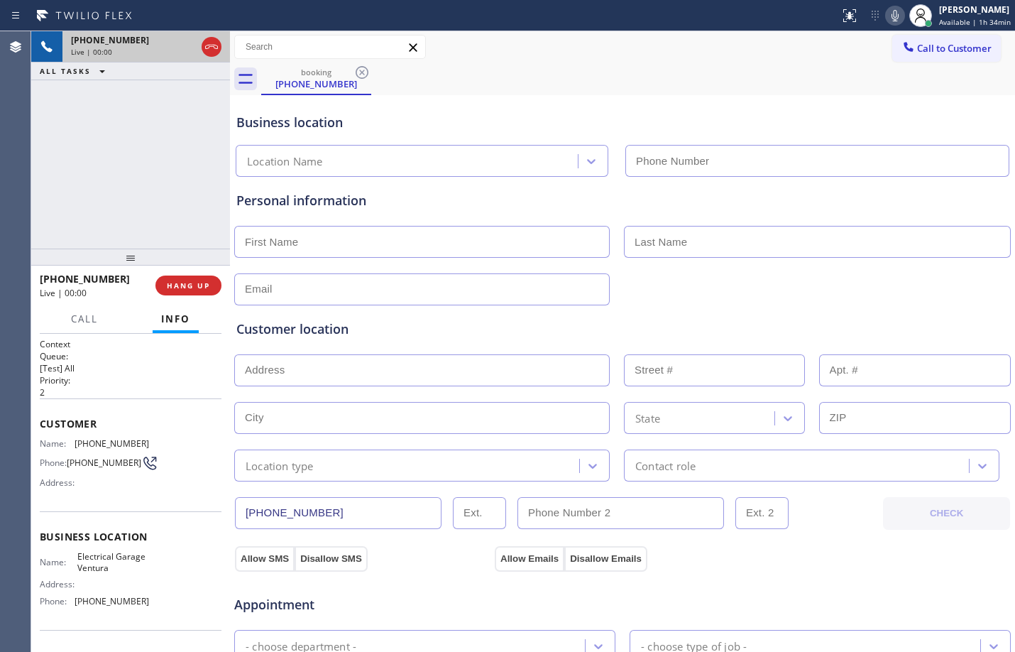
type input "[PHONE_NUMBER]"
click at [106, 468] on span "[PHONE_NUMBER]" at bounding box center [104, 462] width 75 height 11
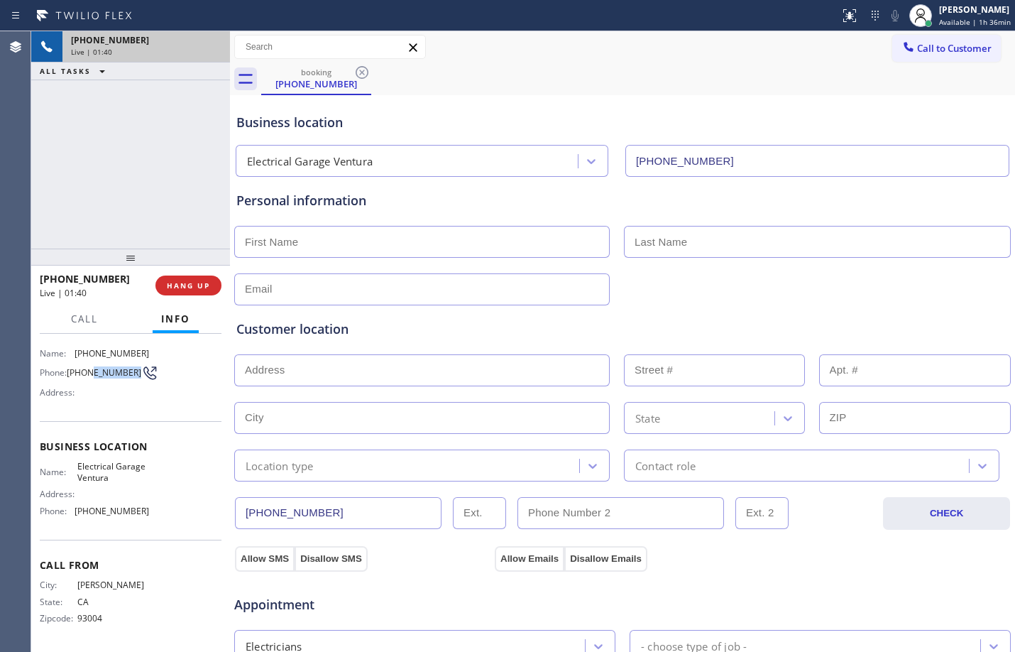
click at [185, 45] on div "[PHONE_NUMBER]" at bounding box center [146, 40] width 151 height 12
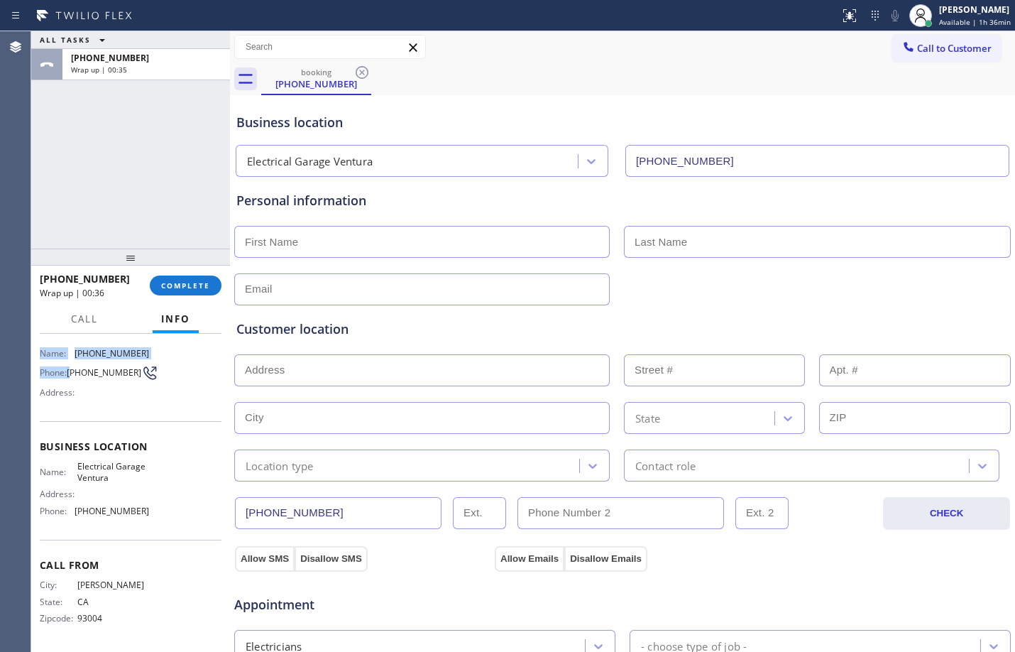
scroll to position [92, 0]
drag, startPoint x: 40, startPoint y: 348, endPoint x: 119, endPoint y: 380, distance: 85.7
click at [119, 380] on div "Name: [PHONE_NUMBER] Phone: [PHONE_NUMBER] Address:" at bounding box center [94, 376] width 109 height 56
copy div "Name: [PHONE_NUMBER] Phone: [PHONE_NUMBER]"
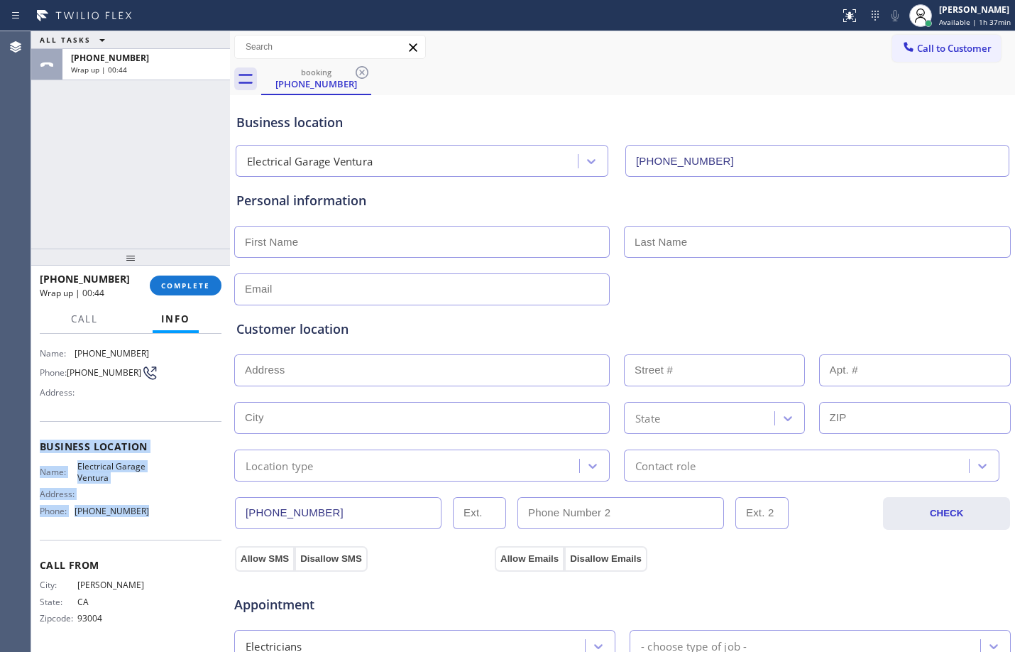
drag, startPoint x: 42, startPoint y: 448, endPoint x: 151, endPoint y: 518, distance: 129.6
click at [151, 518] on div "Business location Name: Electrical [PERSON_NAME] Address: Phone: [PHONE_NUMBER]" at bounding box center [131, 480] width 182 height 119
copy div "Business location Name: Electrical [PERSON_NAME] Address: Phone: [PHONE_NUMBER]"
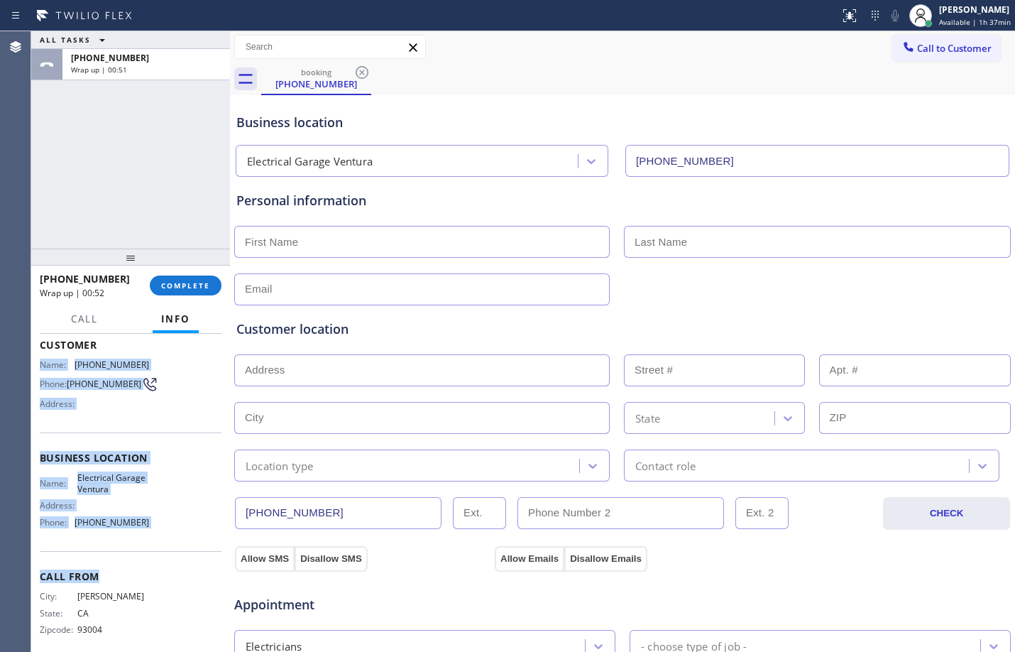
drag, startPoint x: 43, startPoint y: 344, endPoint x: 148, endPoint y: 591, distance: 268.9
click at [148, 591] on div "Context Queue: [Test] All Priority: 2 Customer Name: [PHONE_NUMBER] Phone: [PHO…" at bounding box center [130, 493] width 199 height 318
click at [208, 285] on span "COMPLETE" at bounding box center [185, 285] width 49 height 10
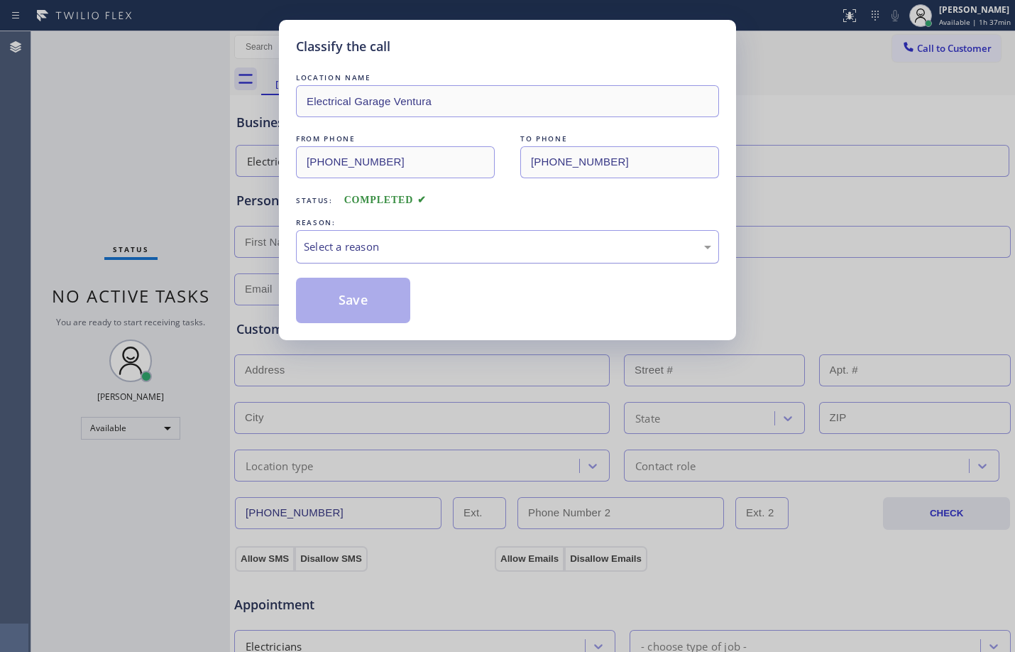
click at [427, 253] on div "Select a reason" at bounding box center [508, 247] width 408 height 16
click at [372, 295] on button "Save" at bounding box center [353, 300] width 114 height 45
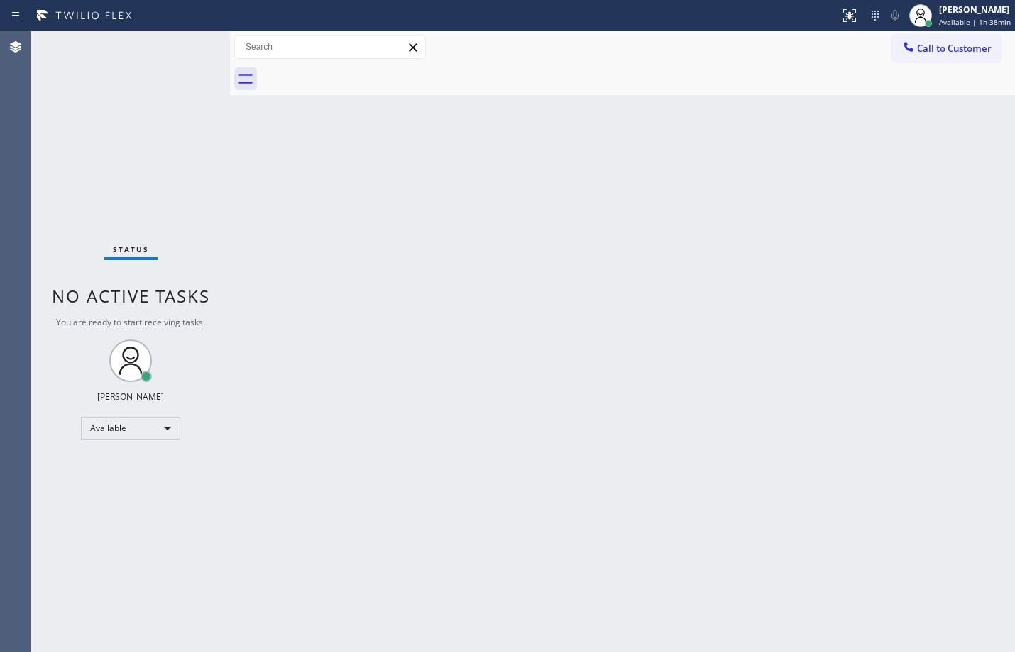
click at [177, 53] on div "Status No active tasks You are ready to start receiving tasks. [PERSON_NAME] Av…" at bounding box center [130, 341] width 199 height 621
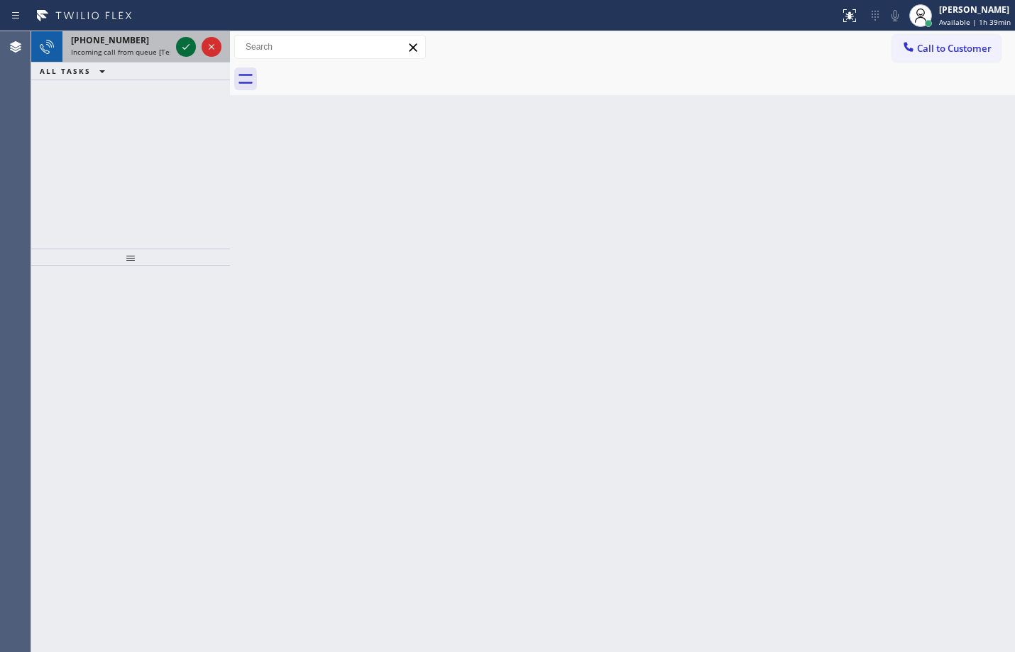
click at [177, 53] on icon at bounding box center [185, 46] width 17 height 17
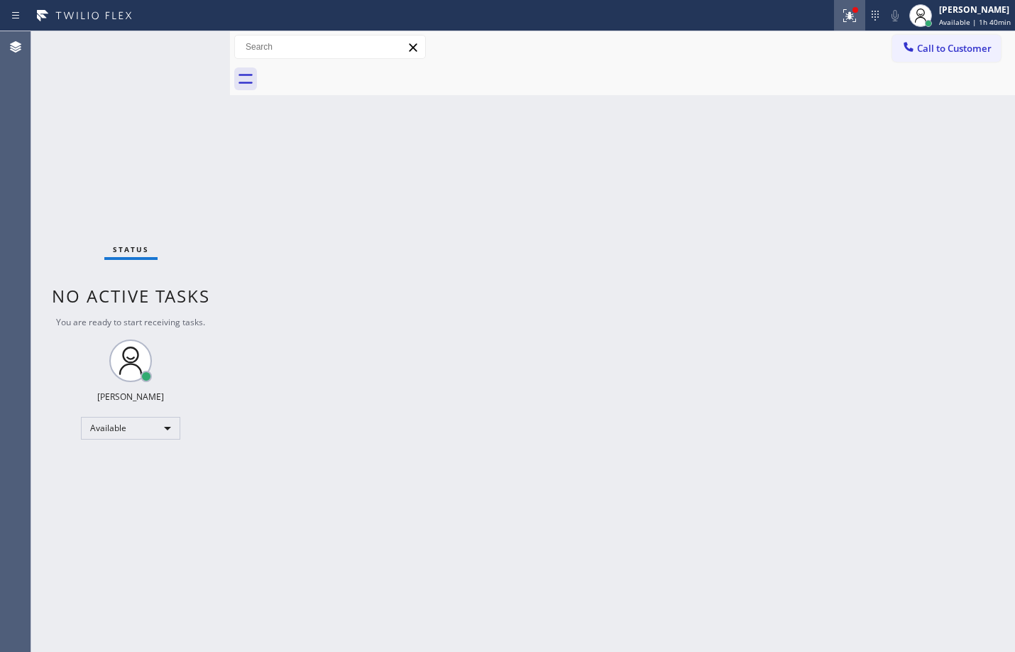
click at [834, 7] on div at bounding box center [849, 15] width 31 height 17
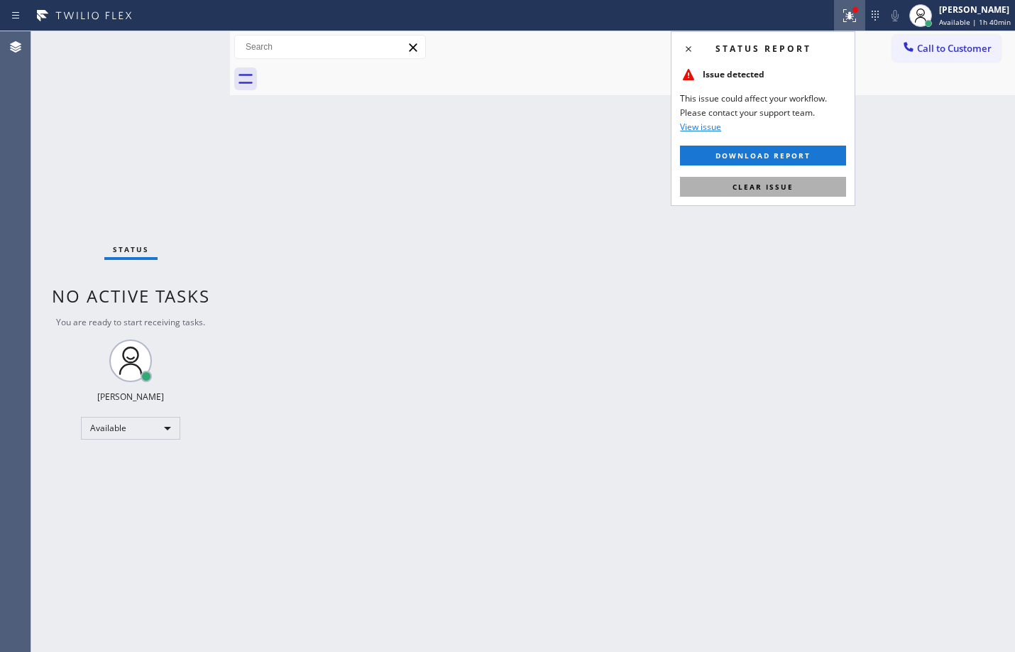
click at [801, 193] on button "Clear issue" at bounding box center [763, 187] width 166 height 20
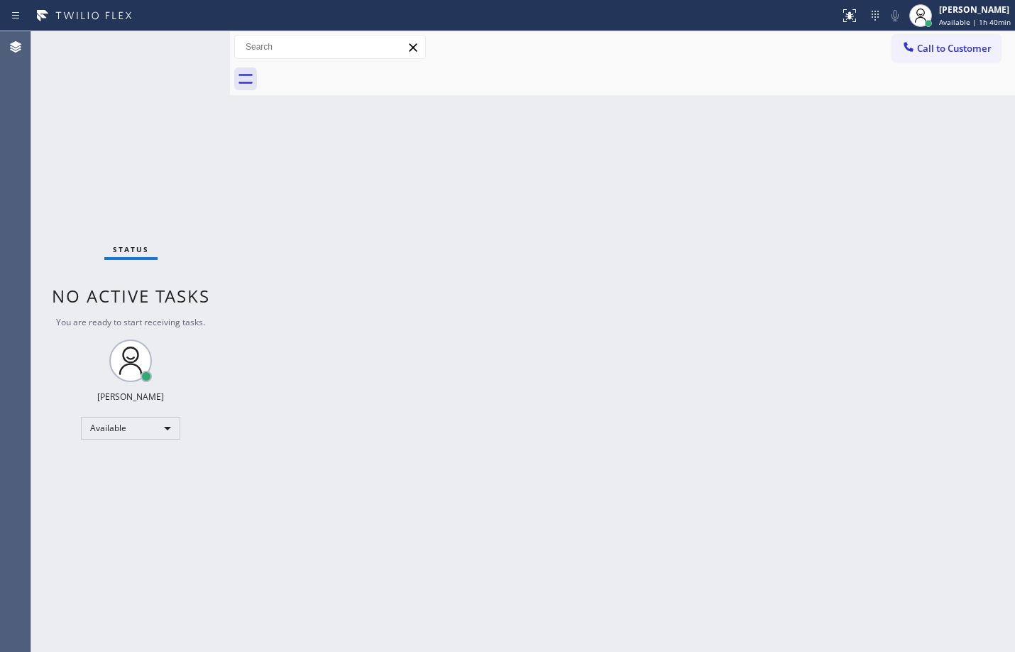
click at [868, 254] on div "Back to Dashboard Change Sender ID Customers Technicians Select a contact Outbo…" at bounding box center [622, 341] width 785 height 621
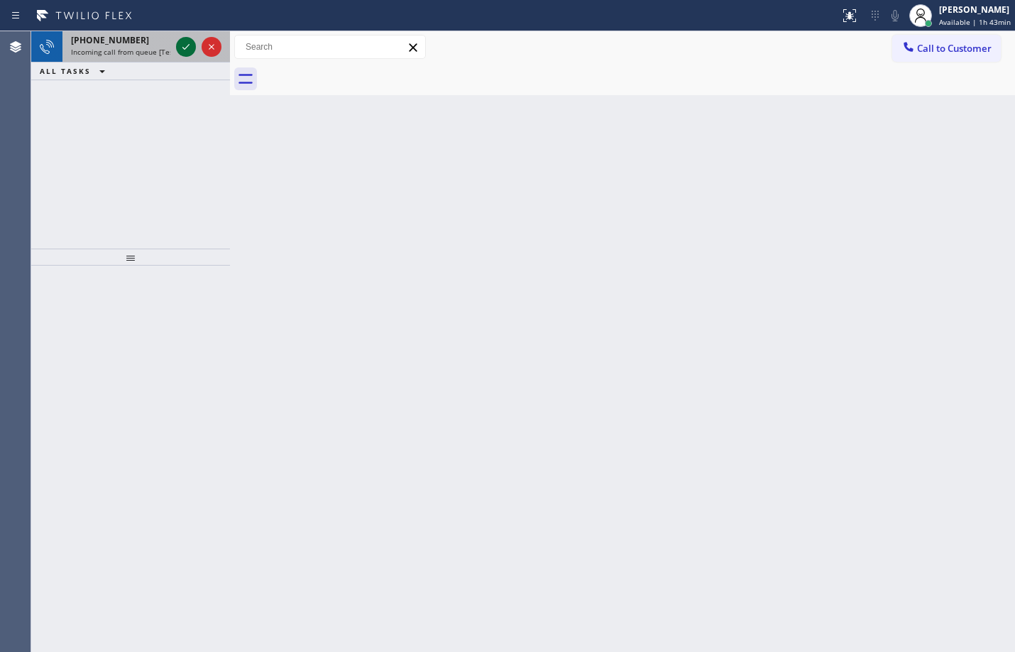
click at [190, 50] on icon at bounding box center [185, 46] width 17 height 17
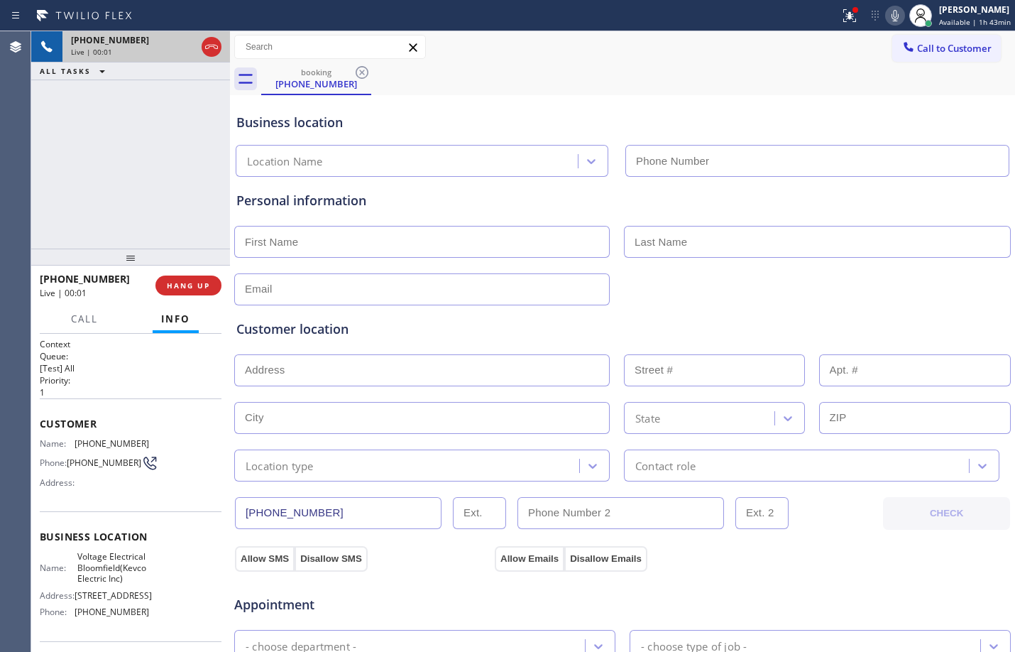
type input "[PHONE_NUMBER]"
click at [41, 425] on span "Customer" at bounding box center [131, 423] width 182 height 13
click at [188, 55] on button at bounding box center [186, 47] width 20 height 20
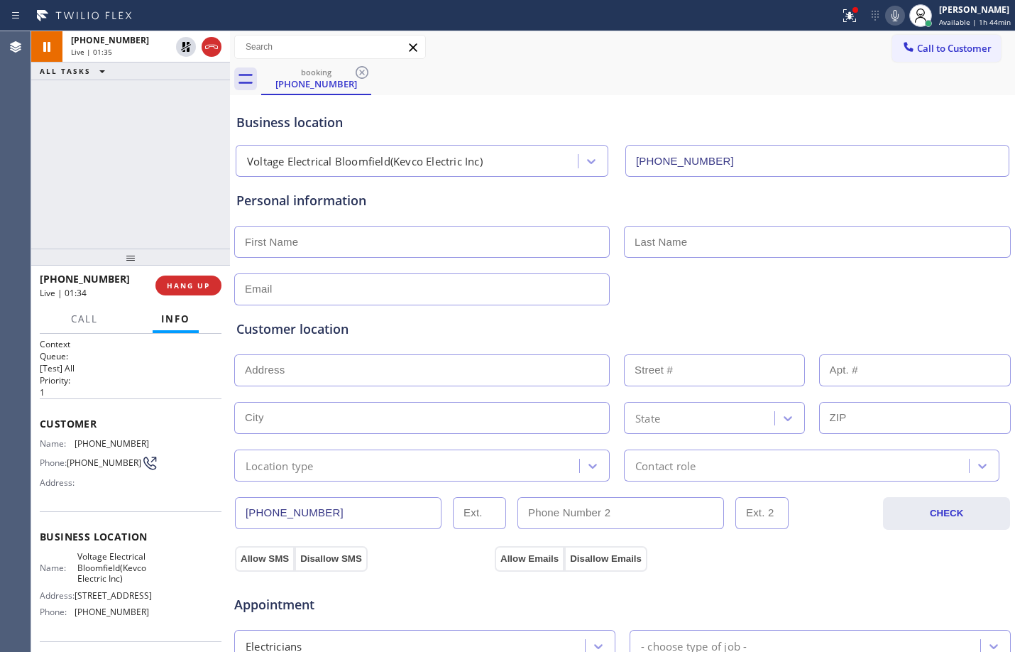
click at [887, 11] on icon at bounding box center [895, 15] width 17 height 17
click at [182, 53] on icon at bounding box center [185, 46] width 17 height 17
click at [890, 18] on rect at bounding box center [895, 14] width 10 height 10
click at [183, 50] on icon at bounding box center [185, 47] width 7 height 10
click at [887, 16] on icon at bounding box center [895, 15] width 17 height 17
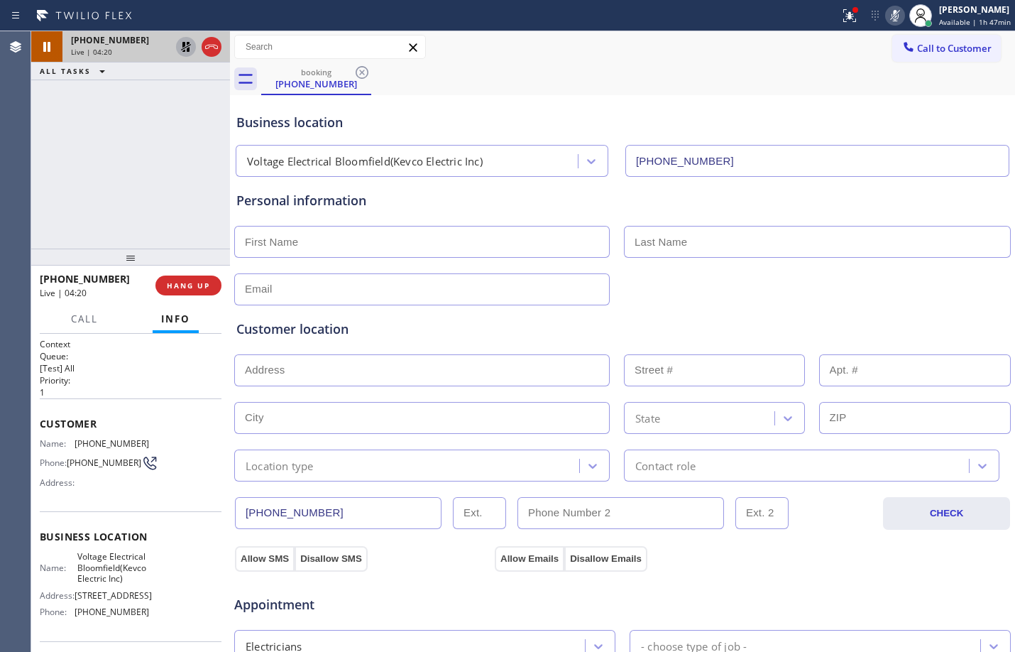
click at [399, 230] on input "text" at bounding box center [422, 242] width 376 height 32
click at [430, 250] on input "text" at bounding box center [422, 242] width 376 height 32
paste input "Nena"
type input "Nena"
click at [680, 243] on input "text" at bounding box center [817, 242] width 387 height 32
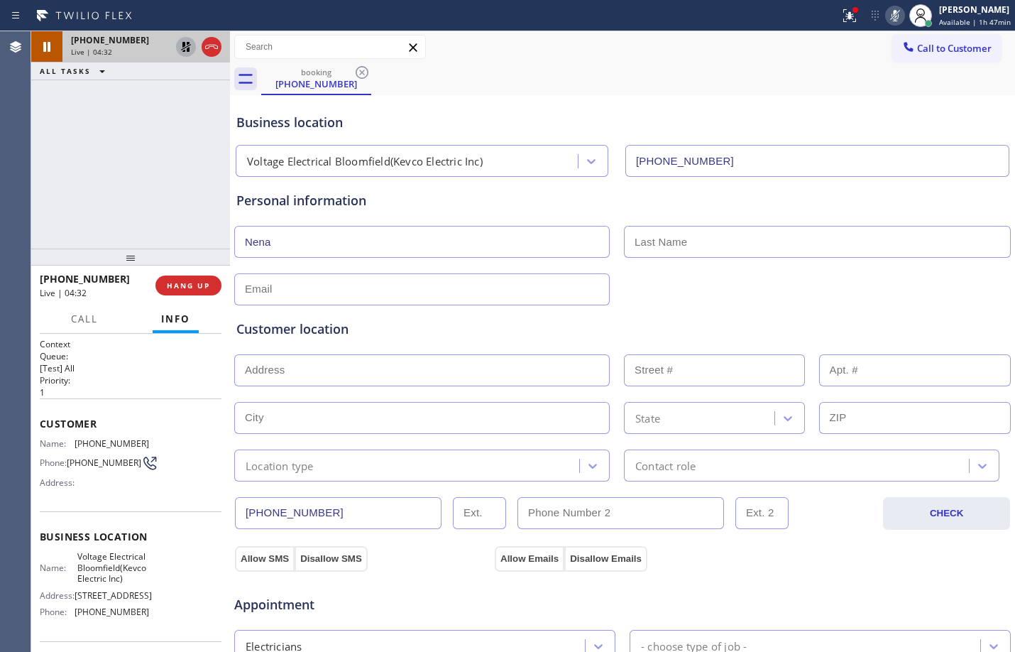
paste input "Gaballah"
type input "Gaballah"
click at [329, 380] on input "text" at bounding box center [422, 370] width 376 height 32
paste input "[GEOGRAPHIC_DATA], NJ 07110"
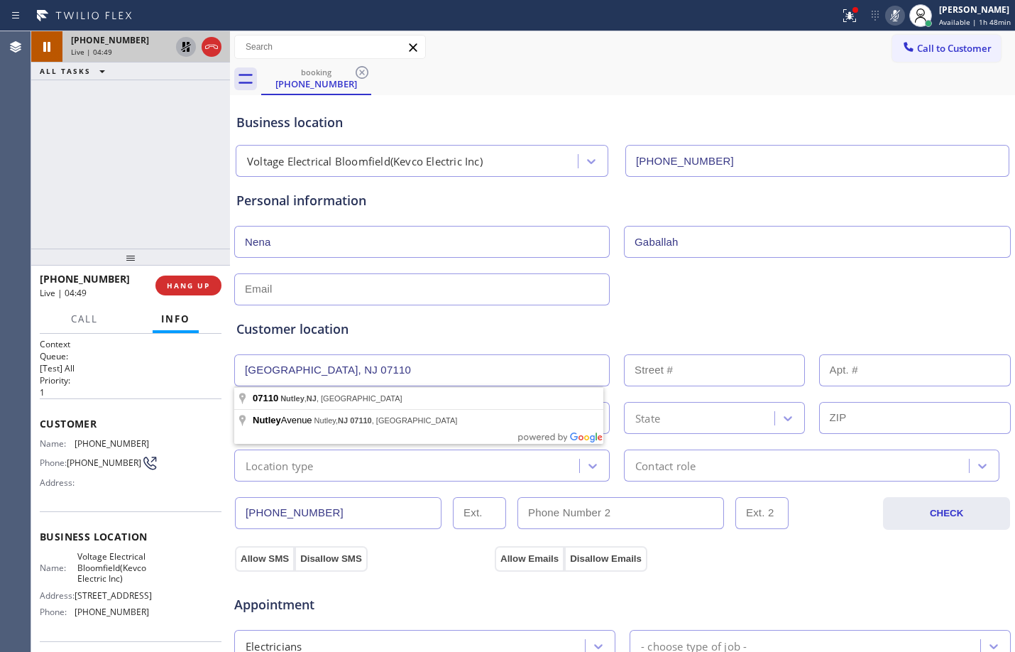
type input "[GEOGRAPHIC_DATA], NJ 07110"
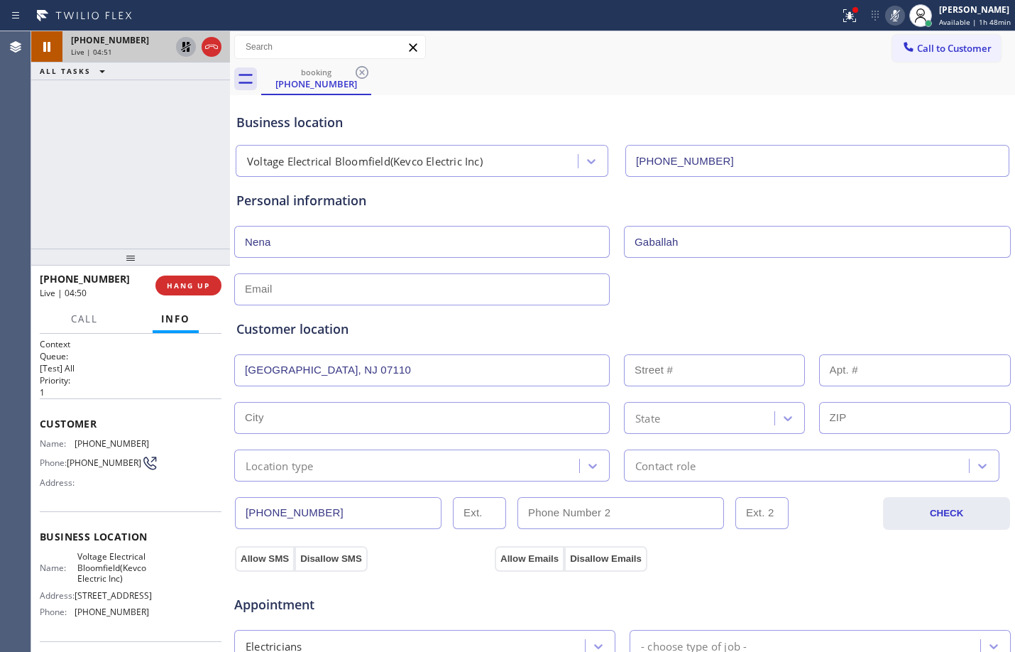
scroll to position [449, 0]
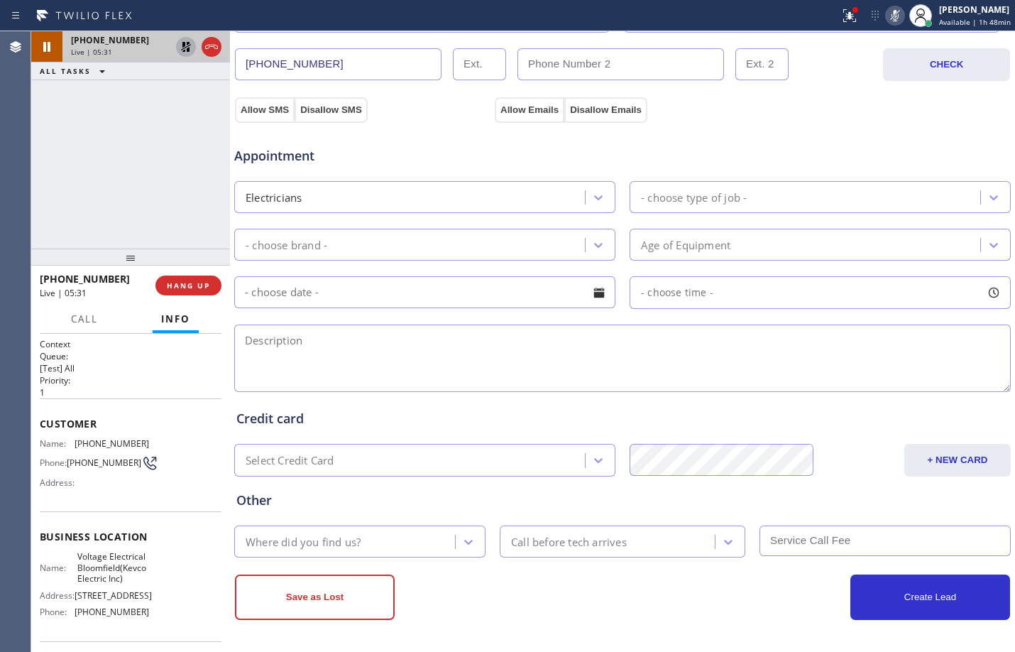
click at [188, 55] on button at bounding box center [186, 47] width 20 height 20
click at [887, 18] on icon at bounding box center [895, 15] width 17 height 17
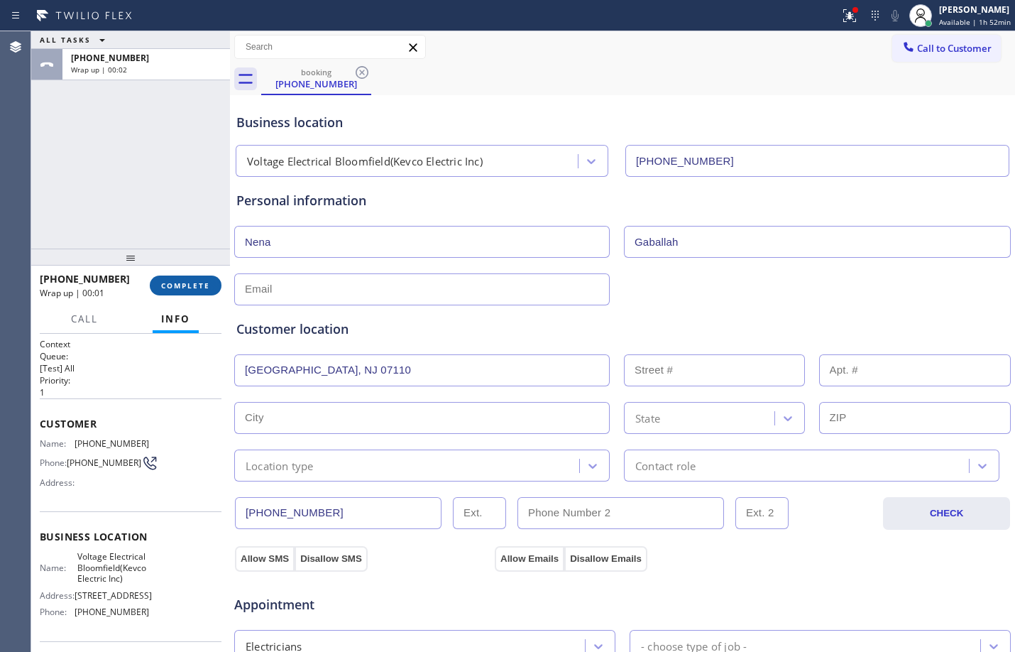
click at [182, 280] on span "COMPLETE" at bounding box center [185, 285] width 49 height 10
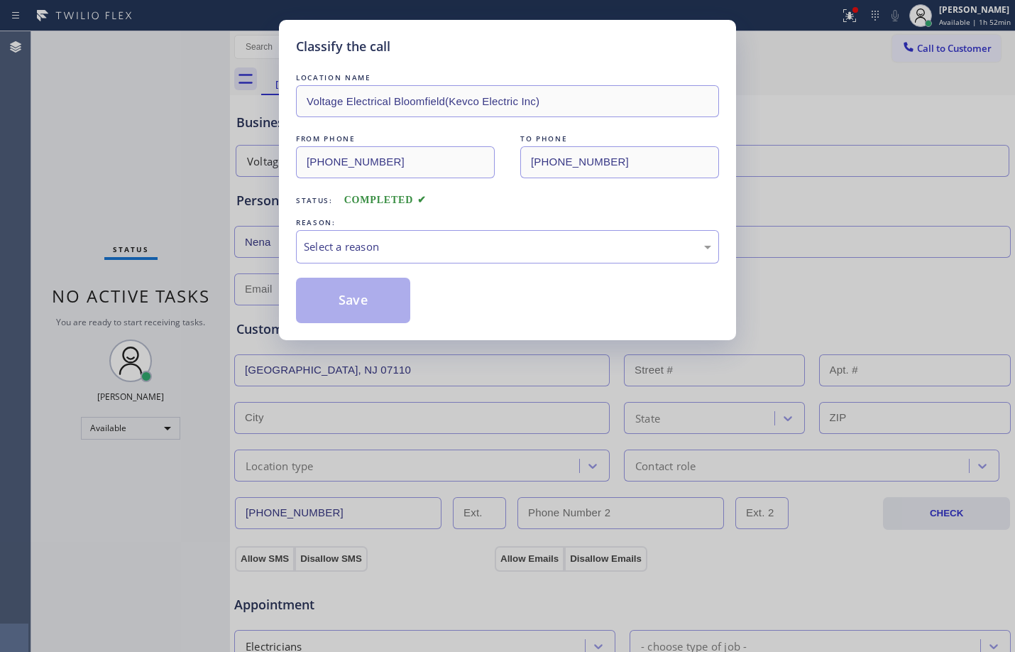
click at [875, 122] on div "Classify the call LOCATION NAME Voltage Electrical Bloomfield(Kevco Electric In…" at bounding box center [507, 326] width 1015 height 652
click at [714, 251] on div "Select a reason" at bounding box center [507, 246] width 423 height 33
click at [376, 305] on button "Save" at bounding box center [353, 300] width 114 height 45
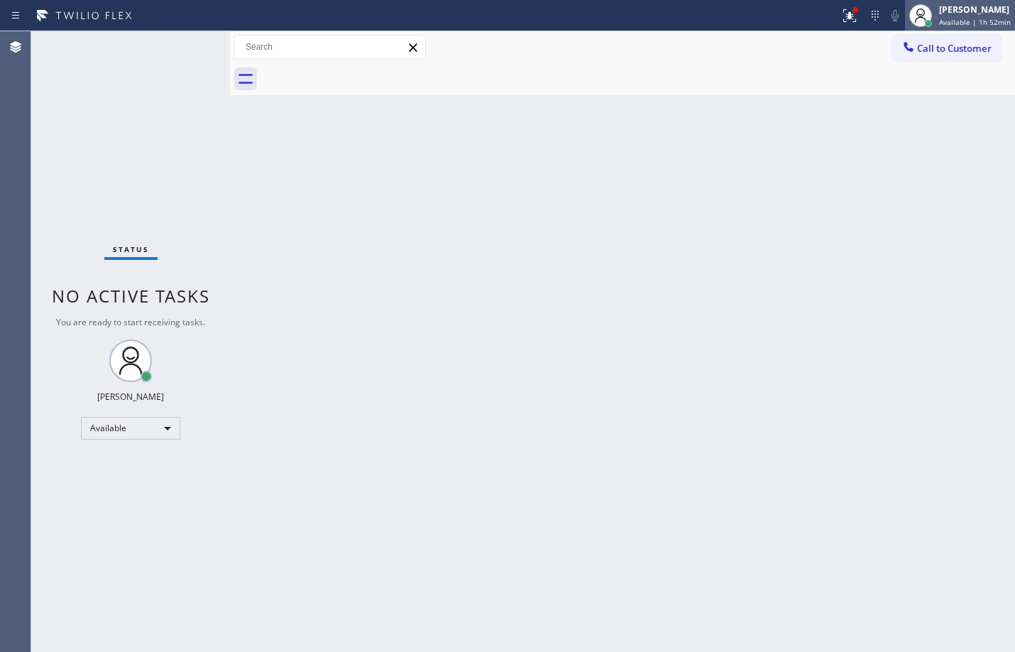
click at [943, 7] on div "[PERSON_NAME]" at bounding box center [975, 10] width 72 height 12
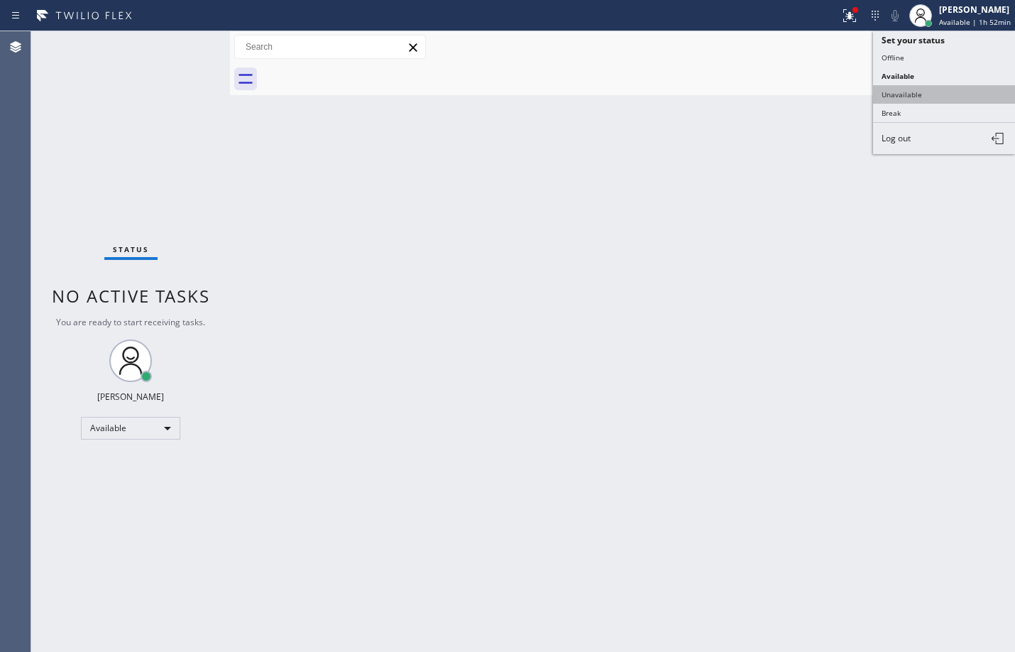
click at [927, 91] on button "Unavailable" at bounding box center [944, 94] width 142 height 18
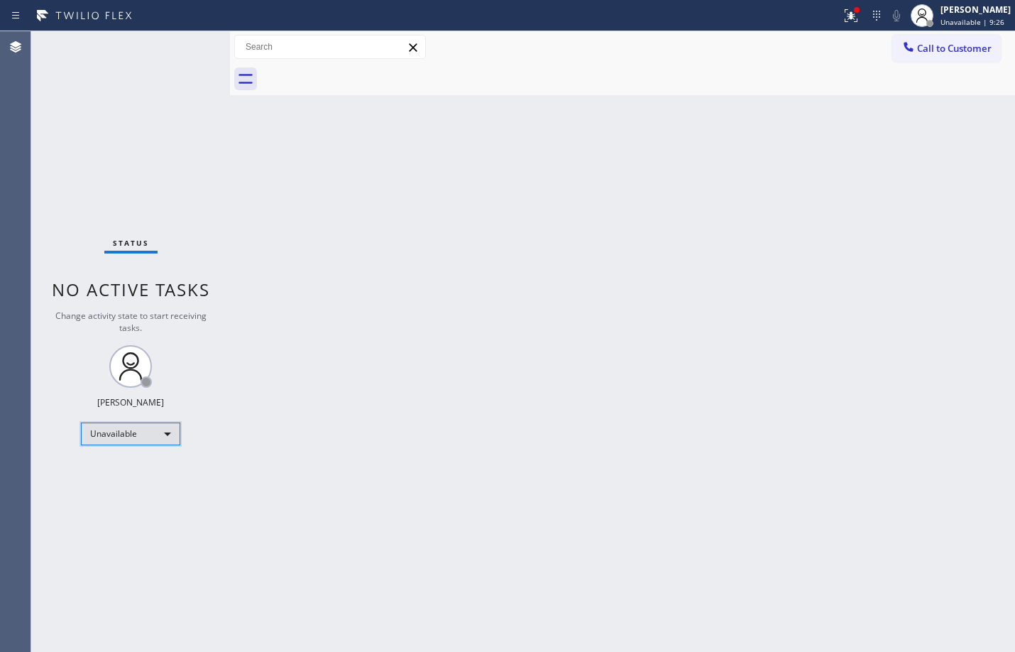
click at [161, 436] on div "Unavailable" at bounding box center [130, 433] width 99 height 23
click at [144, 474] on li "Available" at bounding box center [130, 471] width 97 height 17
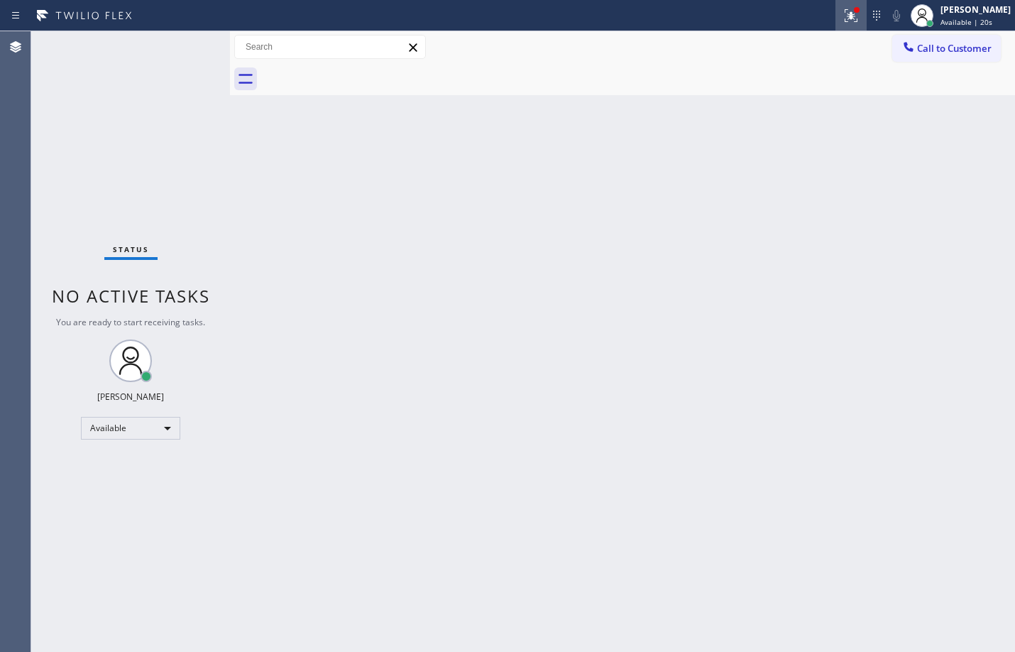
click at [843, 22] on icon at bounding box center [851, 15] width 17 height 17
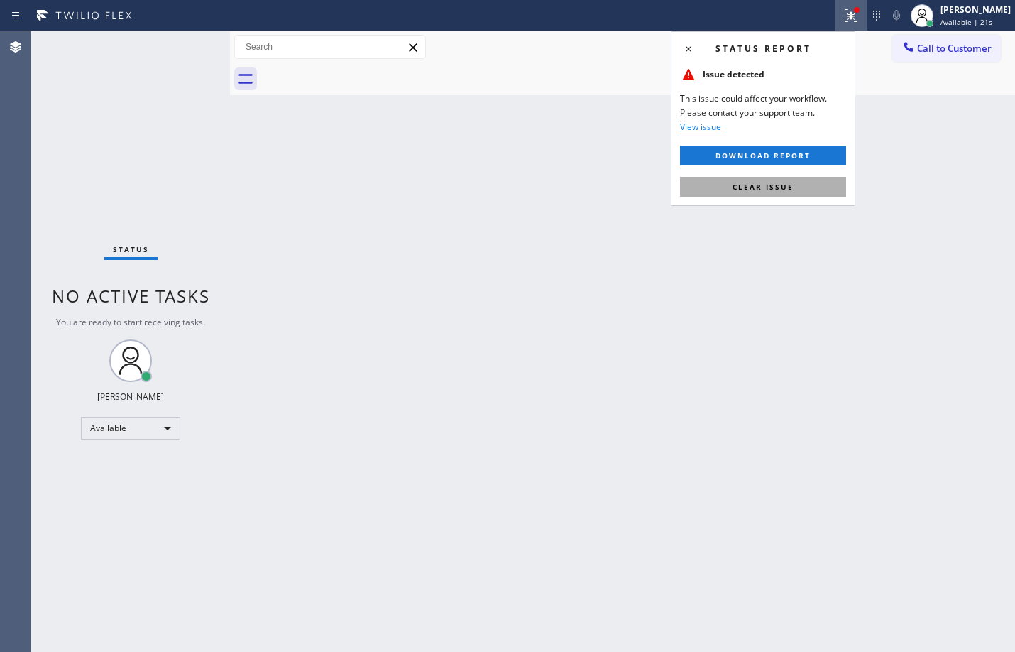
click at [742, 195] on button "Clear issue" at bounding box center [763, 187] width 166 height 20
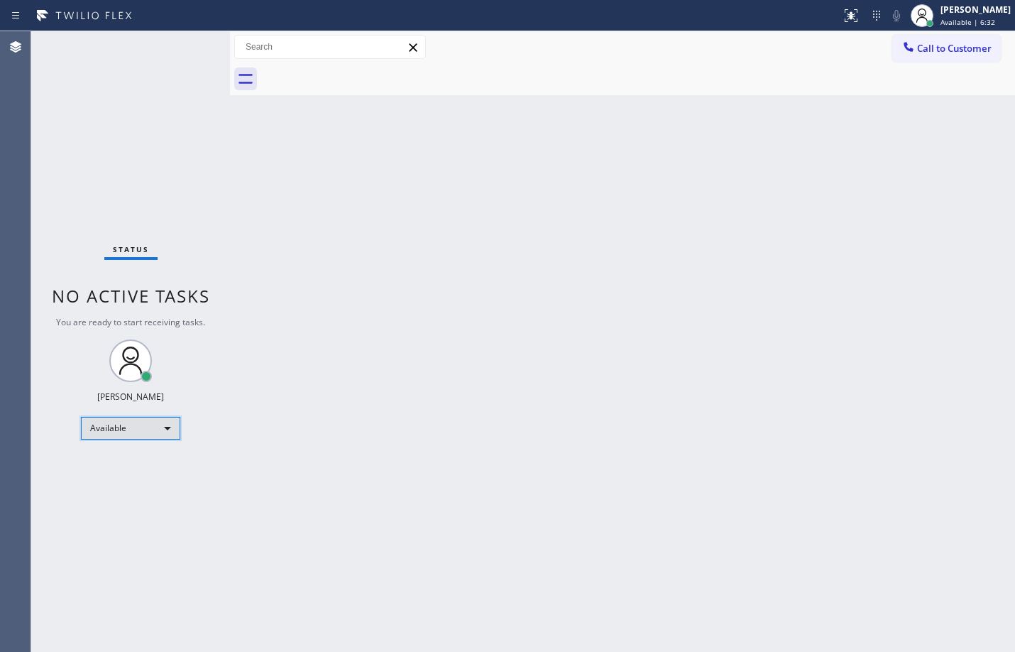
click at [170, 420] on div "Available" at bounding box center [130, 428] width 99 height 23
click at [145, 480] on li "Unavailable" at bounding box center [130, 483] width 97 height 17
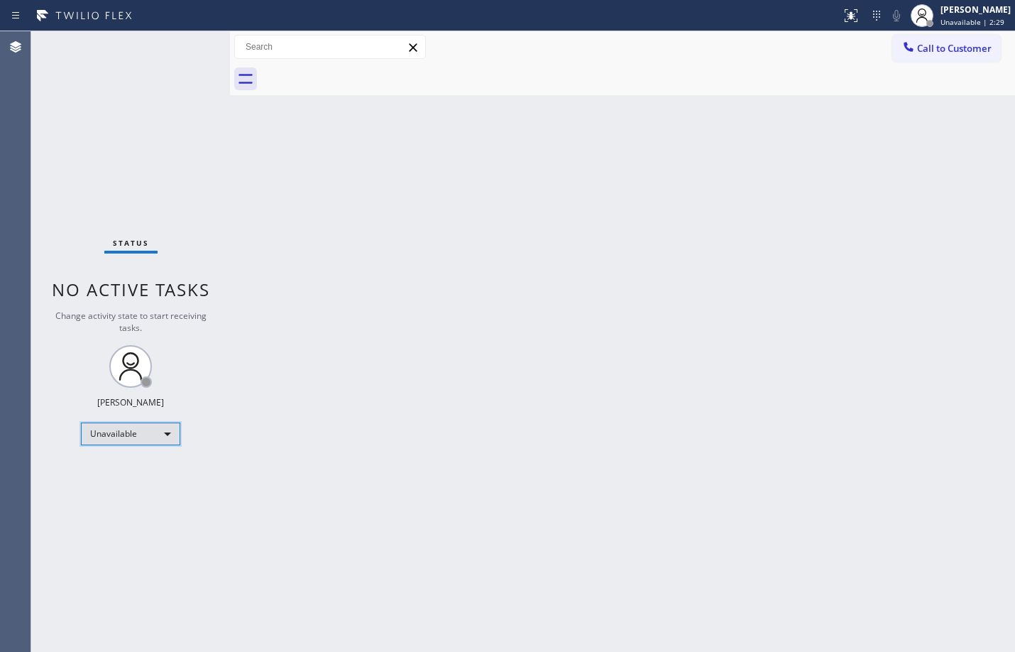
click at [167, 431] on div "Unavailable" at bounding box center [130, 433] width 99 height 23
click at [136, 477] on li "Available" at bounding box center [130, 471] width 97 height 17
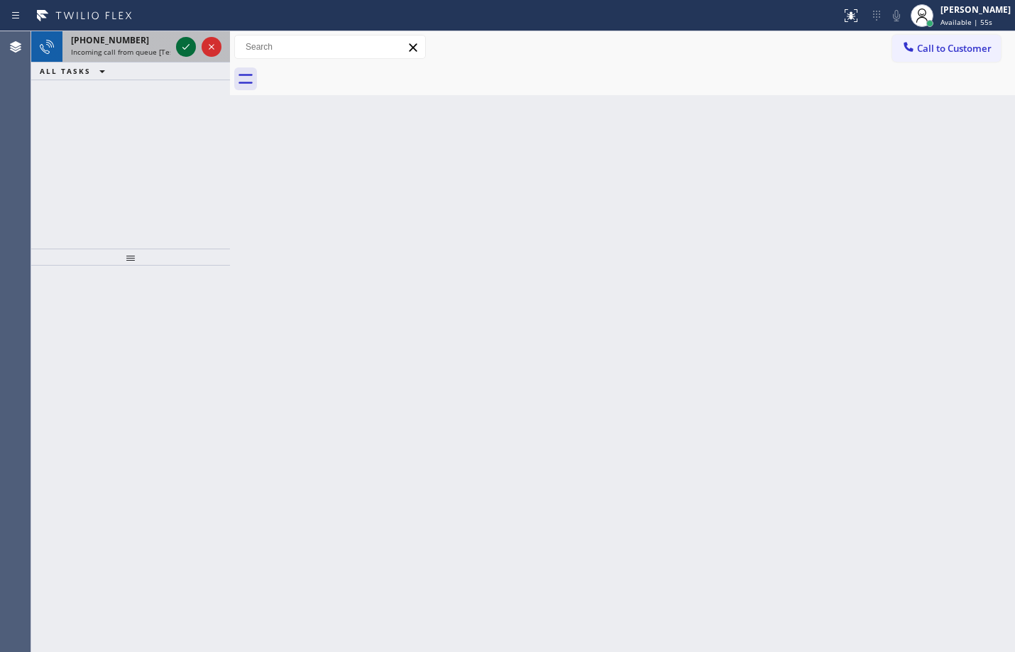
click at [189, 50] on icon at bounding box center [185, 46] width 17 height 17
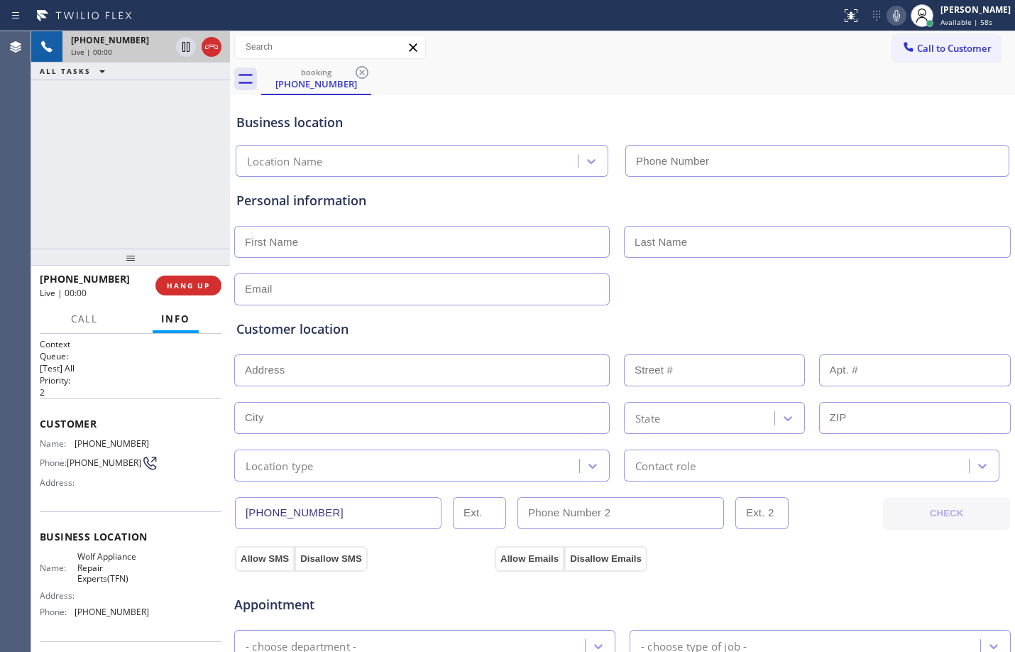
type input "[PHONE_NUMBER]"
click at [189, 285] on span "HANG UP" at bounding box center [188, 285] width 43 height 10
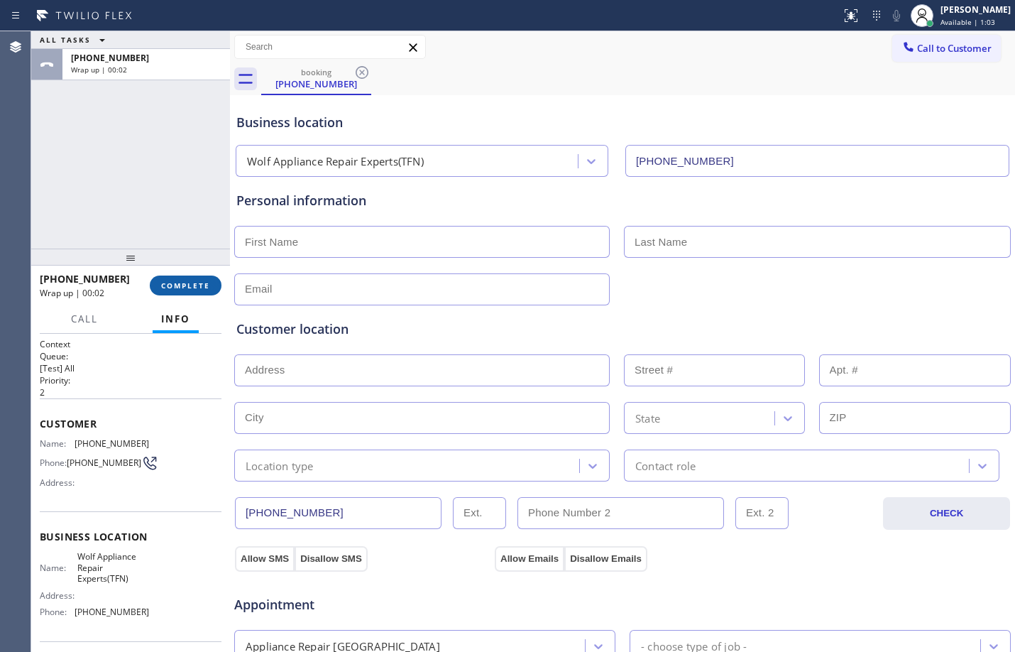
click at [207, 285] on span "COMPLETE" at bounding box center [185, 285] width 49 height 10
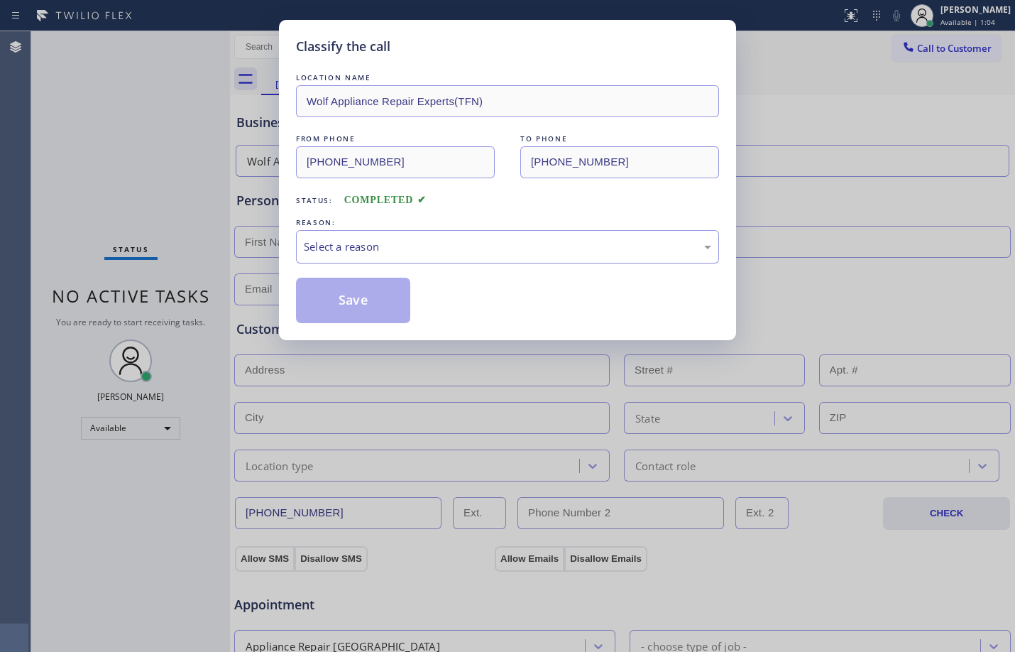
click at [395, 248] on div "Select a reason" at bounding box center [508, 247] width 408 height 16
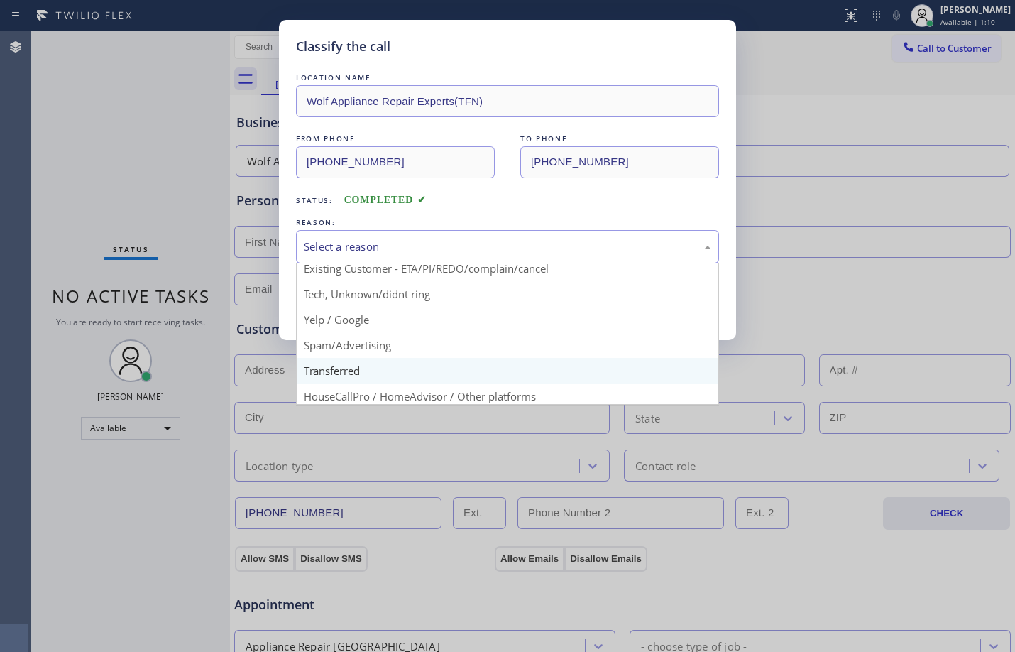
scroll to position [89, 0]
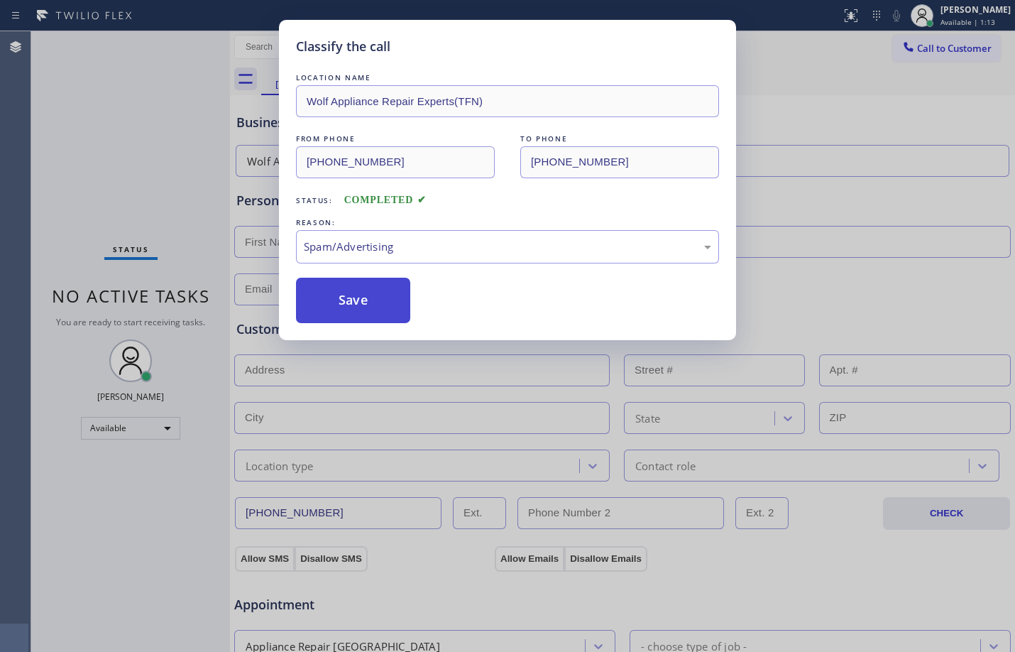
click at [382, 302] on button "Save" at bounding box center [353, 300] width 114 height 45
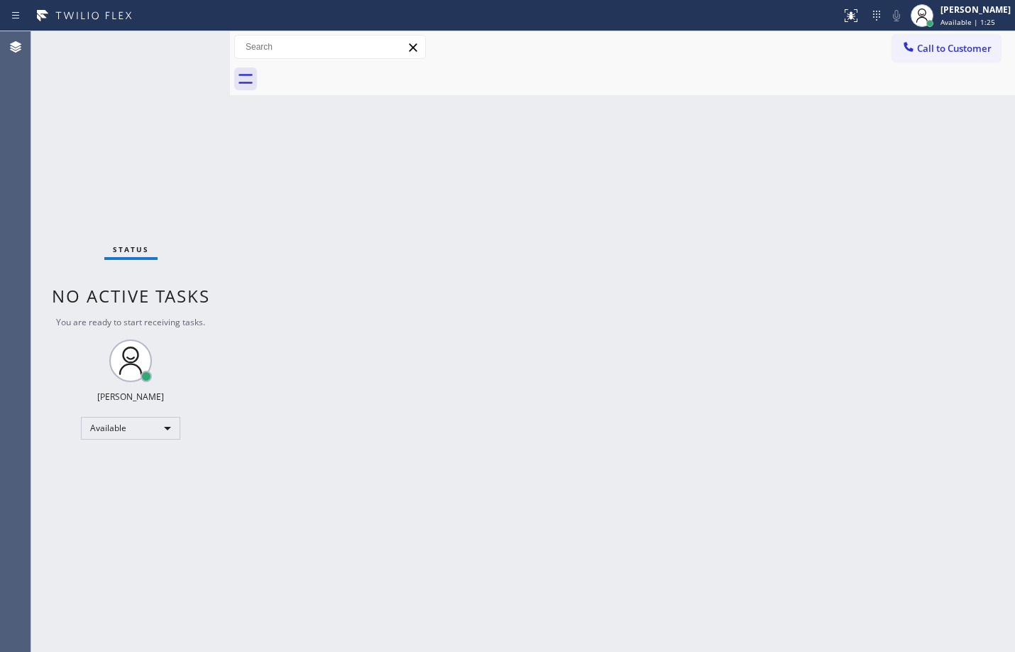
click at [621, 437] on div "Back to Dashboard Change Sender ID Customers Technicians Select a contact Outbo…" at bounding box center [622, 341] width 785 height 621
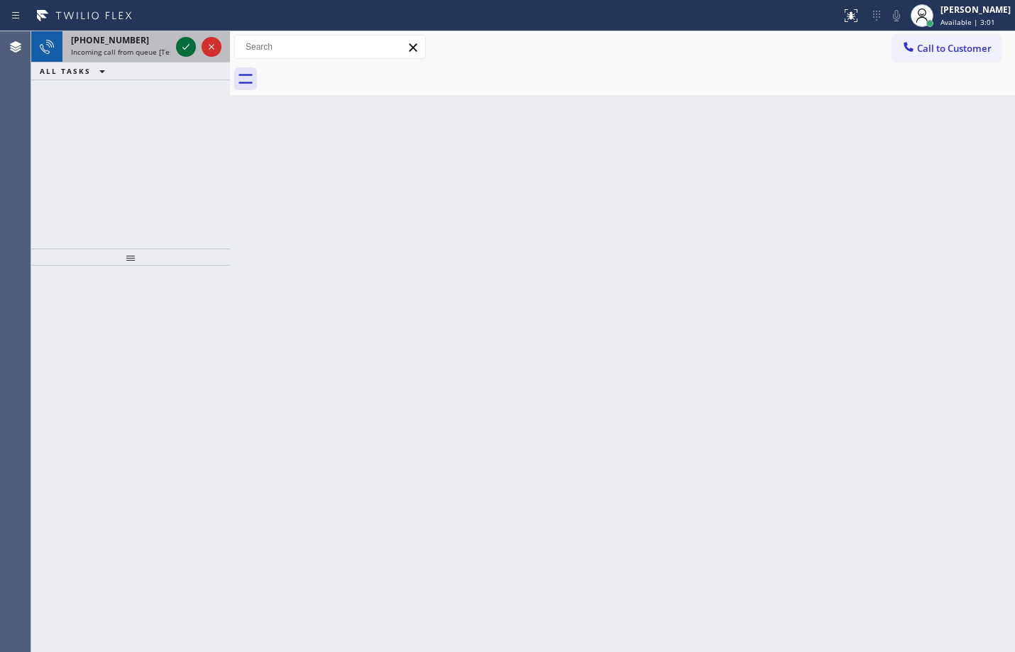
click at [184, 50] on icon at bounding box center [185, 46] width 17 height 17
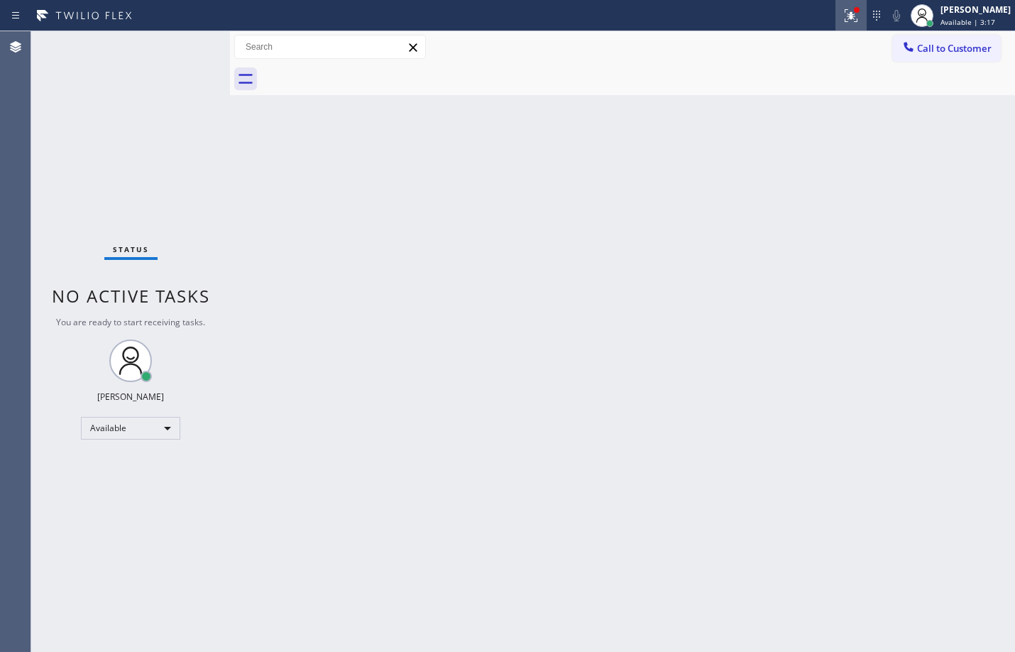
click at [843, 23] on icon at bounding box center [851, 15] width 17 height 17
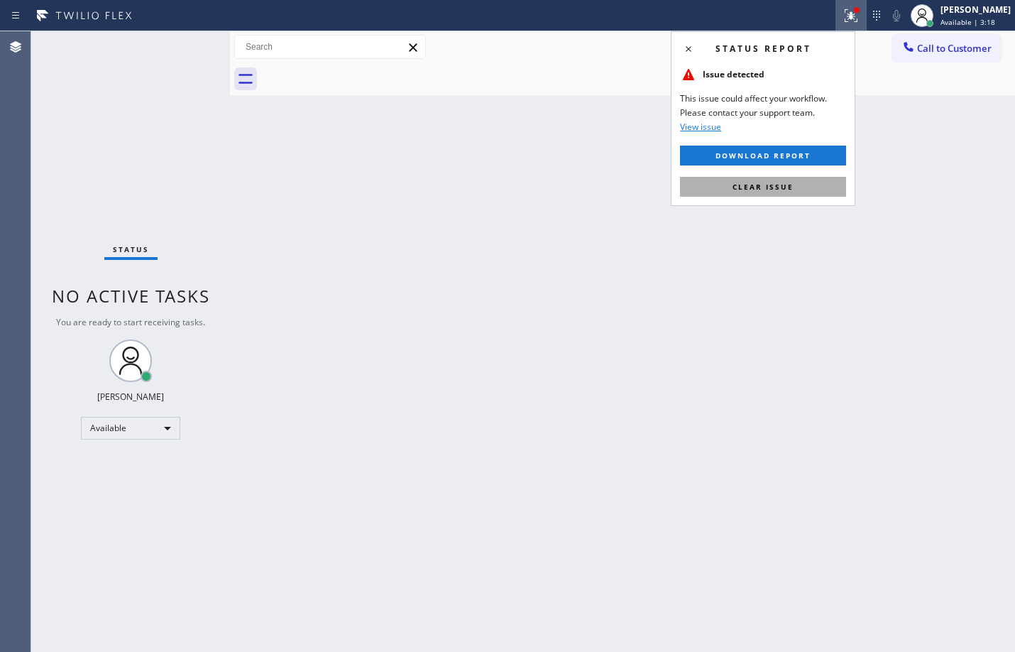
click at [748, 191] on span "Clear issue" at bounding box center [763, 187] width 61 height 10
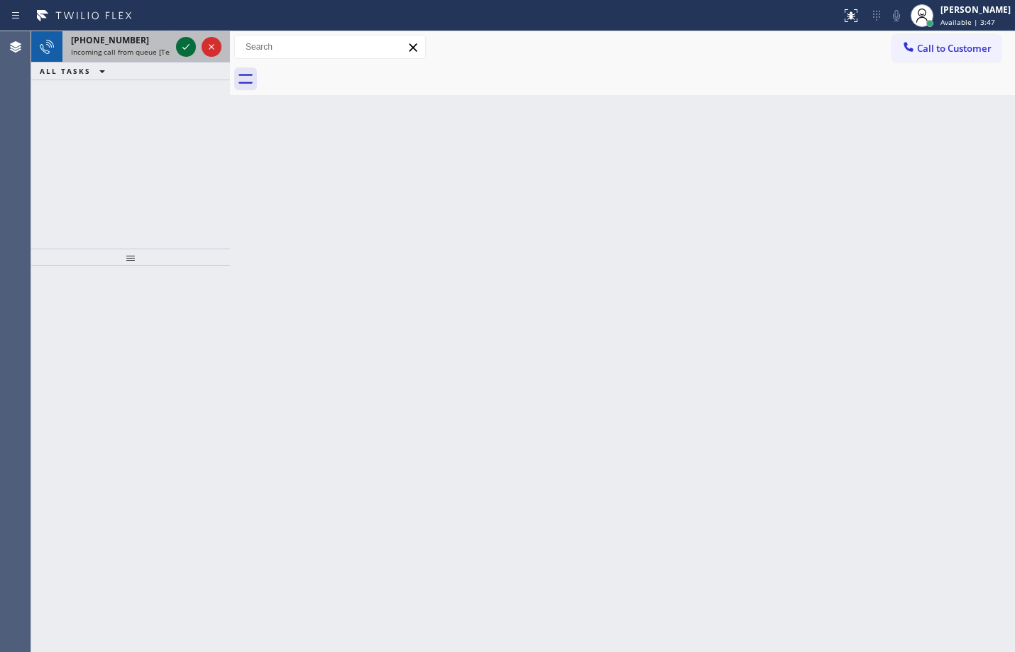
click at [192, 49] on icon at bounding box center [185, 46] width 17 height 17
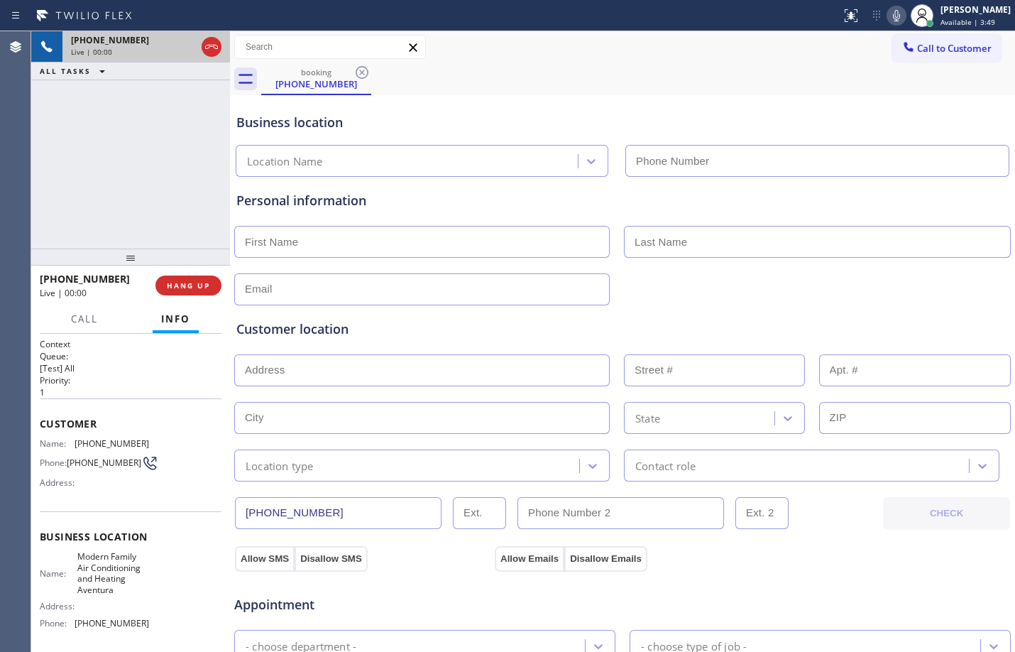
type input "[PHONE_NUMBER]"
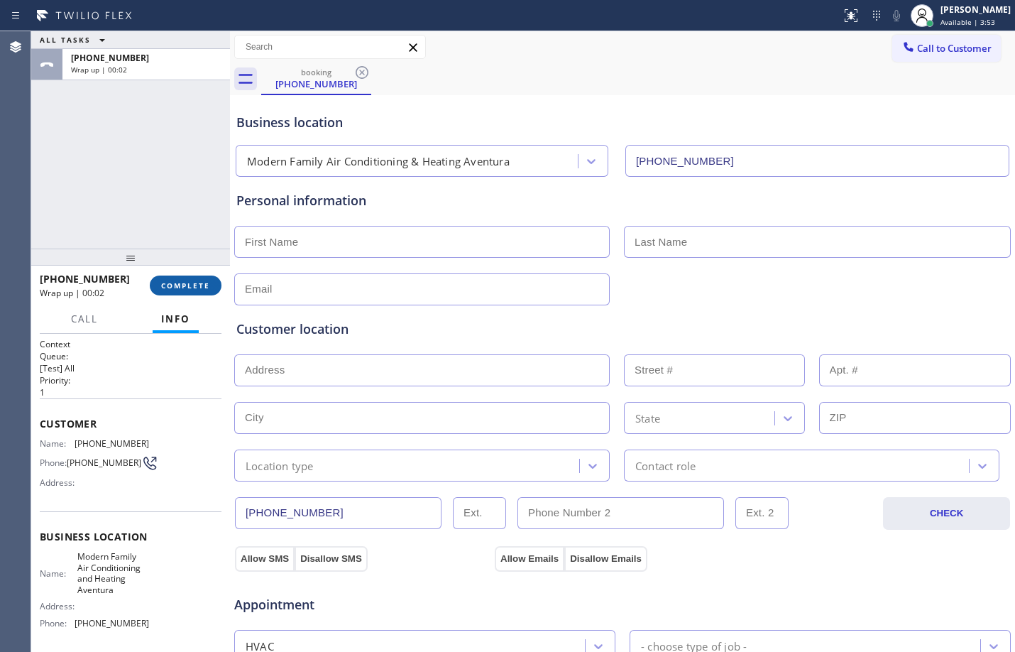
click at [163, 291] on button "COMPLETE" at bounding box center [186, 285] width 72 height 20
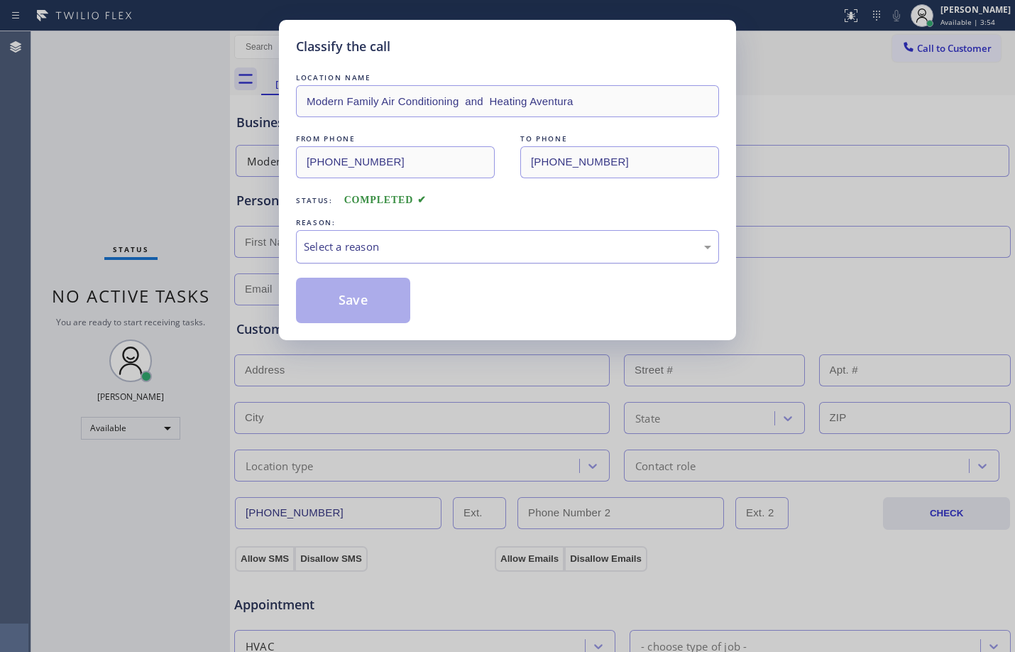
click at [390, 251] on div "Select a reason" at bounding box center [508, 247] width 408 height 16
click at [383, 304] on button "Save" at bounding box center [353, 300] width 114 height 45
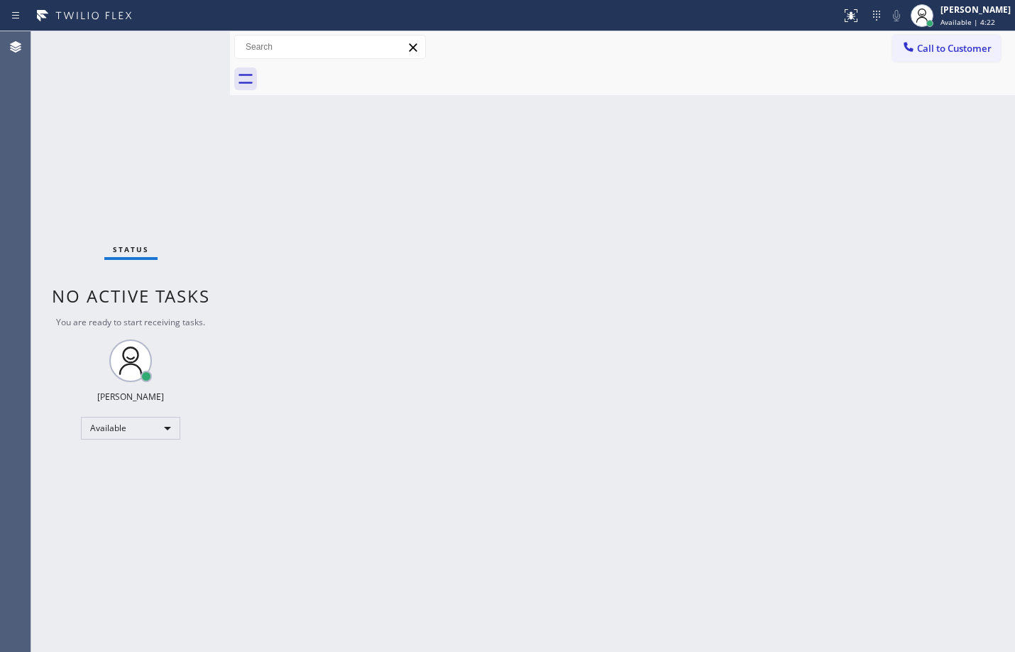
click at [155, 131] on div "Status No active tasks You are ready to start receiving tasks. [PERSON_NAME] Av…" at bounding box center [130, 341] width 199 height 621
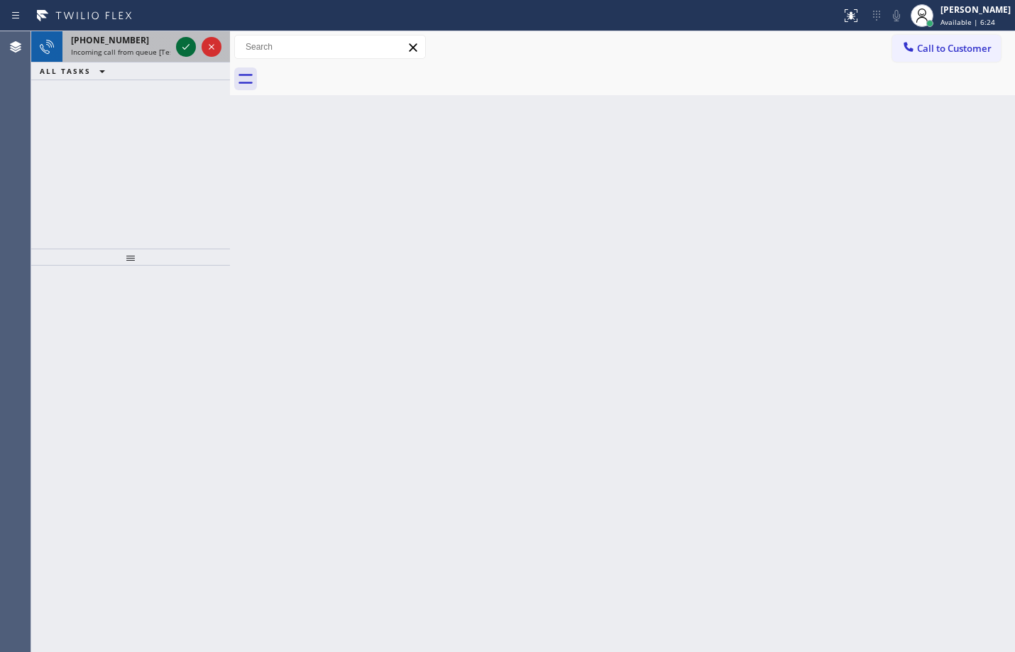
click at [182, 45] on icon at bounding box center [185, 46] width 17 height 17
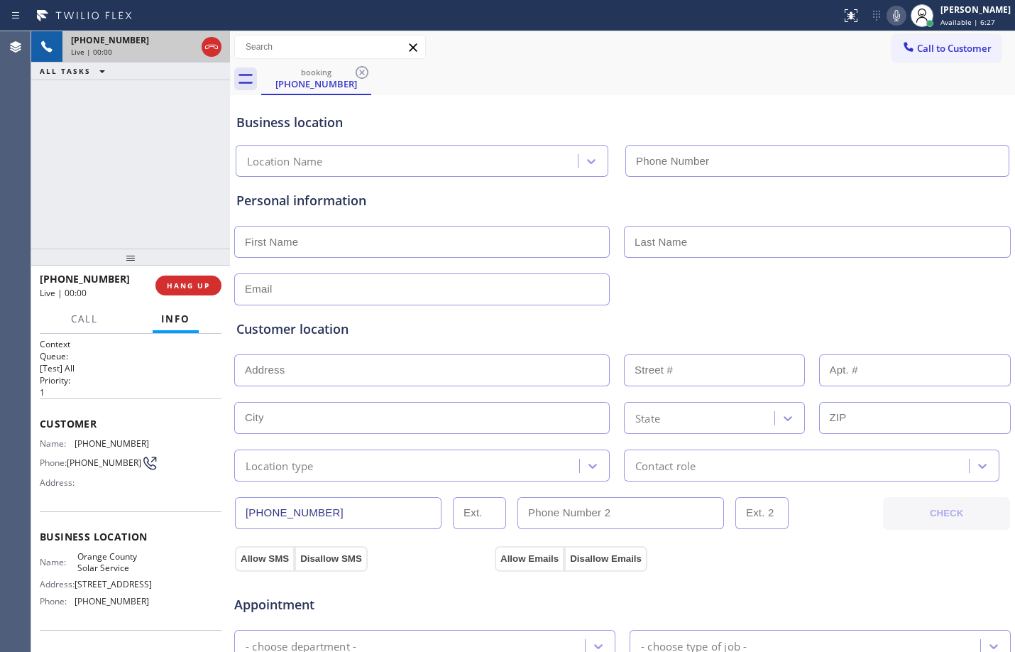
type input "[PHONE_NUMBER]"
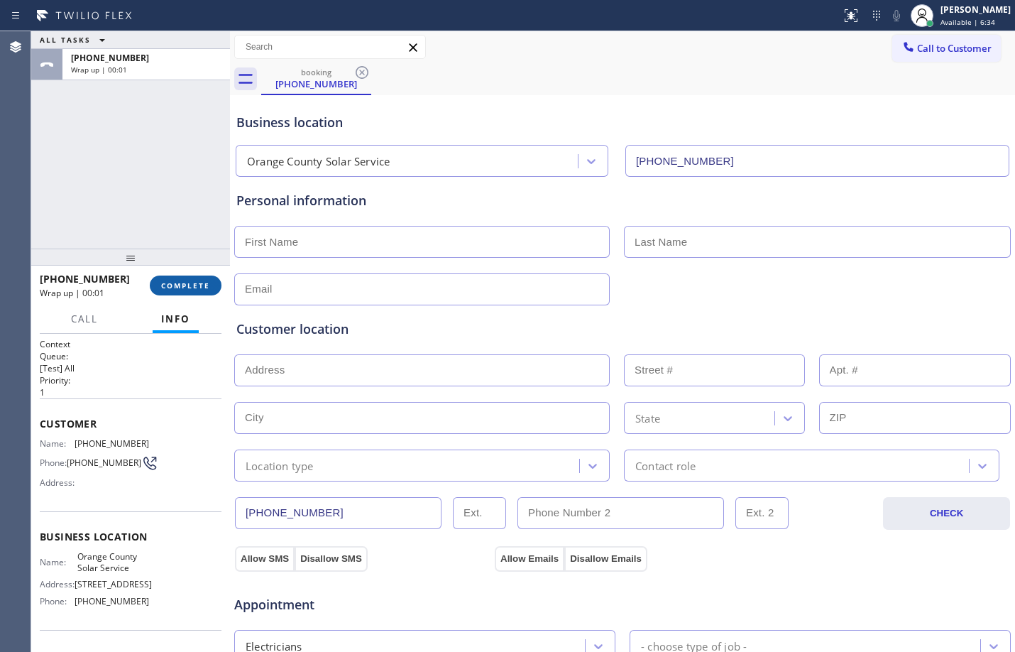
click at [184, 280] on span "COMPLETE" at bounding box center [185, 285] width 49 height 10
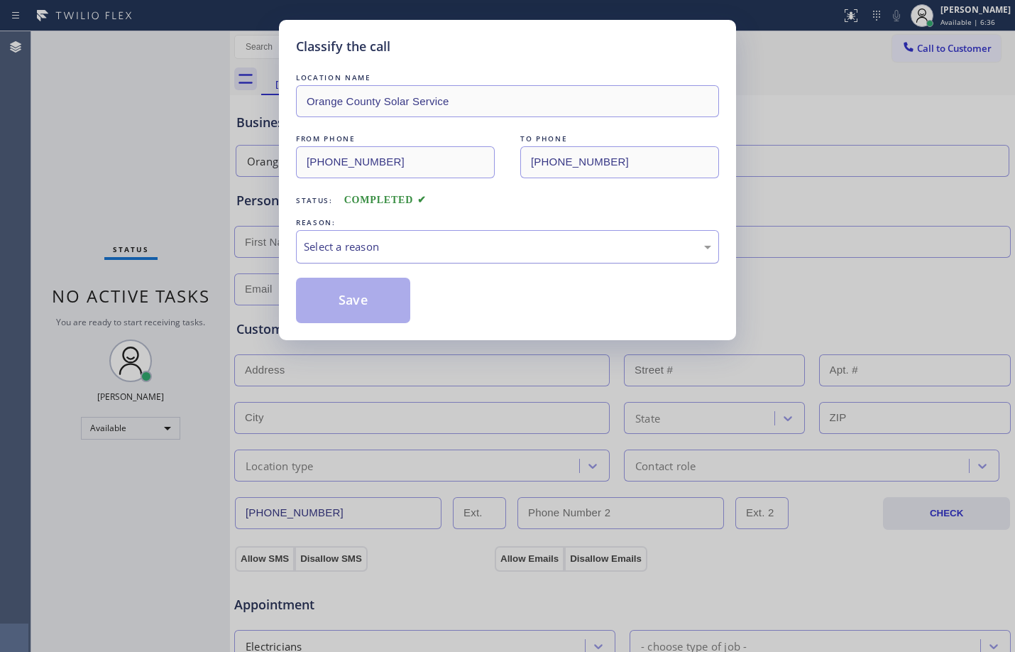
click at [386, 239] on div "Select a reason" at bounding box center [508, 247] width 408 height 16
click at [384, 285] on button "Save" at bounding box center [353, 300] width 114 height 45
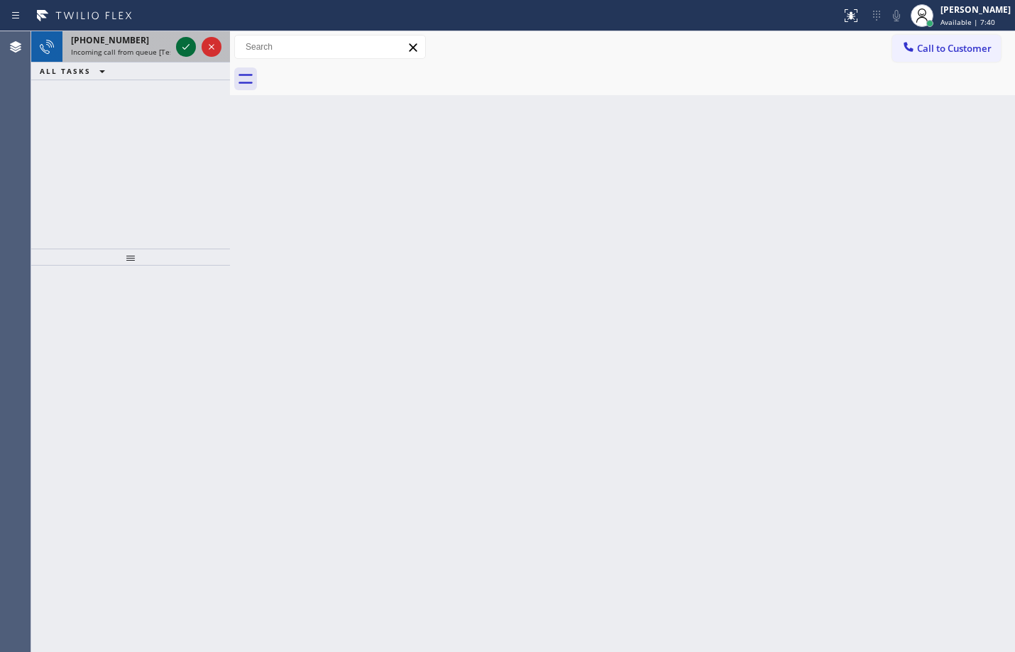
click at [184, 42] on icon at bounding box center [185, 46] width 17 height 17
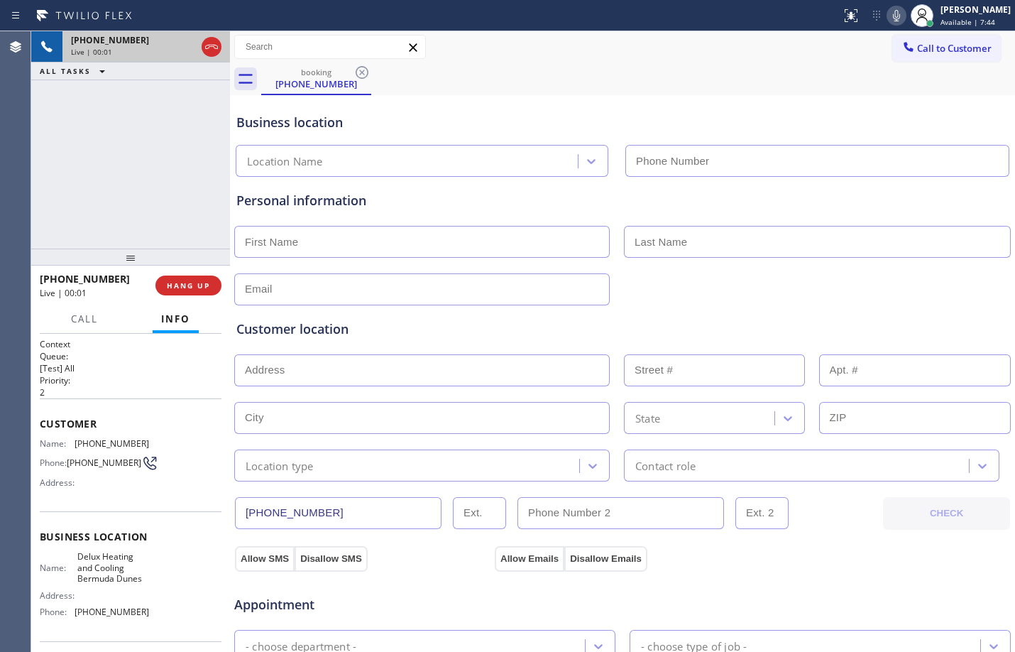
type input "[PHONE_NUMBER]"
click at [187, 288] on span "HANG UP" at bounding box center [188, 285] width 43 height 10
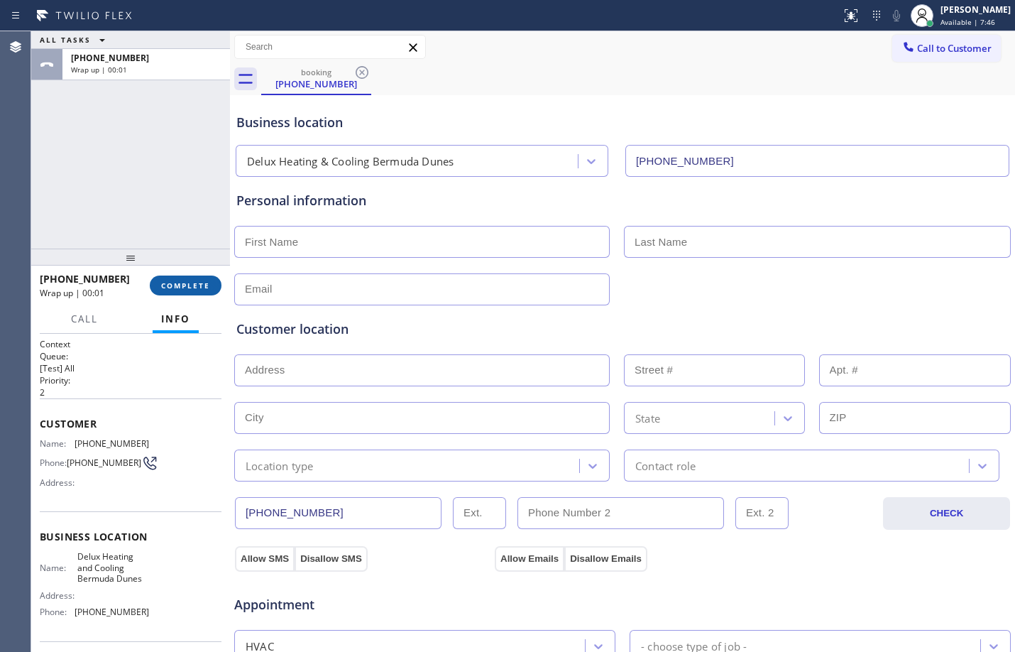
click at [192, 285] on span "COMPLETE" at bounding box center [185, 285] width 49 height 10
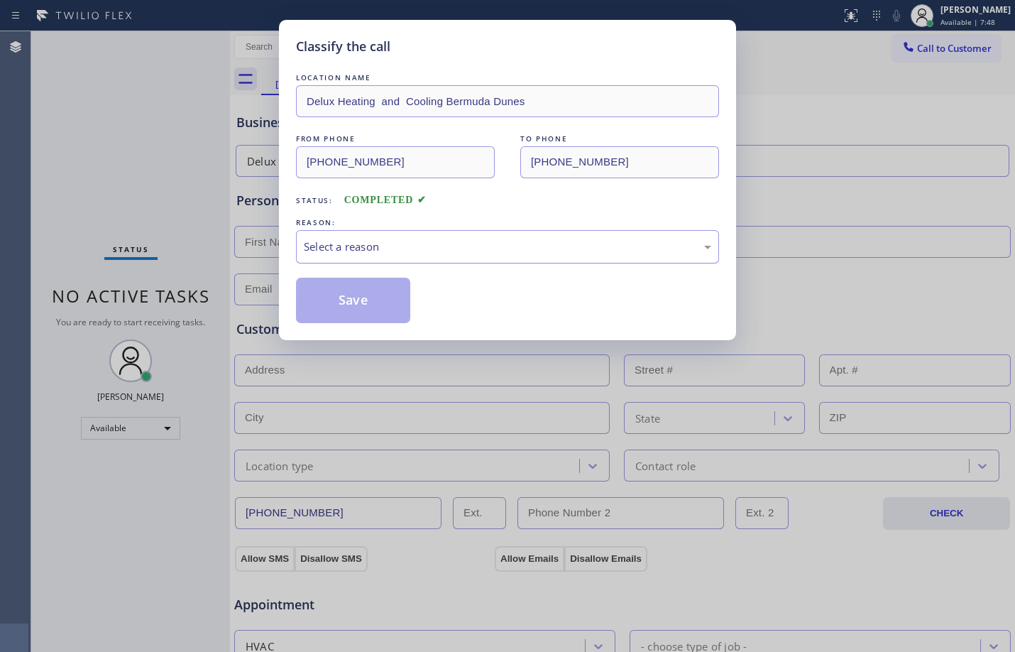
click at [457, 241] on div "Select a reason" at bounding box center [508, 247] width 408 height 16
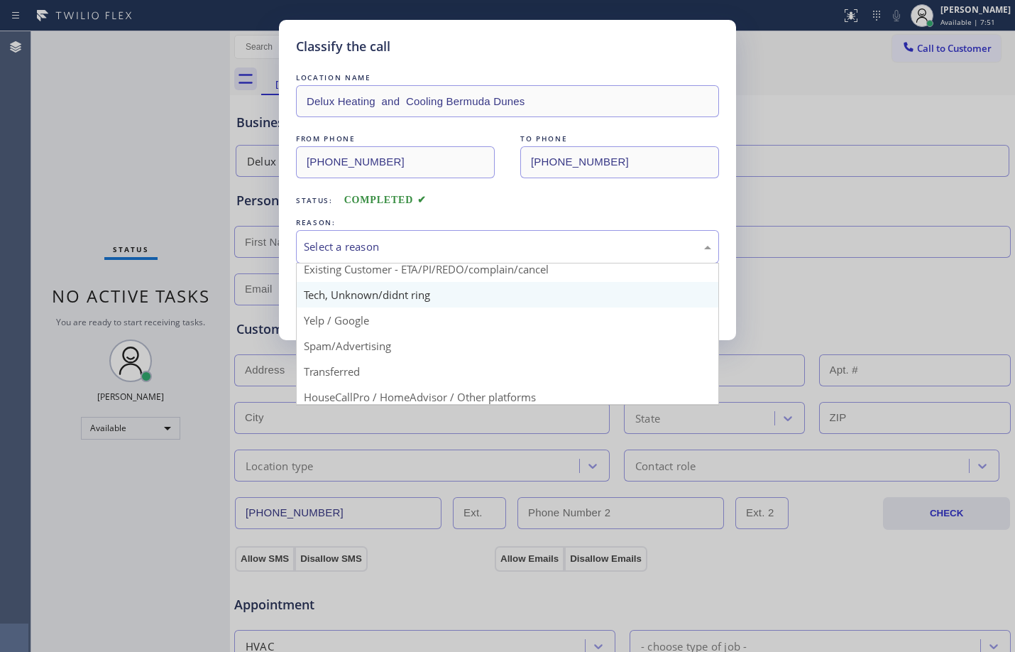
scroll to position [89, 0]
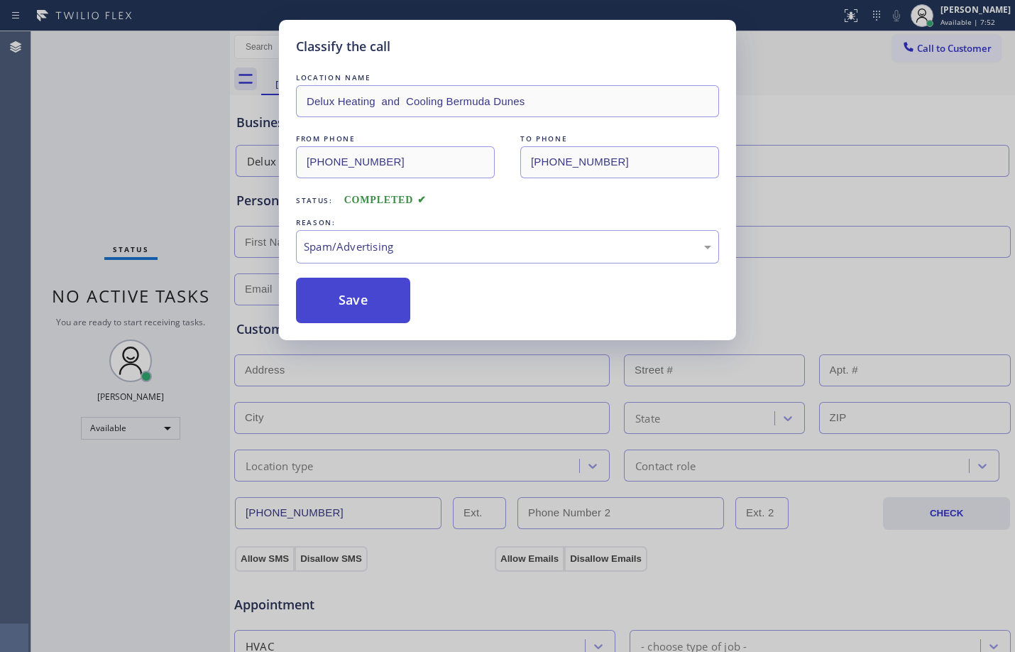
click at [388, 310] on button "Save" at bounding box center [353, 300] width 114 height 45
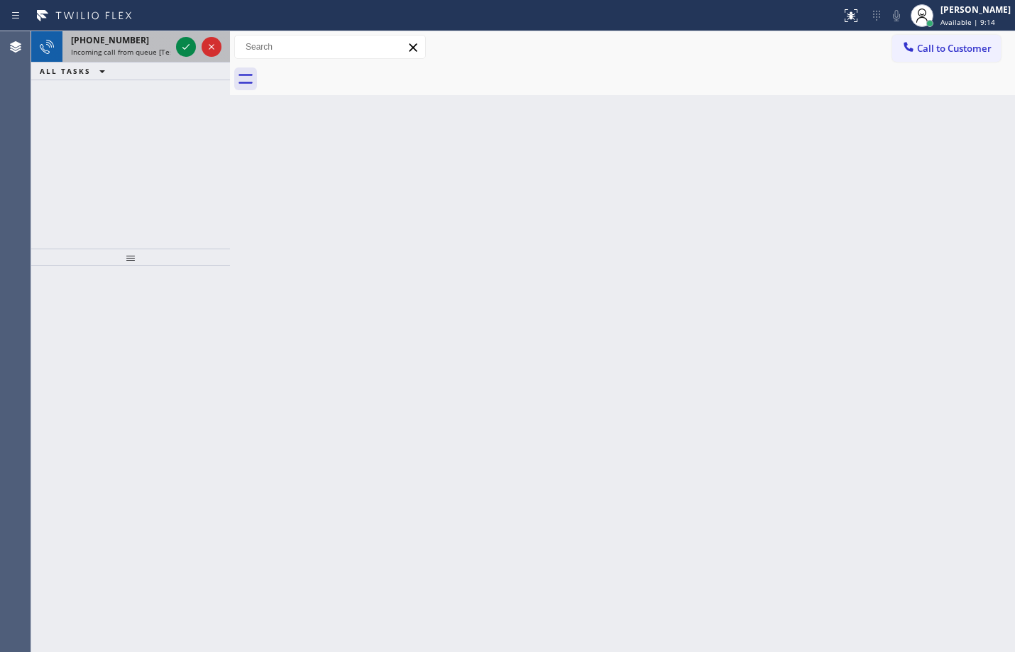
click at [175, 47] on div at bounding box center [198, 46] width 51 height 31
click at [177, 48] on div at bounding box center [186, 46] width 20 height 17
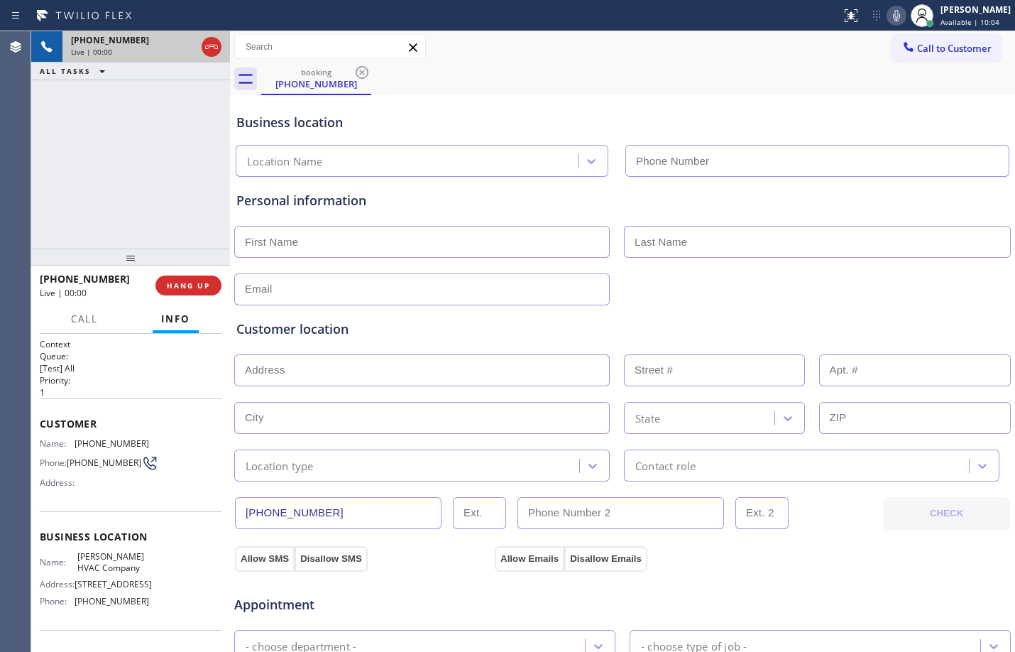
type input "[PHONE_NUMBER]"
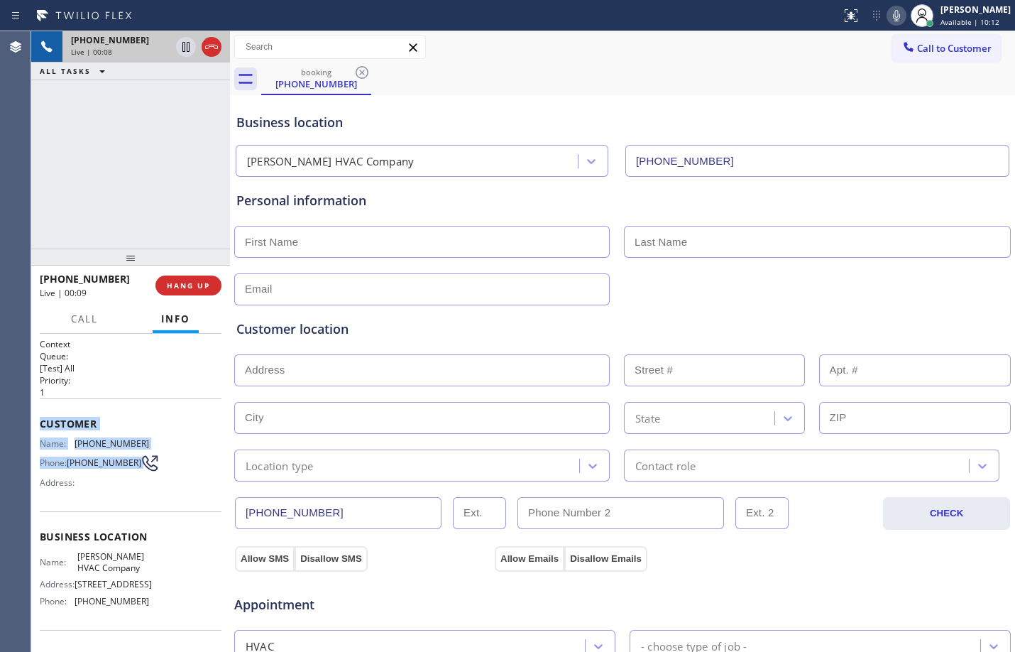
drag, startPoint x: 40, startPoint y: 413, endPoint x: 125, endPoint y: 469, distance: 102.0
click at [125, 469] on div "Customer Name: [PHONE_NUMBER] Phone: [PHONE_NUMBER] Address:" at bounding box center [131, 455] width 182 height 114
click at [180, 49] on icon at bounding box center [185, 46] width 17 height 17
click at [892, 14] on icon at bounding box center [896, 15] width 17 height 17
click at [892, 9] on icon at bounding box center [896, 15] width 17 height 17
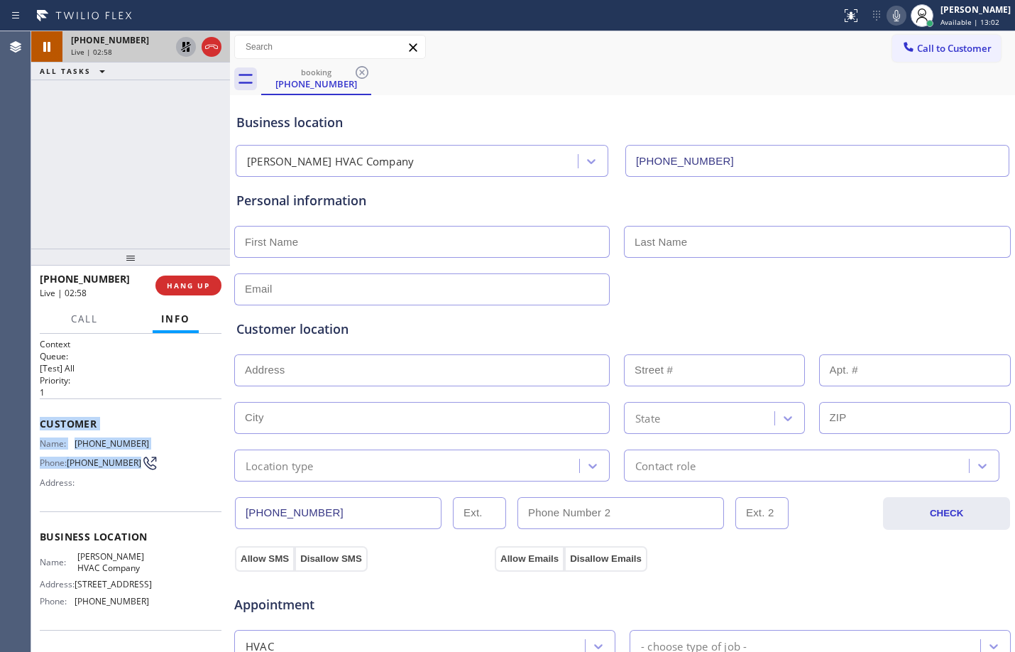
click at [187, 41] on icon at bounding box center [185, 46] width 17 height 17
click at [190, 53] on icon at bounding box center [185, 46] width 17 height 17
click at [888, 20] on icon at bounding box center [896, 15] width 17 height 17
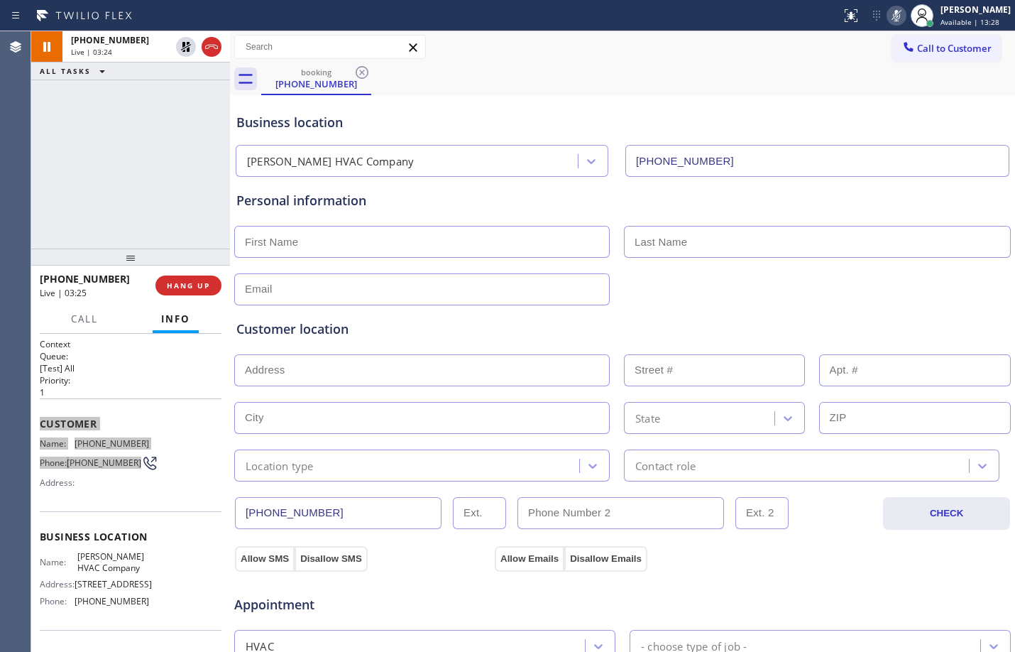
scroll to position [106, 0]
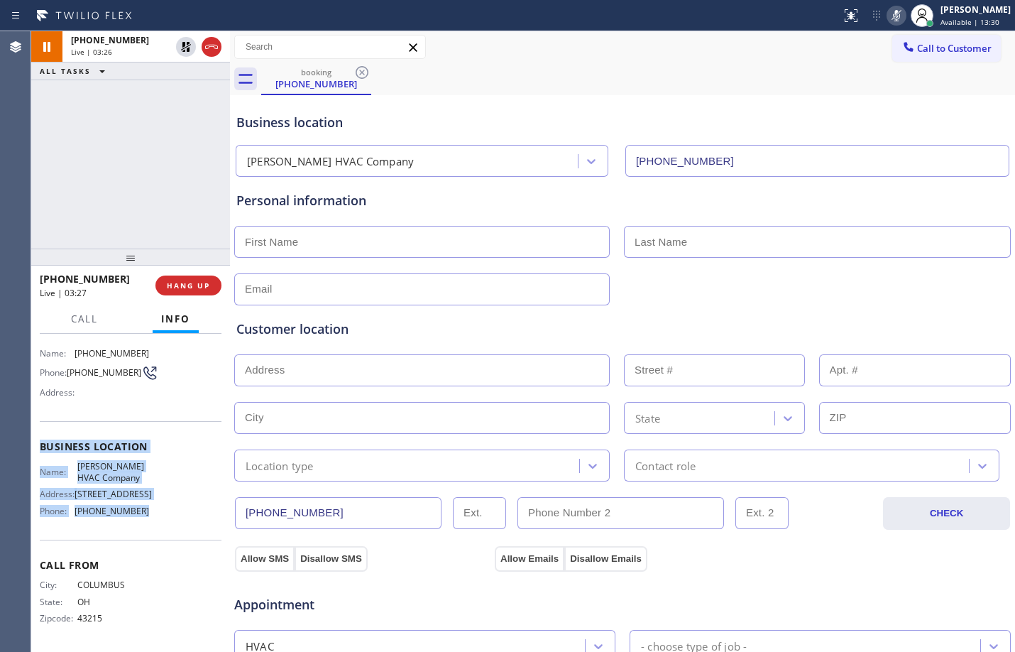
drag, startPoint x: 38, startPoint y: 433, endPoint x: 155, endPoint y: 511, distance: 140.2
click at [155, 511] on div "Context Queue: [Test] All Priority: 1 Customer Name: [PHONE_NUMBER] Phone: [PHO…" at bounding box center [130, 493] width 199 height 318
click at [182, 40] on icon at bounding box center [185, 46] width 17 height 17
click at [893, 18] on icon at bounding box center [896, 15] width 7 height 11
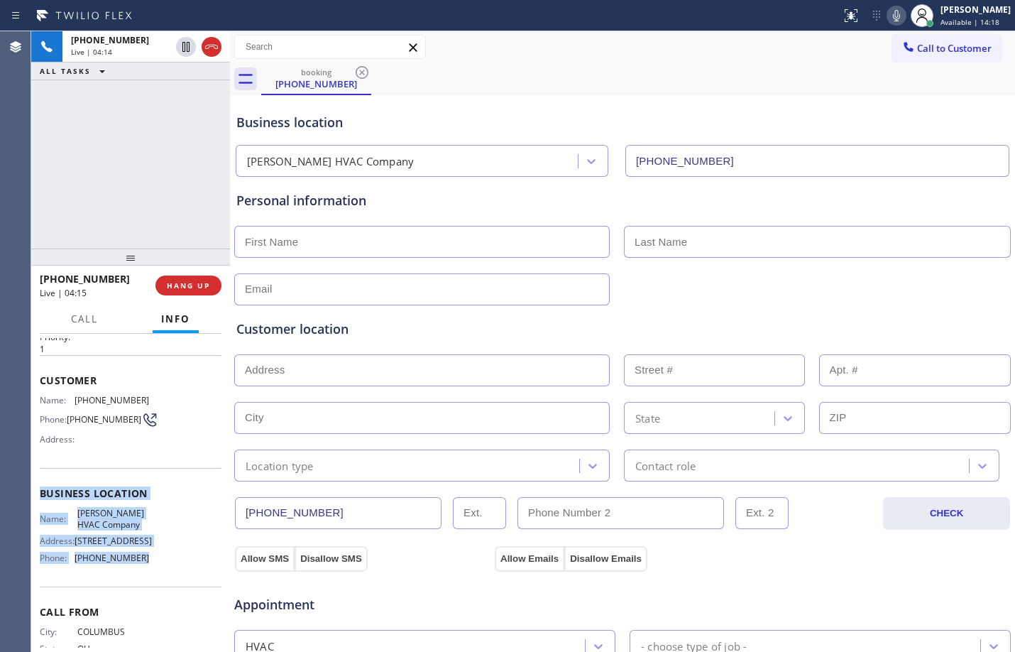
scroll to position [0, 0]
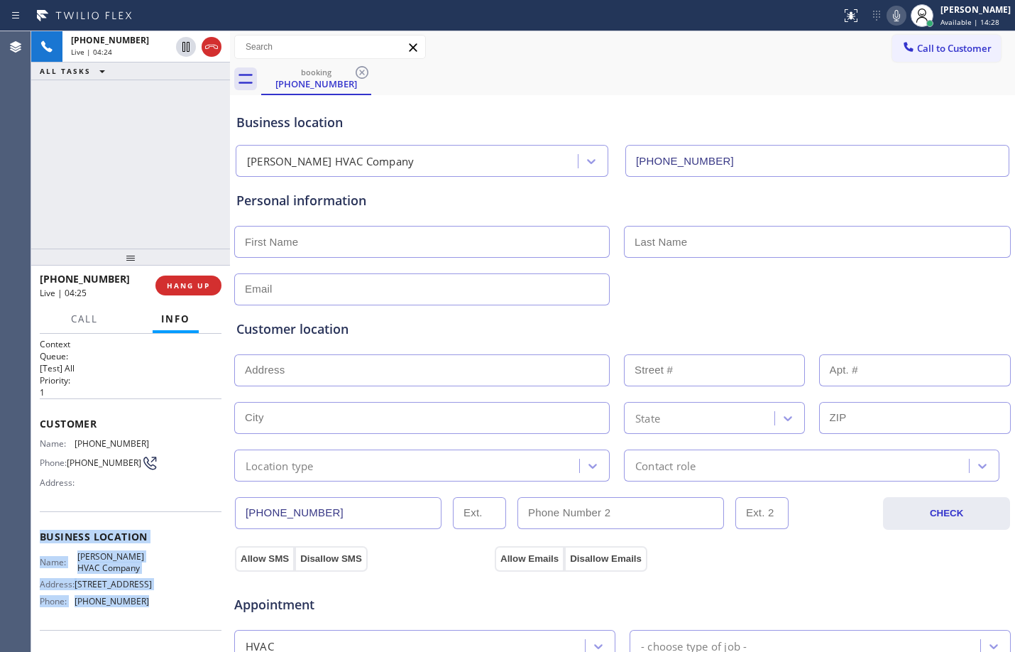
click at [163, 200] on div "[PHONE_NUMBER] Live | 04:24 ALL TASKS ALL TASKS ACTIVE TASKS TASKS IN WRAP UP" at bounding box center [130, 139] width 199 height 217
click at [82, 321] on span "Call" at bounding box center [84, 318] width 27 height 13
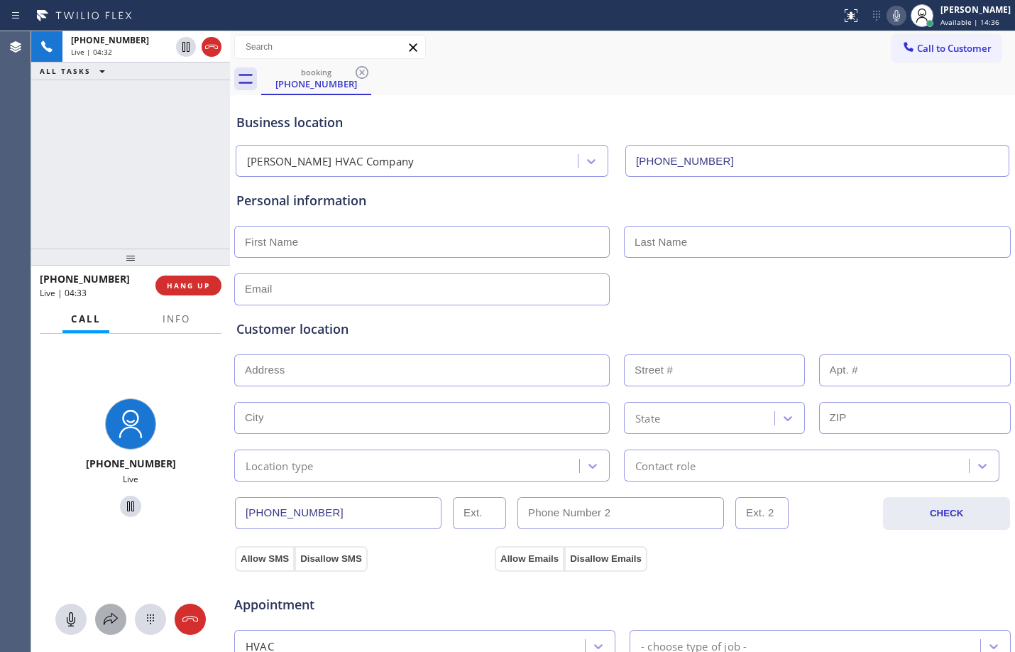
click at [111, 607] on button at bounding box center [110, 618] width 31 height 31
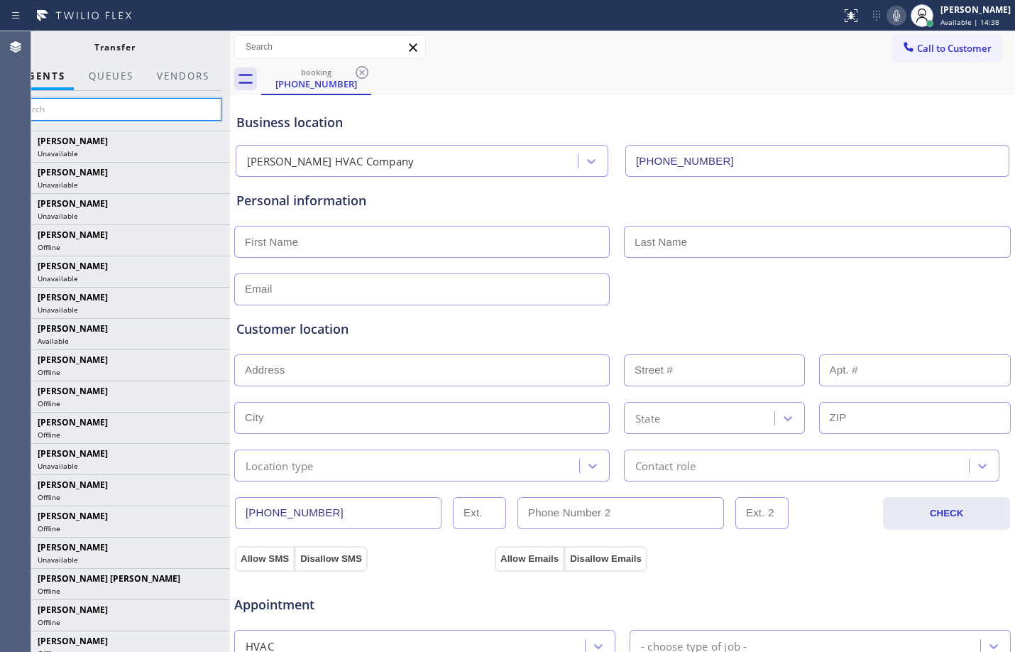
click at [118, 115] on input "text" at bounding box center [115, 109] width 214 height 23
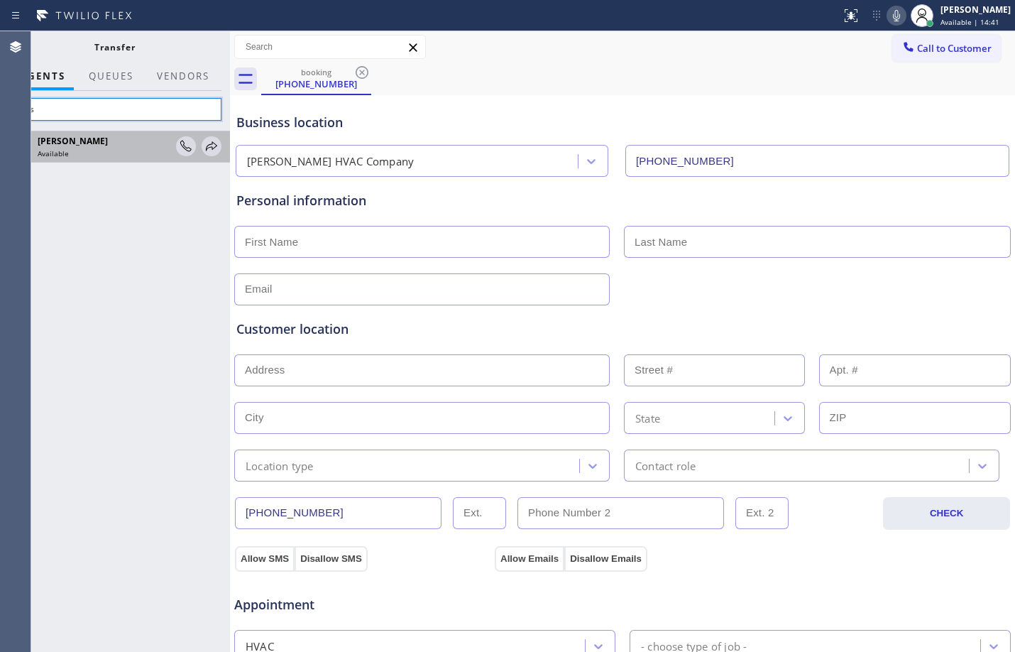
type input "kers"
click at [153, 158] on div "Available" at bounding box center [105, 153] width 134 height 10
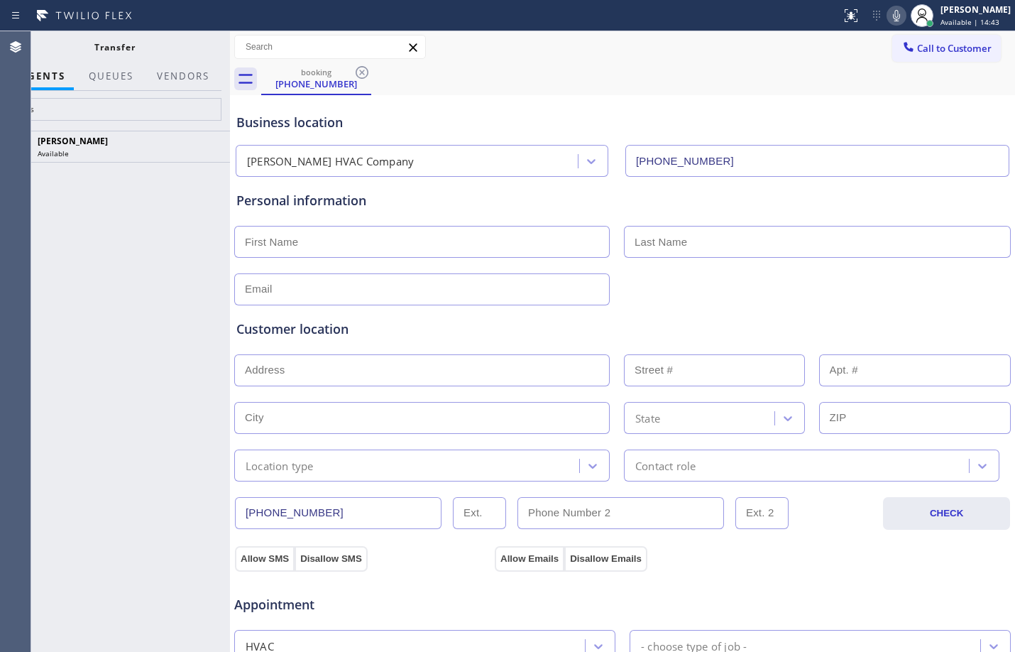
click at [0, 0] on icon at bounding box center [0, 0] width 0 height 0
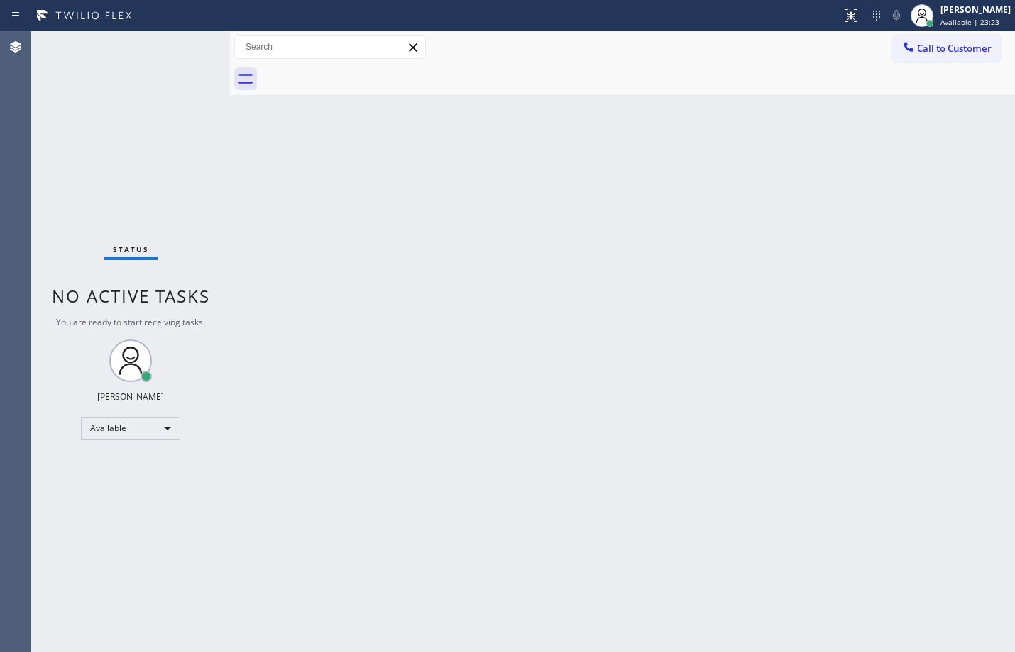
click at [180, 46] on div "Status No active tasks You are ready to start receiving tasks. [PERSON_NAME] Av…" at bounding box center [130, 341] width 199 height 621
click at [166, 427] on div "Available" at bounding box center [130, 428] width 99 height 23
click at [139, 483] on li "Unavailable" at bounding box center [130, 483] width 97 height 17
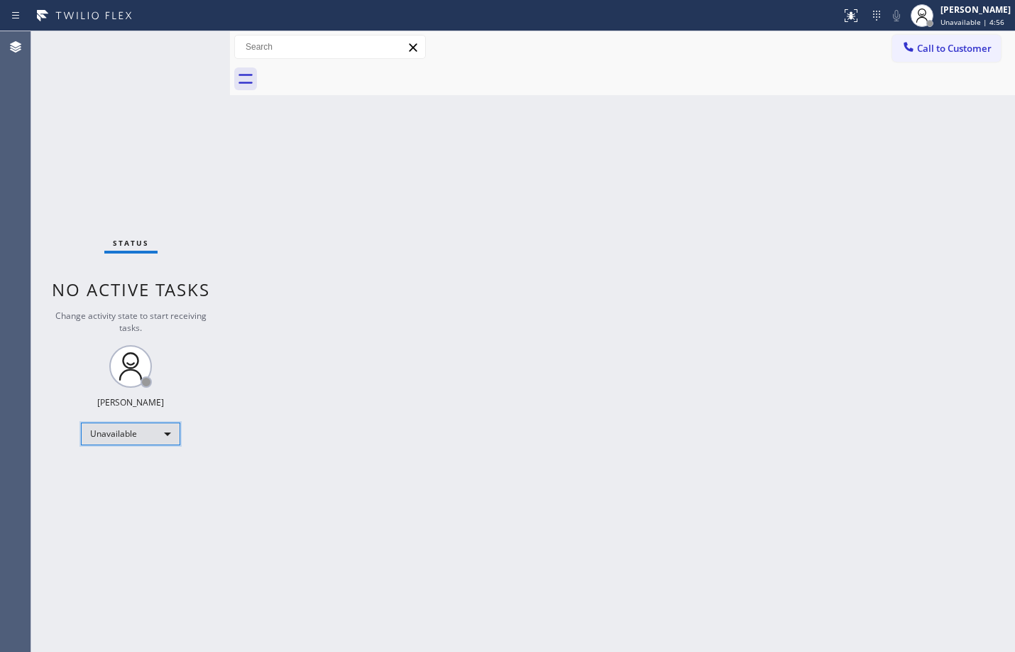
click at [165, 436] on div "Unavailable" at bounding box center [130, 433] width 99 height 23
click at [136, 451] on li "Offline" at bounding box center [130, 453] width 97 height 17
click at [169, 437] on div "Offline" at bounding box center [130, 433] width 99 height 23
click at [116, 508] on li "Break" at bounding box center [130, 506] width 97 height 17
